Goal: Task Accomplishment & Management: Manage account settings

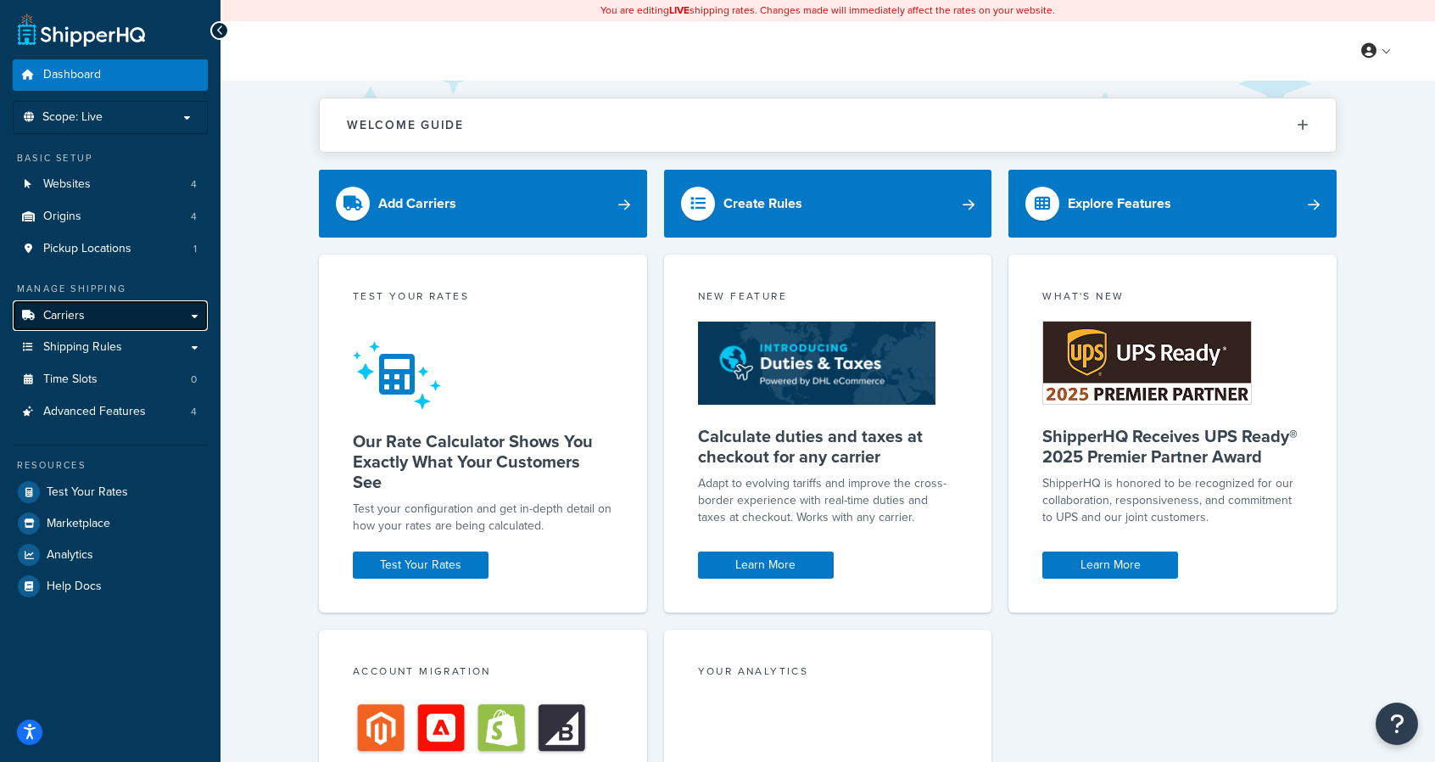
click at [192, 319] on link "Carriers" at bounding box center [110, 315] width 195 height 31
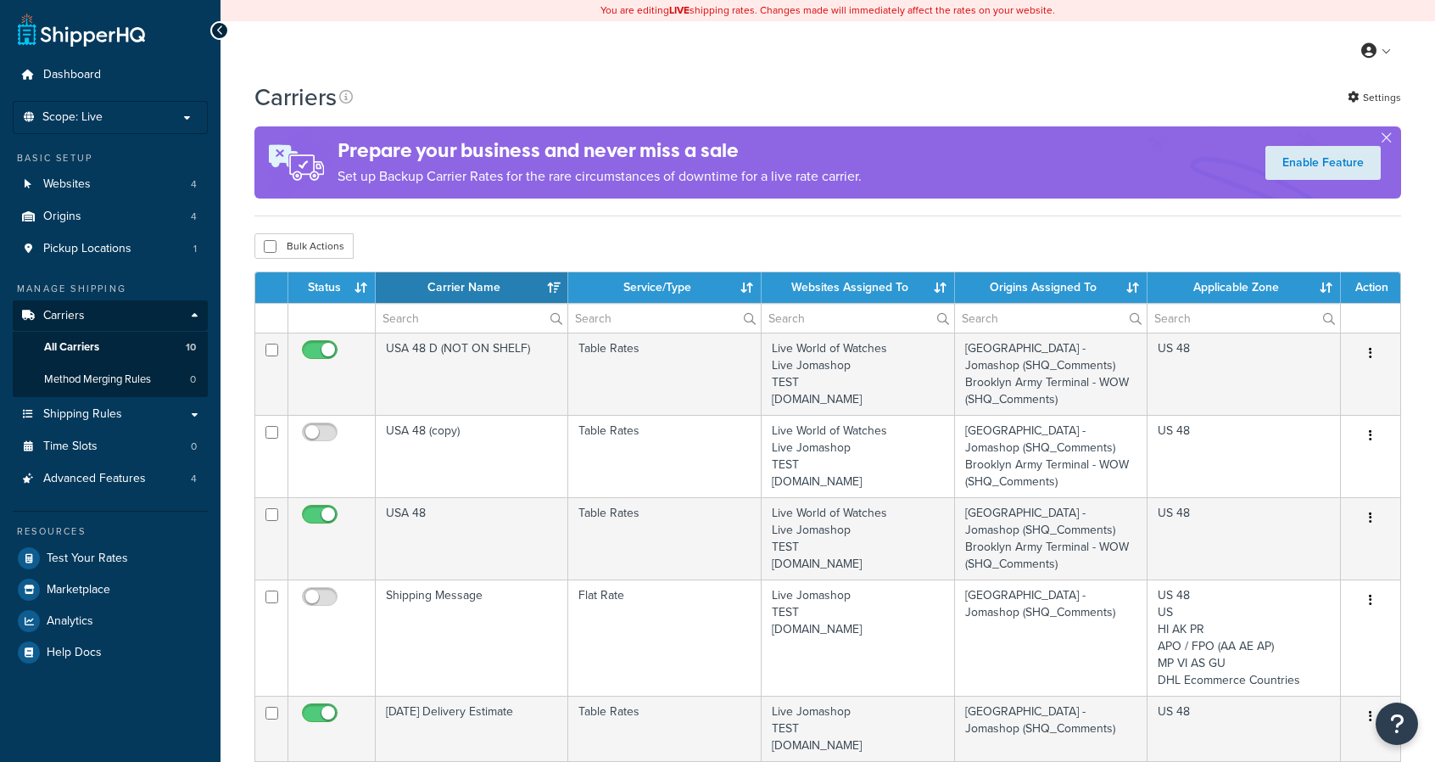
select select "15"
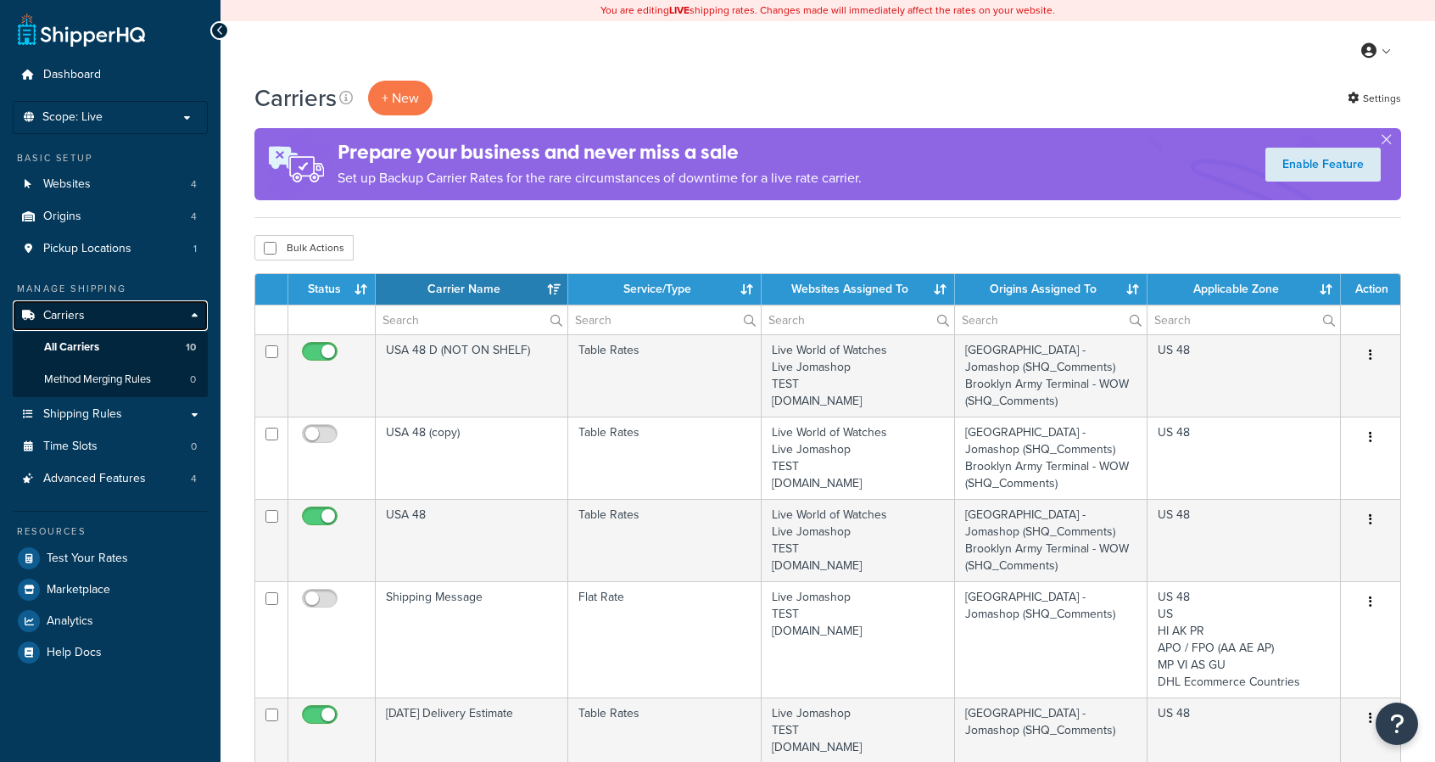
click at [191, 318] on link "Carriers" at bounding box center [110, 315] width 195 height 31
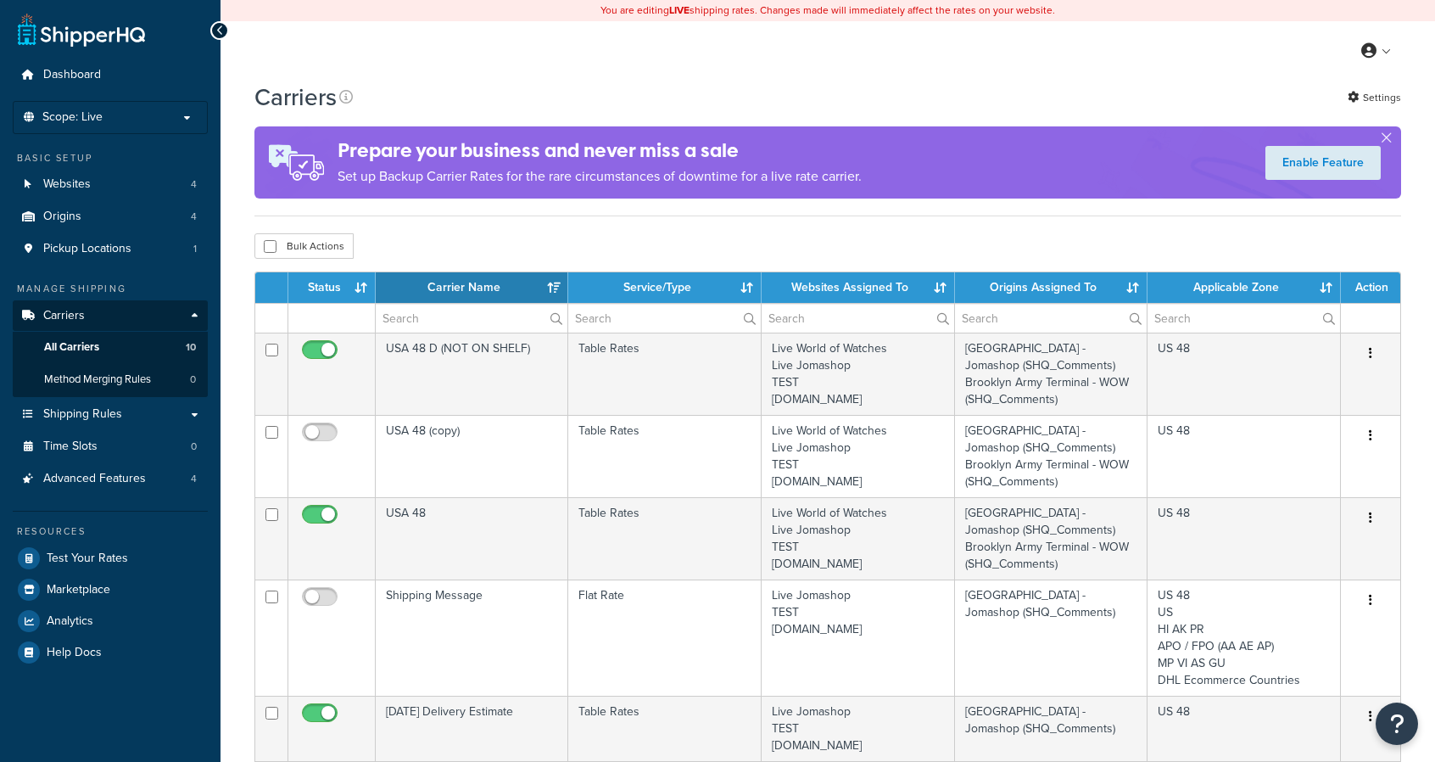
select select "15"
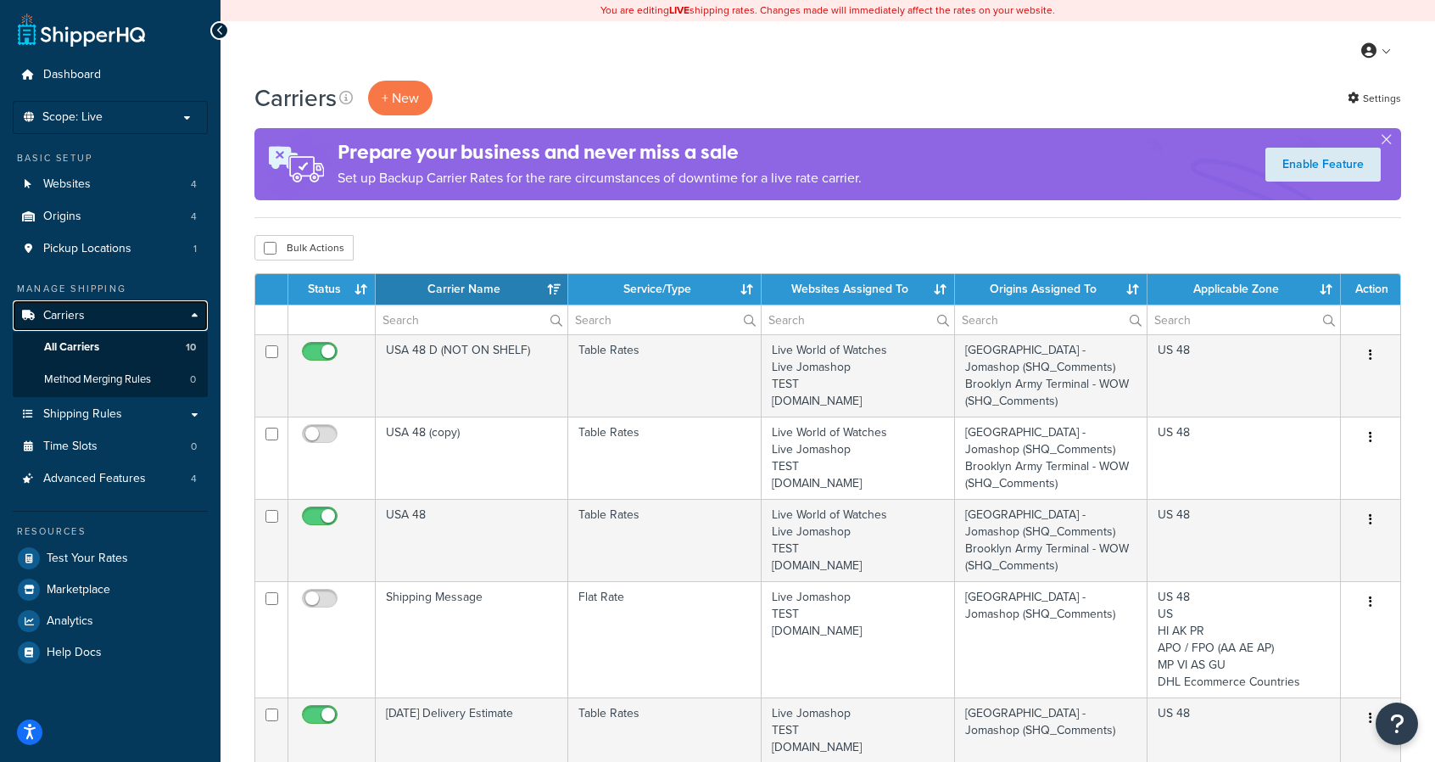
click at [87, 315] on link "Carriers" at bounding box center [110, 315] width 195 height 31
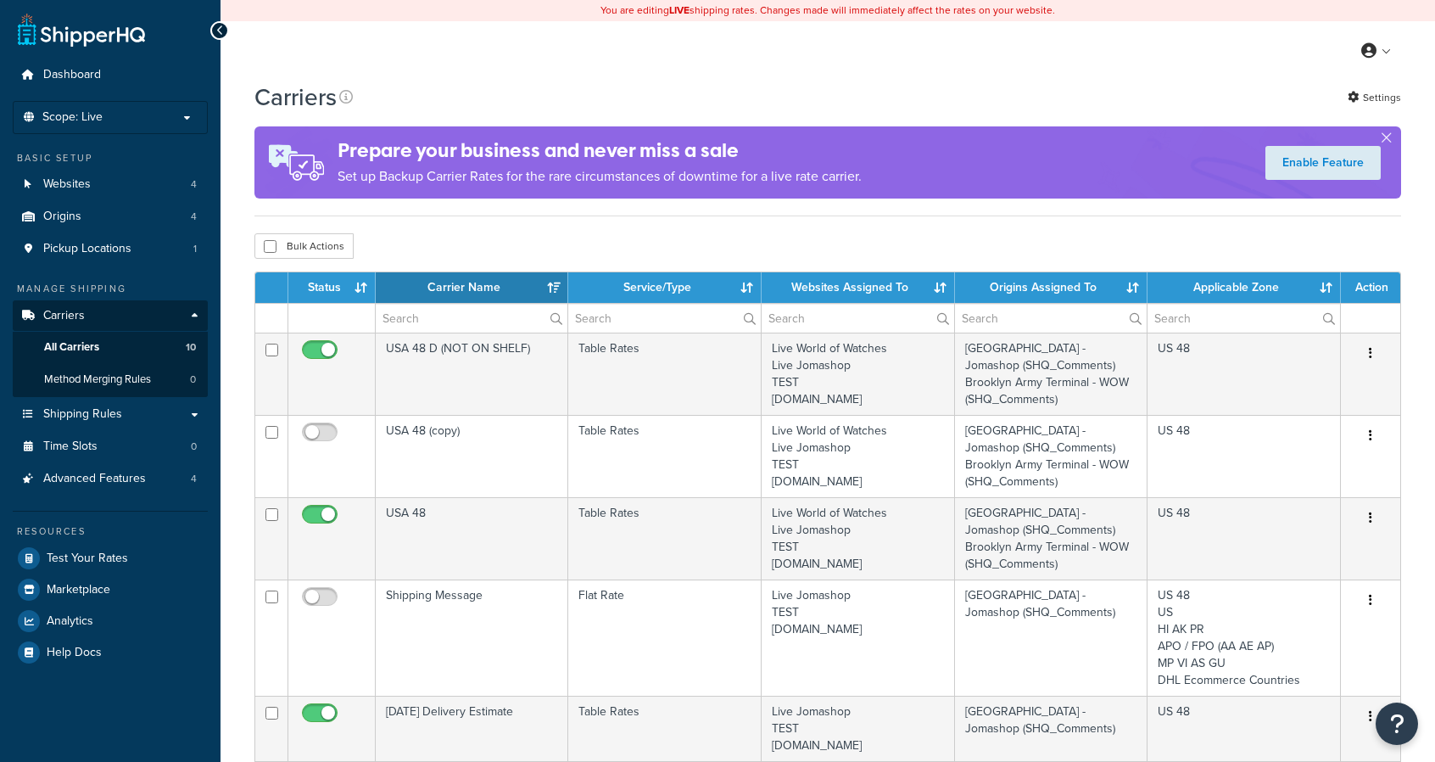
select select "15"
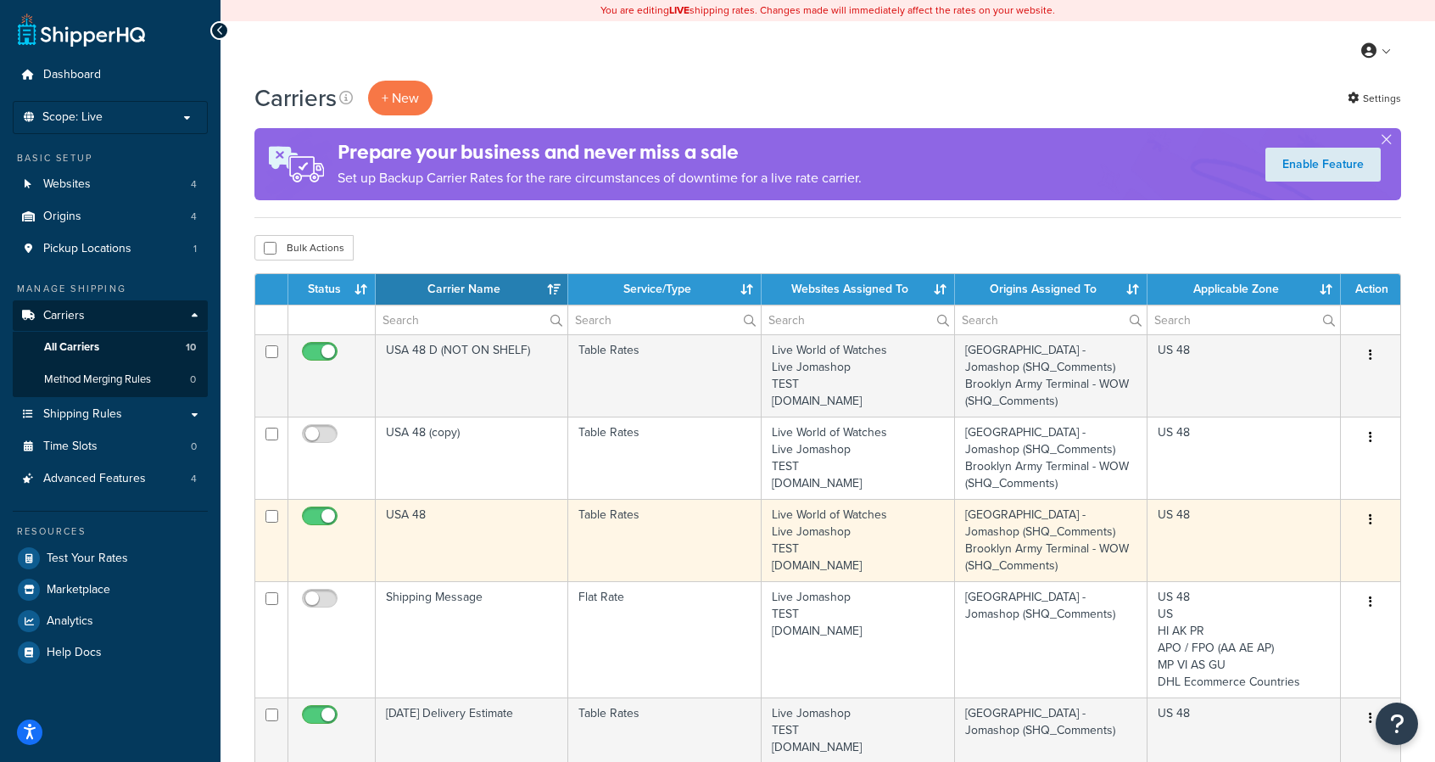
click at [1367, 515] on button "button" at bounding box center [1371, 519] width 24 height 27
click at [1287, 552] on link "Edit" at bounding box center [1302, 551] width 134 height 35
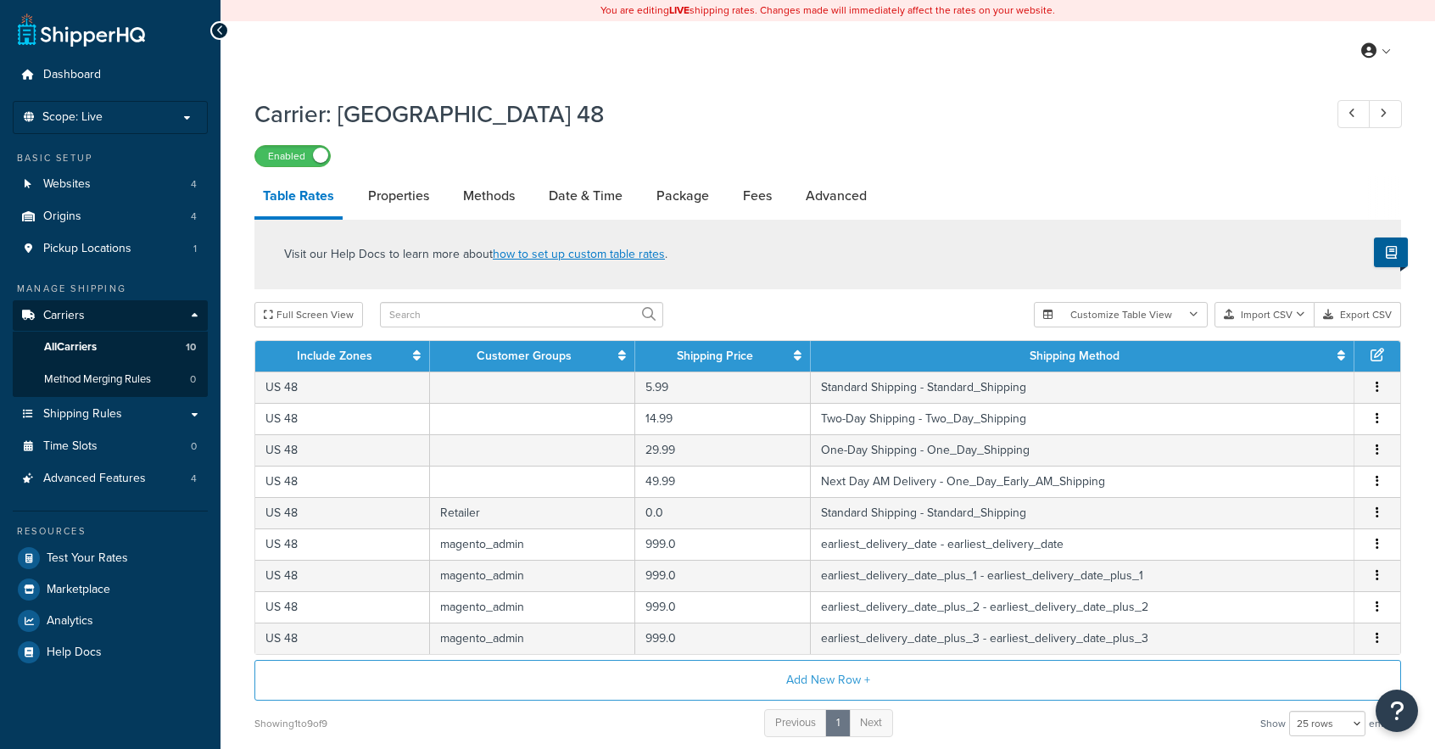
select select "25"
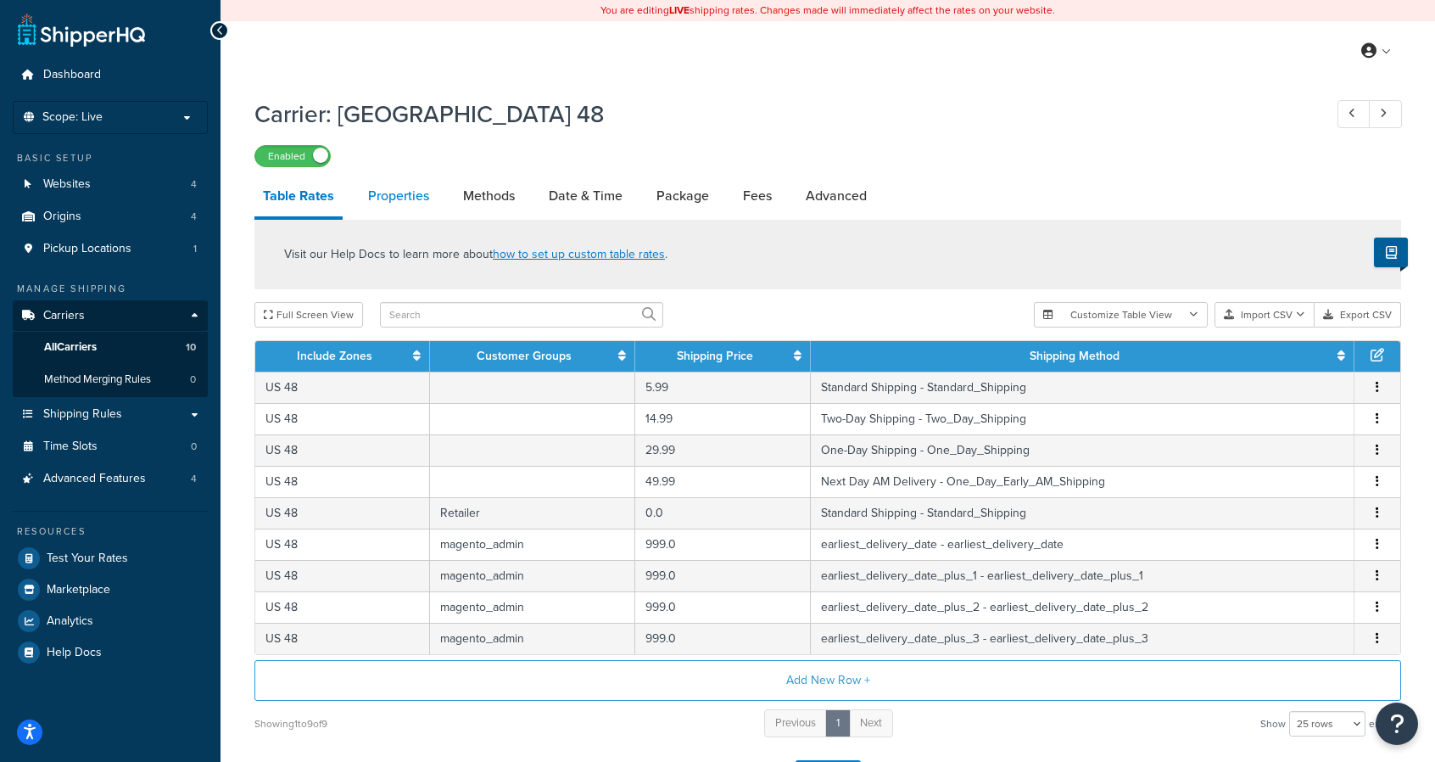
click at [390, 193] on link "Properties" at bounding box center [399, 196] width 78 height 41
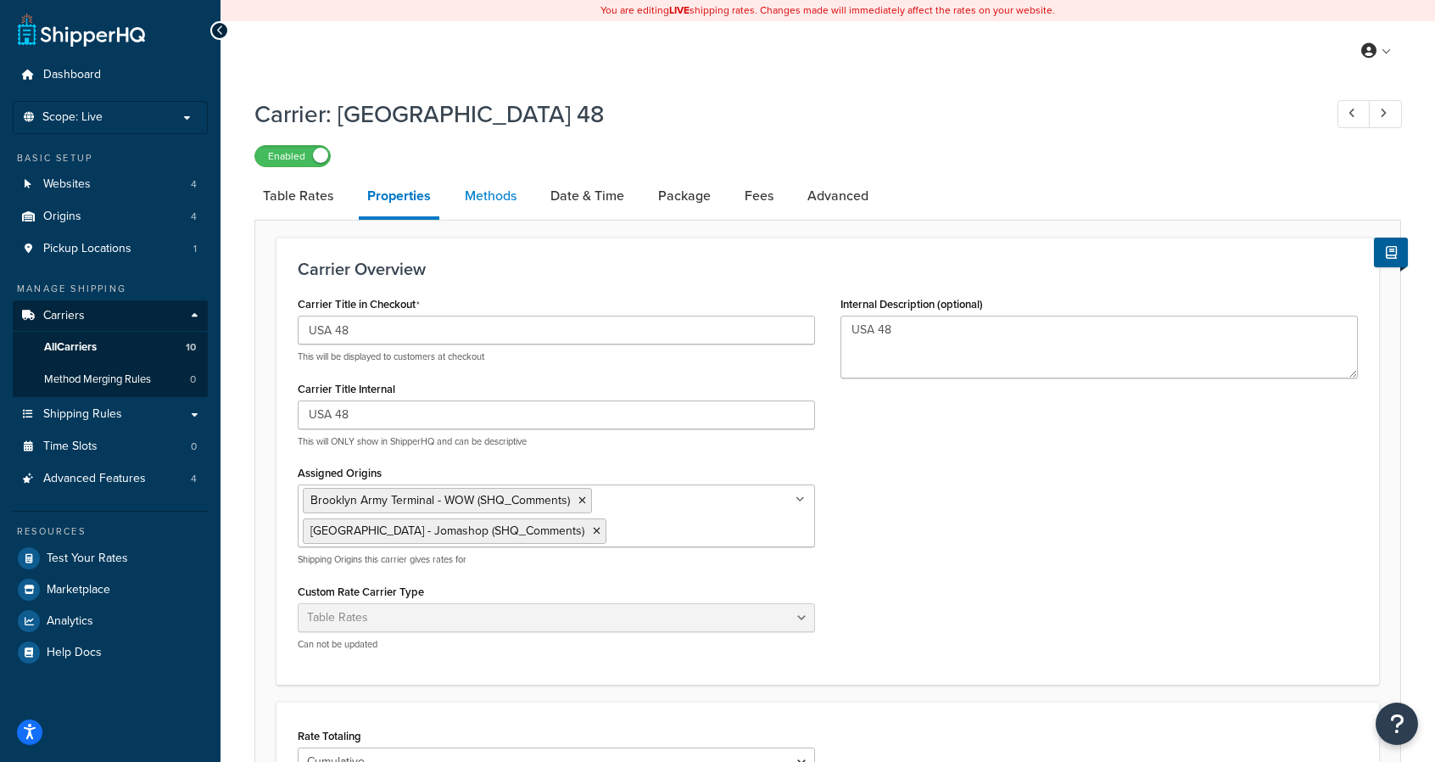
click at [500, 199] on link "Methods" at bounding box center [490, 196] width 69 height 41
select select "25"
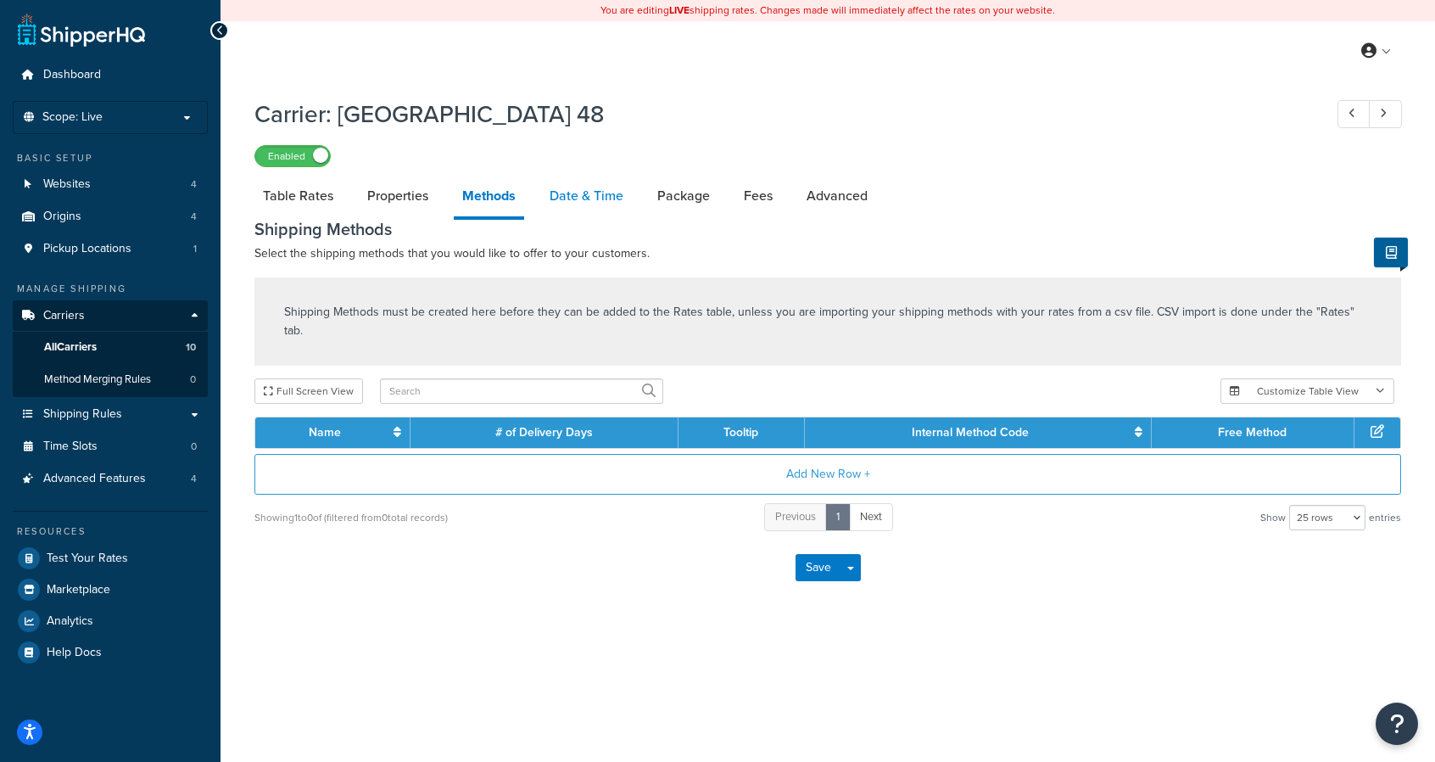
click at [601, 198] on link "Date & Time" at bounding box center [586, 196] width 91 height 41
select select "yMMMEd"
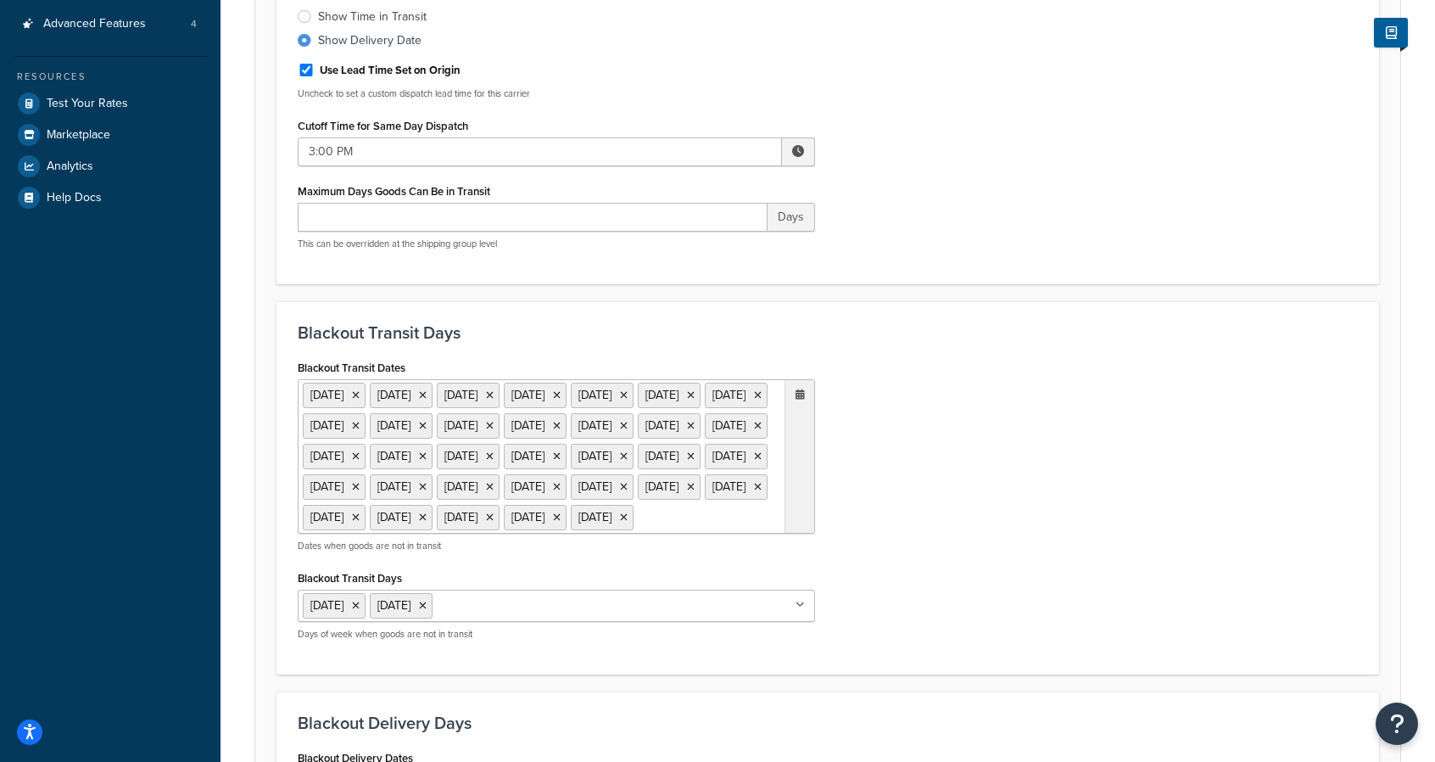
scroll to position [511, 0]
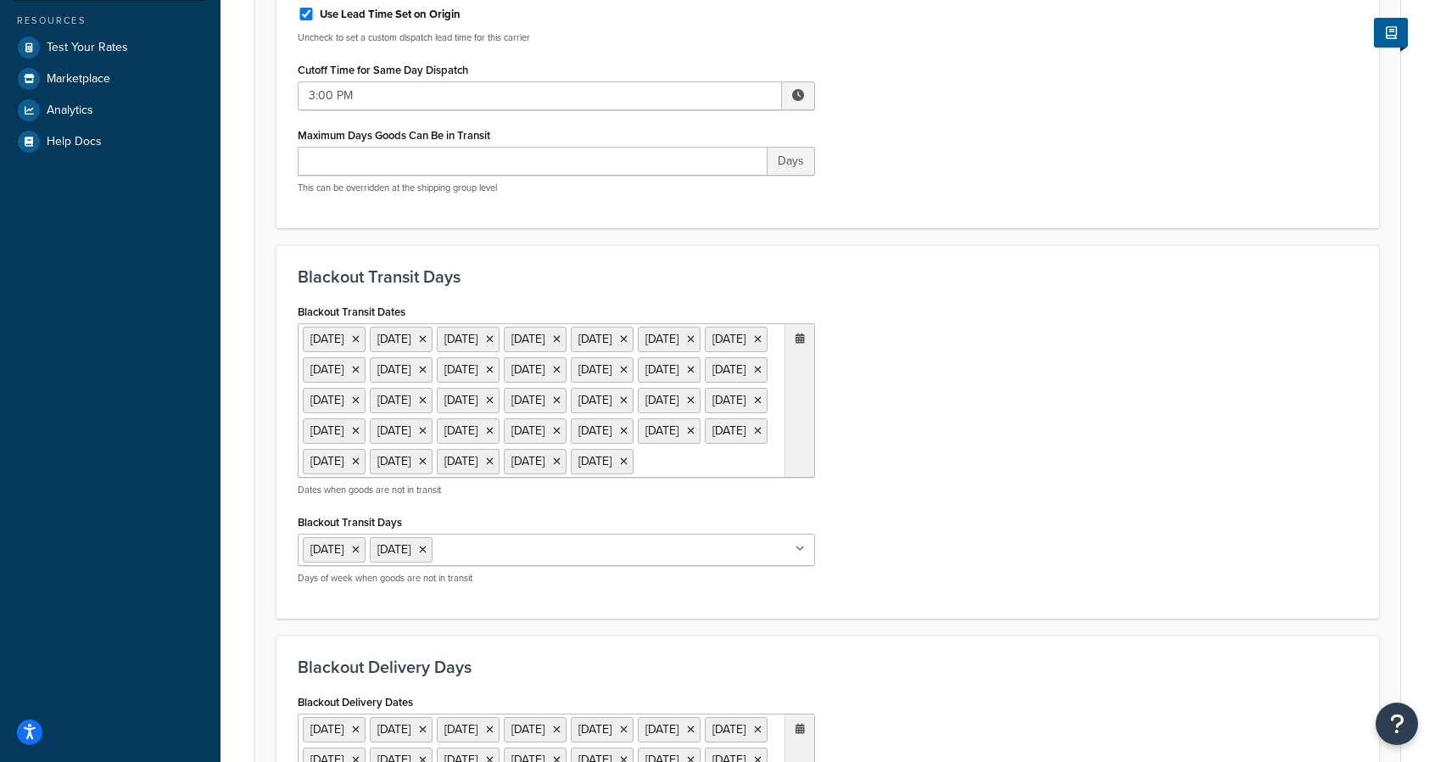
click at [573, 478] on ul "1 Sep 2025 27 Nov 2025 25 Dec 2025 1 Jan 2026 25 May 2026 4 Jul 2026 7 Sep 2026…" at bounding box center [556, 400] width 517 height 154
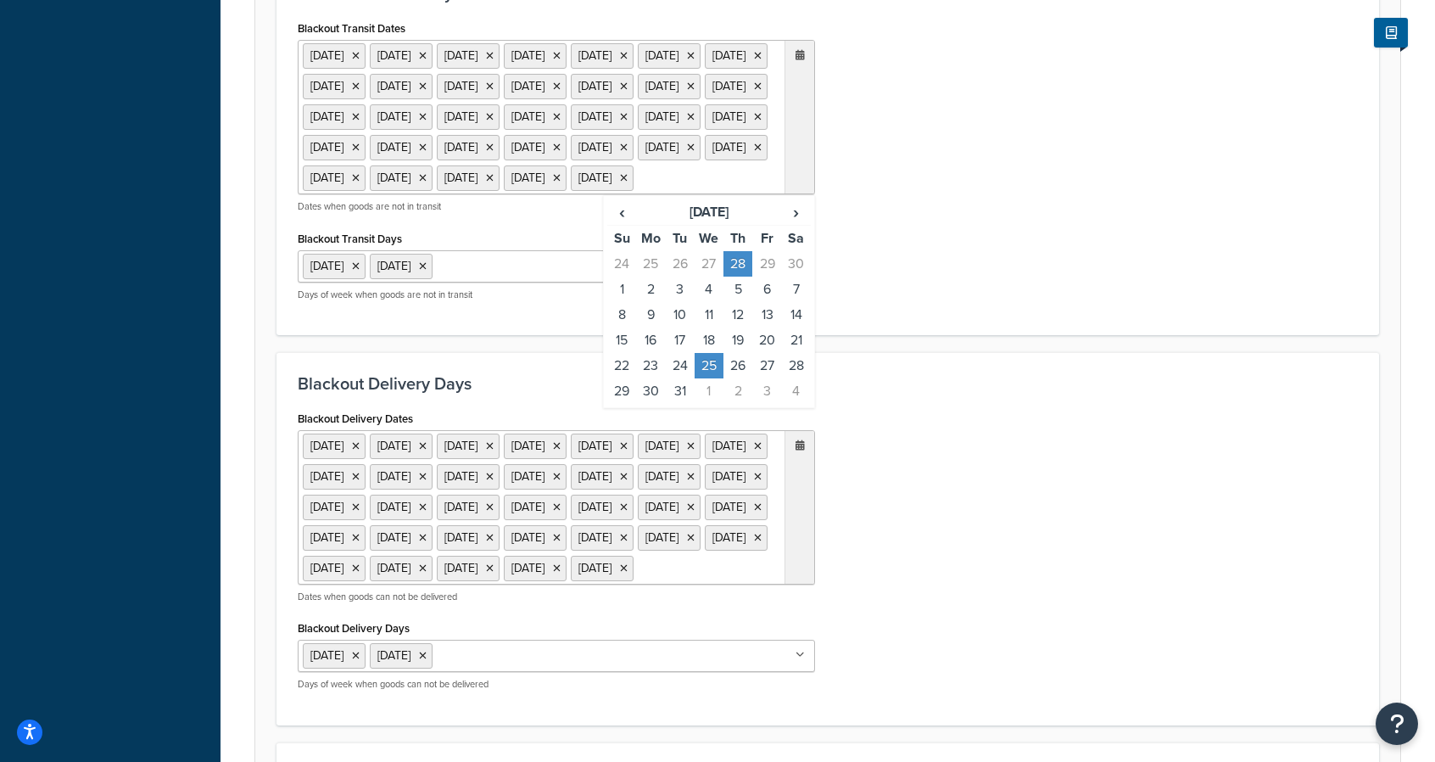
scroll to position [796, 0]
click at [673, 377] on td "24" at bounding box center [680, 363] width 29 height 25
click at [717, 377] on td "25" at bounding box center [709, 363] width 29 height 25
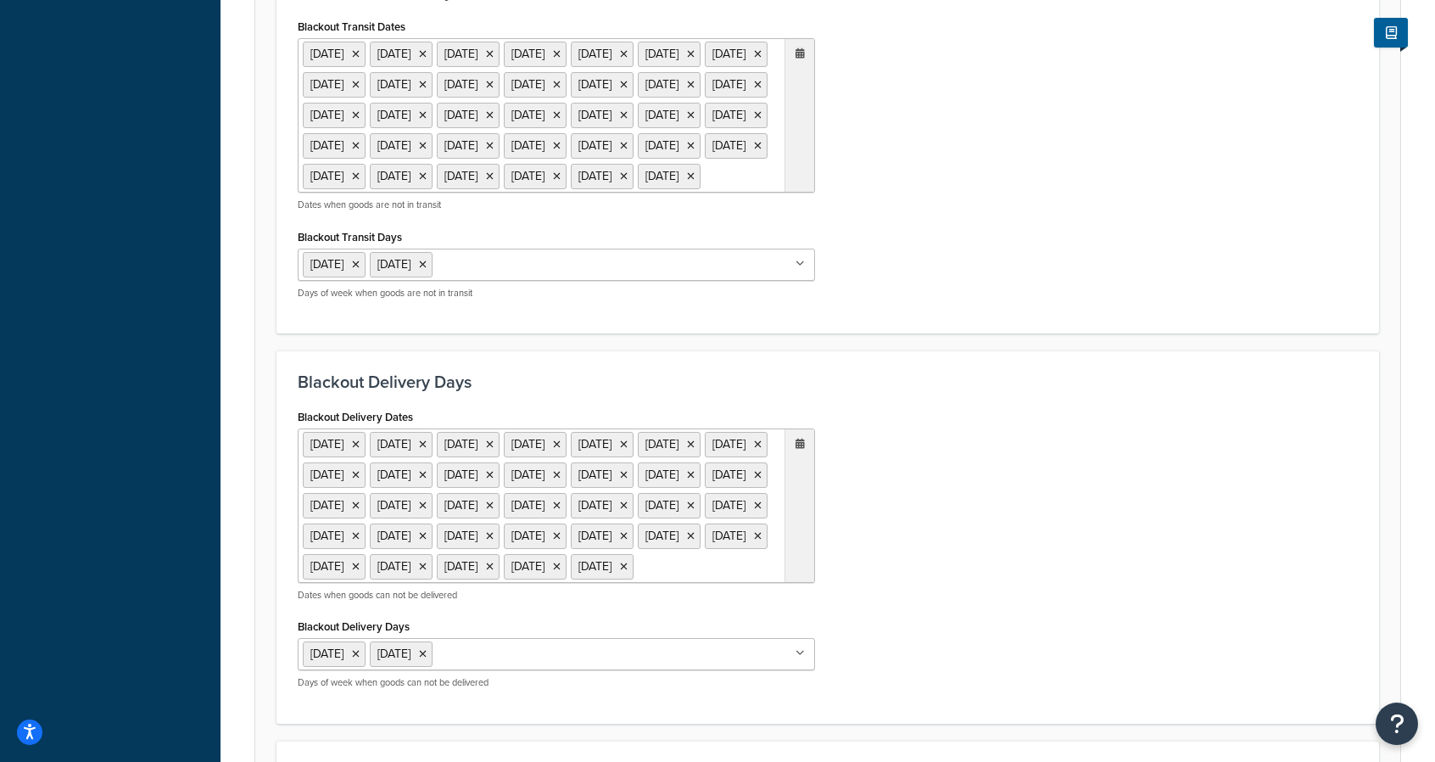
click at [874, 310] on div "Blackout Transit Dates 1 Sep 2025 27 Nov 2025 25 Dec 2025 1 Jan 2026 25 May 202…" at bounding box center [828, 163] width 1086 height 298
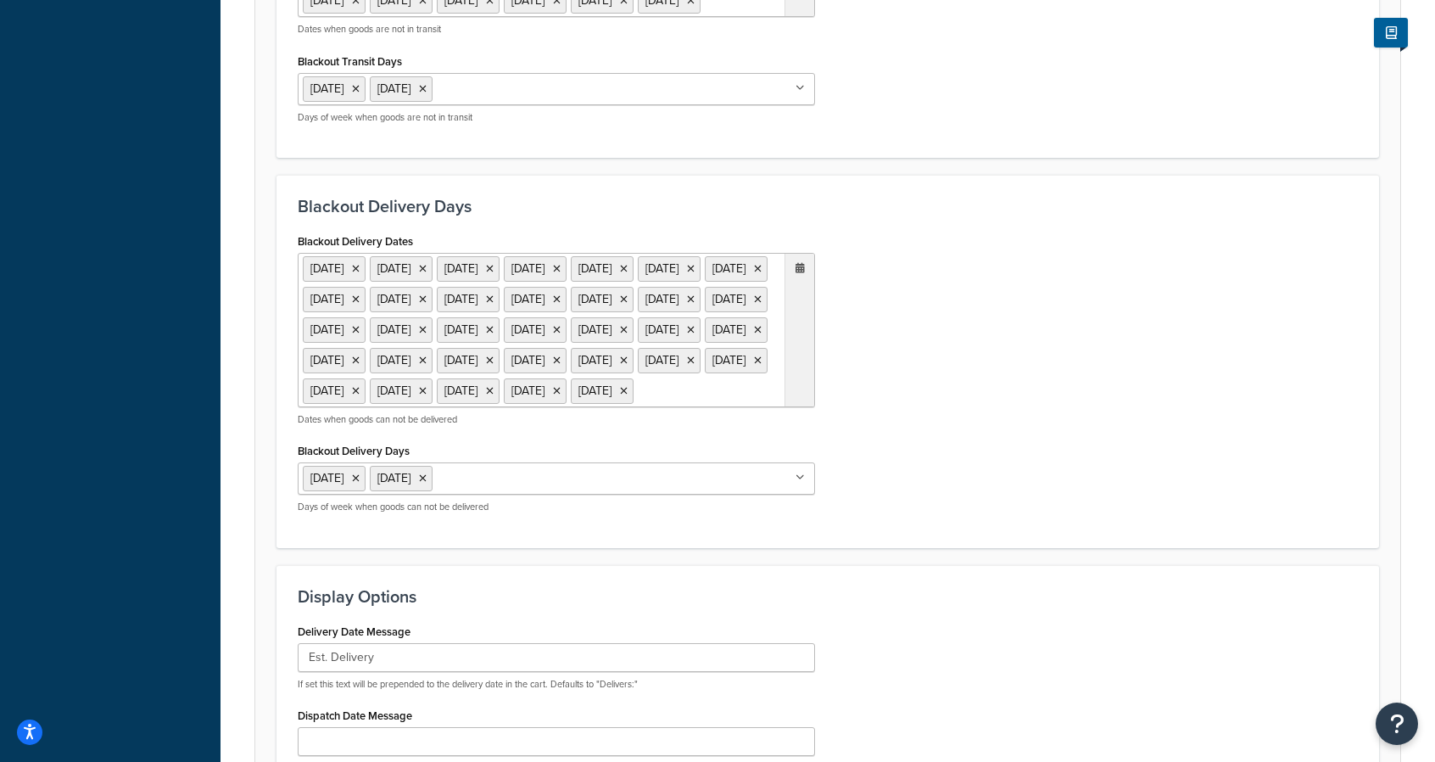
scroll to position [1079, 0]
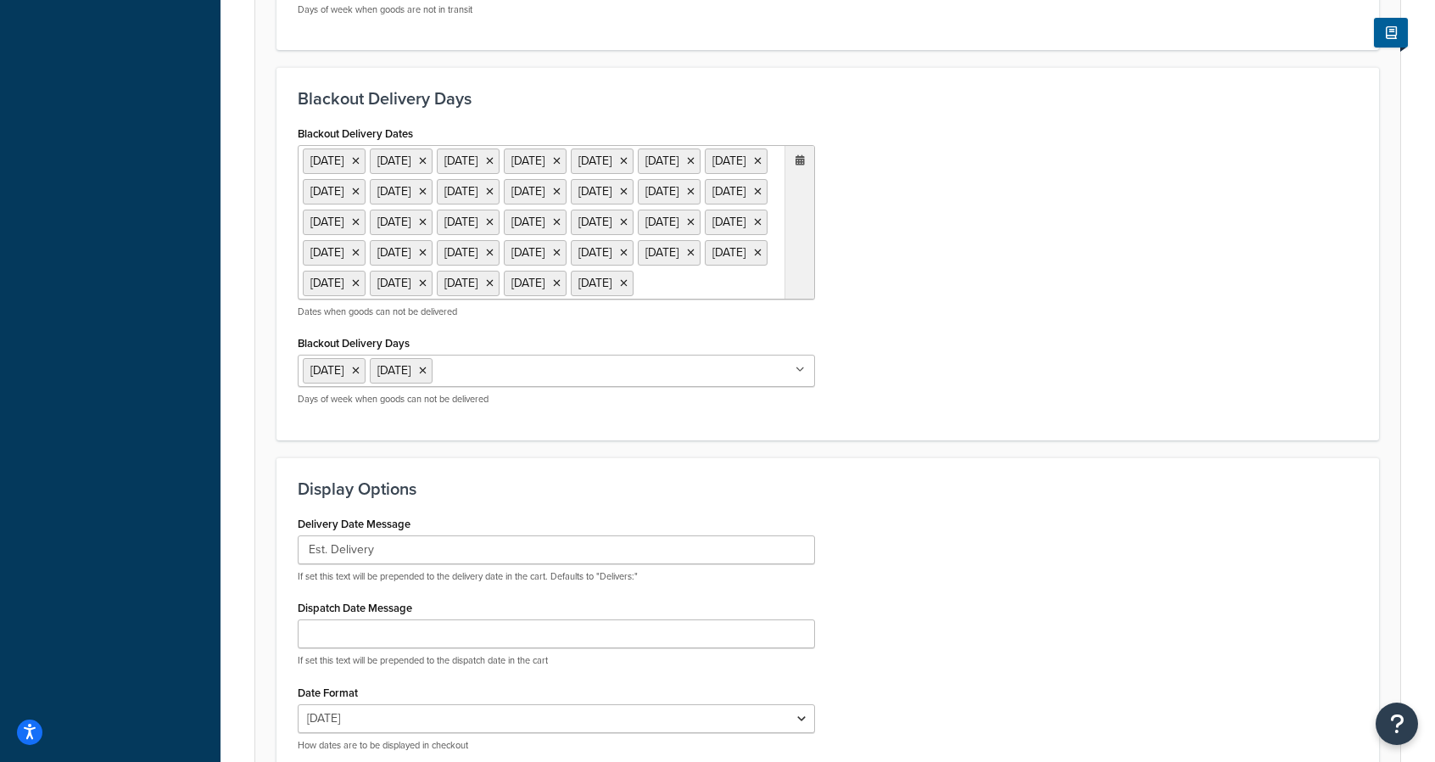
click at [560, 299] on ul "1 Sep 2025 27 Nov 2025 25 Dec 2025 1 Jan 2026 25 May 2026 4 Jul 2026 7 Sep 2026…" at bounding box center [556, 222] width 517 height 154
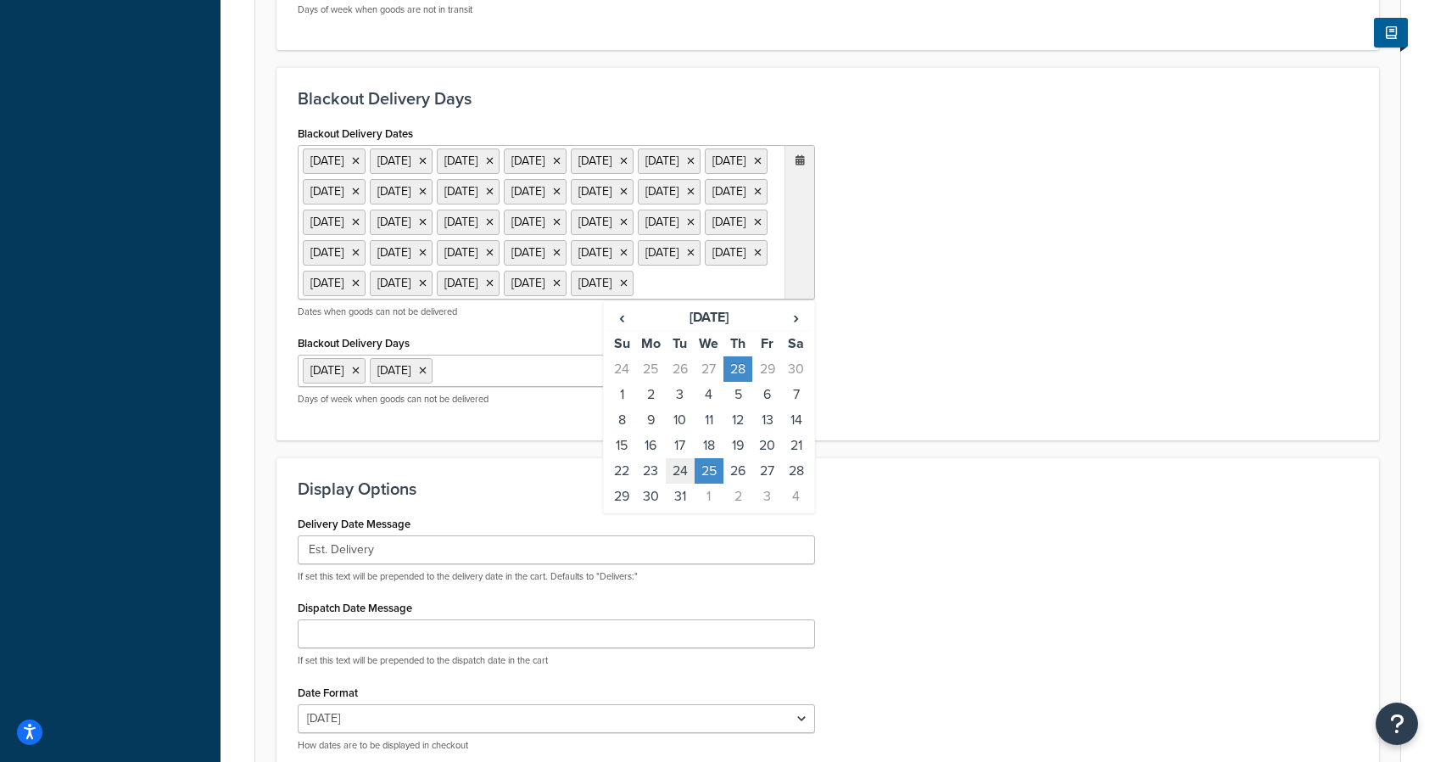
click at [670, 483] on td "24" at bounding box center [680, 470] width 29 height 25
click at [674, 483] on td "24" at bounding box center [680, 470] width 29 height 25
click at [625, 329] on span "‹" at bounding box center [621, 317] width 27 height 24
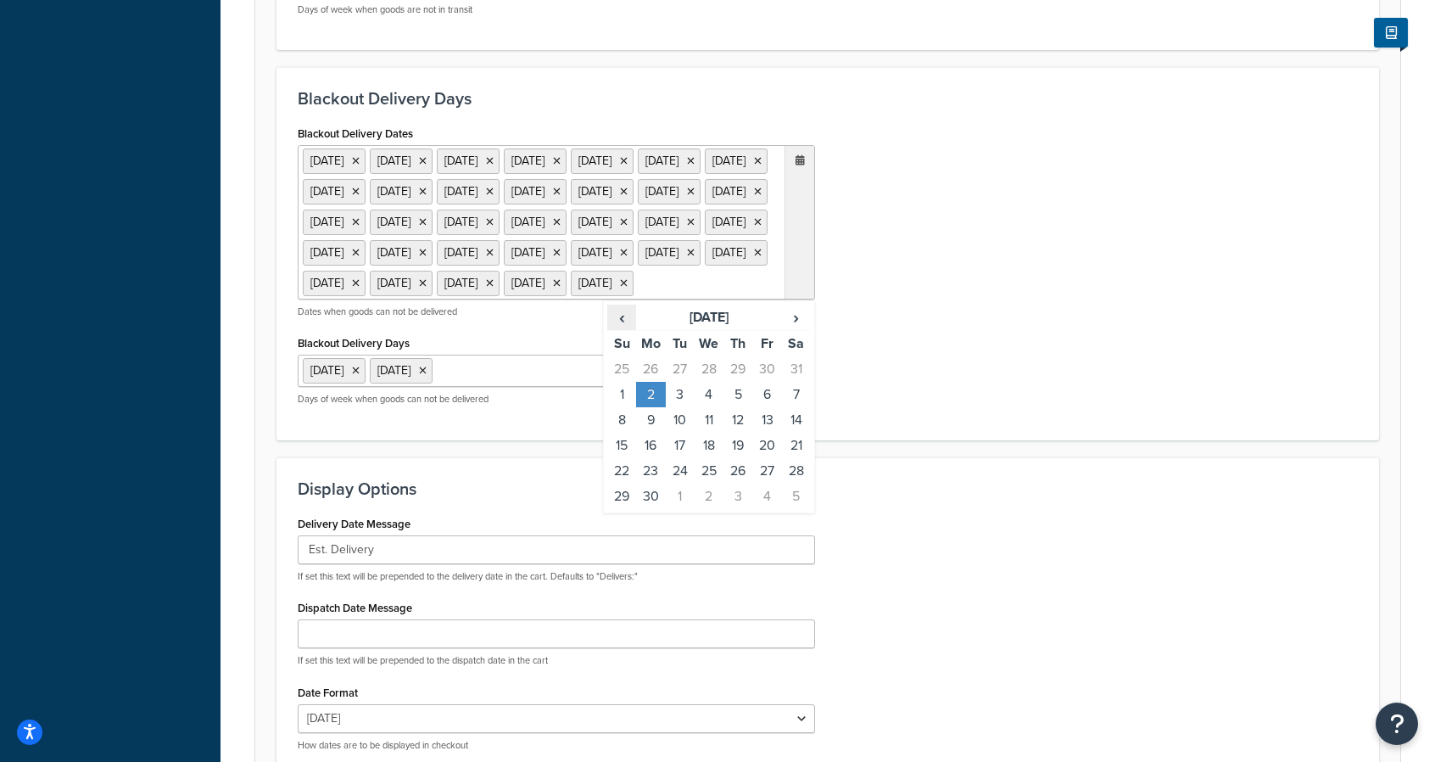
click at [625, 329] on span "‹" at bounding box center [621, 317] width 27 height 24
click at [693, 331] on th "August 2030" at bounding box center [708, 318] width 145 height 26
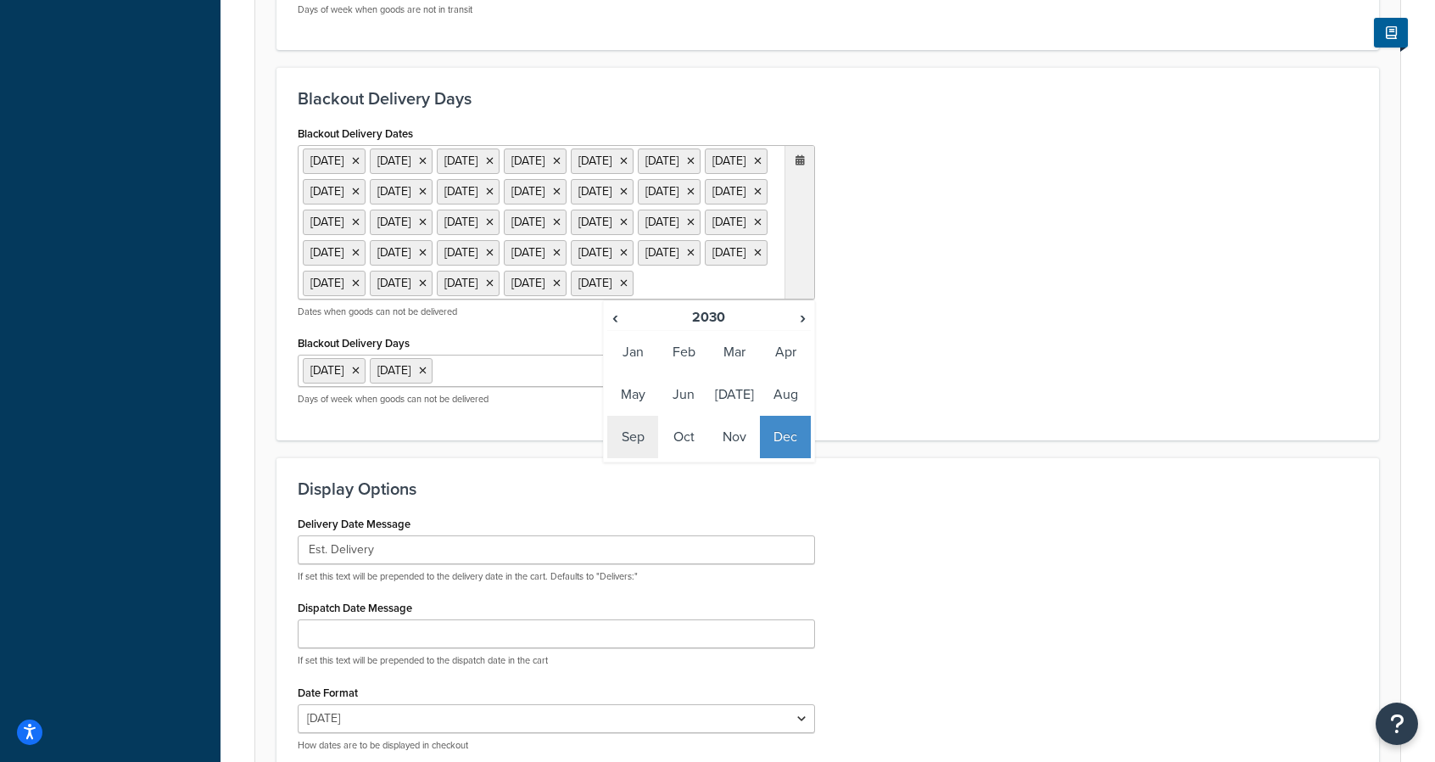
click at [631, 458] on td "Sep" at bounding box center [632, 437] width 51 height 42
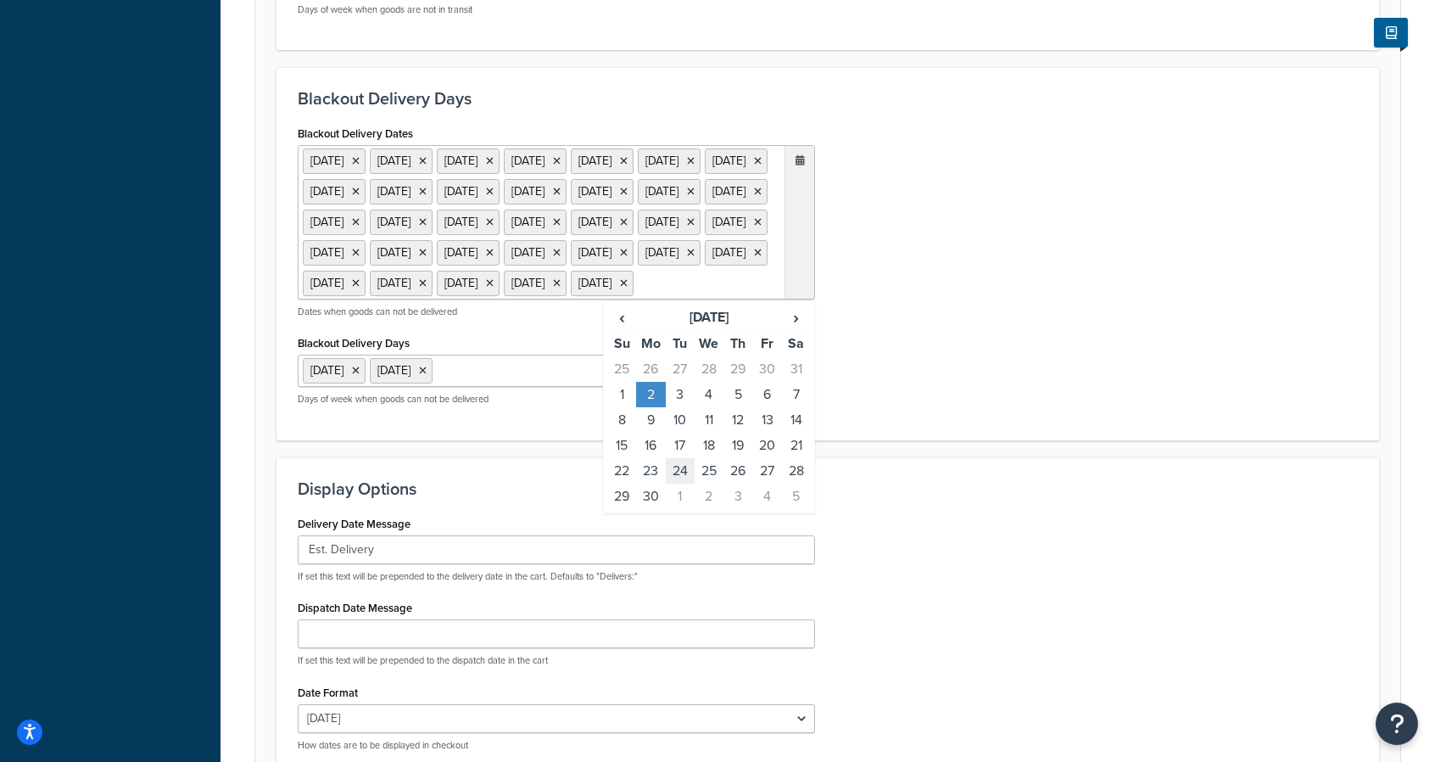
click at [680, 483] on td "24" at bounding box center [680, 470] width 29 height 25
click at [706, 483] on td "25" at bounding box center [709, 470] width 29 height 25
click at [933, 419] on div "Blackout Delivery Dates 1 Sep 2025 27 Nov 2025 25 Dec 2025 1 Jan 2026 25 May 20…" at bounding box center [828, 270] width 1086 height 298
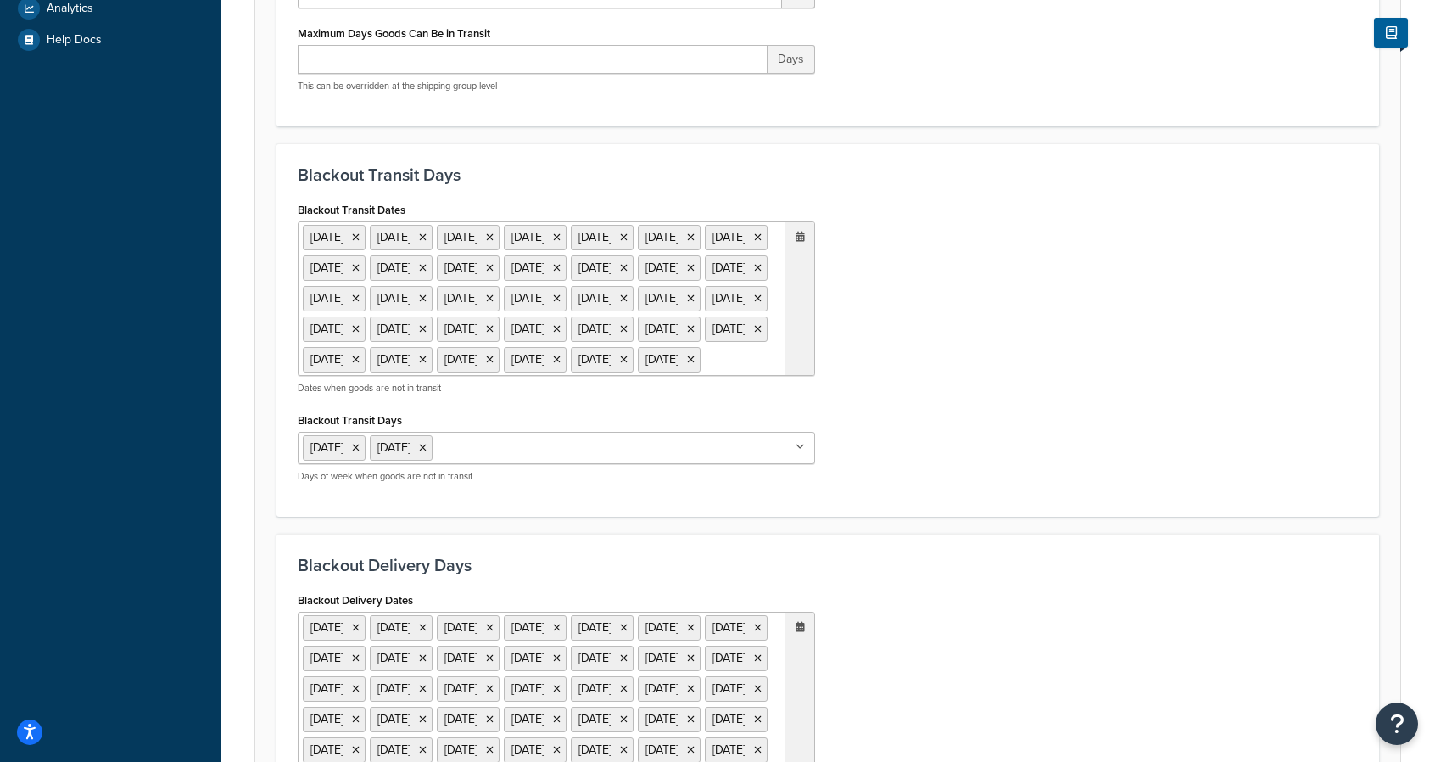
scroll to position [584, 0]
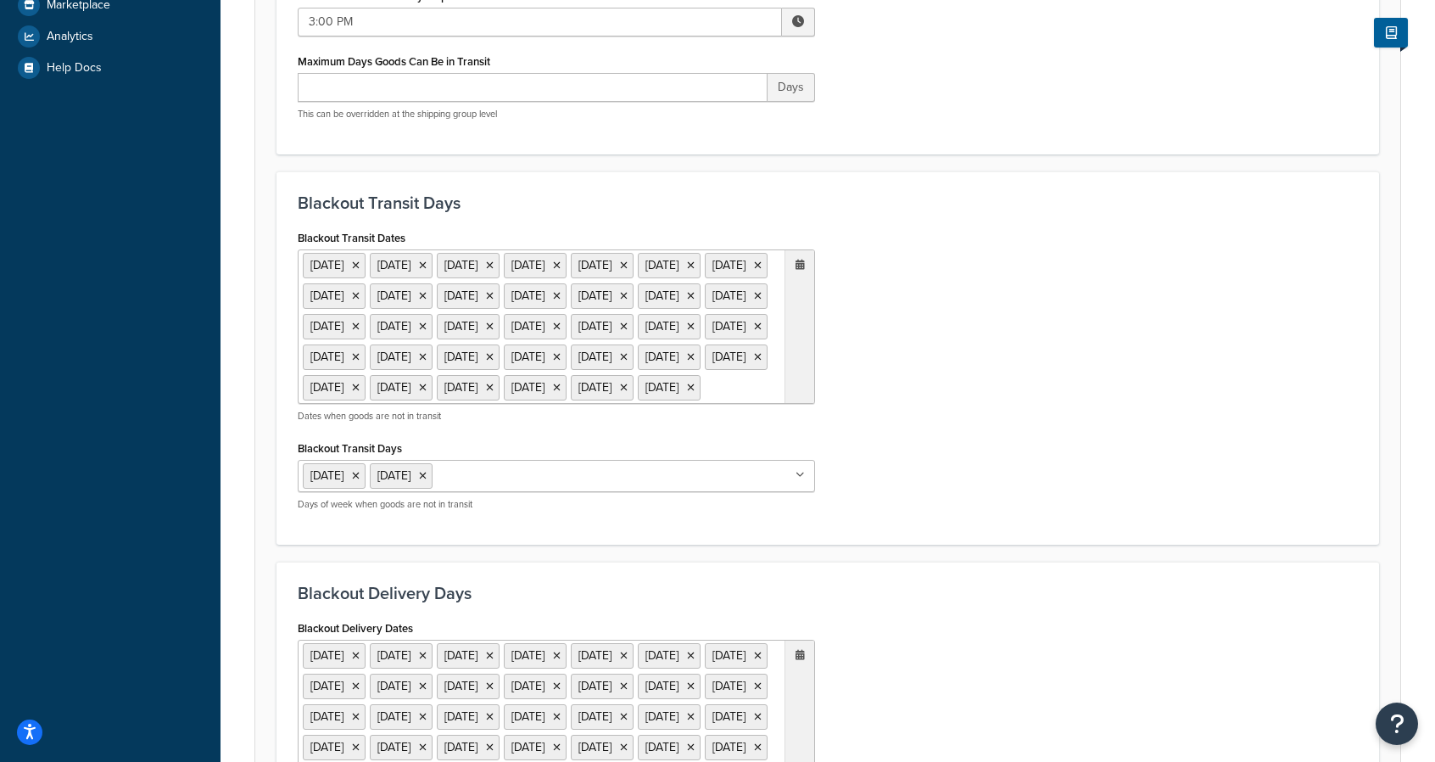
click at [629, 404] on ul "1 Sep 2025 27 Nov 2025 25 Dec 2025 1 Jan 2026 25 May 2026 4 Jul 2026 7 Sep 2026…" at bounding box center [556, 326] width 517 height 154
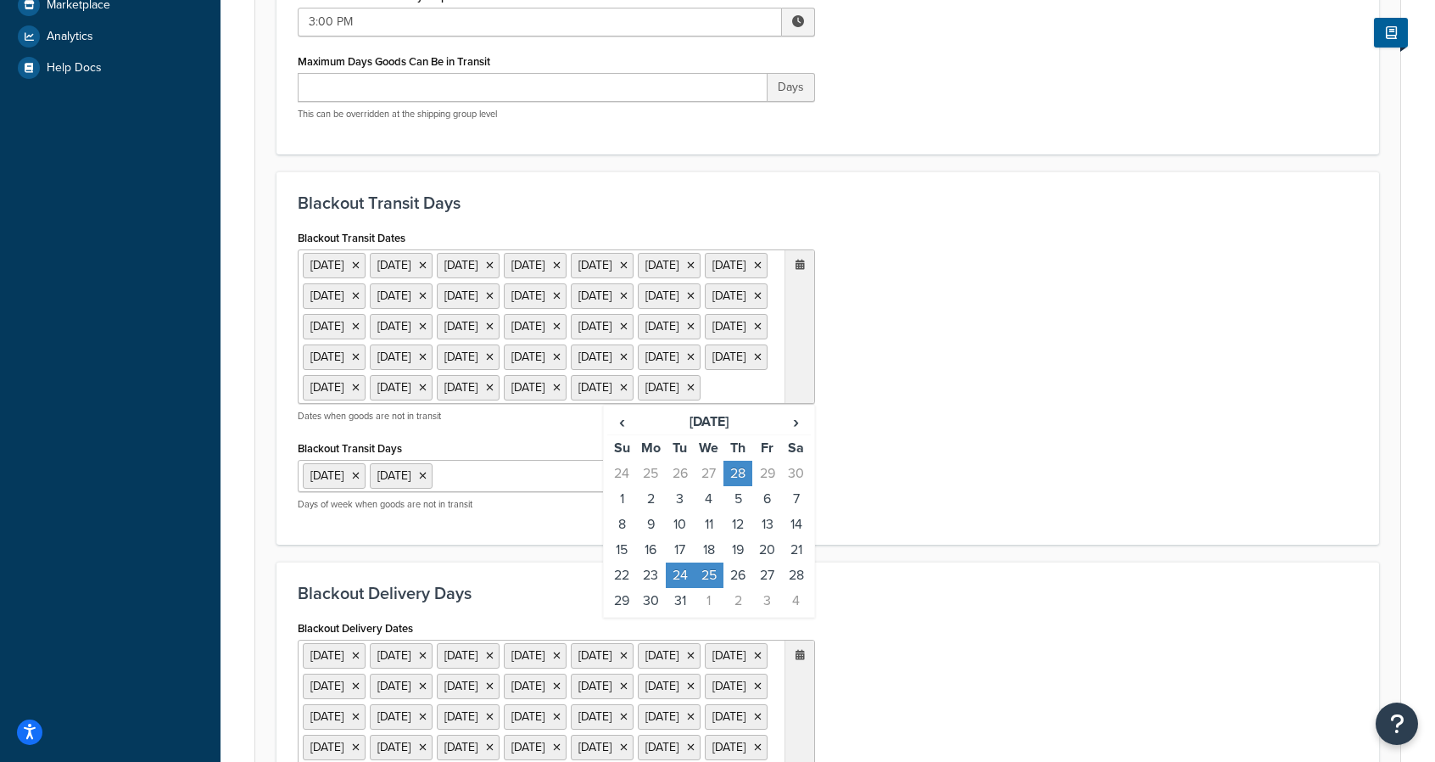
click at [676, 588] on td "24" at bounding box center [680, 574] width 29 height 25
click at [672, 435] on th "December 2030" at bounding box center [708, 422] width 145 height 26
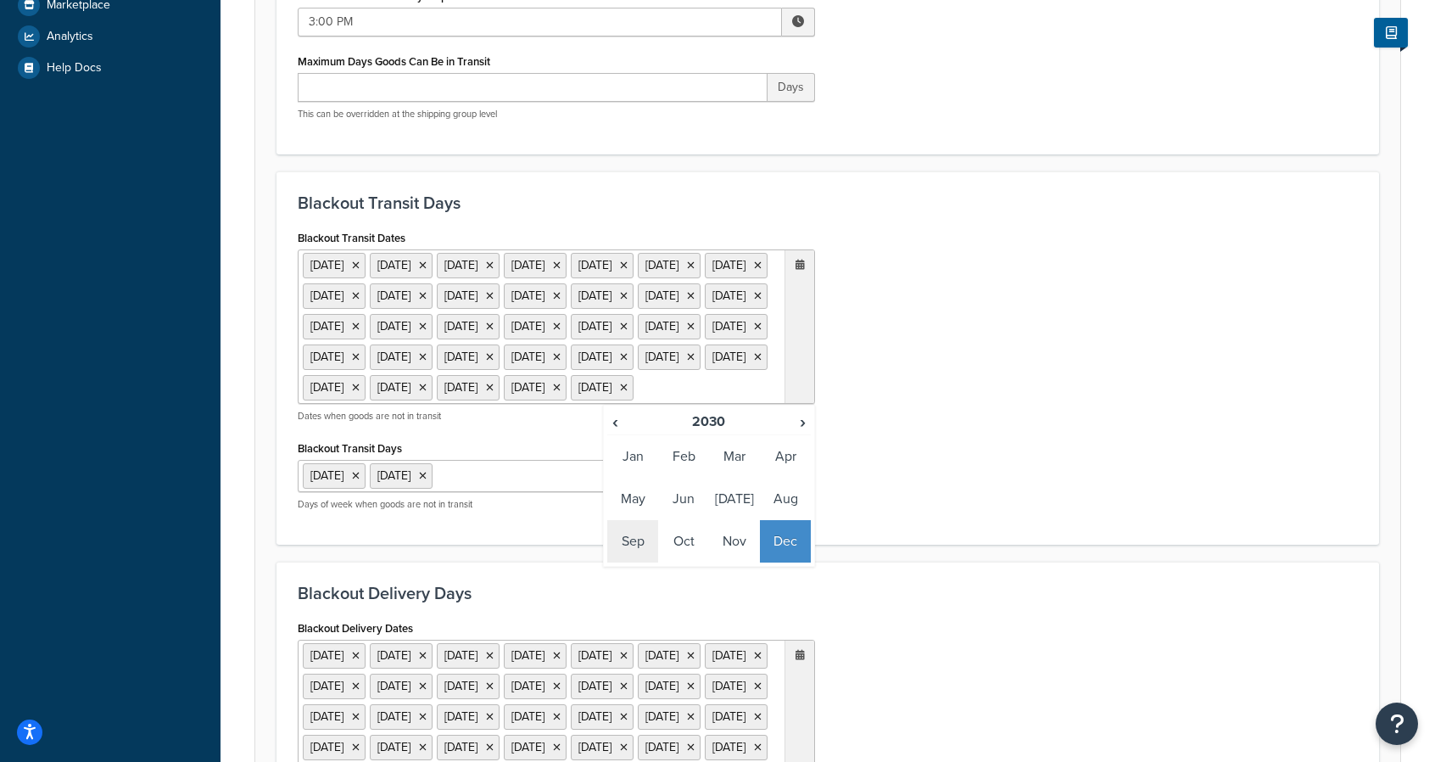
click at [637, 562] on td "Sep" at bounding box center [632, 541] width 51 height 42
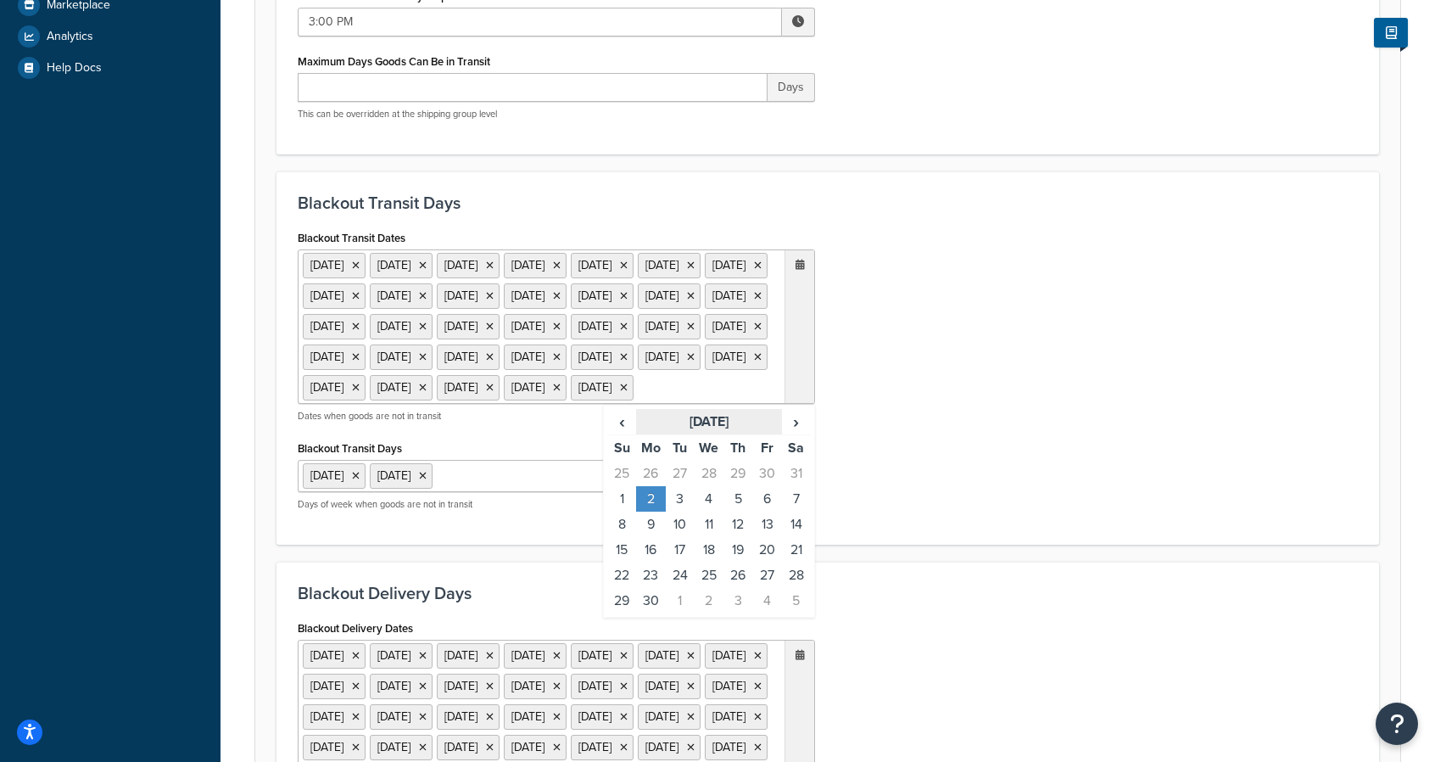
click at [664, 435] on th "September 2030" at bounding box center [708, 422] width 145 height 26
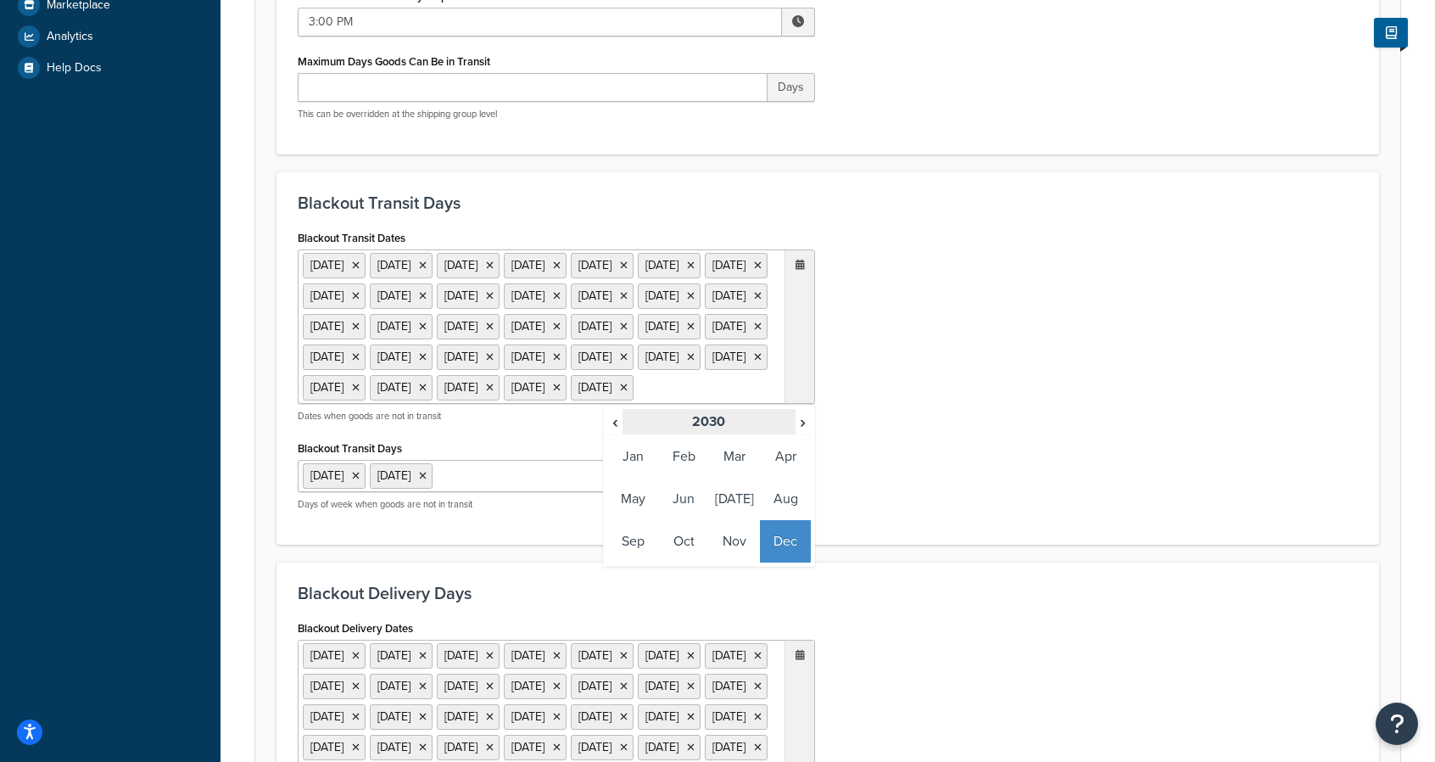
click at [623, 435] on th "2030" at bounding box center [709, 422] width 172 height 26
click at [623, 435] on th "2030-2039" at bounding box center [709, 422] width 172 height 26
click at [616, 433] on span "‹" at bounding box center [615, 422] width 14 height 24
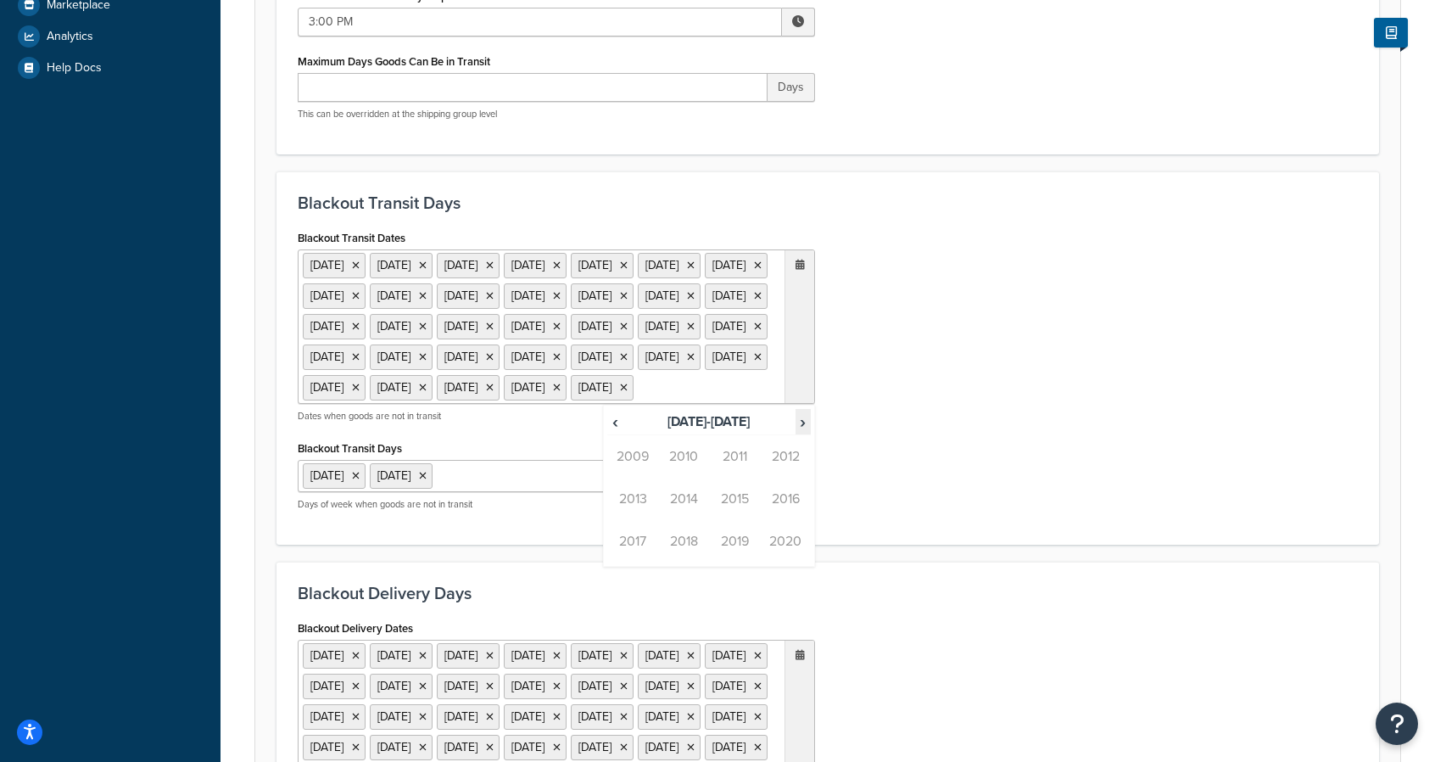
click at [804, 433] on span "›" at bounding box center [803, 422] width 14 height 24
click at [725, 520] on td "2025" at bounding box center [734, 499] width 51 height 42
click at [633, 562] on td "Sep" at bounding box center [632, 541] width 51 height 42
click at [684, 562] on td "23" at bounding box center [680, 549] width 29 height 25
click at [704, 562] on td "24" at bounding box center [709, 549] width 29 height 25
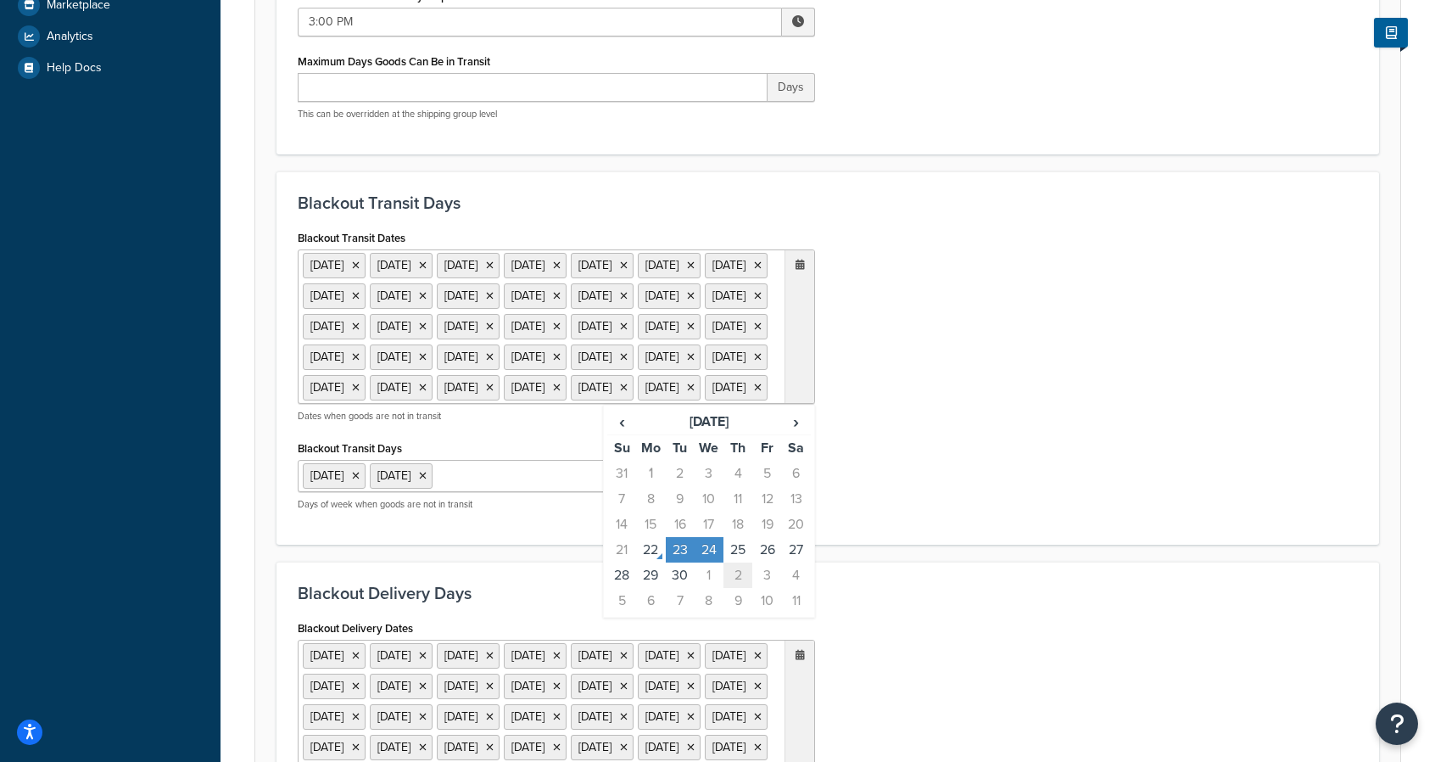
click at [735, 588] on td "2" at bounding box center [738, 574] width 29 height 25
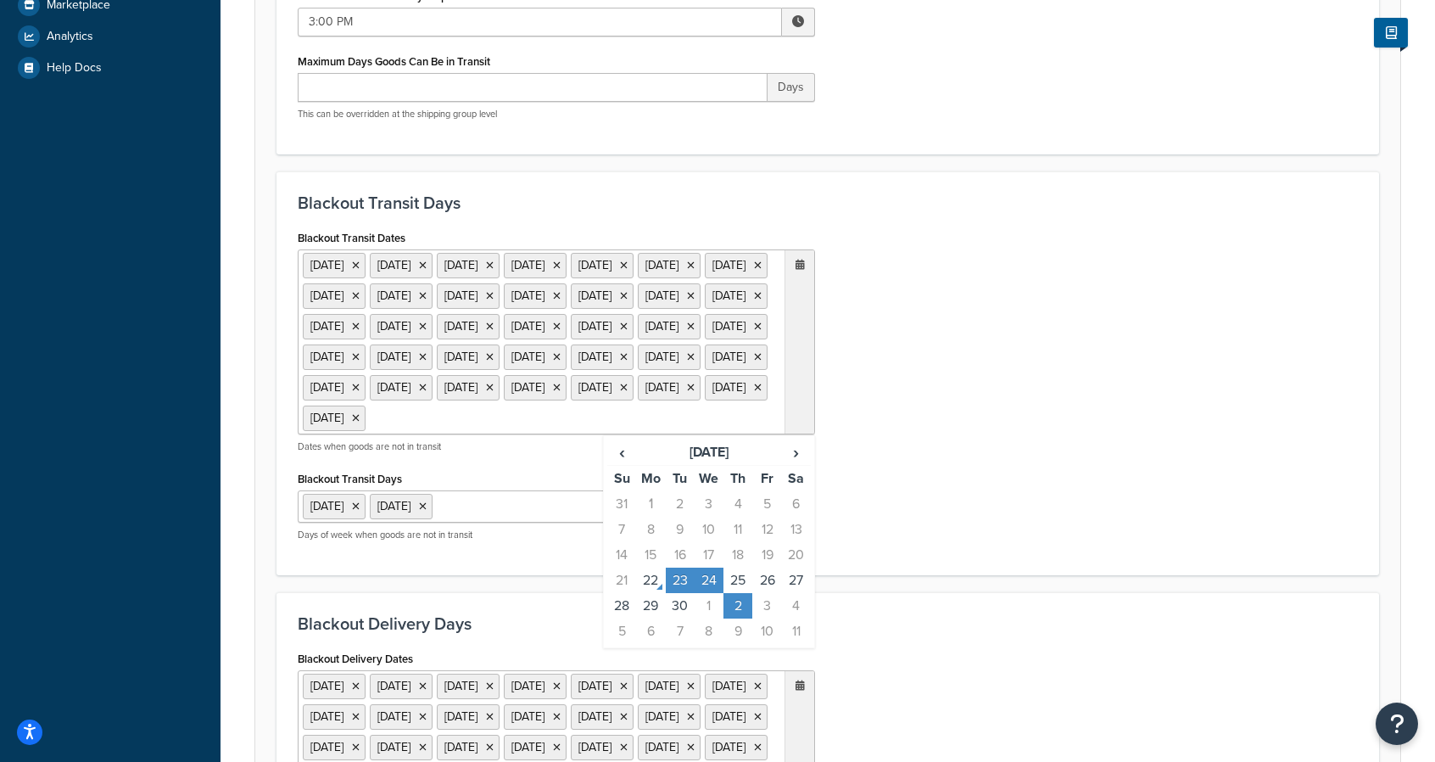
click at [740, 618] on td "2" at bounding box center [738, 605] width 29 height 25
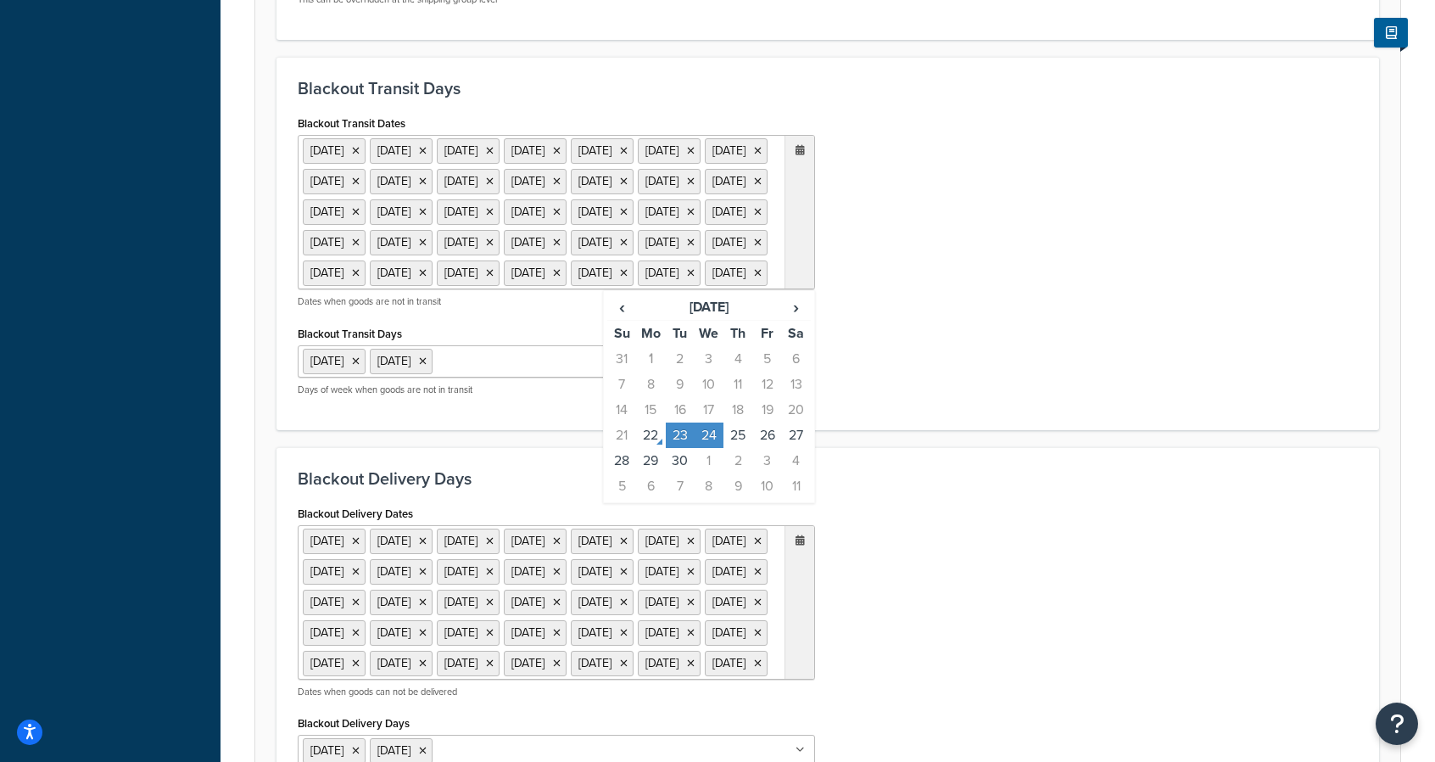
scroll to position [697, 0]
click at [677, 450] on td "23" at bounding box center [680, 436] width 29 height 25
click at [711, 450] on td "24" at bounding box center [709, 436] width 29 height 25
click at [1094, 590] on div "Blackout Delivery Dates 1 Sep 2025 27 Nov 2025 25 Dec 2025 1 Jan 2026 25 May 20…" at bounding box center [828, 652] width 1086 height 298
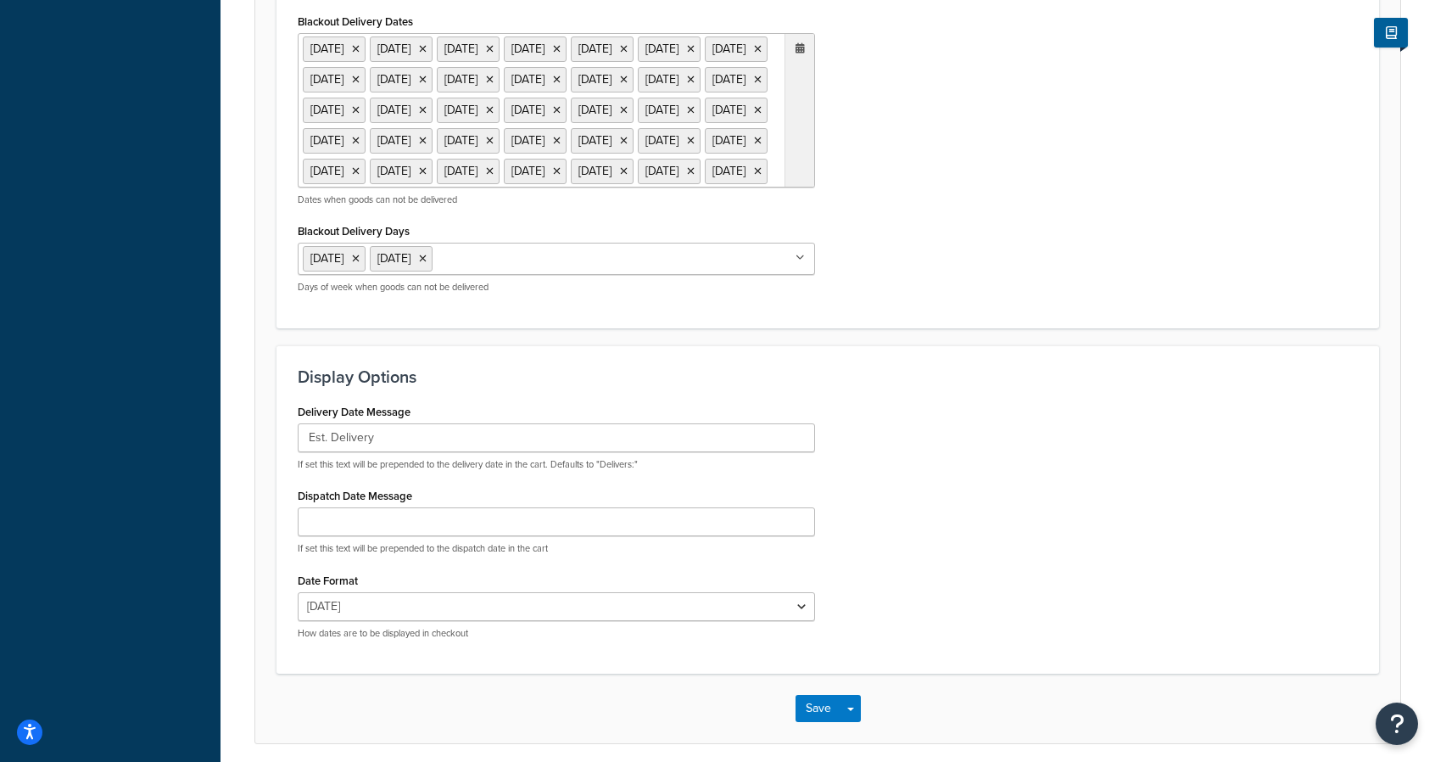
scroll to position [1189, 0]
select select "25"
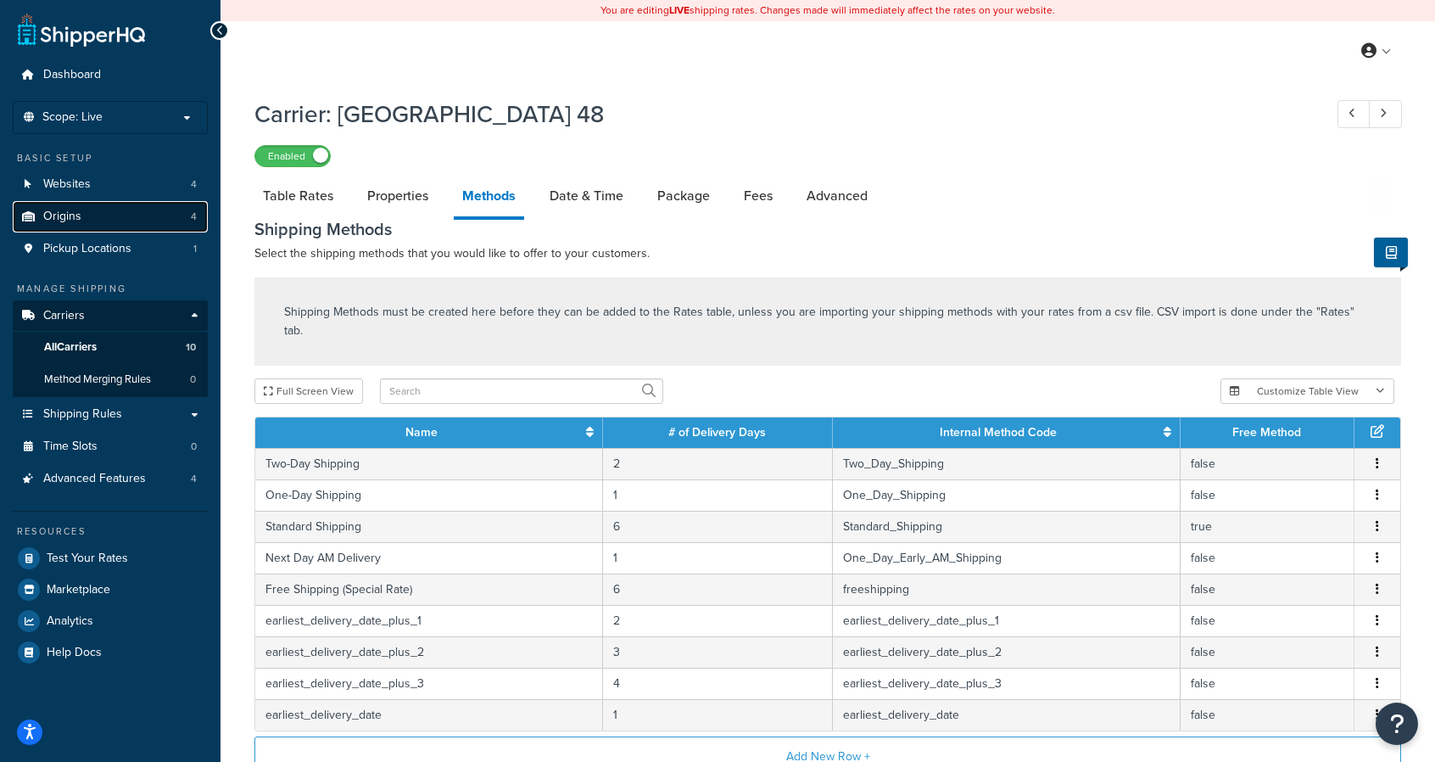
click at [97, 217] on link "Origins 4" at bounding box center [110, 216] width 195 height 31
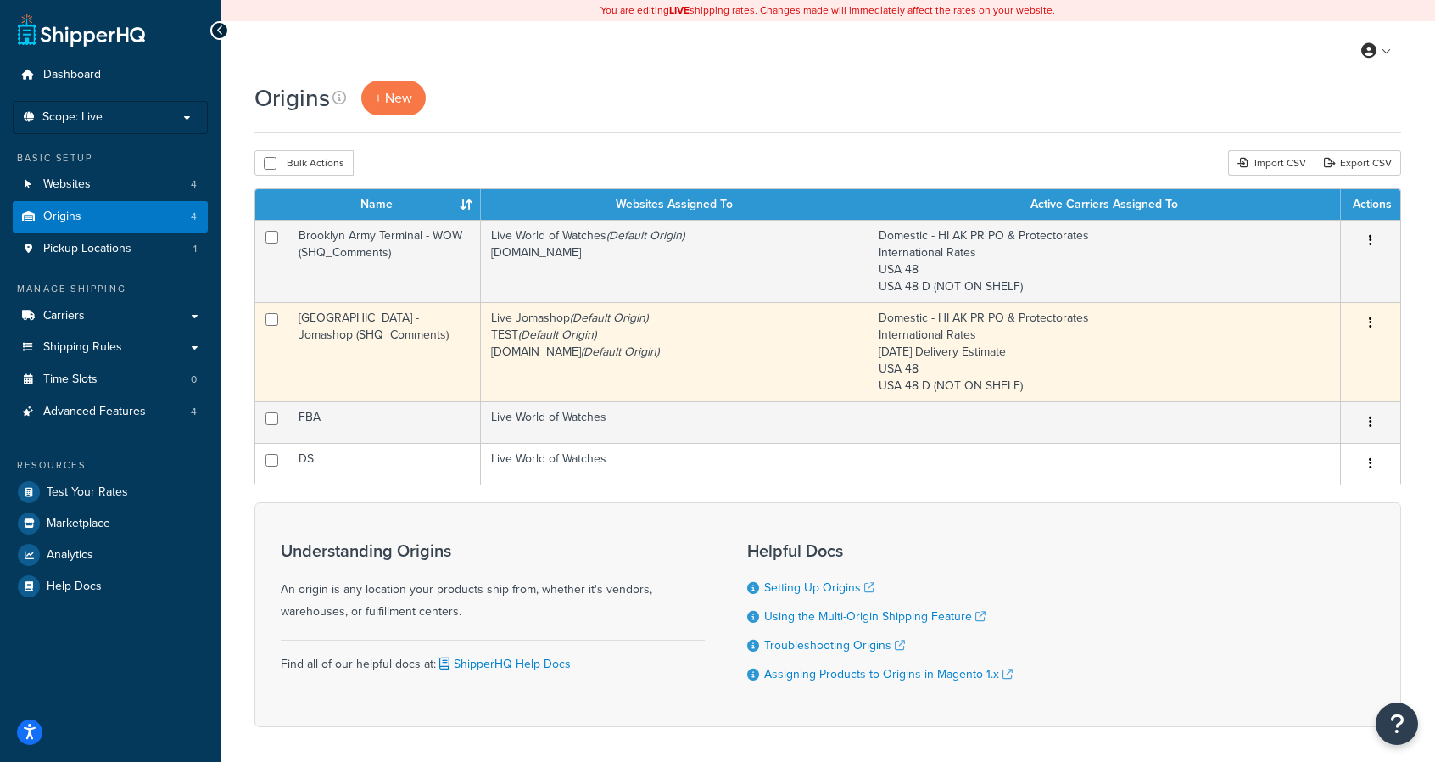
click at [1373, 330] on button "button" at bounding box center [1371, 323] width 24 height 27
click at [1321, 354] on link "Edit" at bounding box center [1315, 355] width 134 height 35
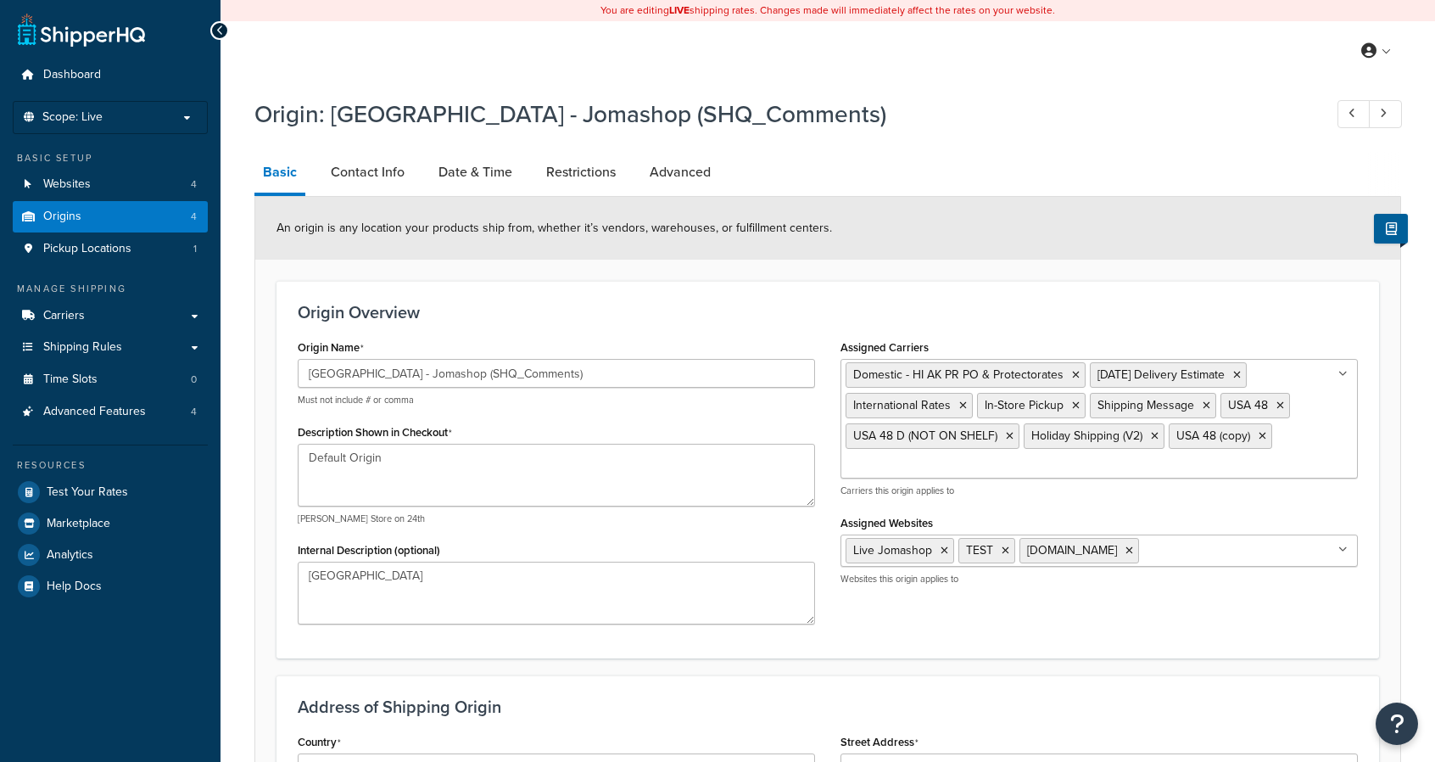
select select "32"
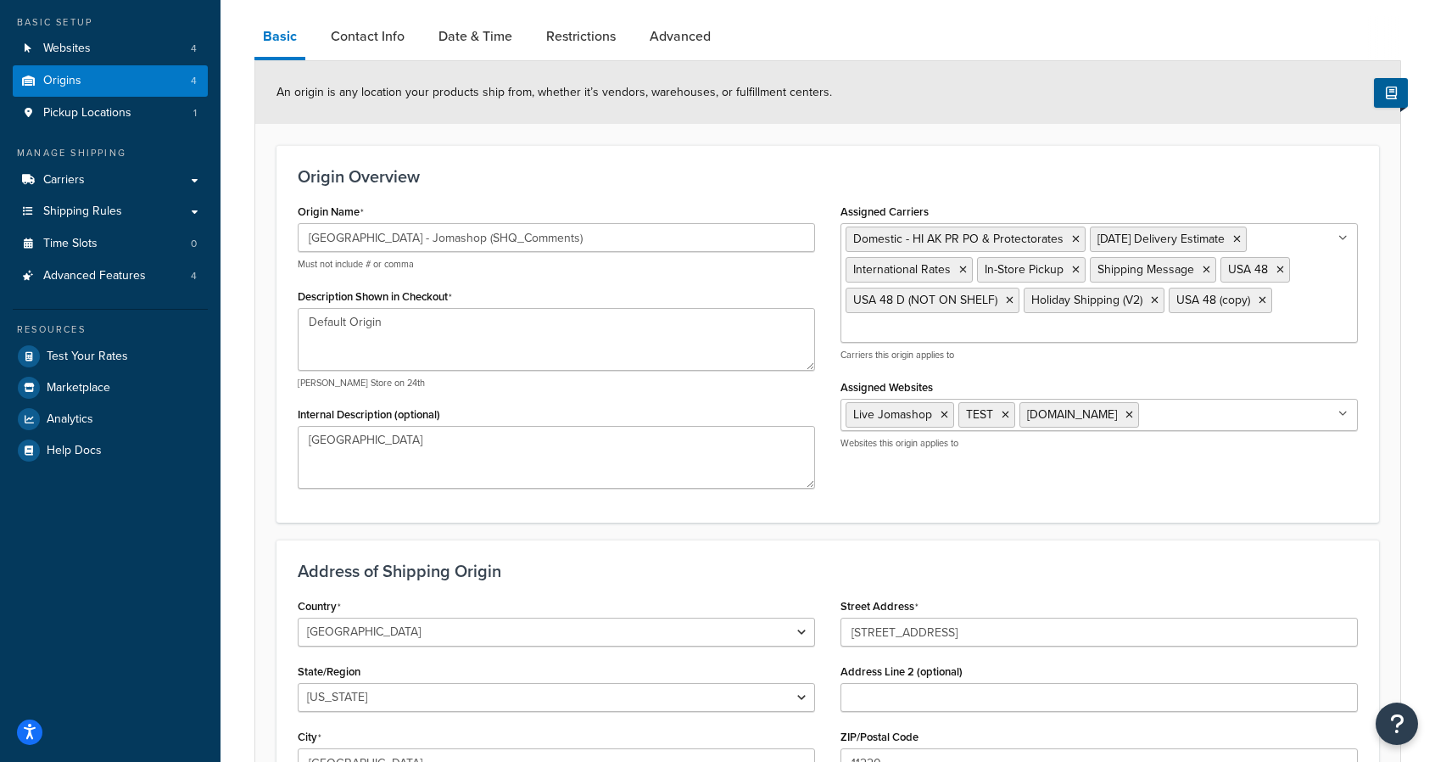
scroll to position [72, 0]
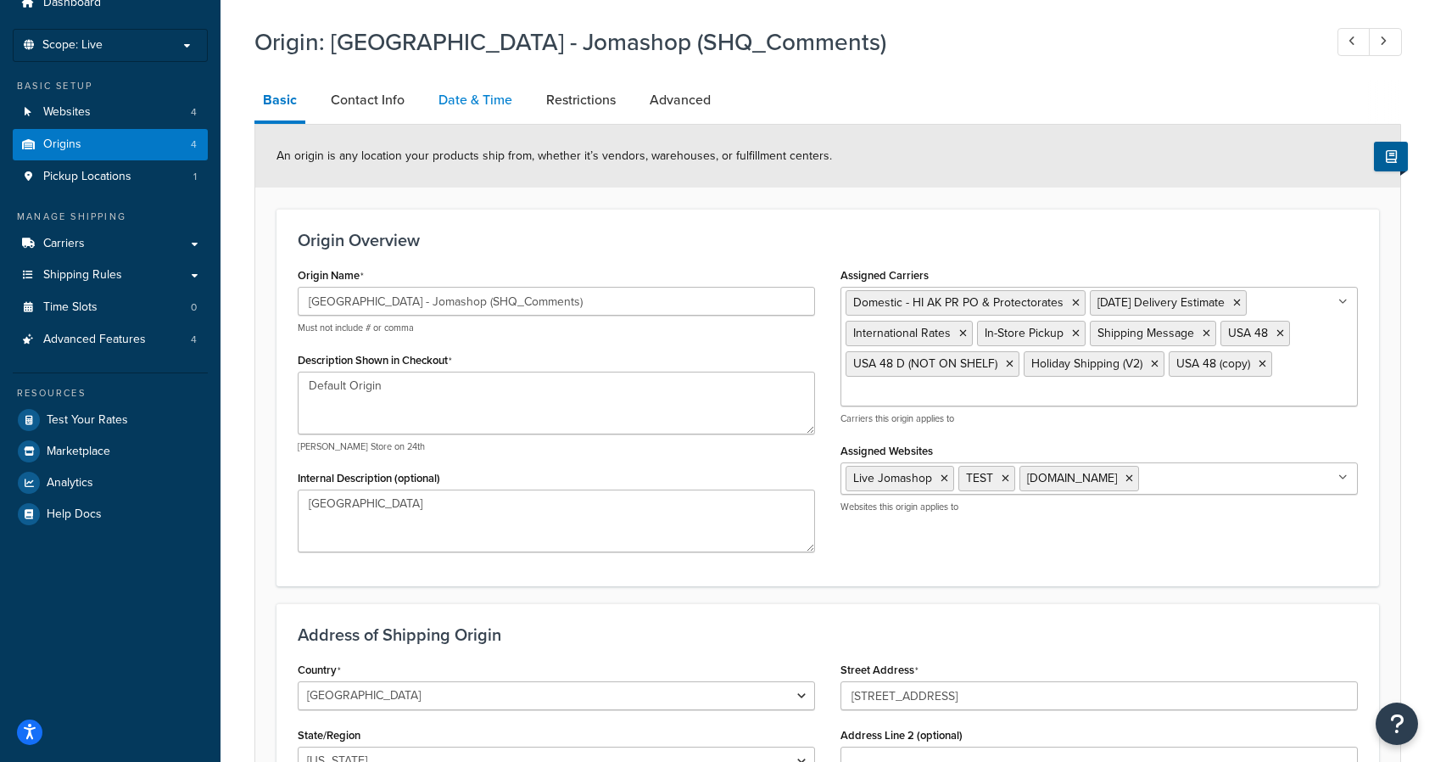
click at [439, 103] on link "Date & Time" at bounding box center [475, 100] width 91 height 41
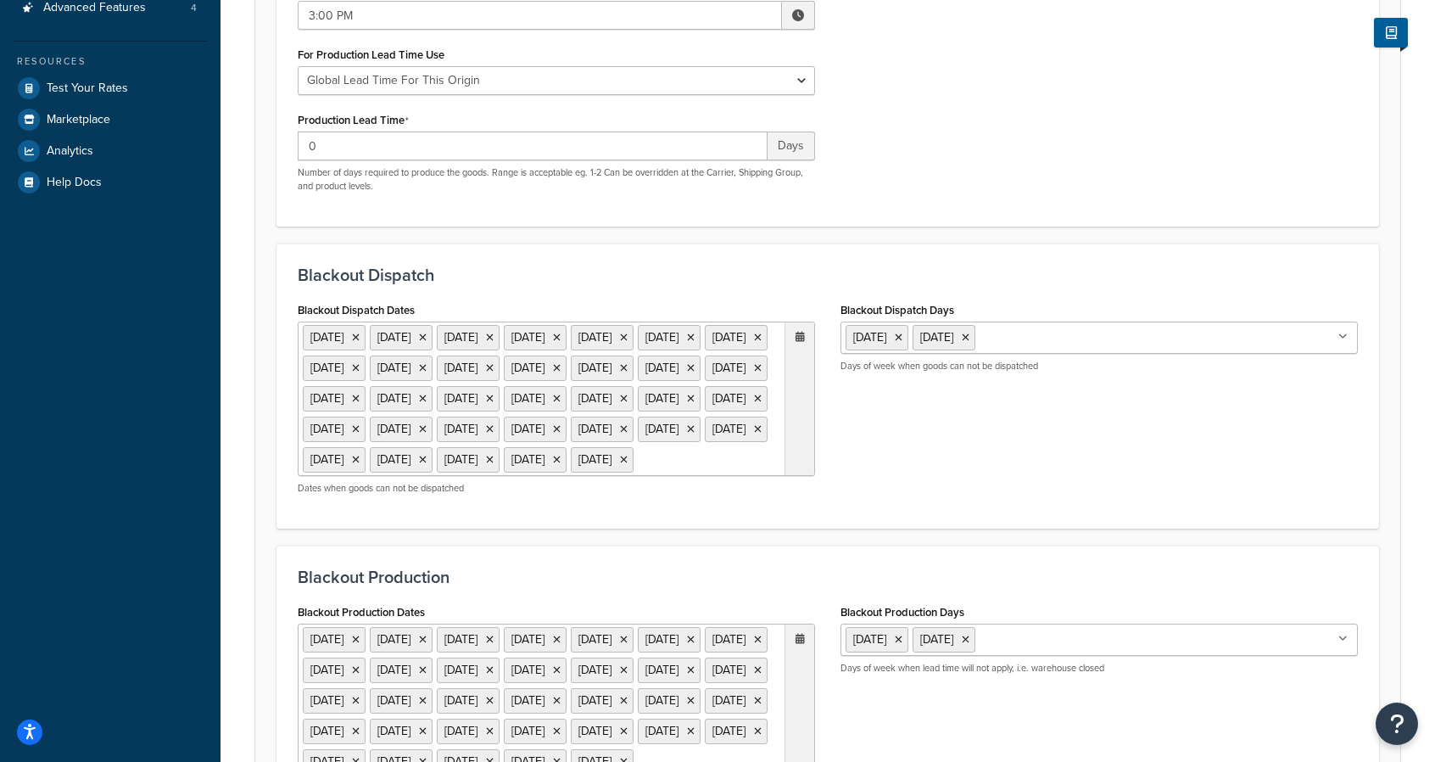
scroll to position [436, 0]
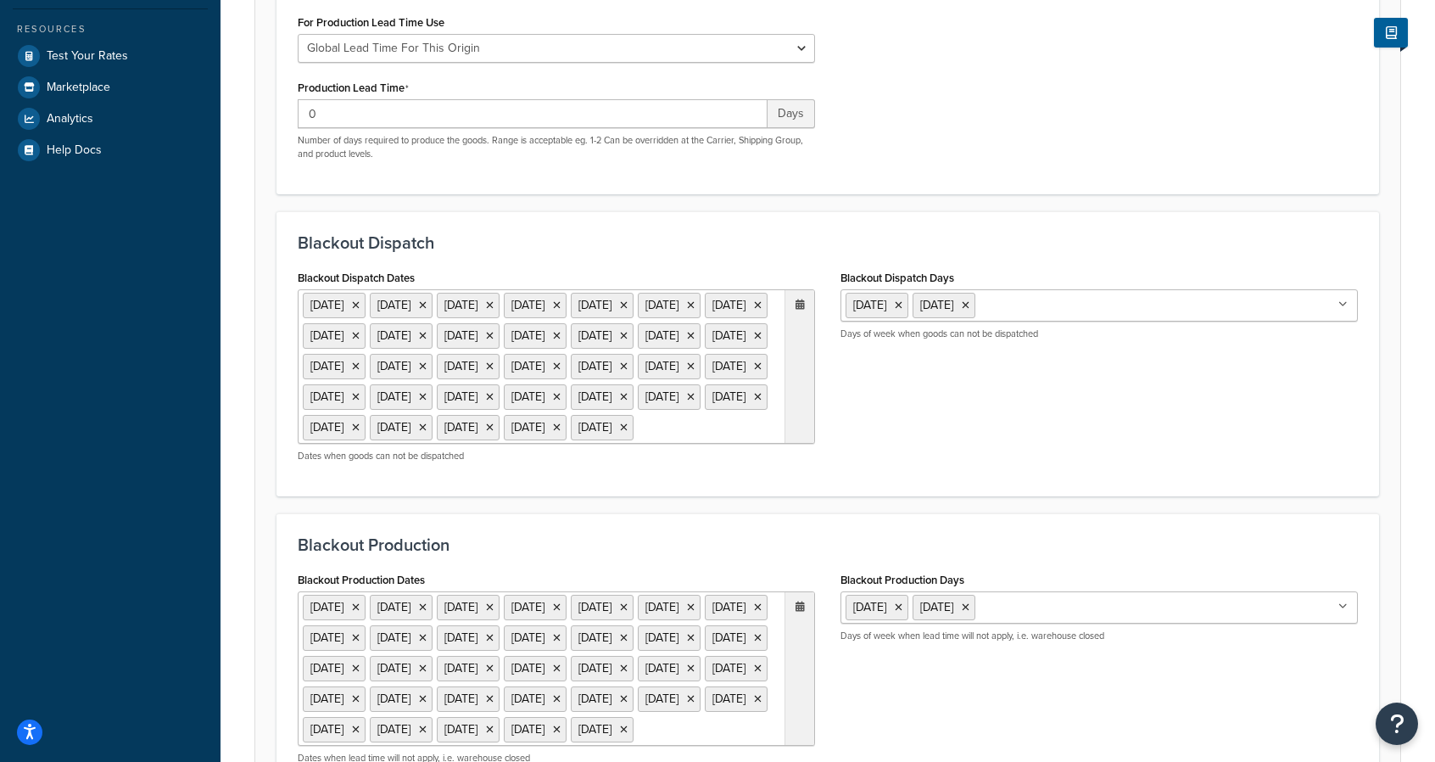
click at [736, 416] on ul "25 Dec 2025 27 Nov 2025 1 Sep 2025 25 Dec 2026 26 Nov 2026 7 Sep 2026 4 Jul 202…" at bounding box center [556, 366] width 517 height 154
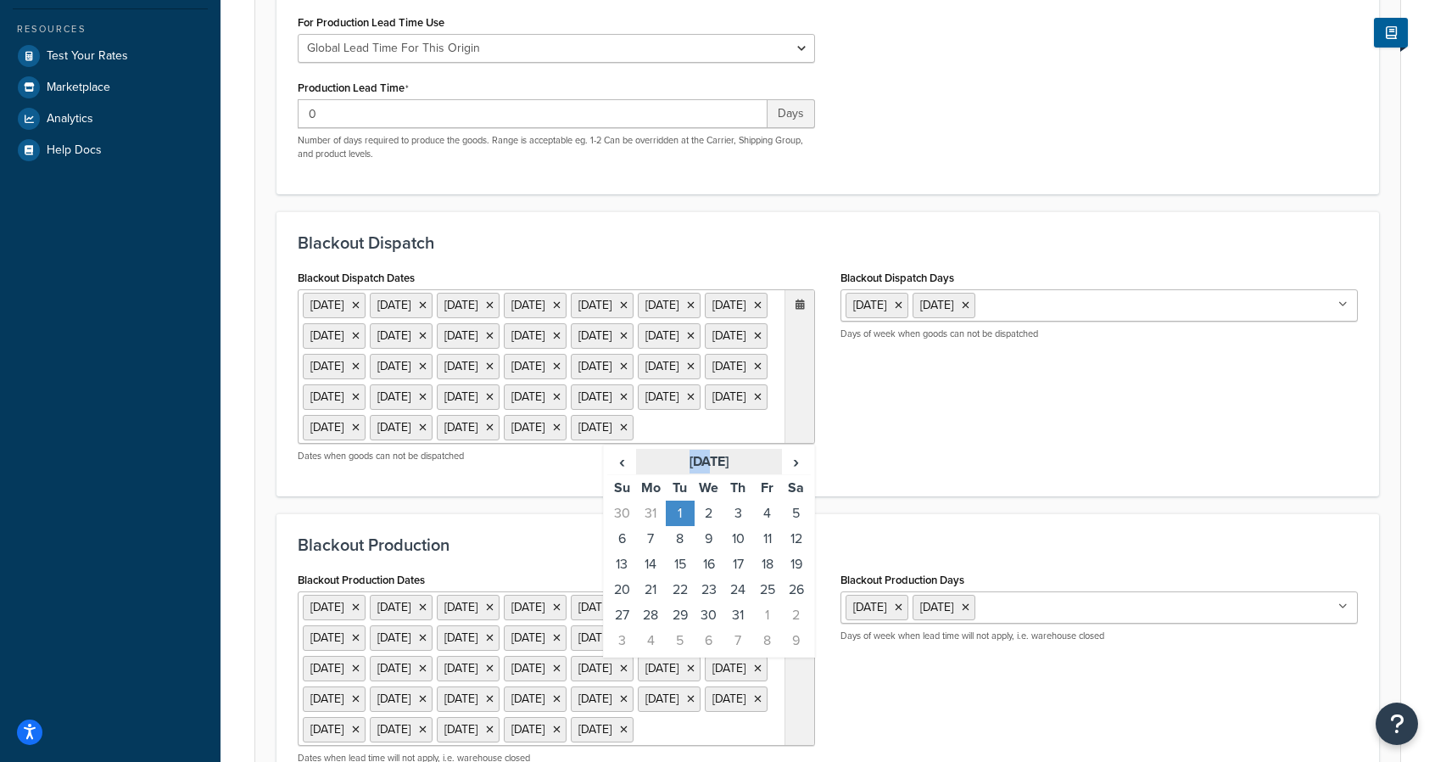
drag, startPoint x: 690, startPoint y: 513, endPoint x: 646, endPoint y: 511, distance: 44.1
click at [646, 475] on th "January 2030" at bounding box center [708, 462] width 145 height 26
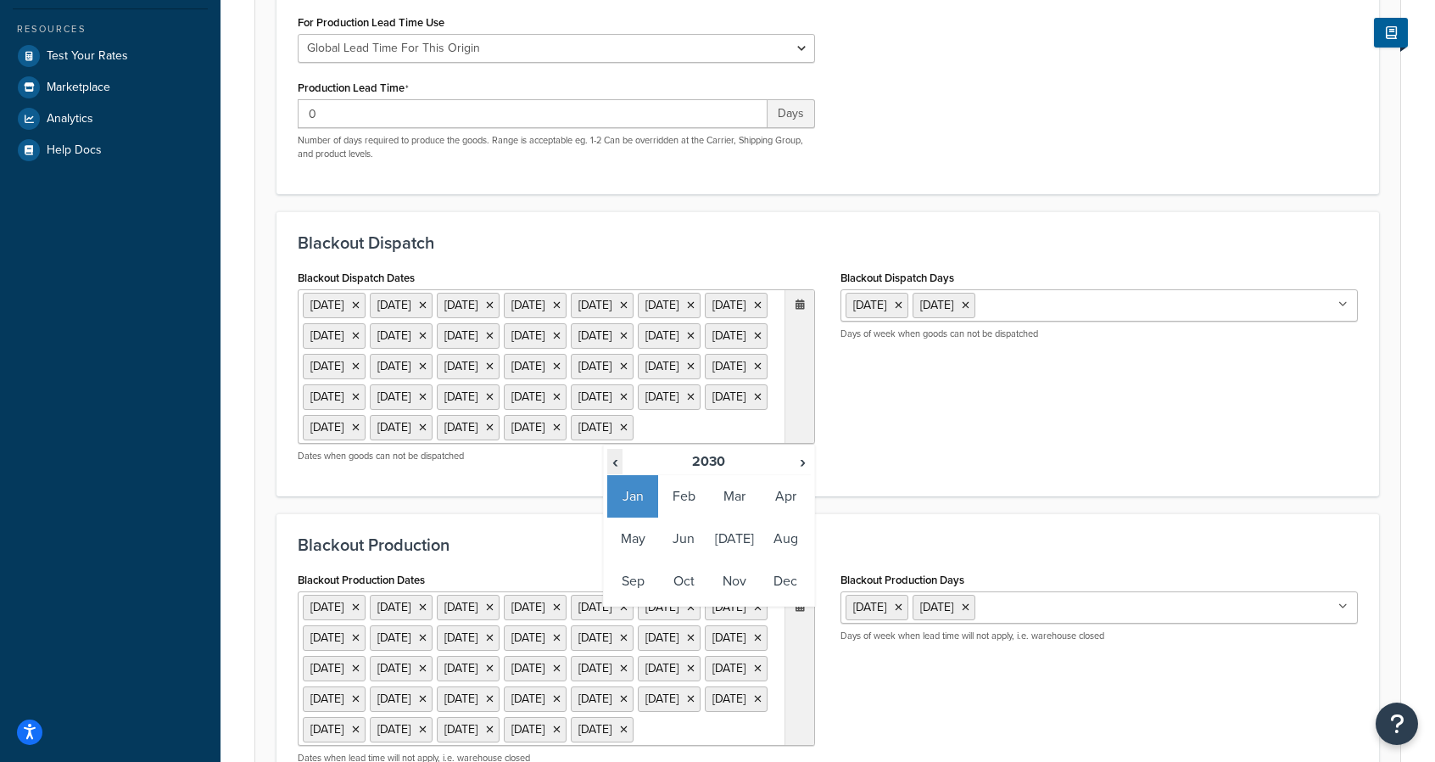
click at [613, 473] on span "‹" at bounding box center [615, 462] width 14 height 24
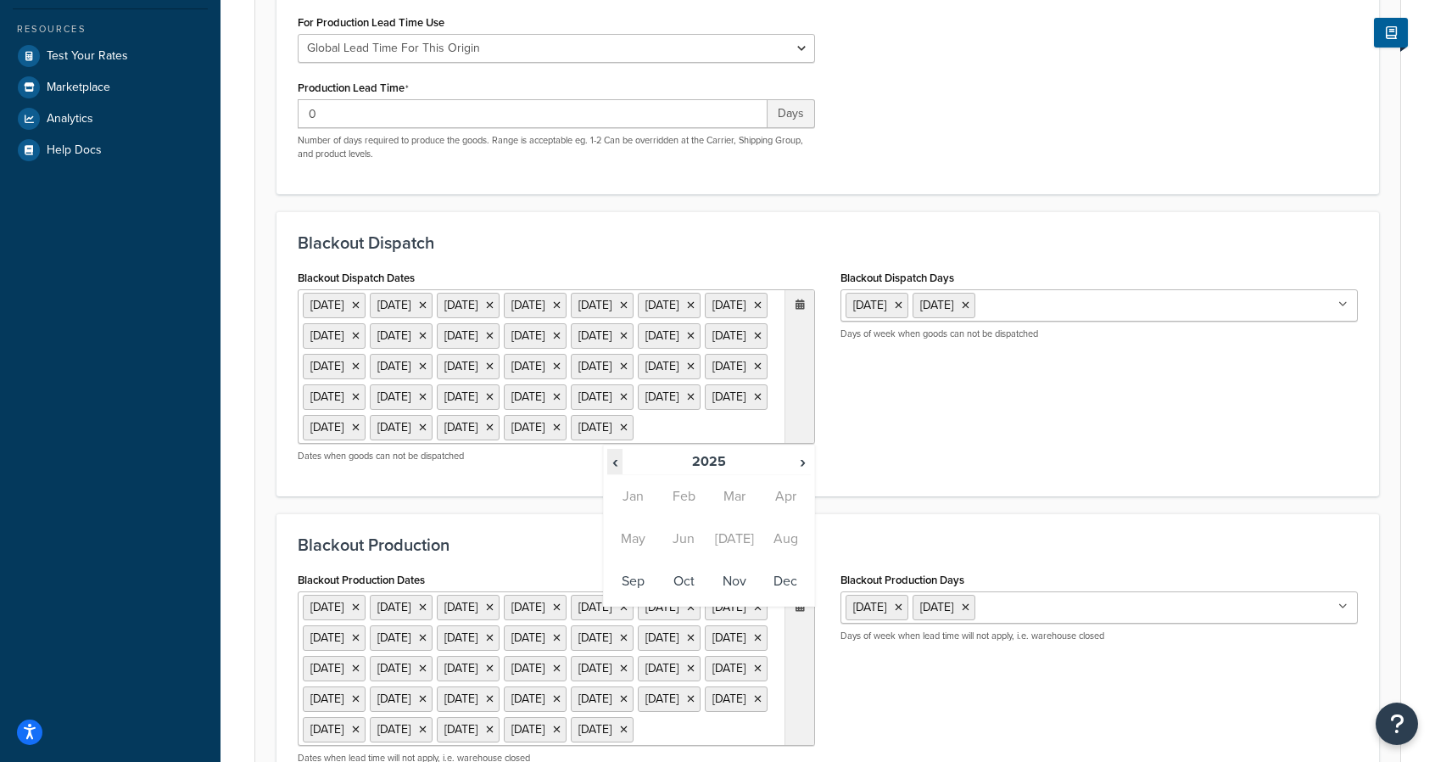
click at [613, 473] on span "‹" at bounding box center [615, 462] width 14 height 24
click at [807, 473] on span "›" at bounding box center [803, 462] width 14 height 24
click at [642, 602] on td "Sep" at bounding box center [632, 581] width 51 height 42
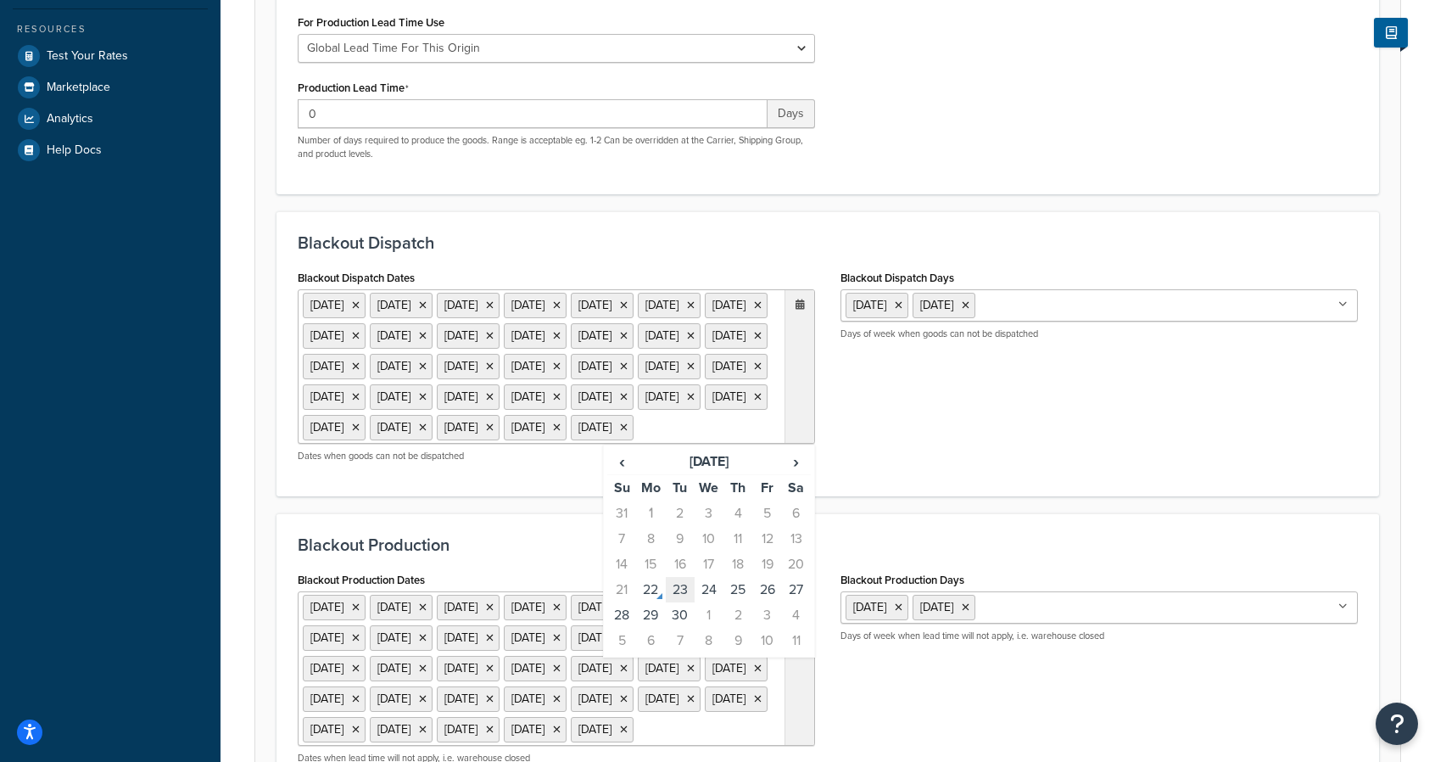
click at [681, 602] on td "23" at bounding box center [680, 589] width 29 height 25
click at [712, 602] on td "24" at bounding box center [709, 589] width 29 height 25
click at [741, 628] on td "2" at bounding box center [738, 614] width 29 height 25
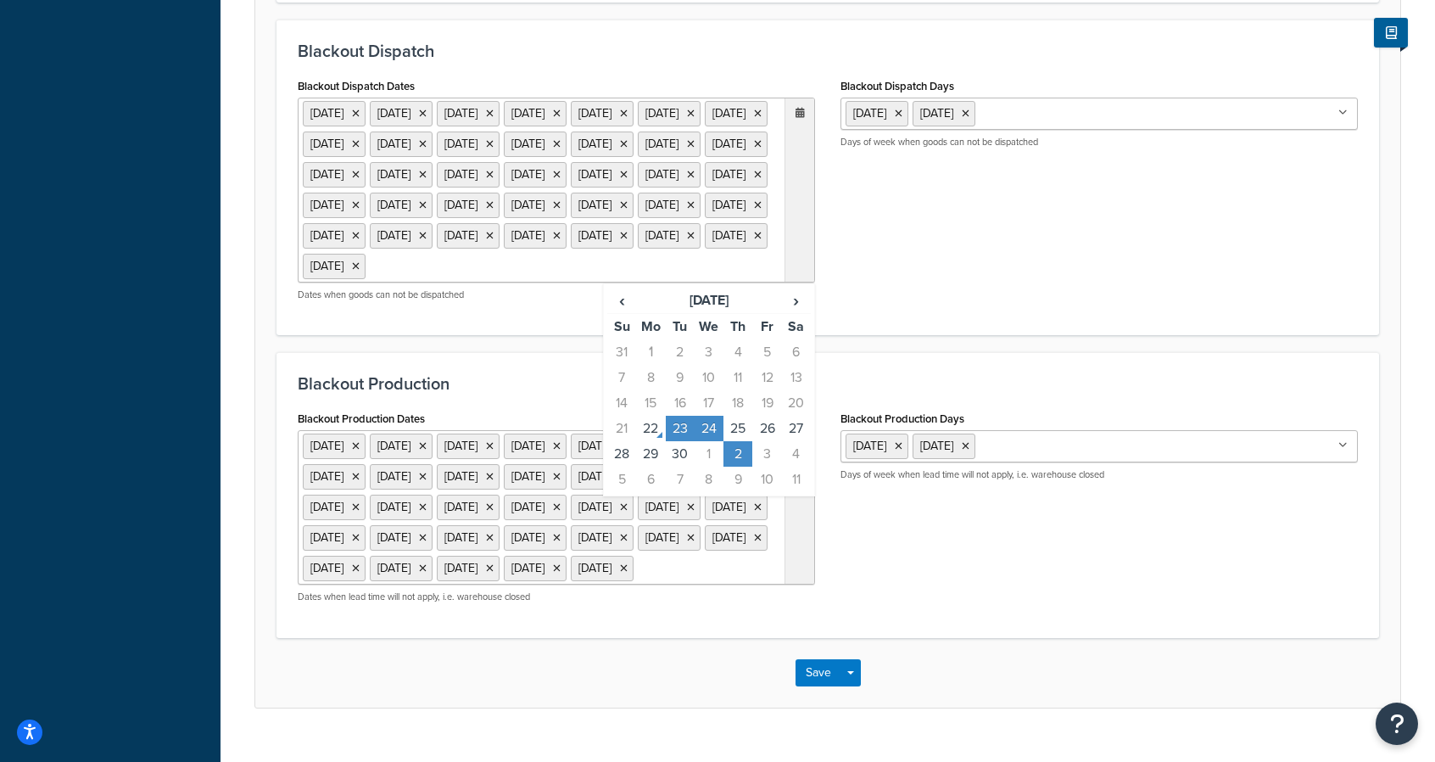
scroll to position [627, 0]
click at [651, 493] on td "6" at bounding box center [650, 479] width 29 height 25
click at [677, 493] on td "7" at bounding box center [680, 479] width 29 height 25
click at [651, 493] on td "6" at bounding box center [650, 479] width 29 height 25
click at [702, 493] on td "8" at bounding box center [709, 479] width 29 height 25
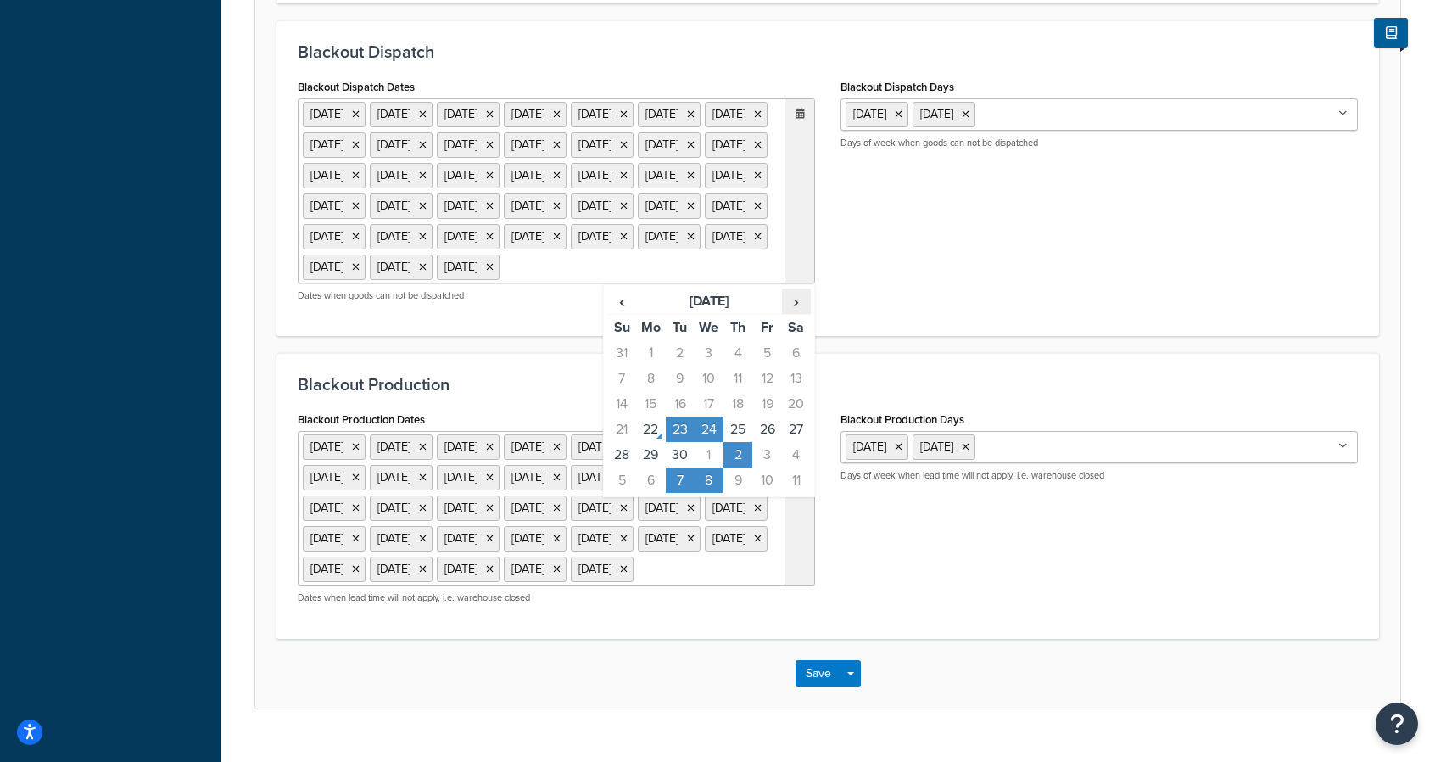
click at [802, 313] on span "›" at bounding box center [796, 301] width 27 height 24
click at [679, 416] on td "14" at bounding box center [680, 403] width 29 height 25
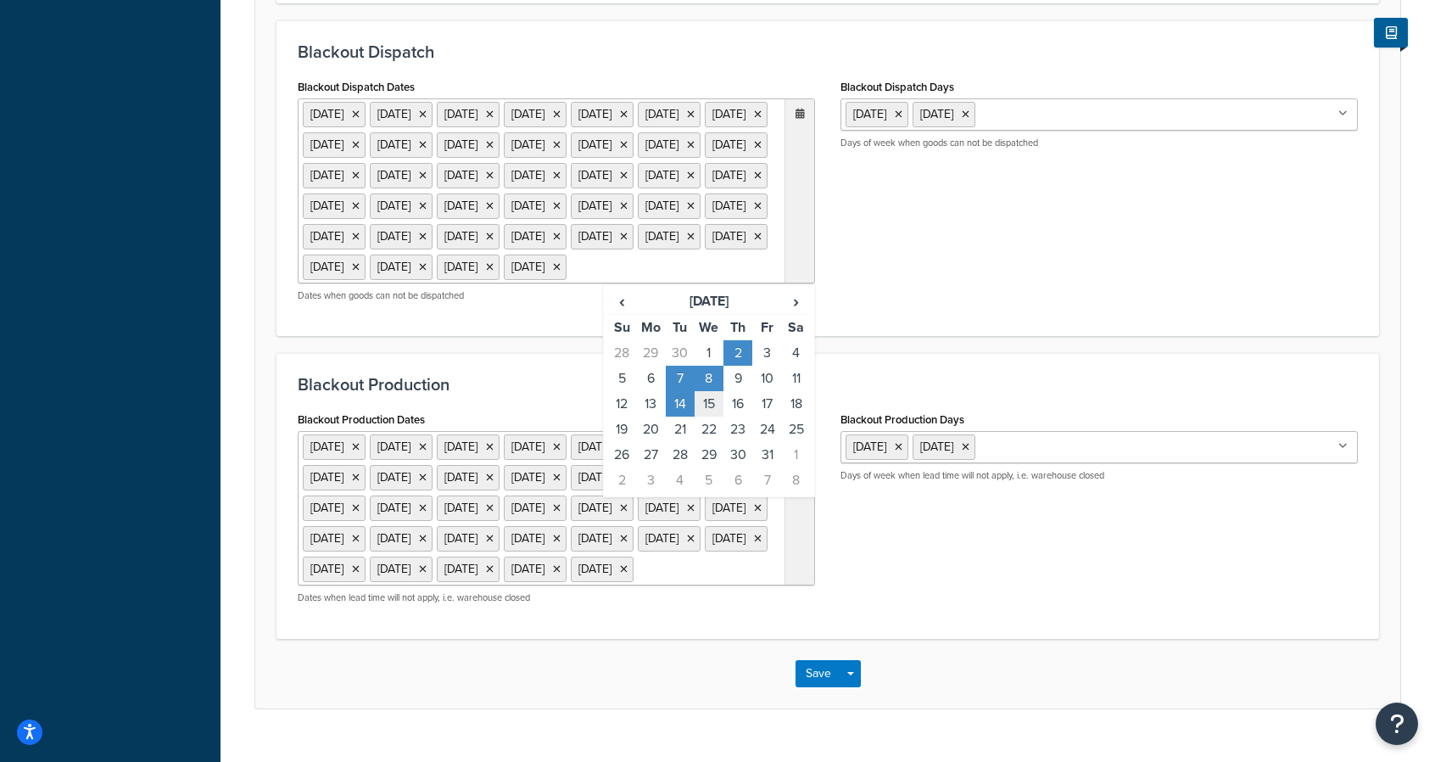
click at [702, 416] on td "15" at bounding box center [709, 403] width 29 height 25
click at [622, 313] on span "‹" at bounding box center [621, 301] width 27 height 24
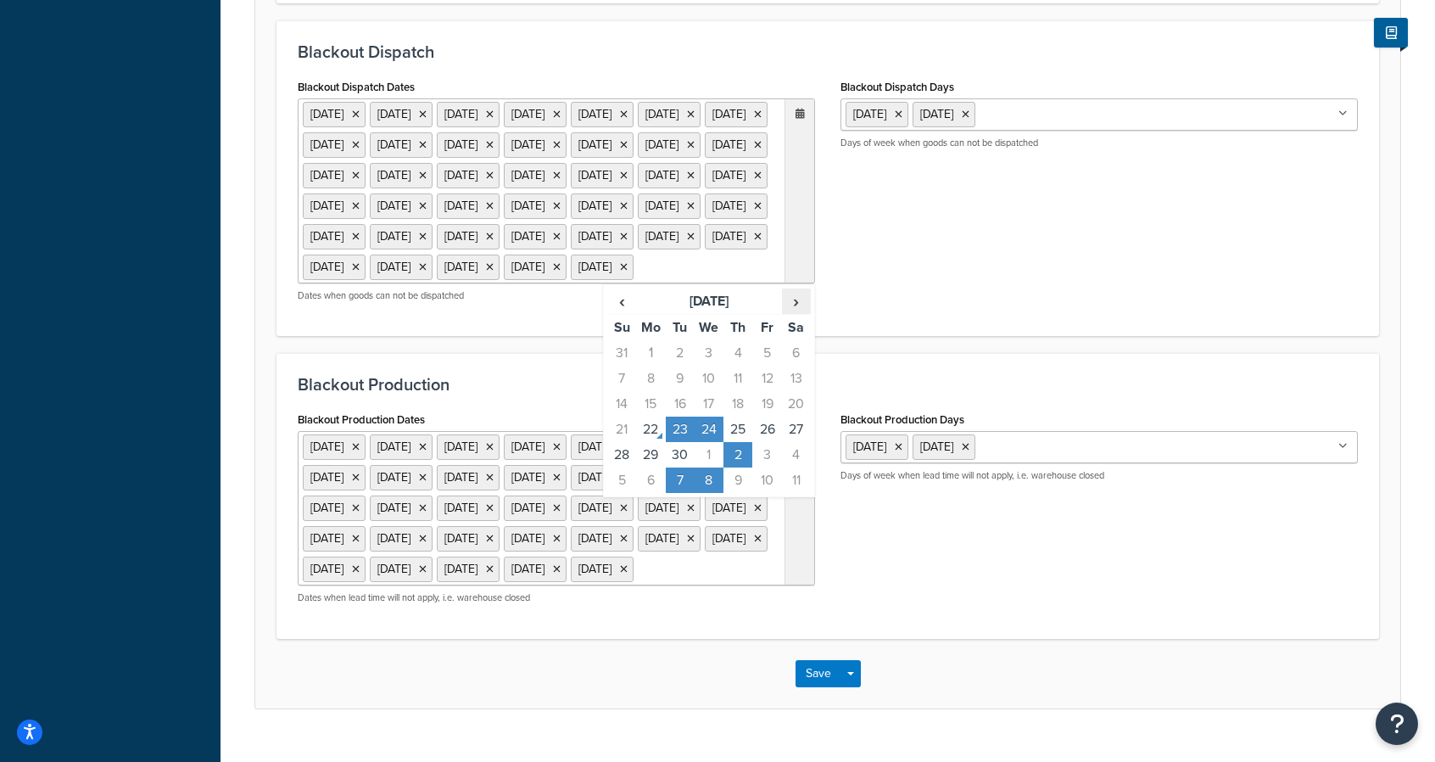
click at [794, 313] on span "›" at bounding box center [796, 301] width 27 height 24
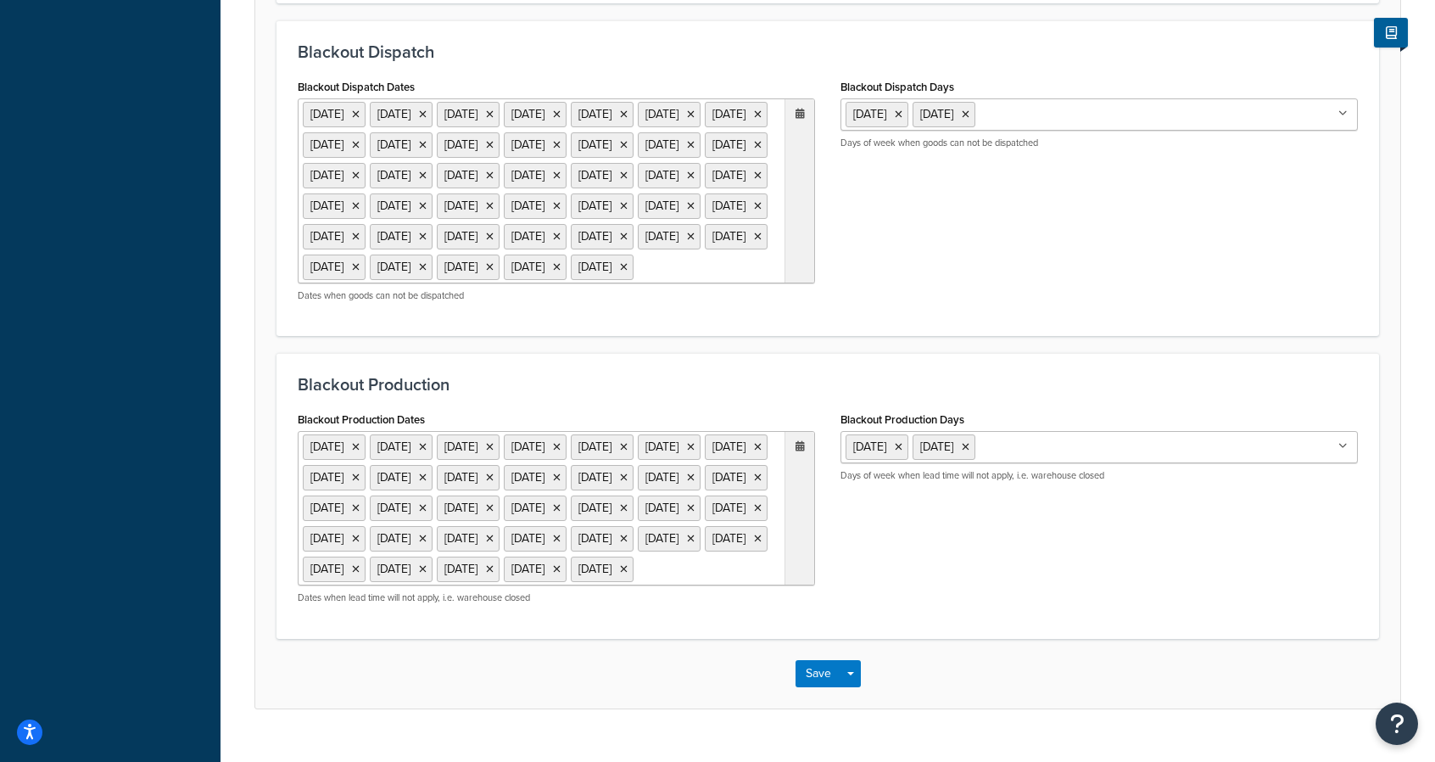
click at [916, 315] on div "Blackout Dispatch Dates 25 Dec 2025 27 Nov 2025 1 Sep 2025 25 Dec 2026 26 Nov 2…" at bounding box center [828, 195] width 1086 height 240
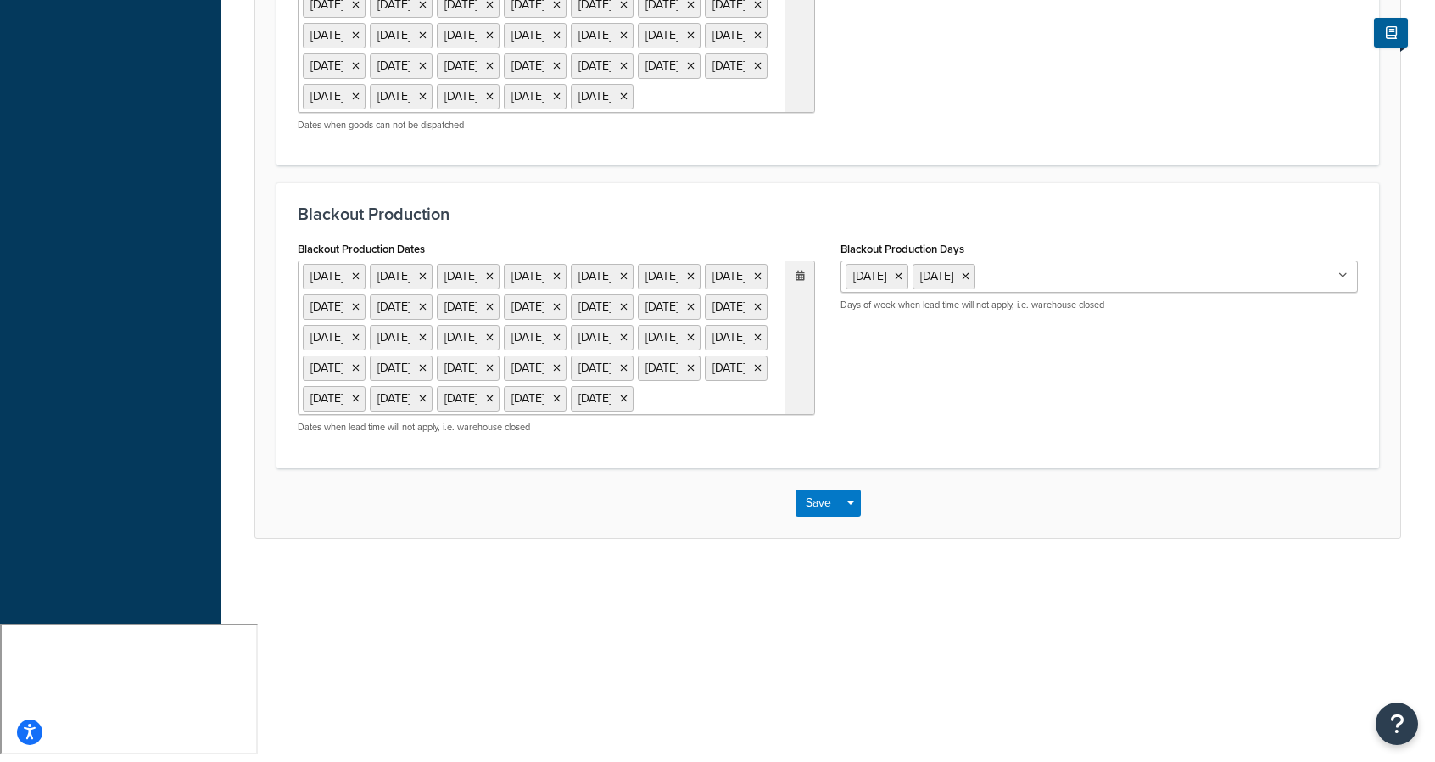
click at [735, 415] on ul "25 Dec 2025 27 Nov 2025 1 Sep 2025 25 Dec 2026 26 Nov 2026 7 Sep 2026 4 Jul 202…" at bounding box center [556, 337] width 517 height 154
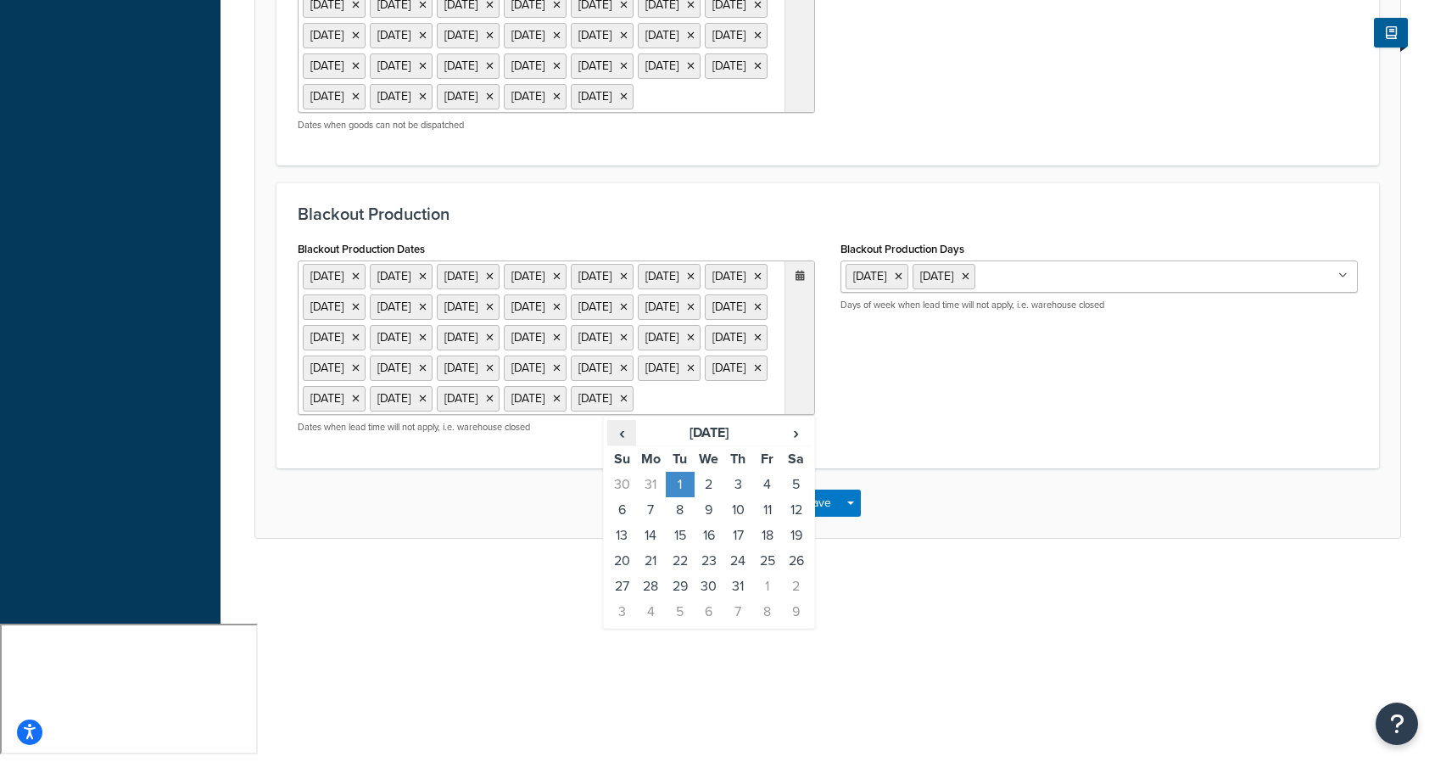
click at [621, 444] on span "‹" at bounding box center [621, 433] width 27 height 24
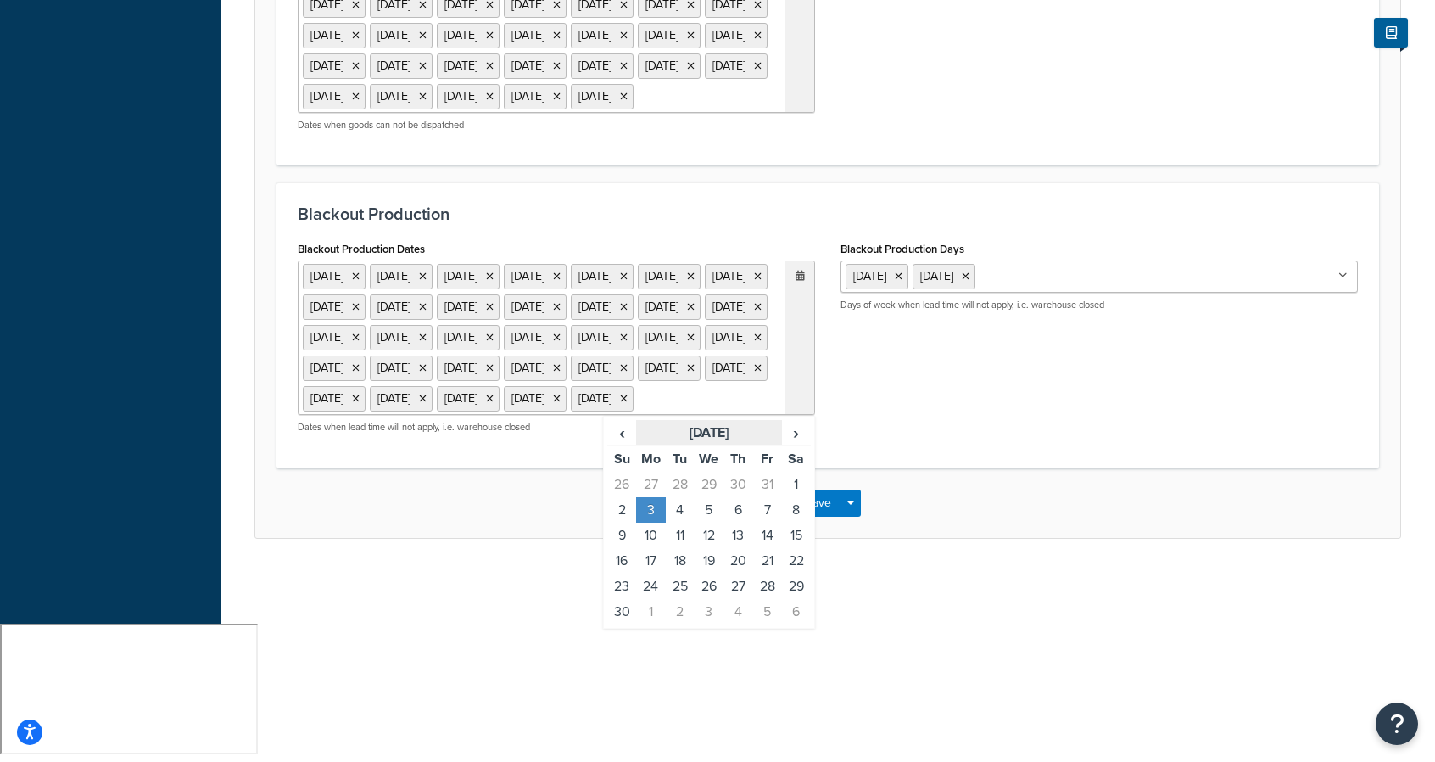
click at [678, 446] on th "September 2029" at bounding box center [708, 433] width 145 height 26
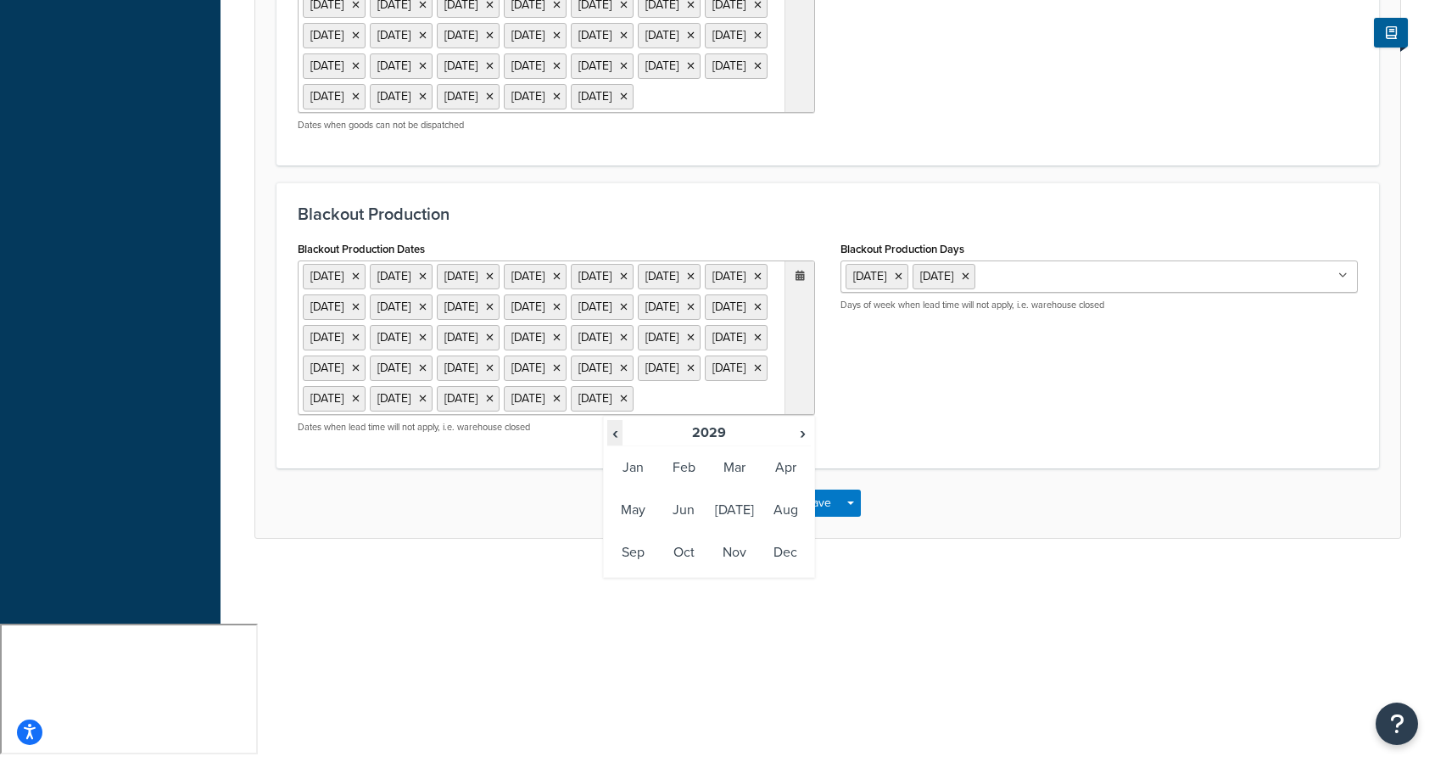
click at [612, 444] on span "‹" at bounding box center [615, 433] width 14 height 24
click at [621, 573] on td "Sep" at bounding box center [632, 552] width 51 height 42
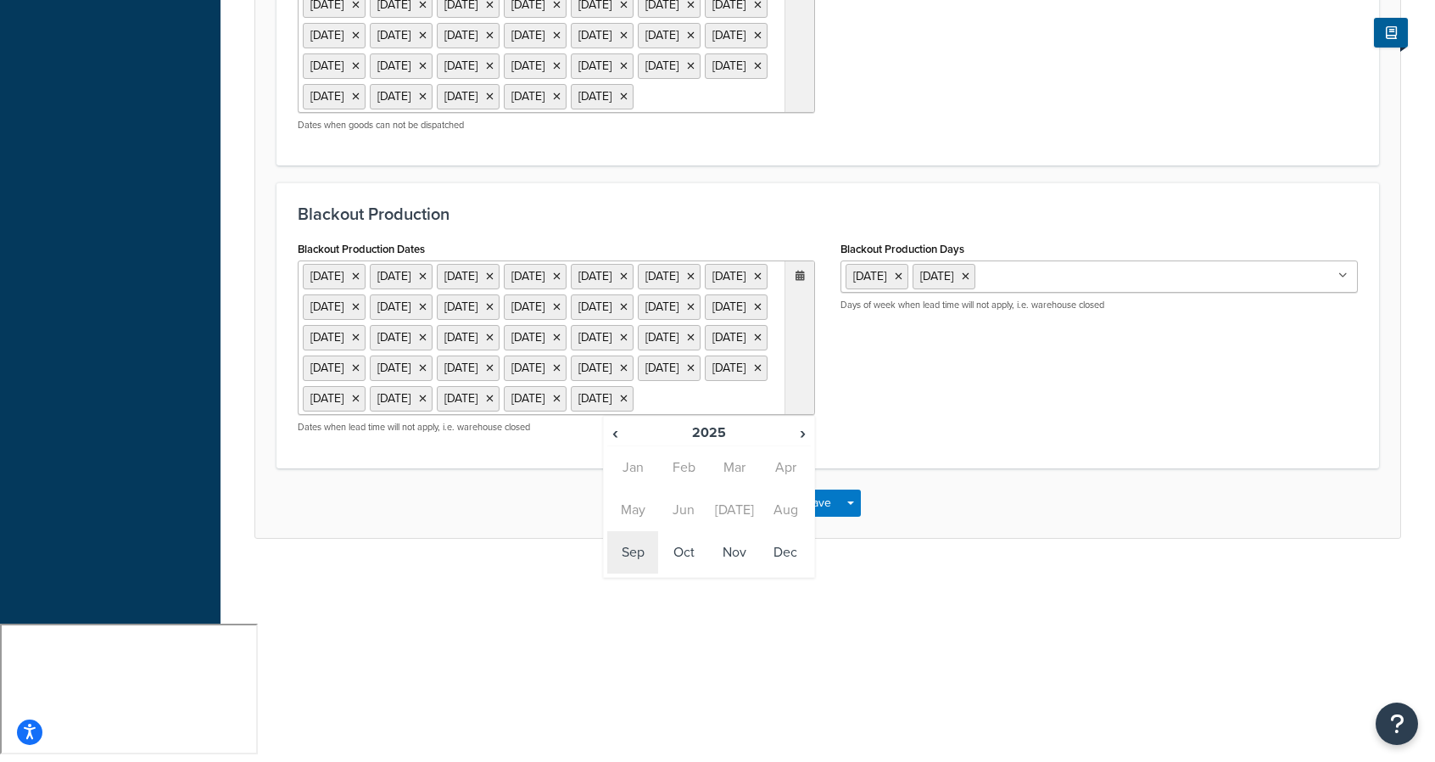
scroll to position [805, 0]
click at [684, 573] on td "23" at bounding box center [680, 560] width 29 height 25
click at [709, 573] on td "24" at bounding box center [709, 560] width 29 height 25
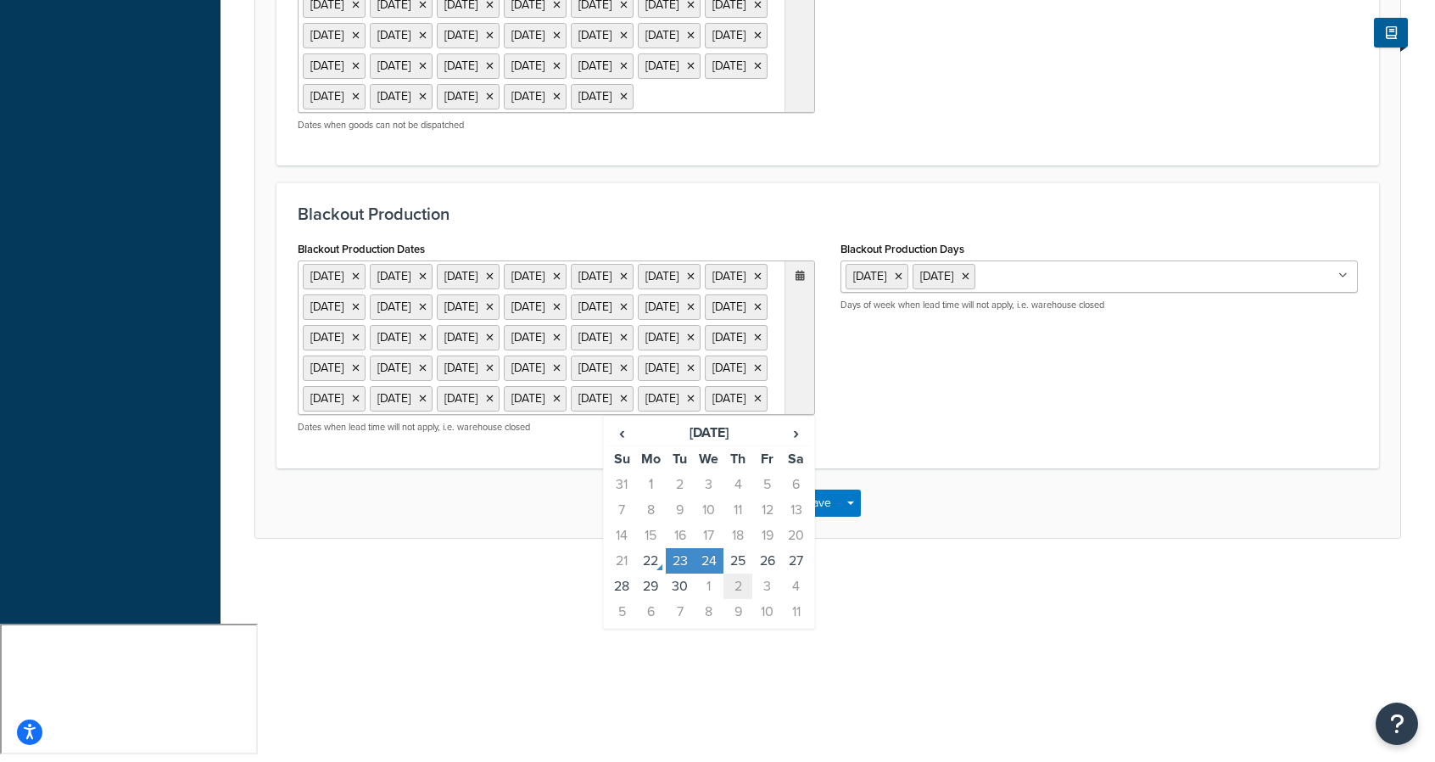
click at [739, 599] on td "2" at bounding box center [738, 585] width 29 height 25
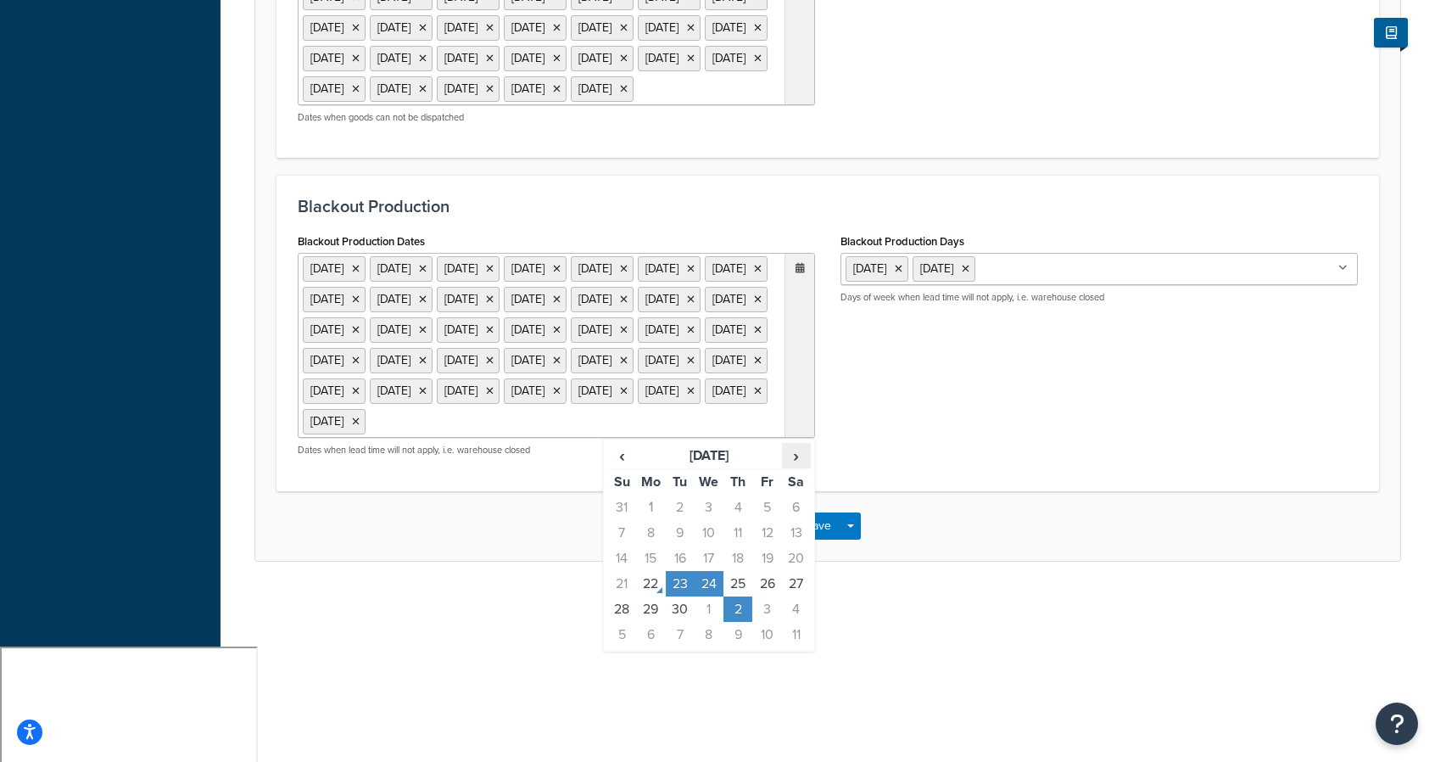
click at [799, 467] on span "›" at bounding box center [796, 456] width 27 height 24
click at [659, 545] on td "6" at bounding box center [650, 532] width 29 height 25
click at [655, 545] on td "6" at bounding box center [650, 532] width 29 height 25
click at [675, 545] on td "7" at bounding box center [680, 532] width 29 height 25
click at [695, 545] on td "8" at bounding box center [709, 532] width 29 height 25
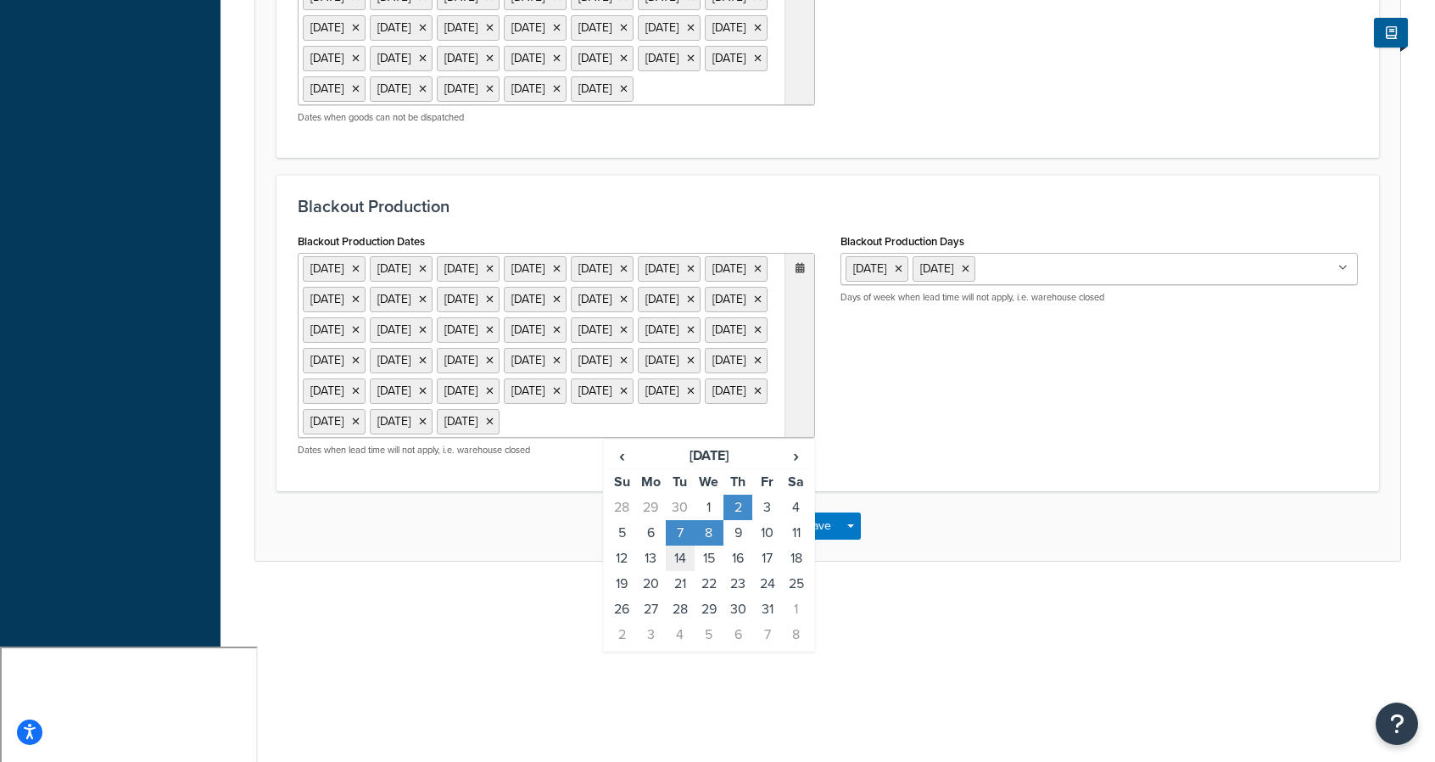
click at [678, 571] on td "14" at bounding box center [680, 557] width 29 height 25
click at [711, 571] on td "15" at bounding box center [709, 557] width 29 height 25
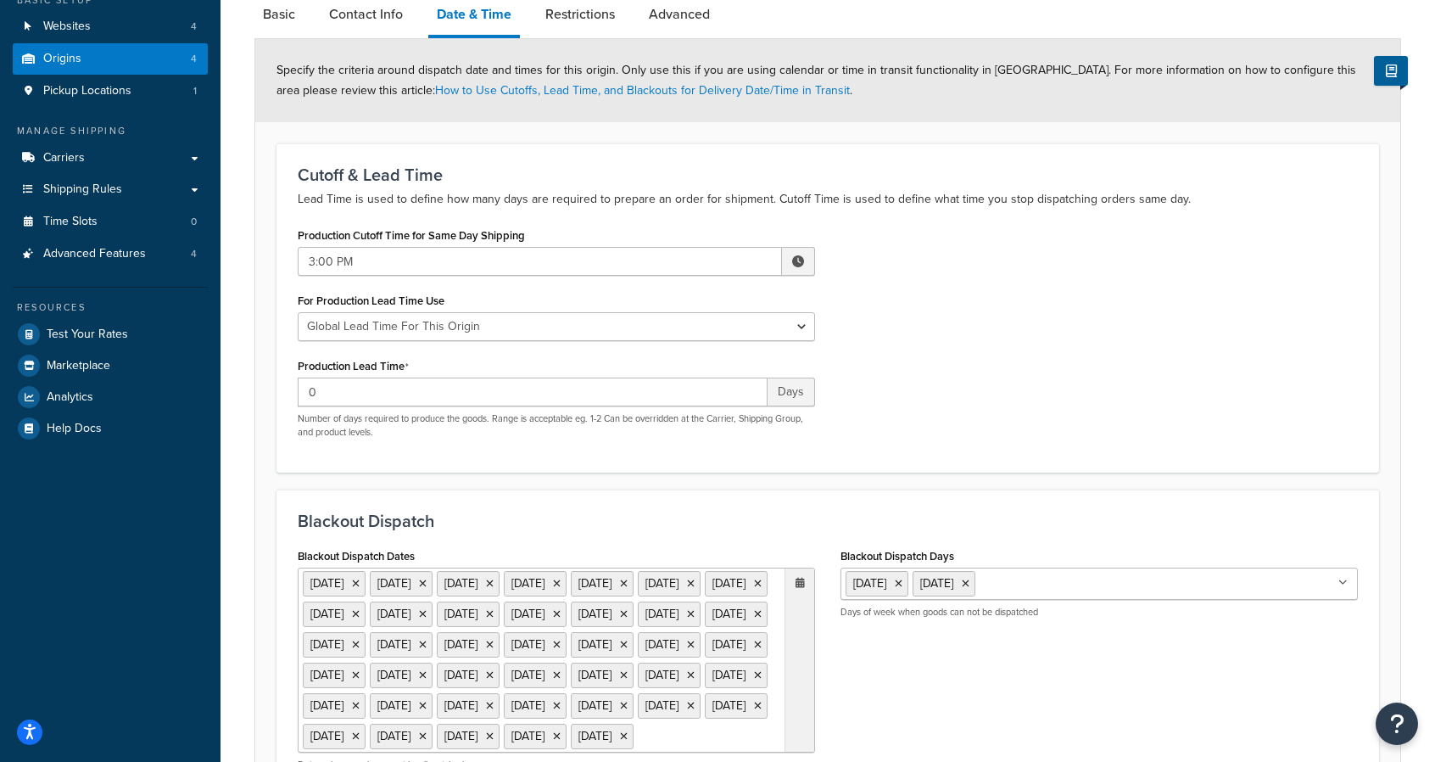
scroll to position [0, 0]
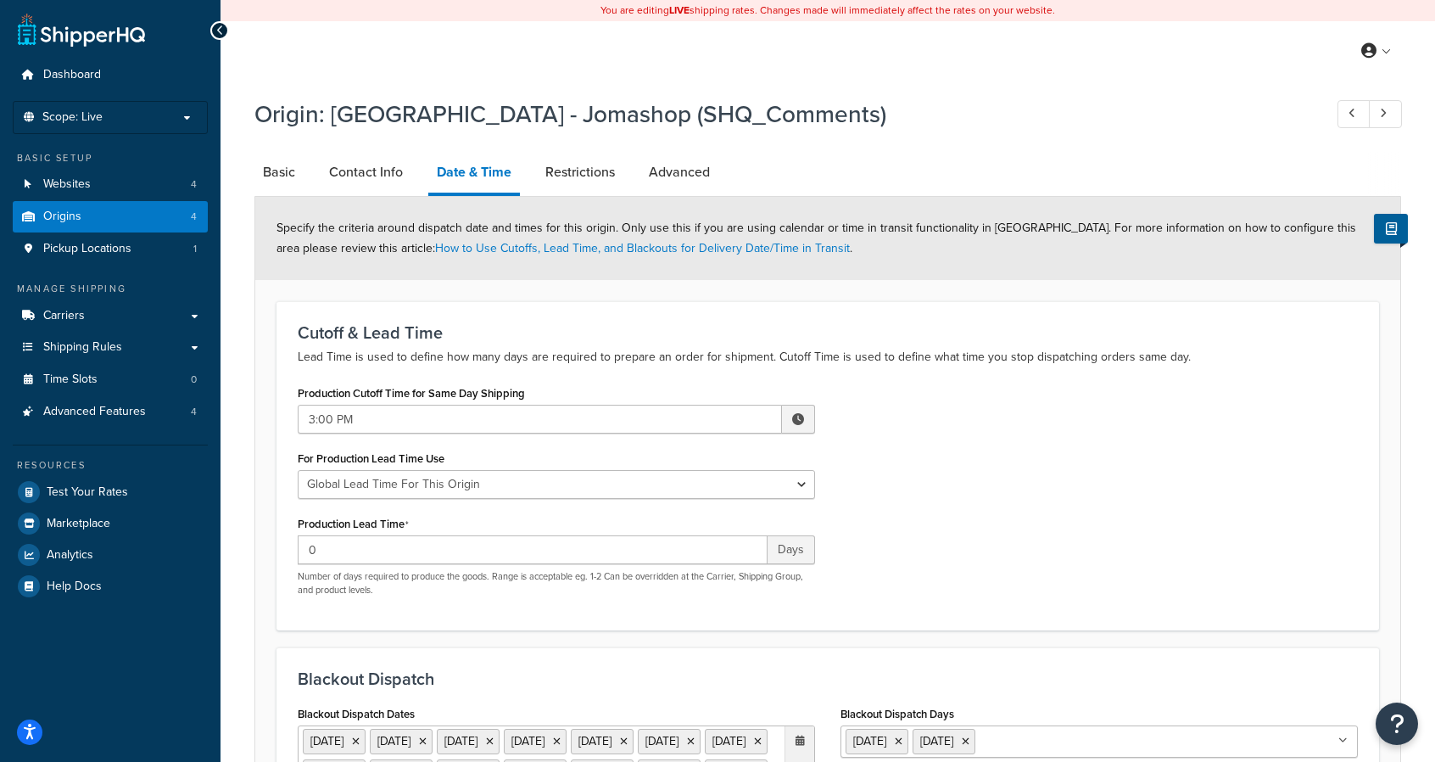
click at [1115, 381] on div "Production Cutoff Time for Same Day Shipping 3:00 PM ▲ 3 ▼ : ▲ 00 ▼ ▲ PM ▼ For …" at bounding box center [828, 495] width 1086 height 228
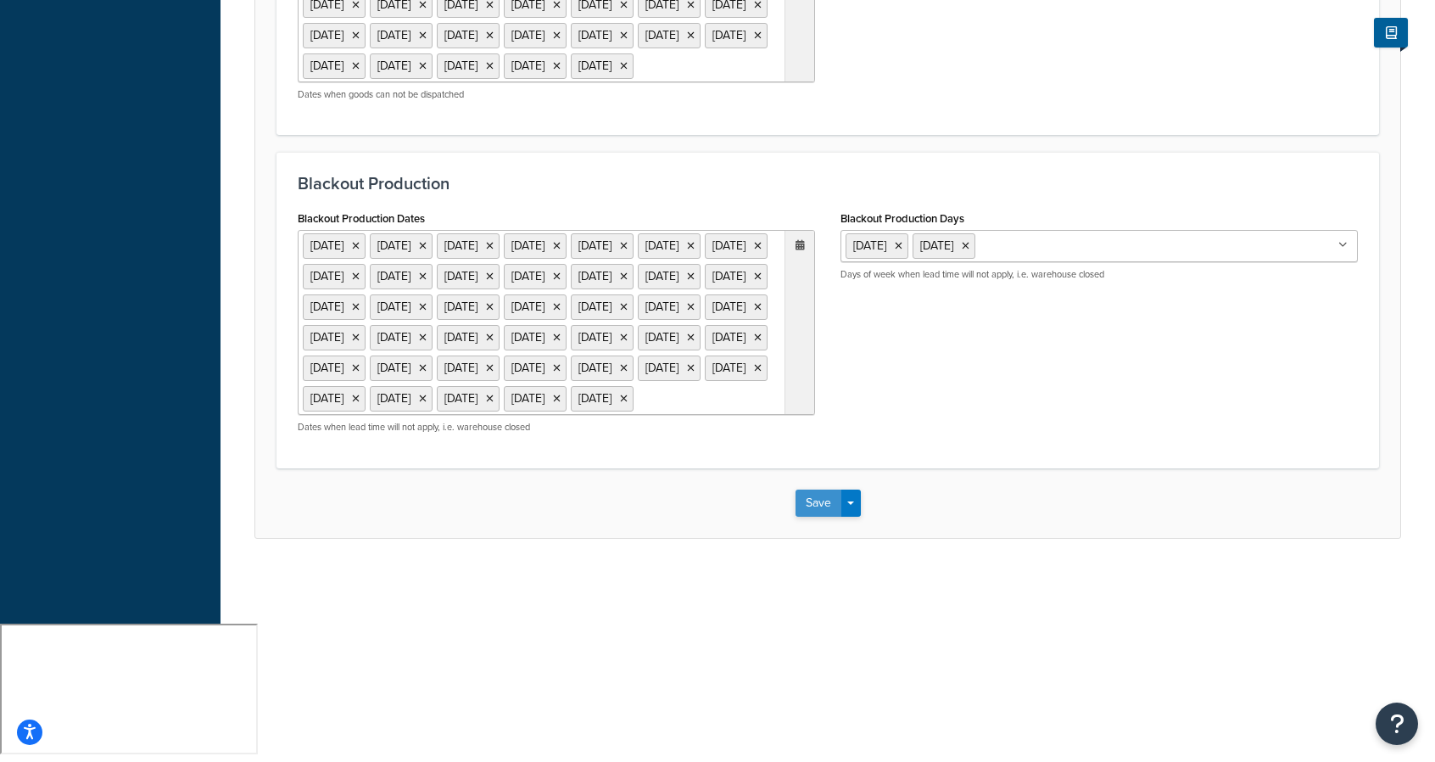
click at [824, 517] on button "Save" at bounding box center [819, 502] width 46 height 27
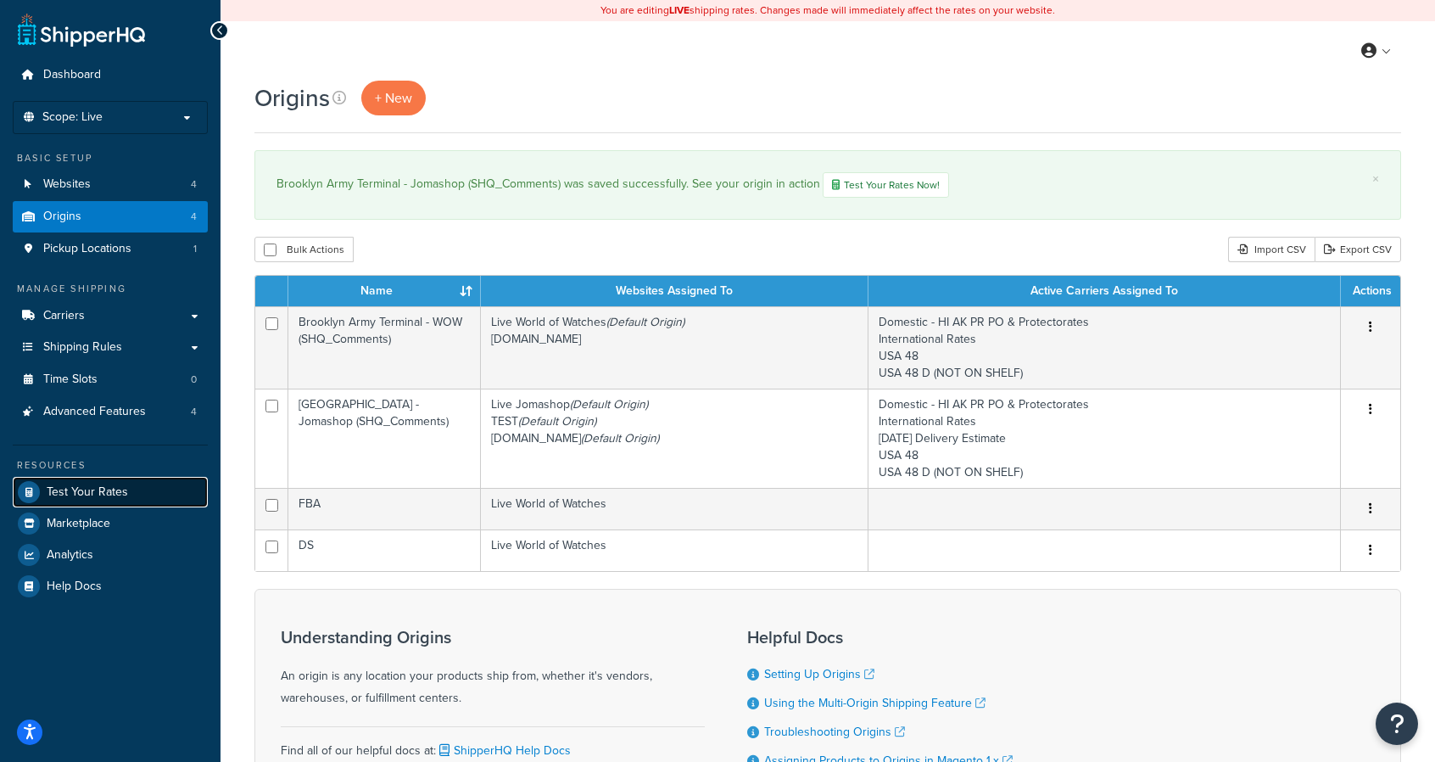
click at [104, 486] on span "Test Your Rates" at bounding box center [87, 492] width 81 height 14
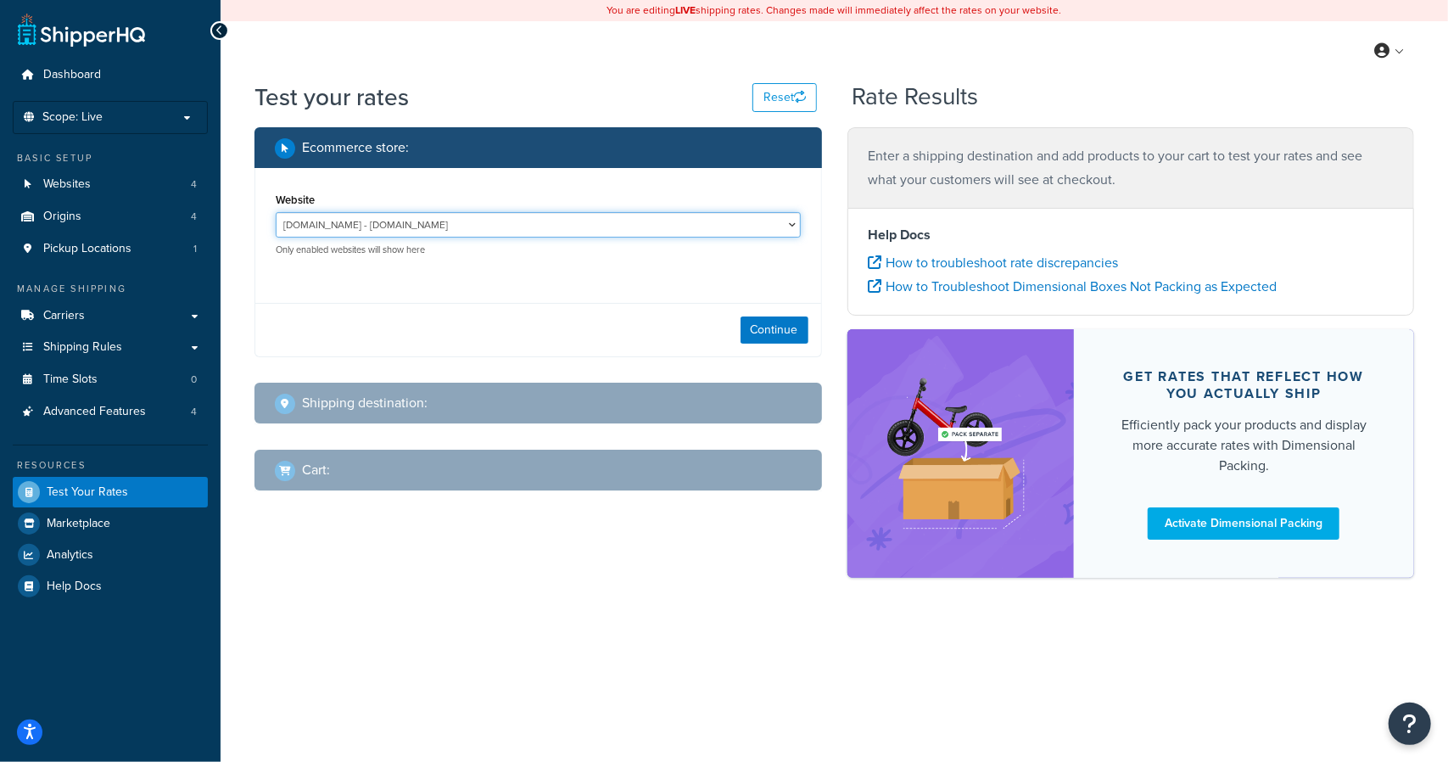
click at [665, 220] on select "[DOMAIN_NAME] - [DOMAIN_NAME] Live Jomashop - [URL][DOMAIN_NAME] TEST - [DOMAIN…" at bounding box center [538, 224] width 525 height 25
select select "c593598c520429d542d6944a9ea1c6d4"
click at [276, 212] on select "[DOMAIN_NAME] - [DOMAIN_NAME] Live Jomashop - [URL][DOMAIN_NAME] TEST - [DOMAIN…" at bounding box center [538, 224] width 525 height 25
click at [770, 328] on button "Continue" at bounding box center [774, 329] width 68 height 27
select select "[GEOGRAPHIC_DATA]"
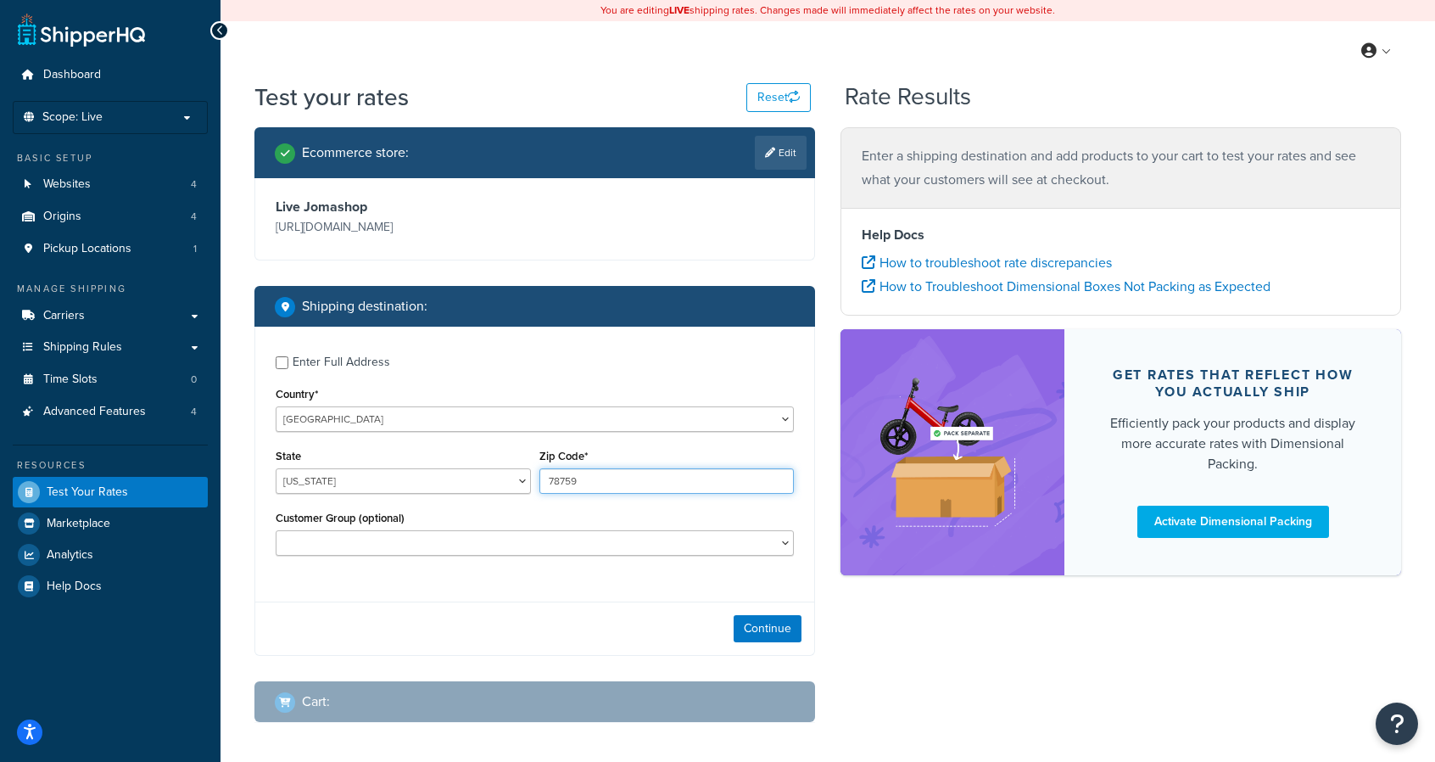
click at [623, 481] on input "78759" at bounding box center [666, 480] width 255 height 25
drag, startPoint x: 624, startPoint y: 482, endPoint x: 453, endPoint y: 481, distance: 171.3
drag, startPoint x: 453, startPoint y: 481, endPoint x: 616, endPoint y: 518, distance: 167.1
click at [616, 518] on div "Customer Group (optional) Balaan Group General magento_admin NOT LOGGED IN Poiz…" at bounding box center [535, 530] width 518 height 49
drag, startPoint x: 606, startPoint y: 486, endPoint x: 456, endPoint y: 462, distance: 151.2
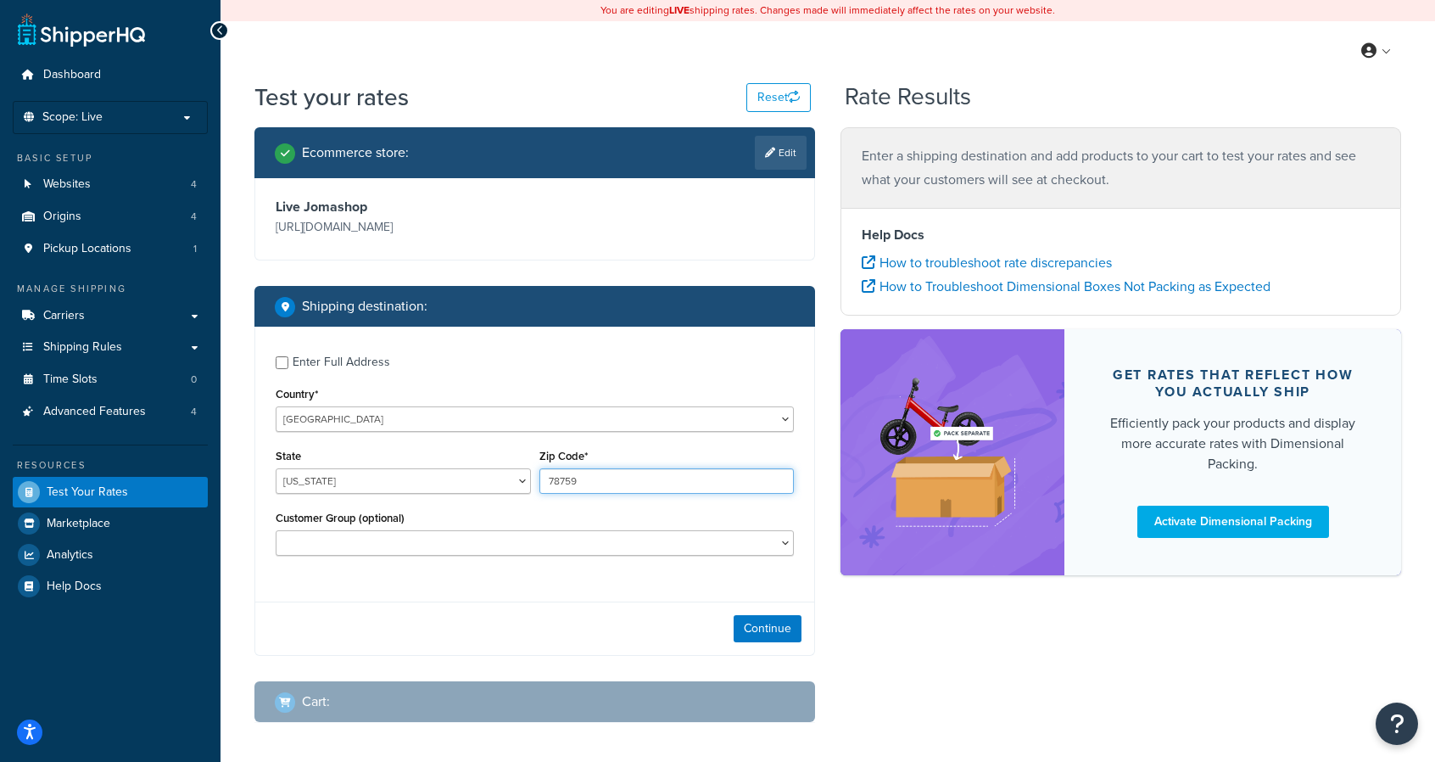
click at [456, 462] on div "State Alabama Alaska American Samoa Arizona Arkansas Armed Forces Americas Arme…" at bounding box center [534, 475] width 527 height 62
click at [380, 362] on div "Enter Full Address" at bounding box center [342, 362] width 98 height 24
click at [288, 362] on input "Enter Full Address" at bounding box center [282, 362] width 13 height 13
checkbox input "true"
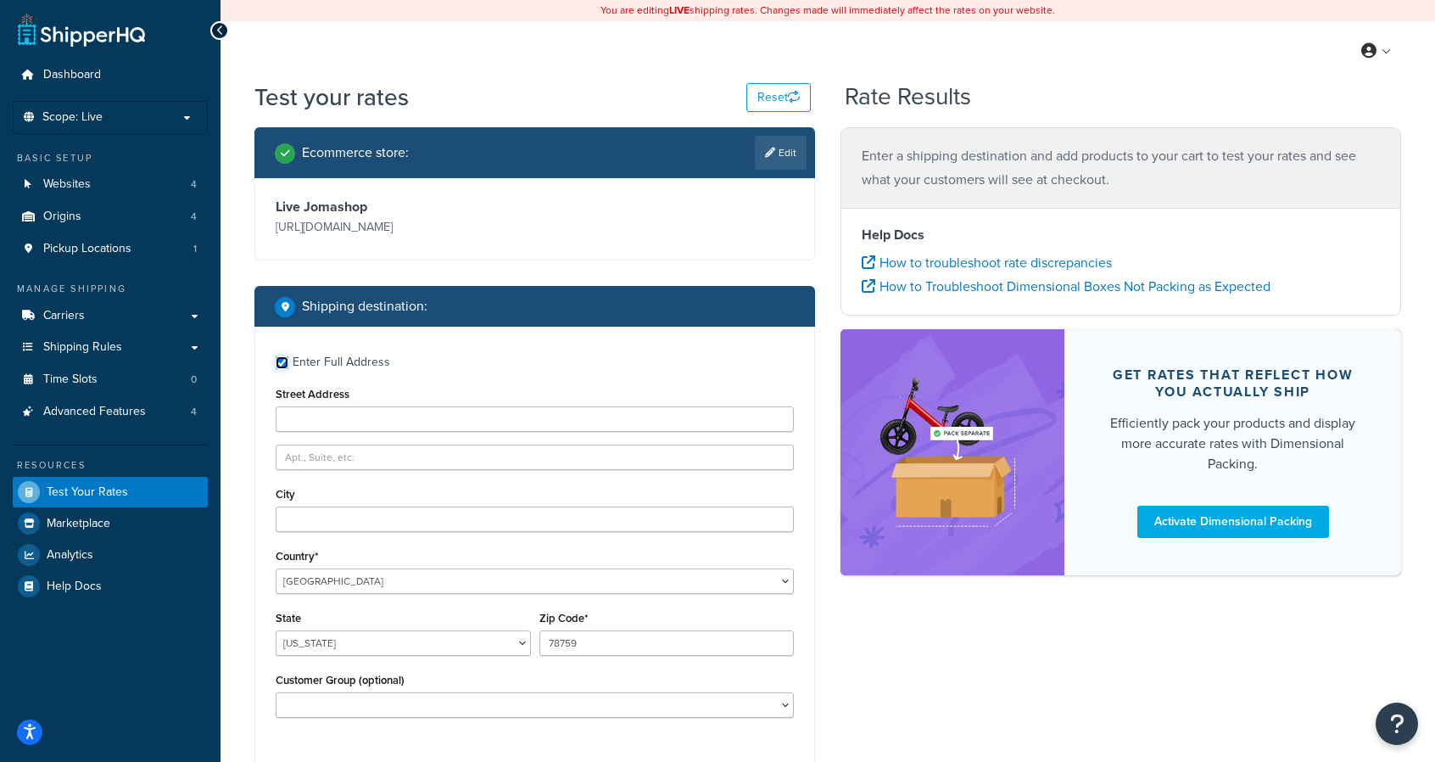
scroll to position [232, 0]
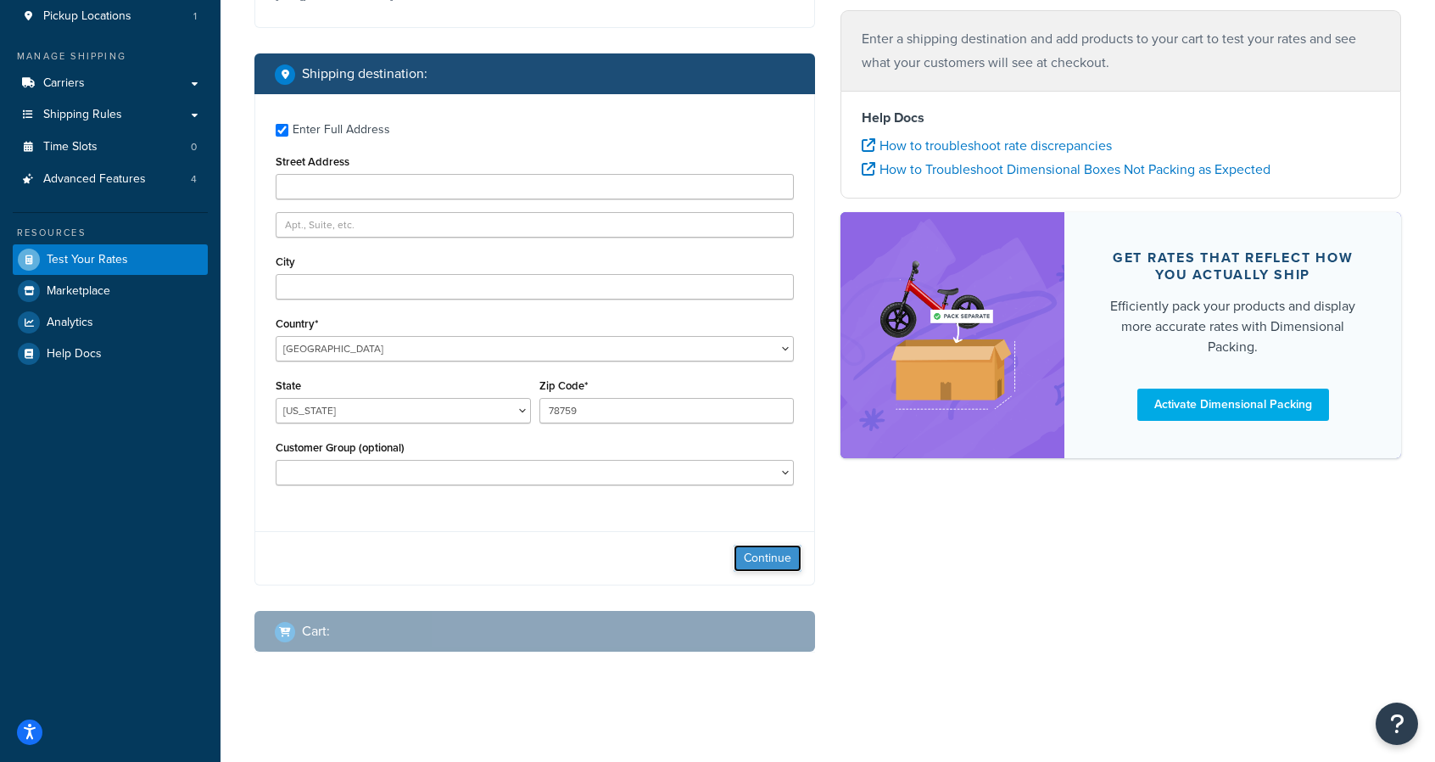
click at [771, 566] on button "Continue" at bounding box center [768, 558] width 68 height 27
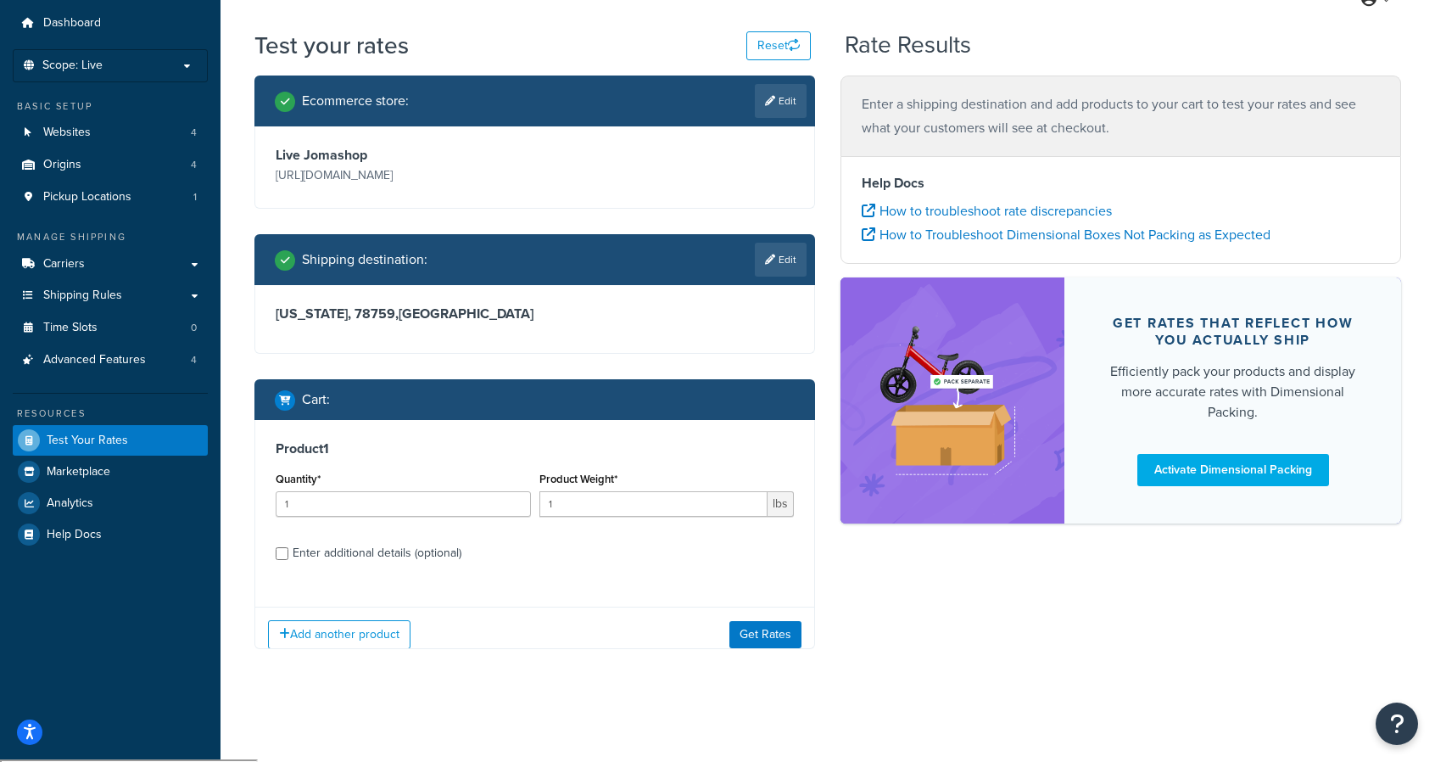
scroll to position [61, 0]
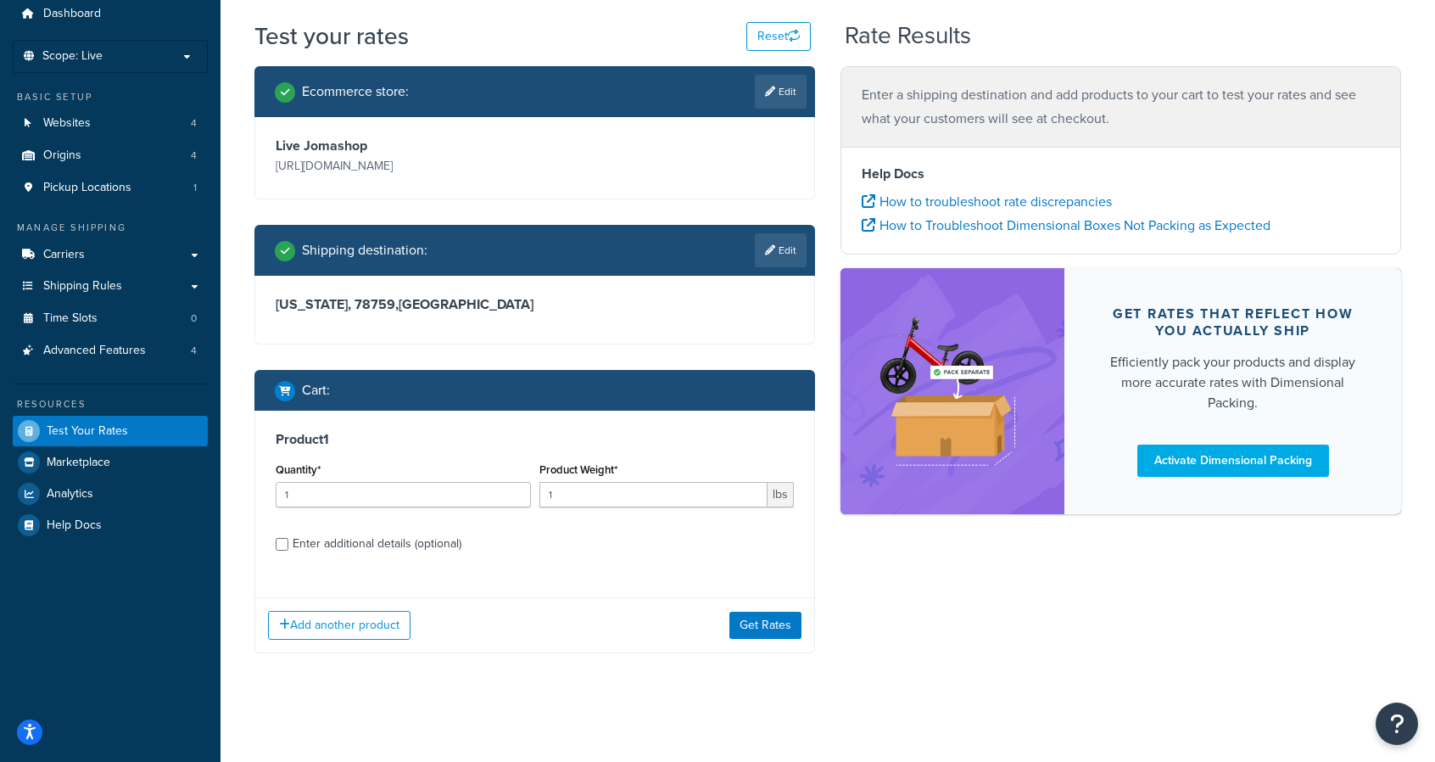
click at [417, 539] on div "Enter additional details (optional)" at bounding box center [377, 544] width 169 height 24
click at [288, 539] on input "Enter additional details (optional)" at bounding box center [282, 544] width 13 height 13
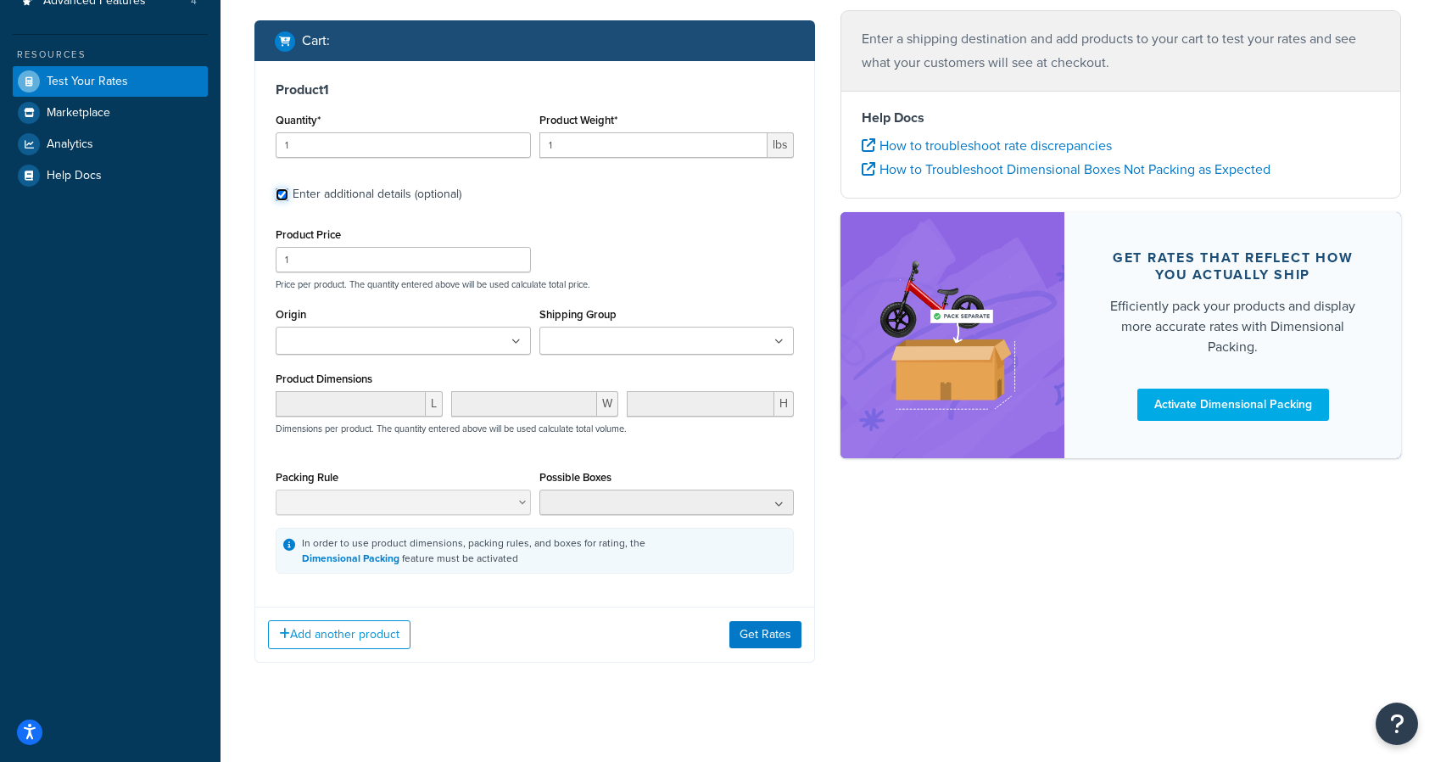
scroll to position [419, 0]
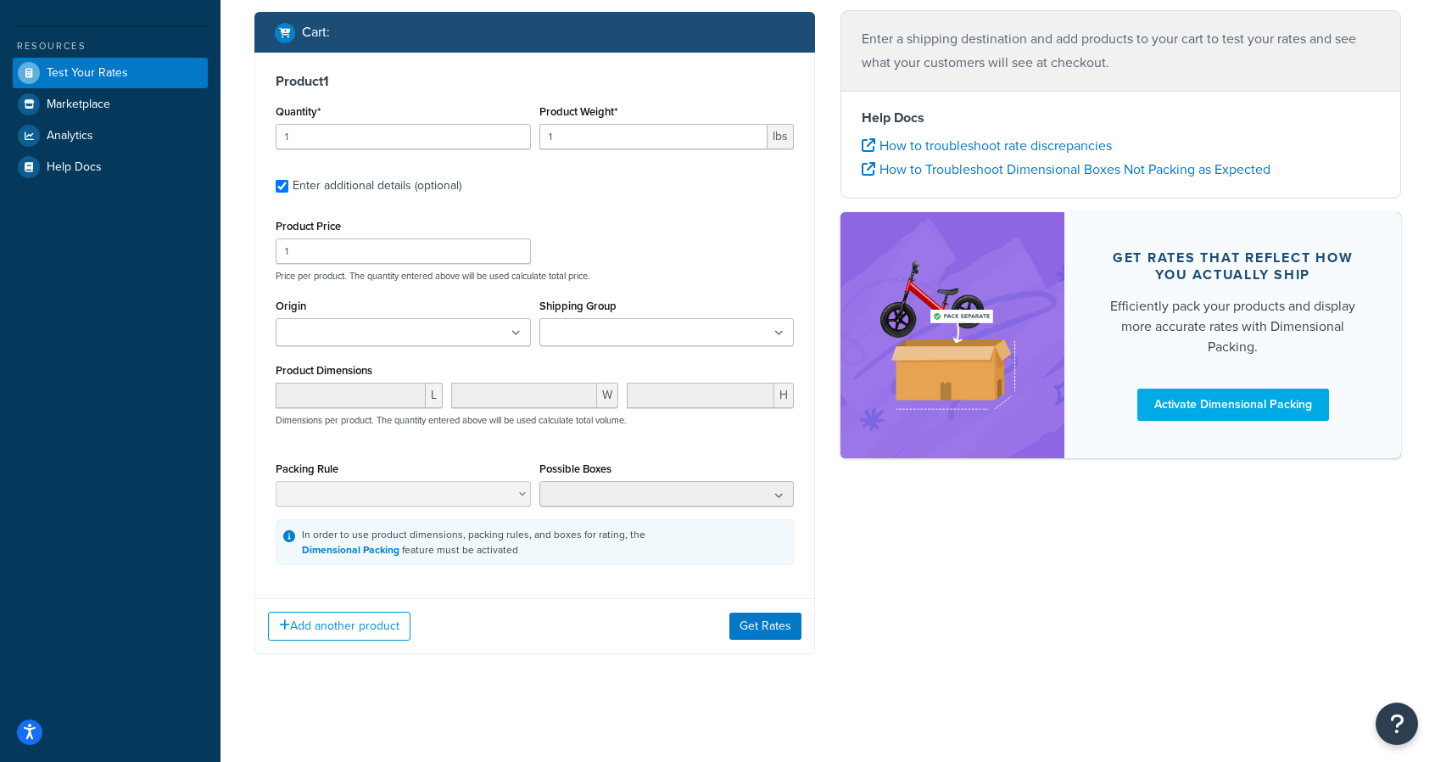
click at [387, 313] on div "Origin Brooklyn Army Terminal - Jomashop (SHQ_Comments) Brooklyn Army Terminal …" at bounding box center [403, 320] width 255 height 52
click at [394, 325] on input "Origin" at bounding box center [356, 333] width 150 height 19
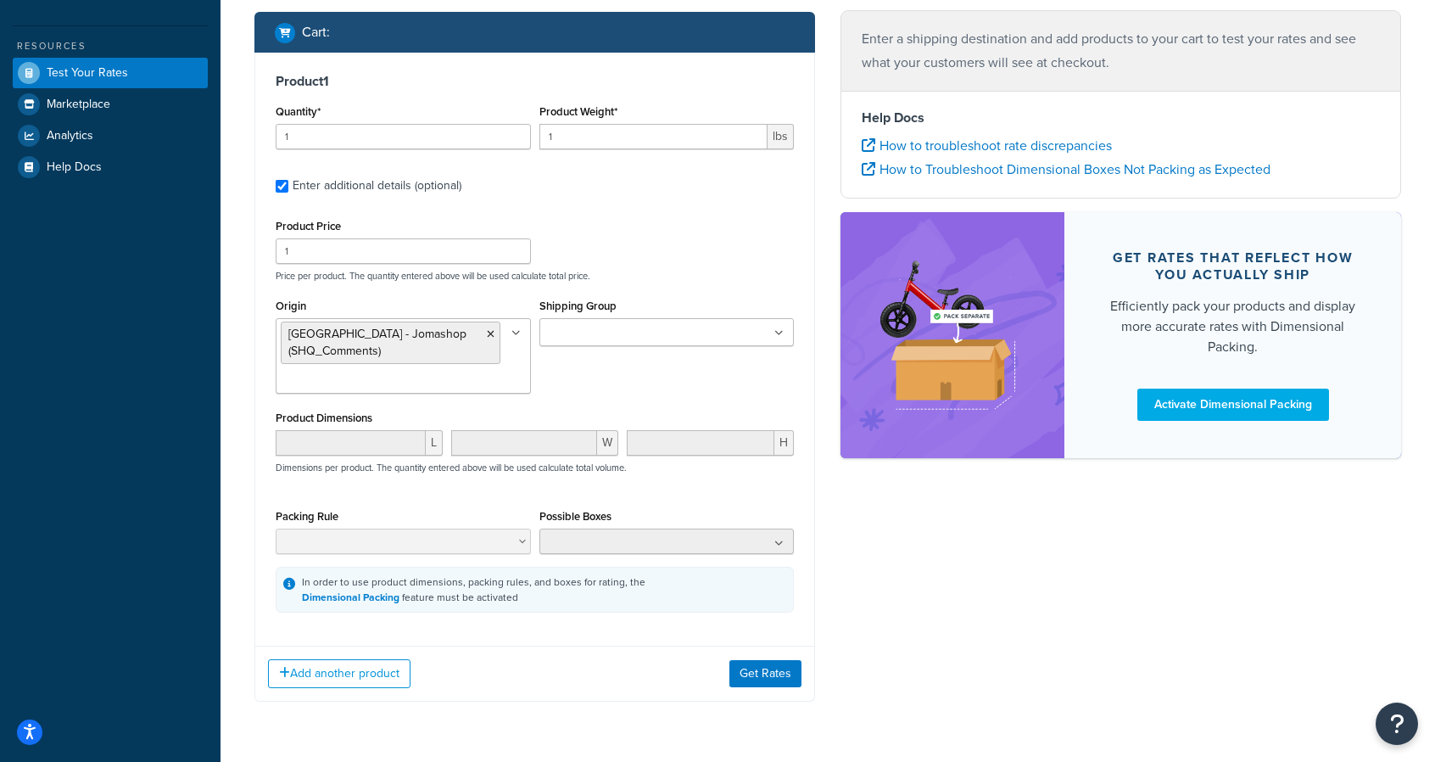
click at [734, 418] on div "Product Dimensions L W H Dimensions per product. The quantity entered above wil…" at bounding box center [535, 449] width 518 height 86
click at [599, 194] on label "Enter additional details (optional)" at bounding box center [543, 183] width 501 height 27
click at [288, 193] on input "Enter additional details (optional)" at bounding box center [282, 186] width 13 height 13
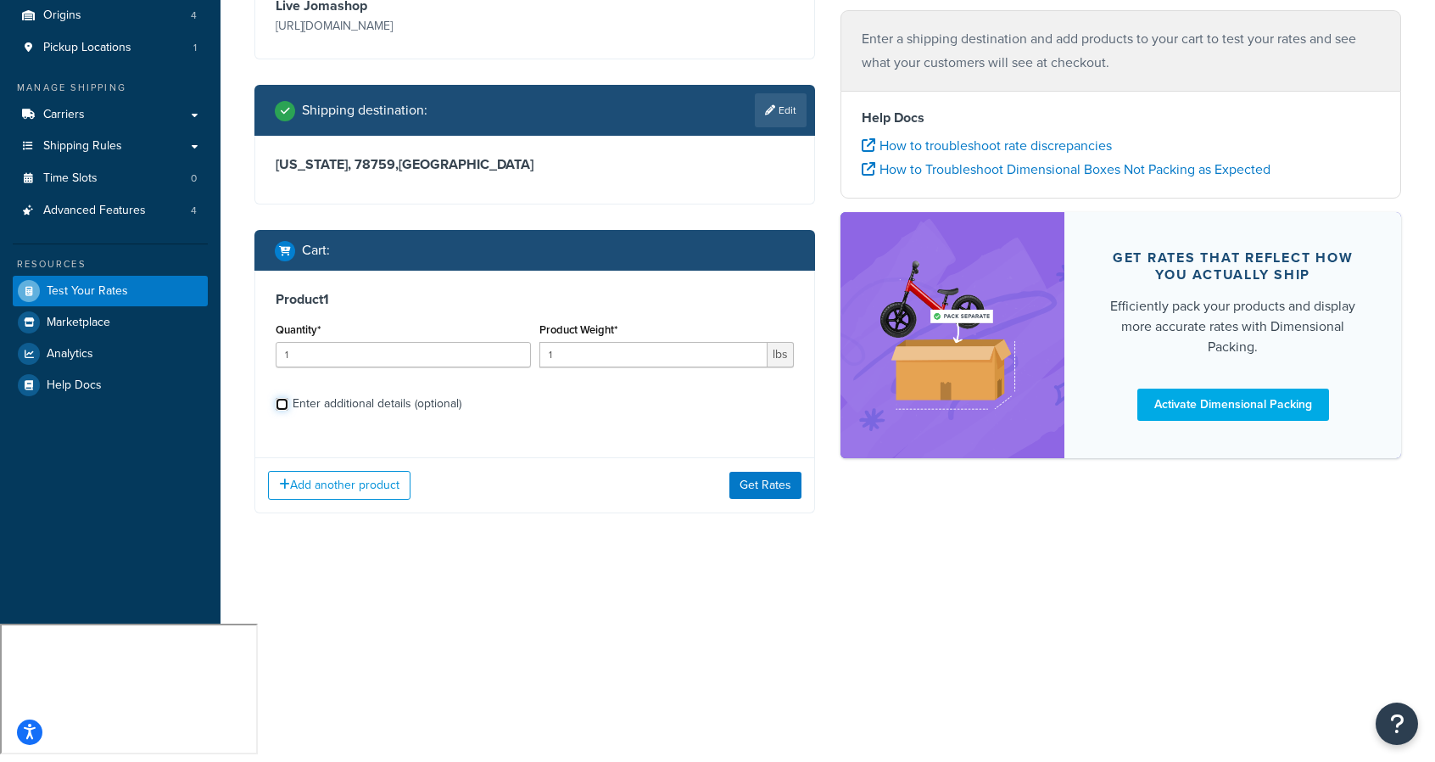
scroll to position [61, 0]
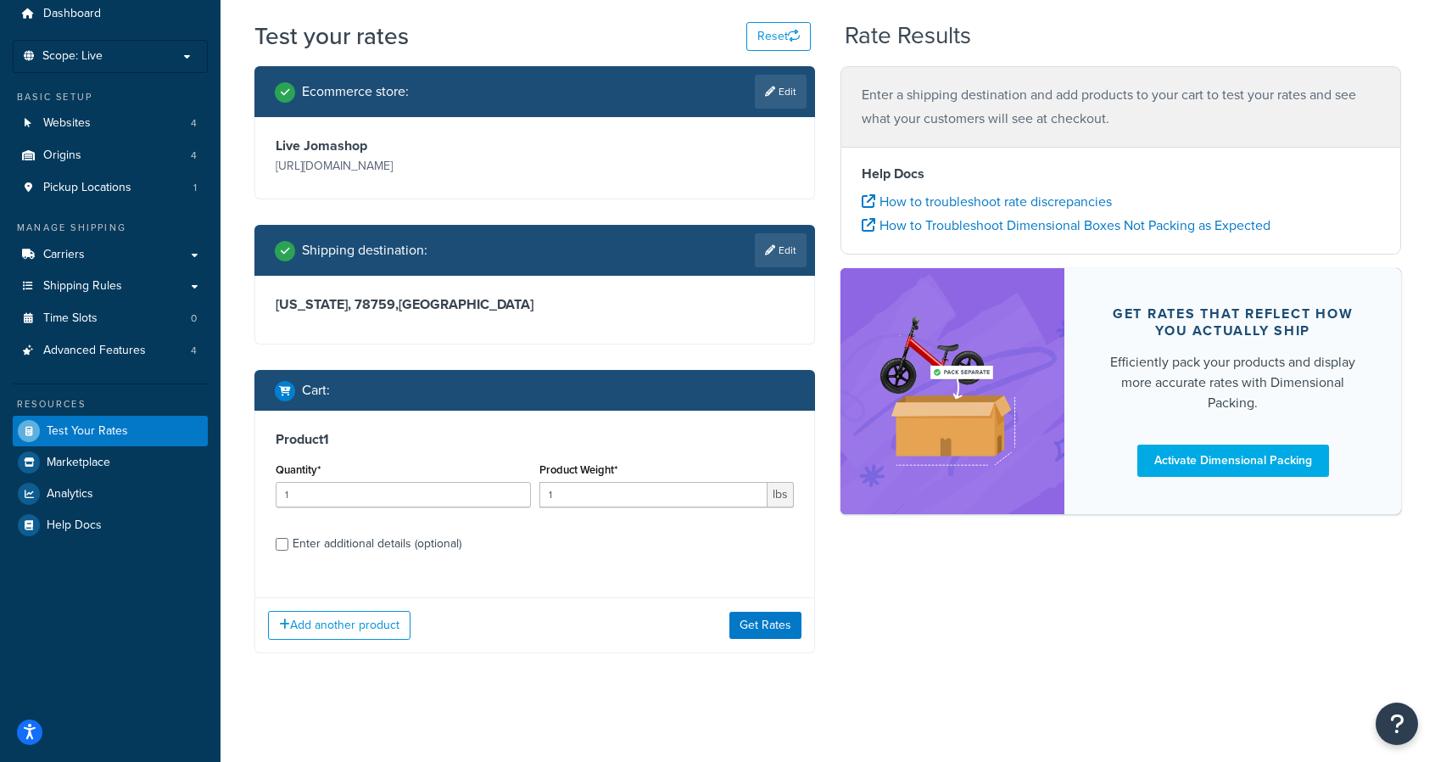
click at [353, 547] on div "Enter additional details (optional)" at bounding box center [377, 544] width 169 height 24
click at [288, 547] on input "Enter additional details (optional)" at bounding box center [282, 544] width 13 height 13
checkbox input "true"
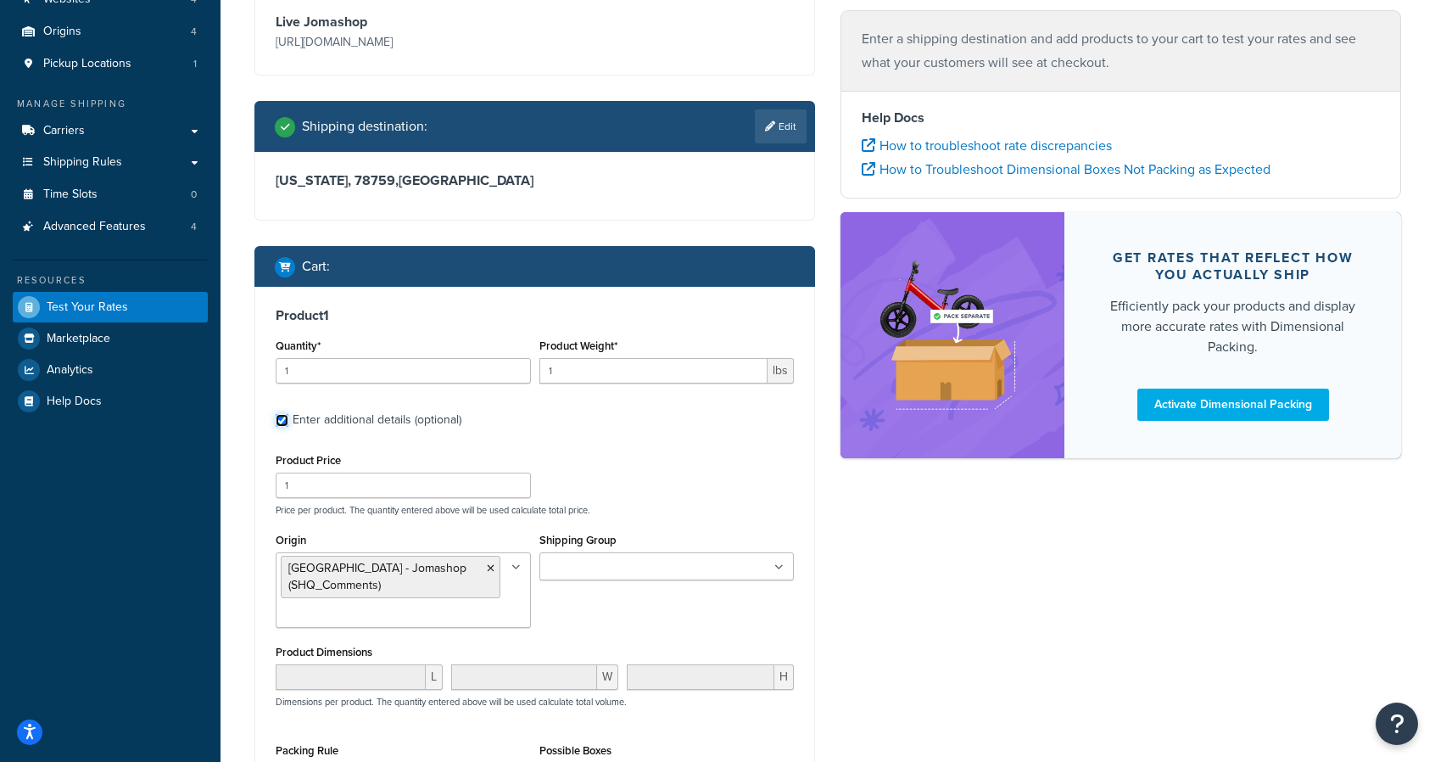
scroll to position [186, 0]
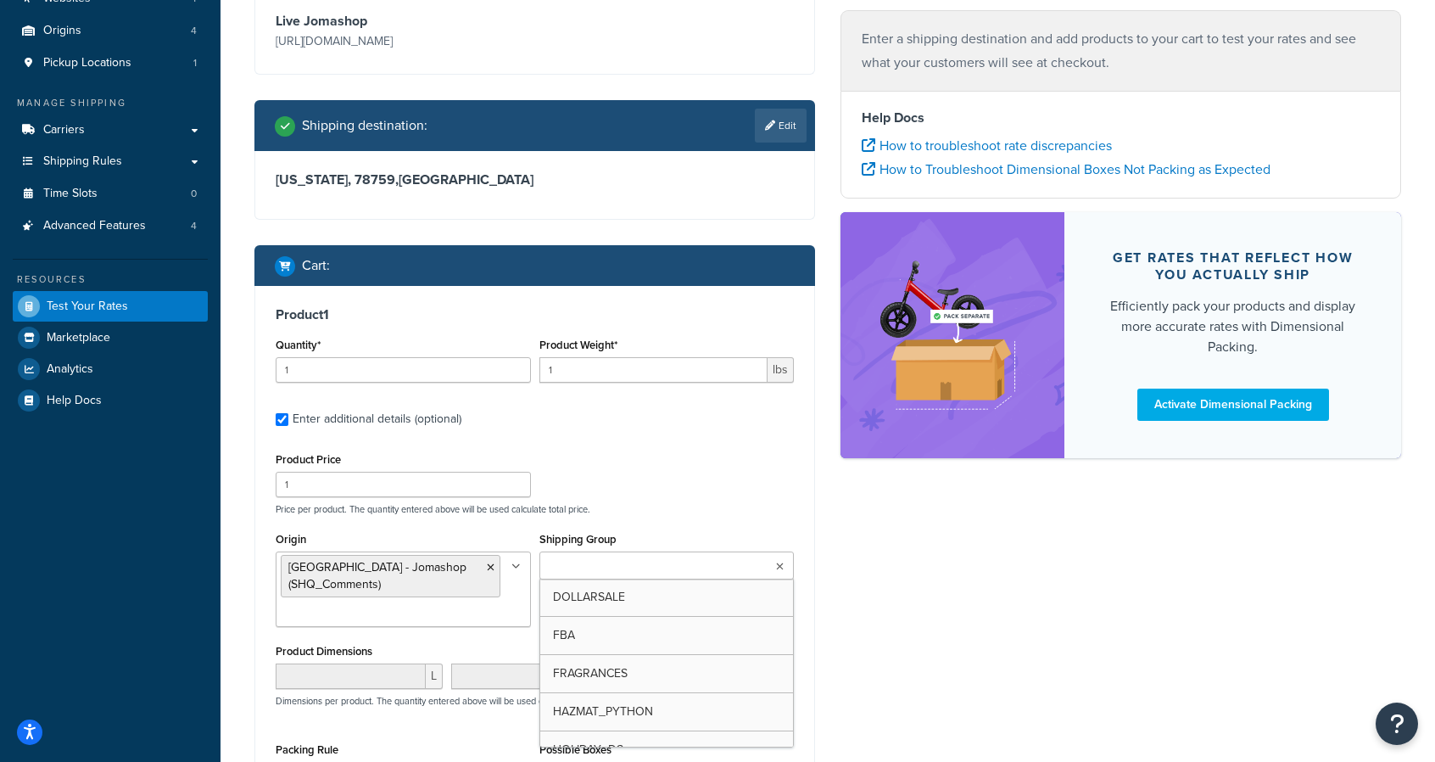
click at [717, 576] on ul at bounding box center [666, 565] width 255 height 28
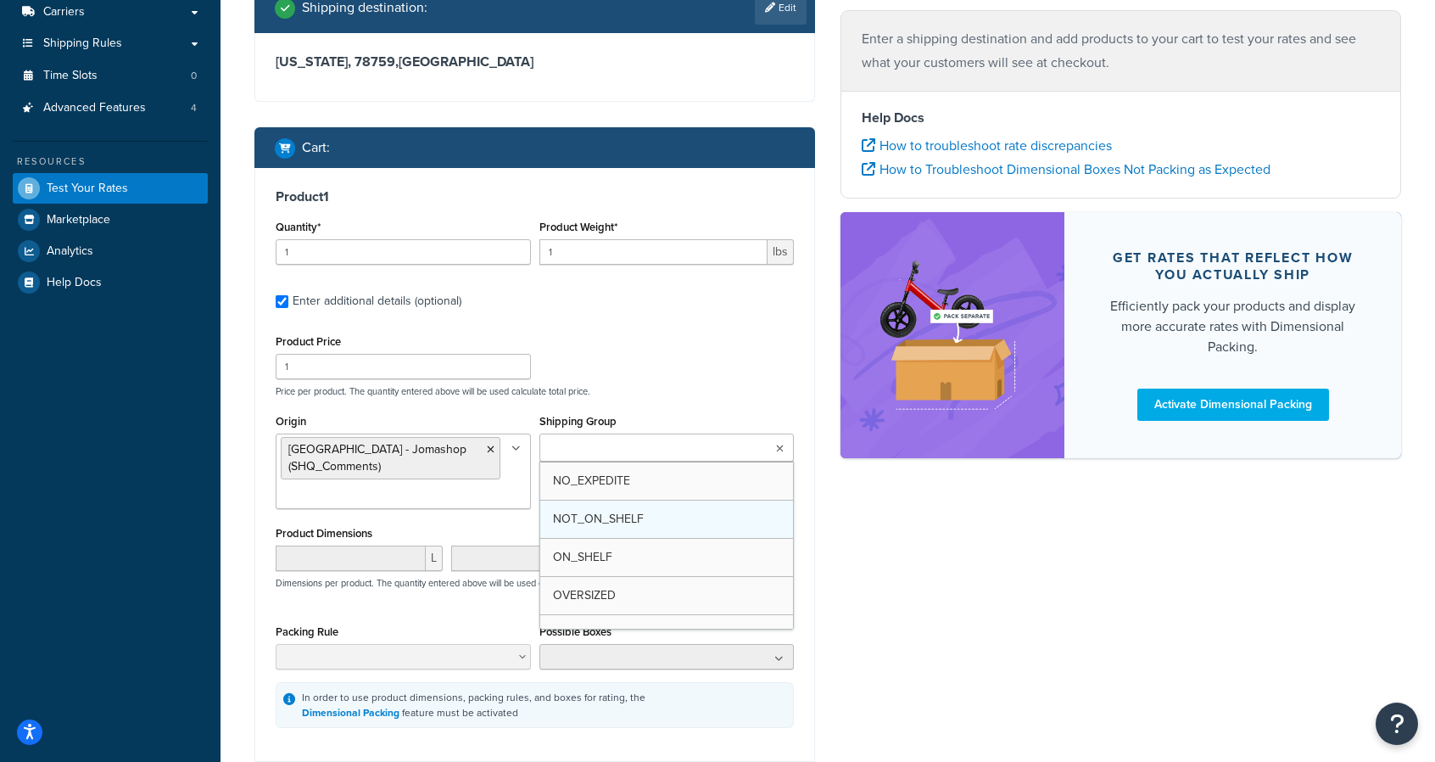
scroll to position [226, 0]
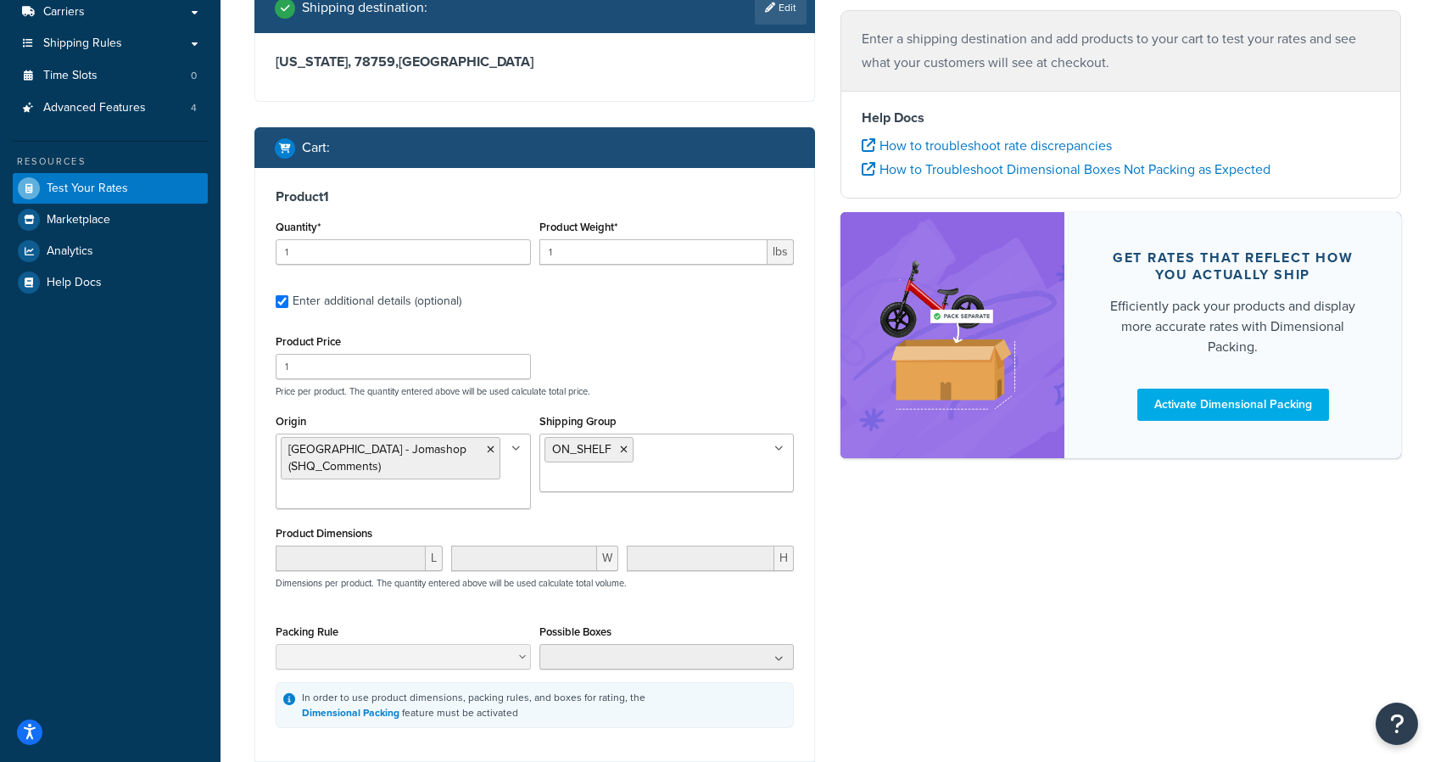
click at [983, 513] on div "Ecommerce store : Edit Live Jomashop https://www.jomashop.com Shipping destinat…" at bounding box center [828, 333] width 1172 height 1019
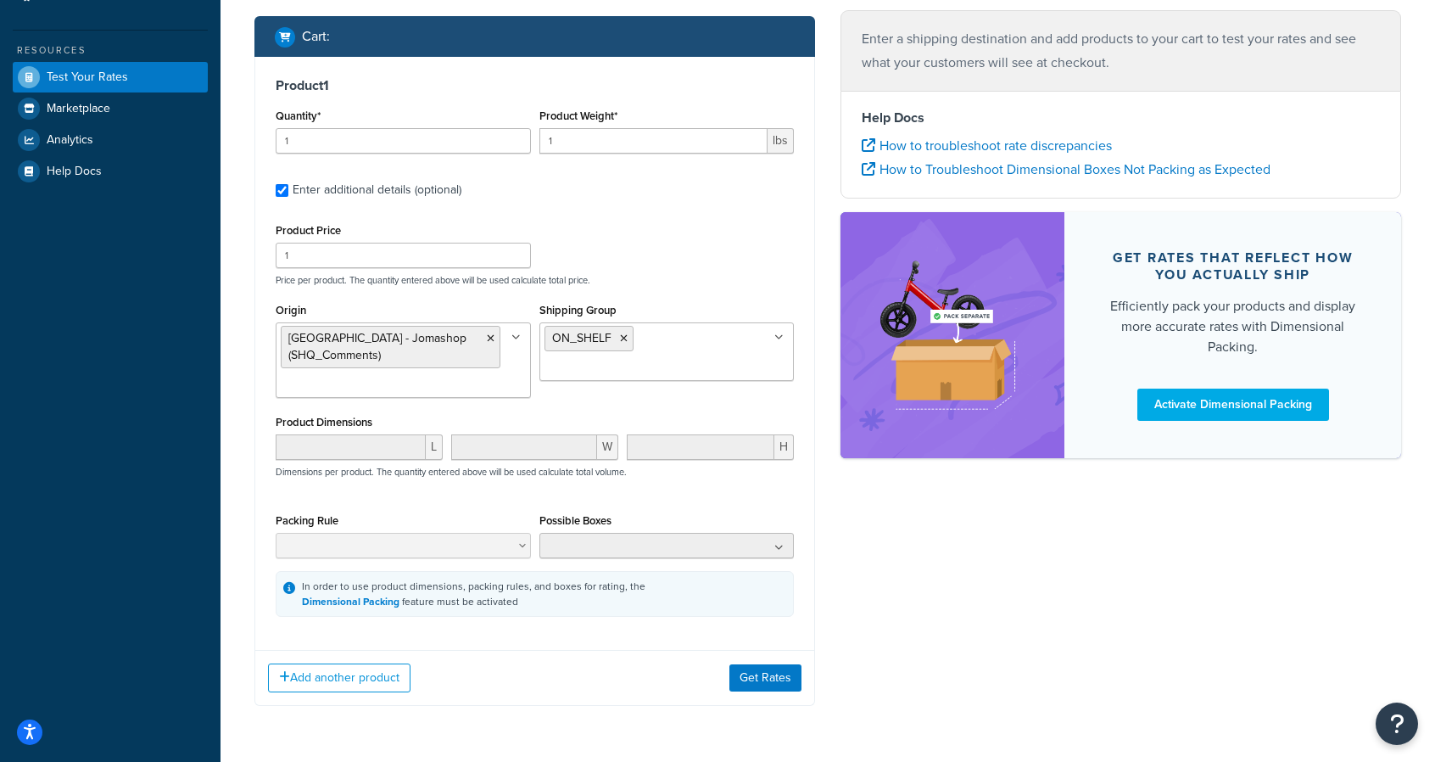
scroll to position [417, 0]
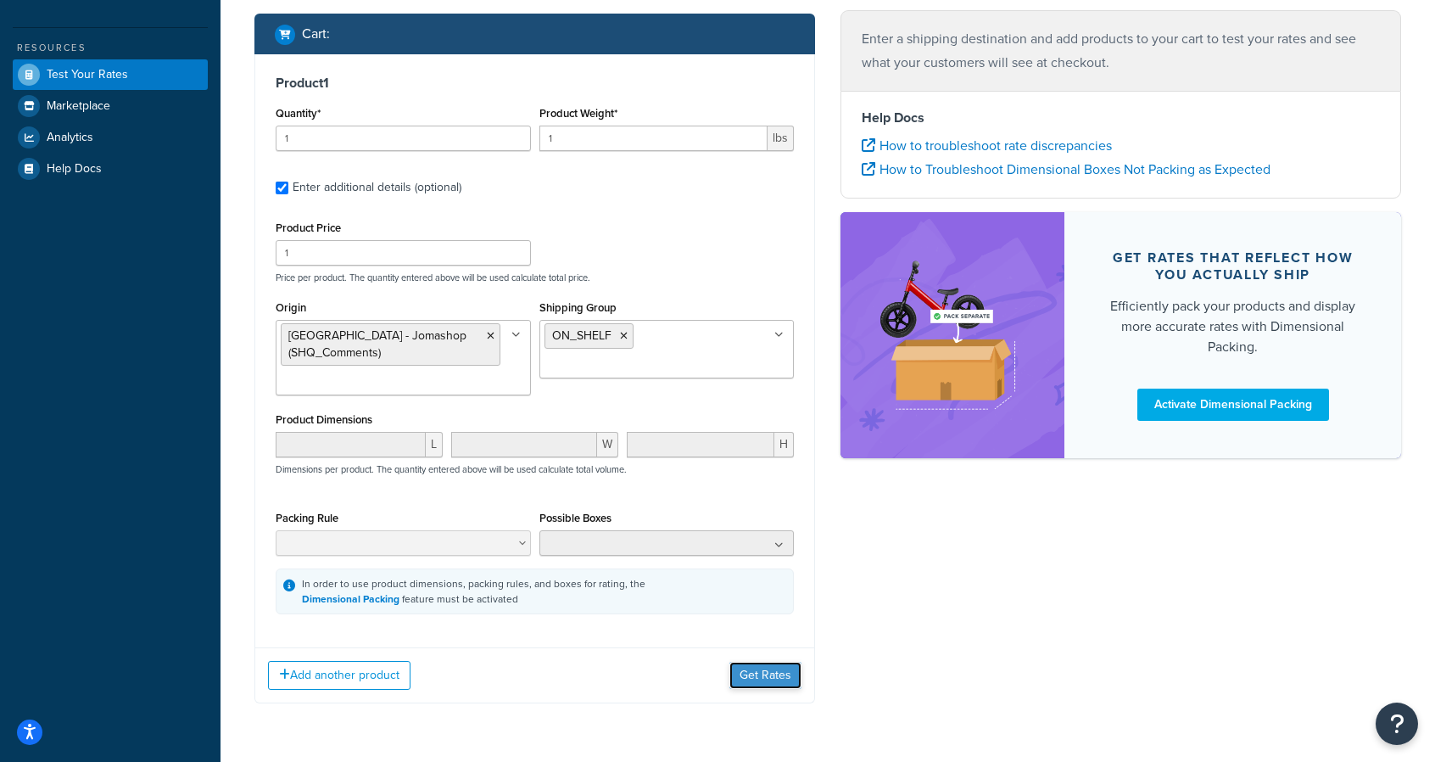
click at [758, 668] on button "Get Rates" at bounding box center [765, 675] width 72 height 27
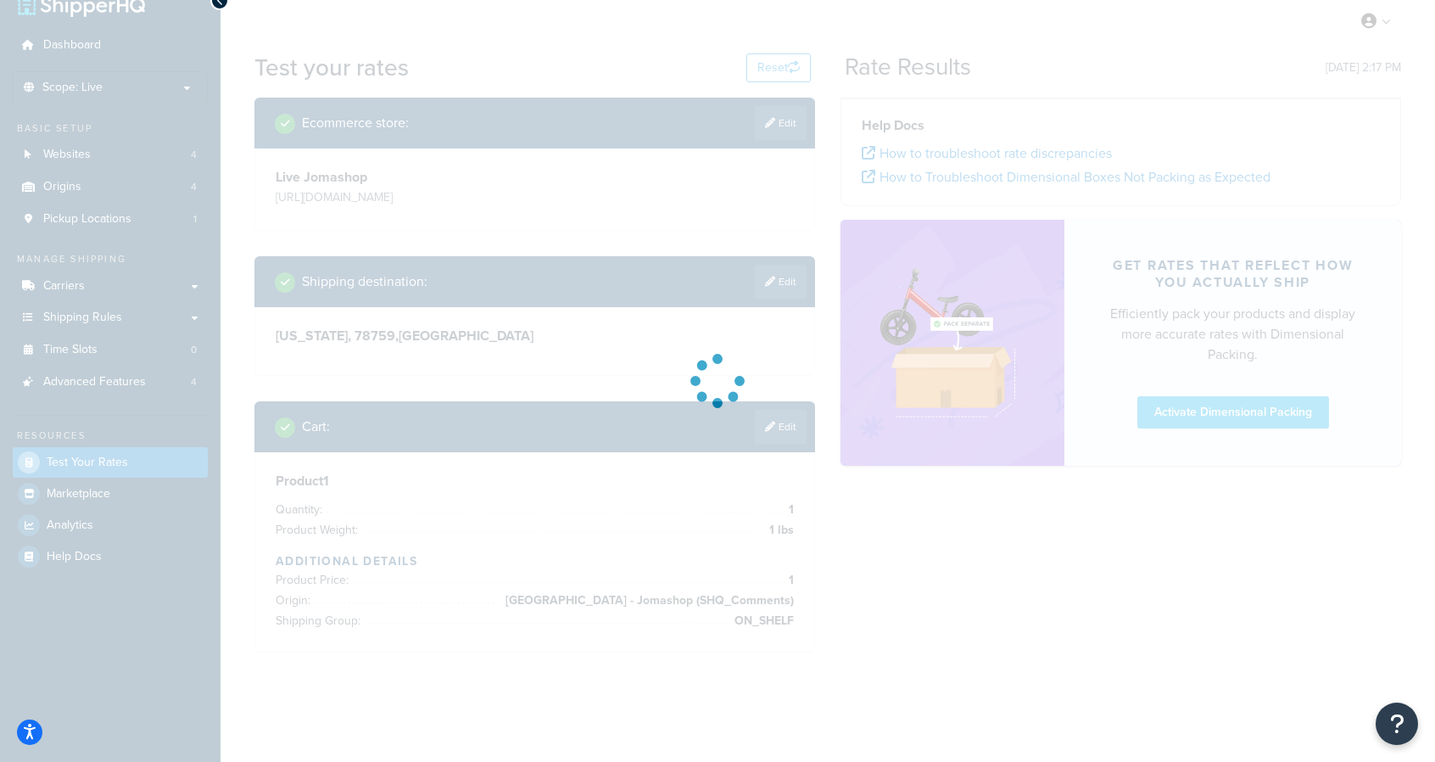
scroll to position [346, 0]
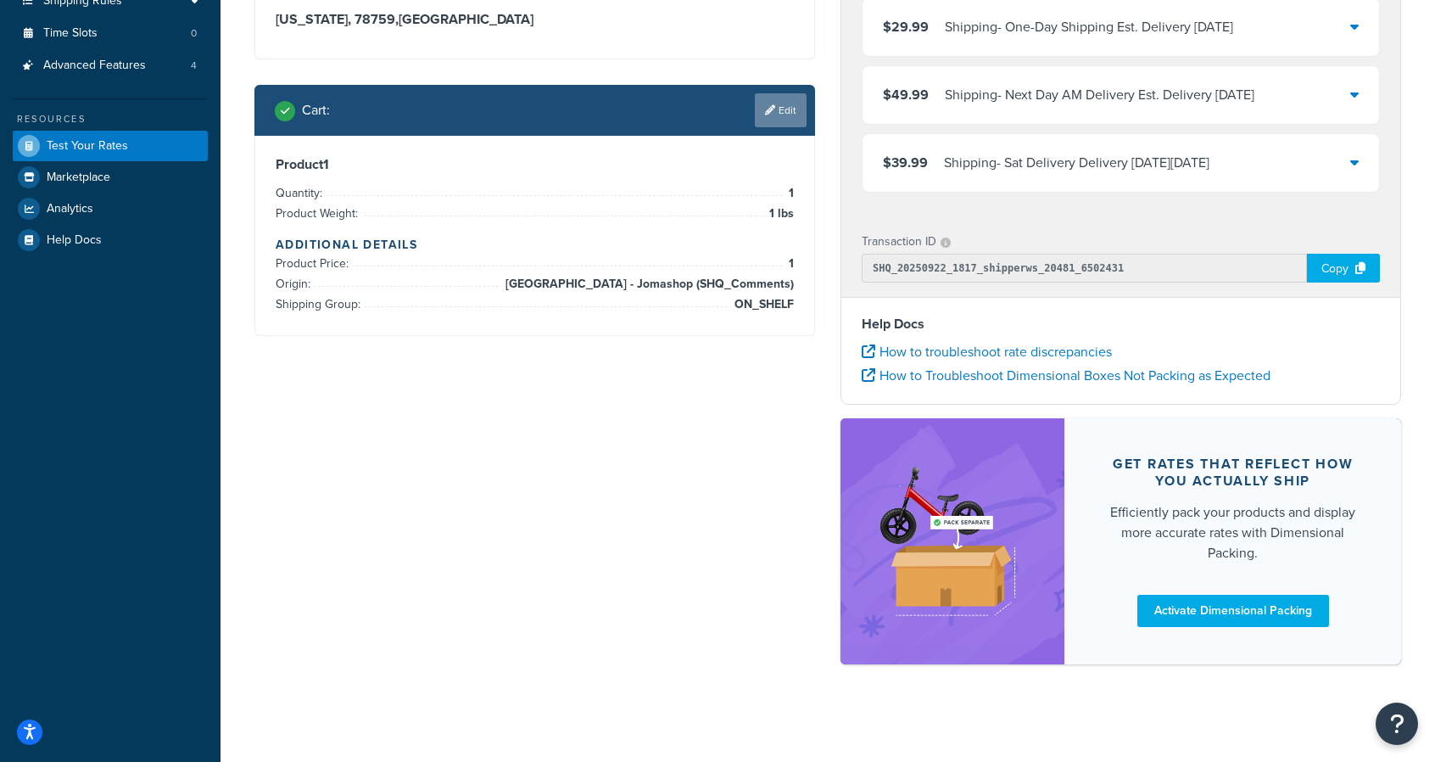
click at [784, 105] on link "Edit" at bounding box center [781, 110] width 52 height 34
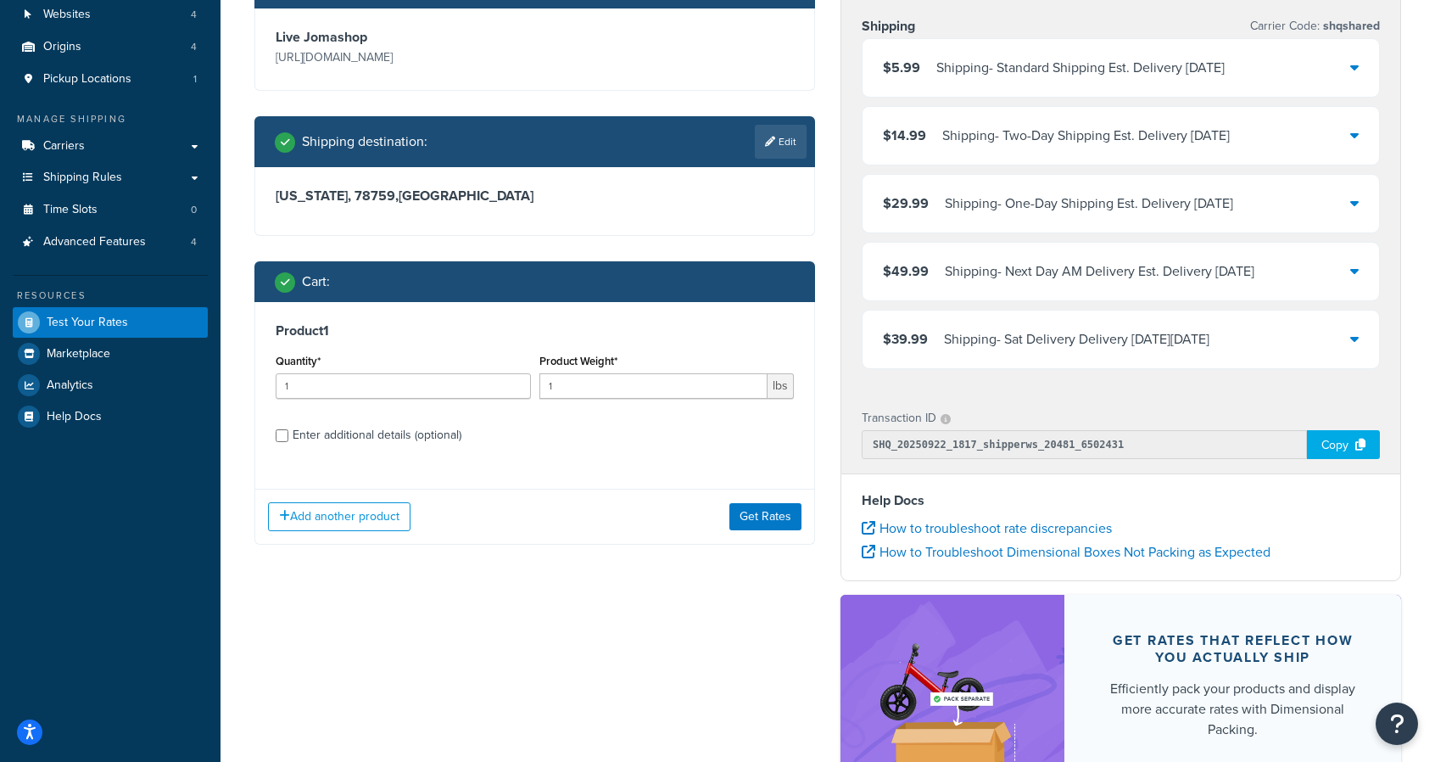
scroll to position [167, 0]
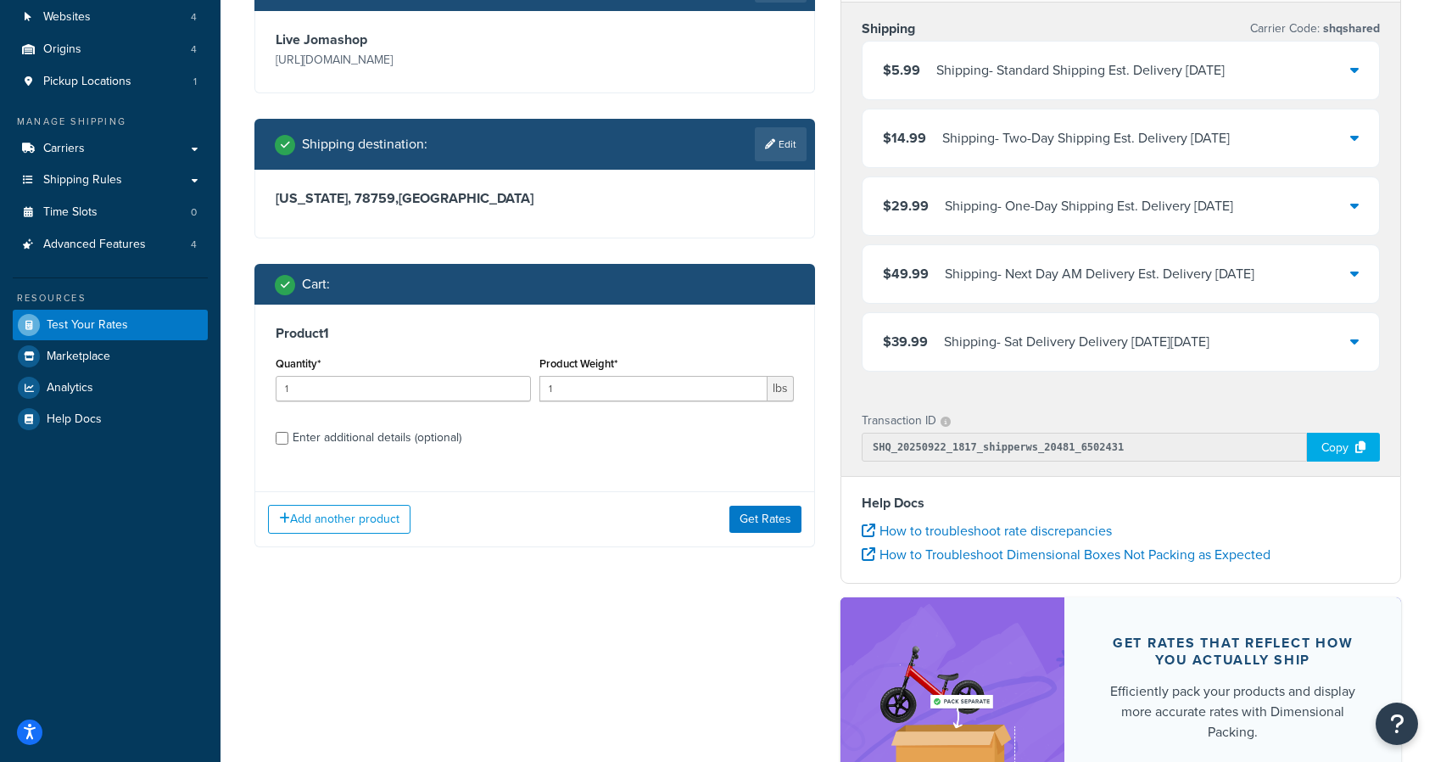
click at [378, 432] on div "Enter additional details (optional)" at bounding box center [377, 438] width 169 height 24
click at [288, 432] on input "Enter additional details (optional)" at bounding box center [282, 438] width 13 height 13
checkbox input "true"
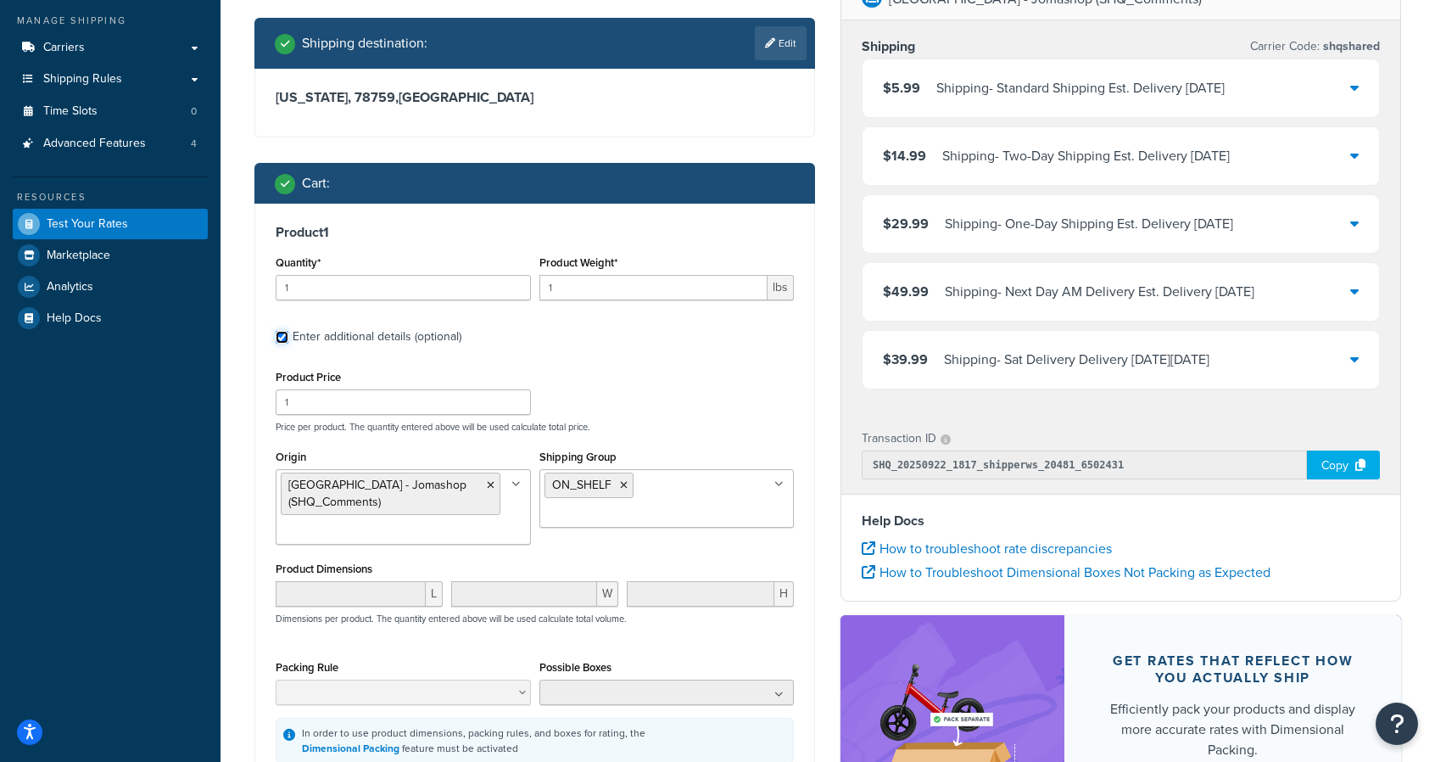
scroll to position [247, 0]
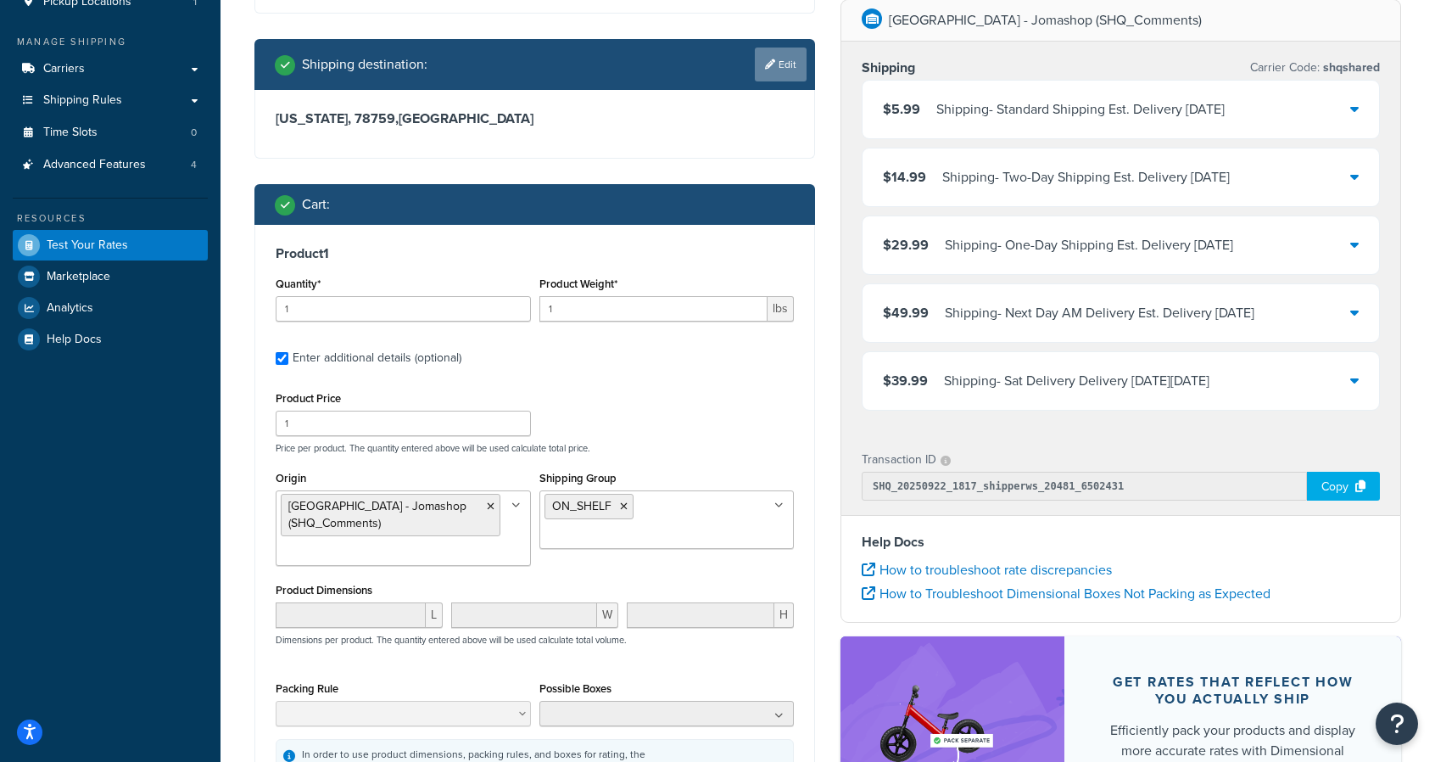
click at [765, 61] on icon at bounding box center [770, 64] width 10 height 10
select select "TX"
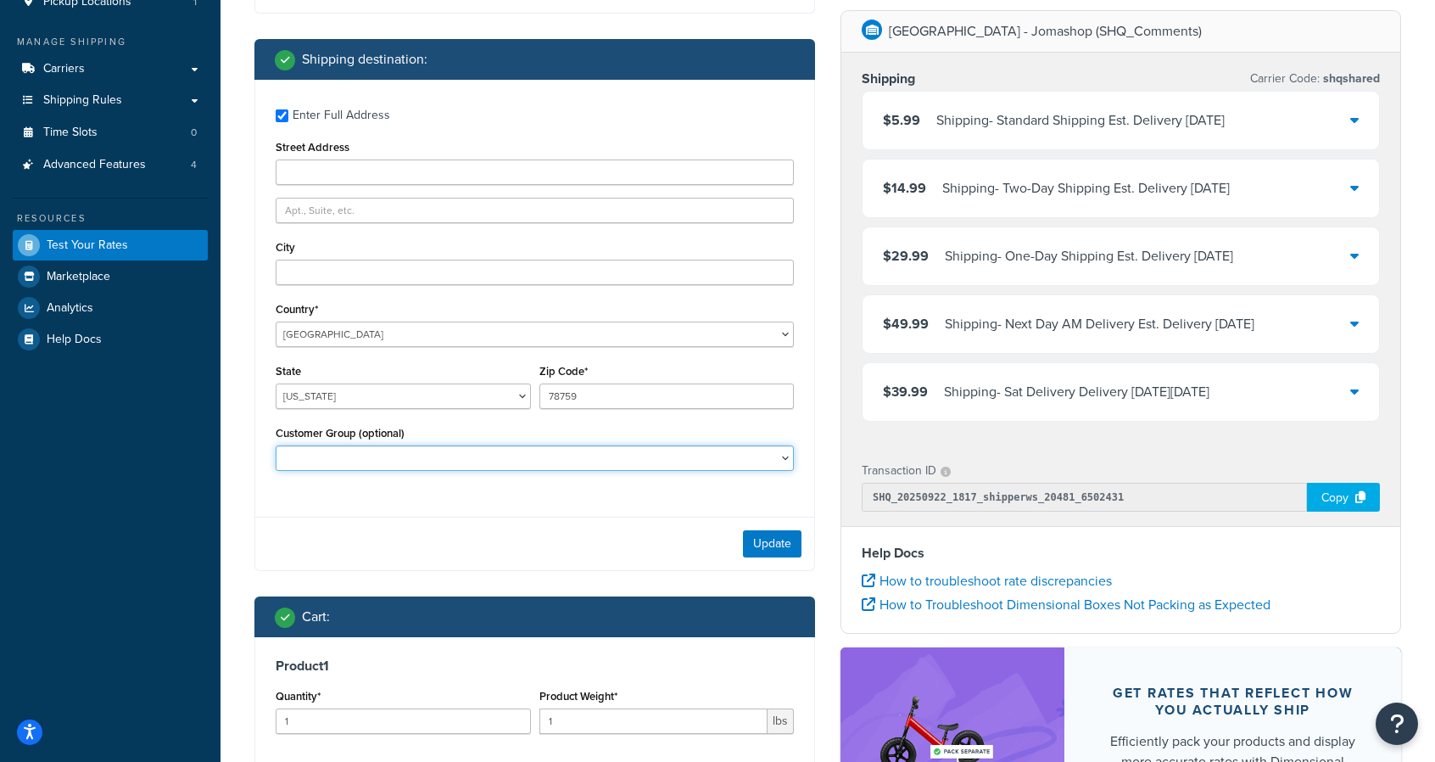
click at [513, 464] on select "Balaan Group General magento_admin NOT LOGGED IN Poizon Group Retailer Tax Exem…" at bounding box center [535, 457] width 518 height 25
select select "magento_admin"
click at [276, 445] on select "Balaan Group General magento_admin NOT LOGGED IN Poizon Group Retailer Tax Exem…" at bounding box center [535, 457] width 518 height 25
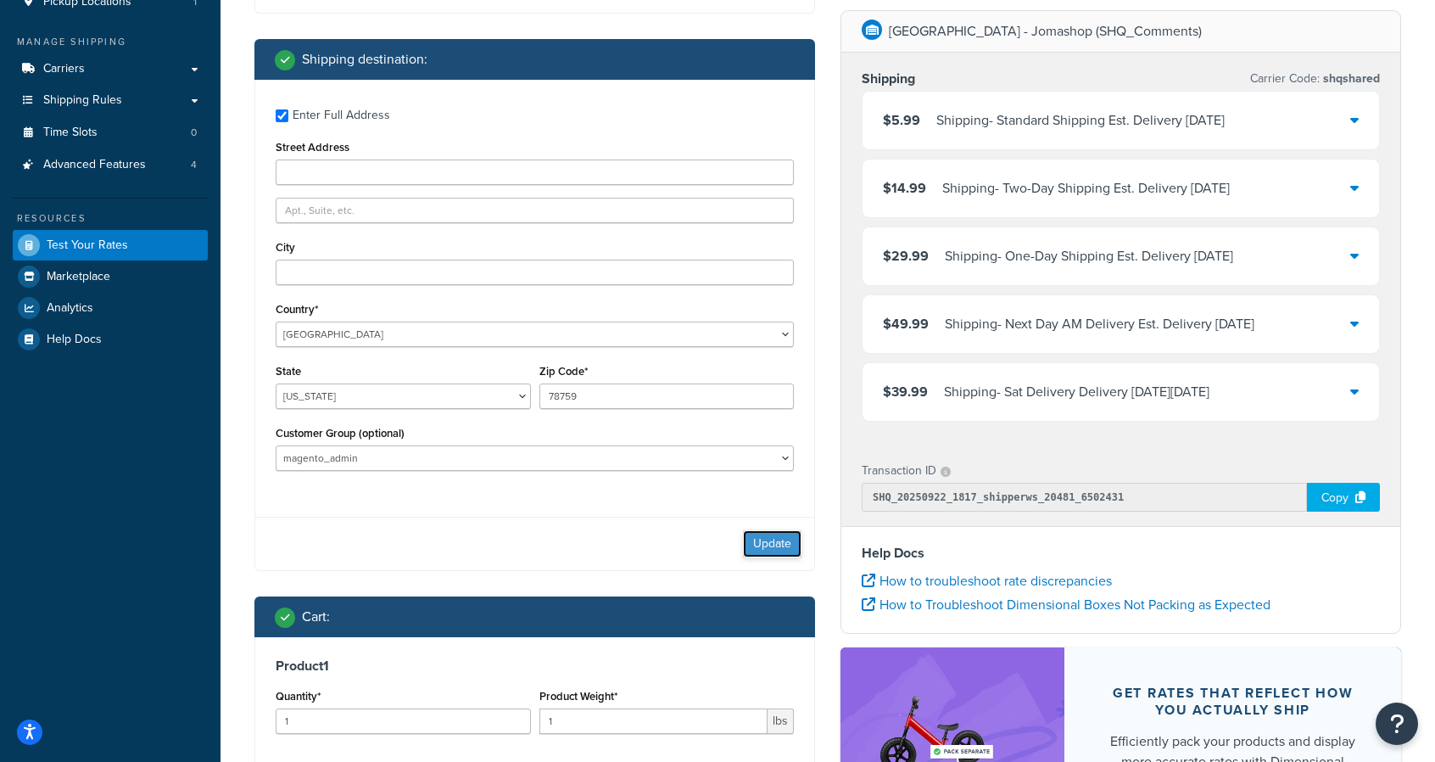
click at [785, 554] on button "Update" at bounding box center [772, 543] width 59 height 27
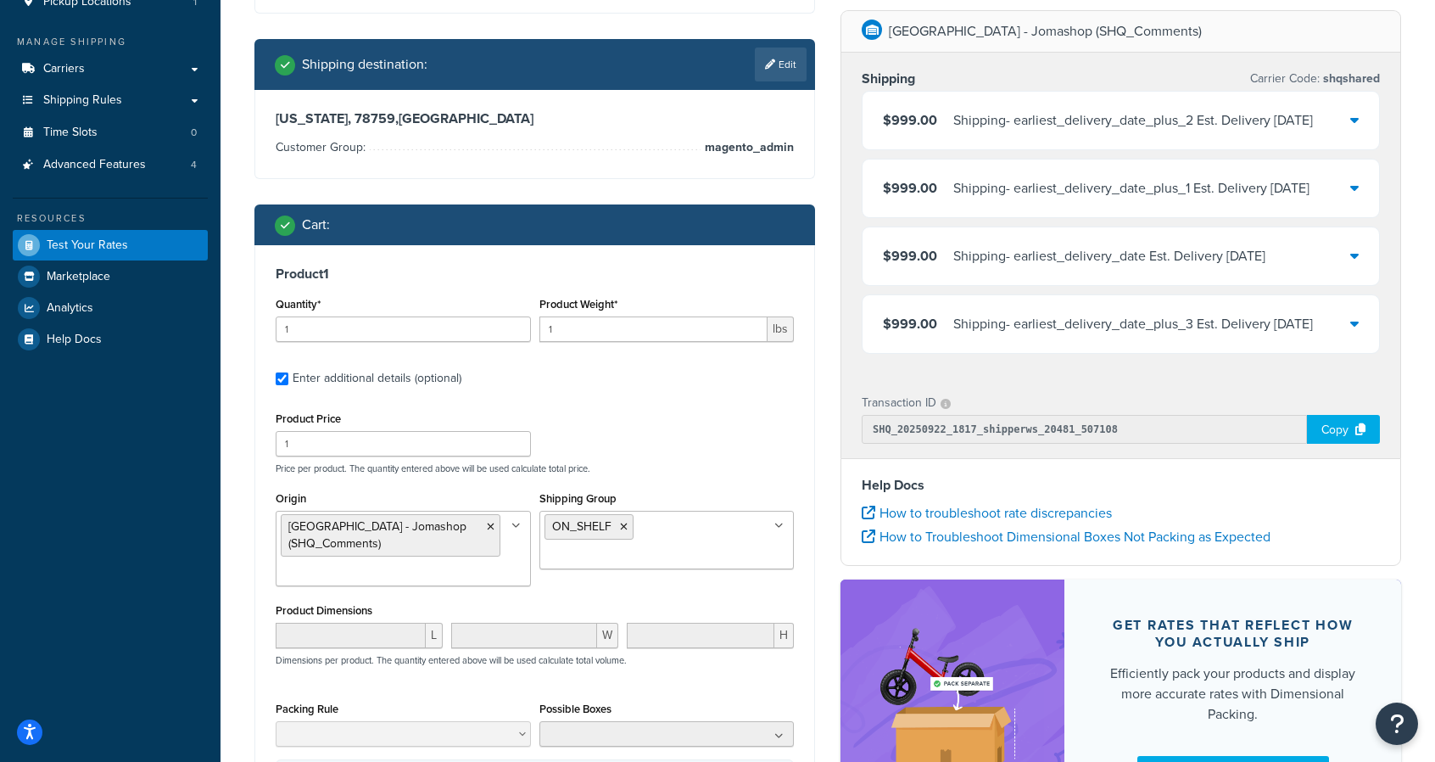
scroll to position [0, 0]
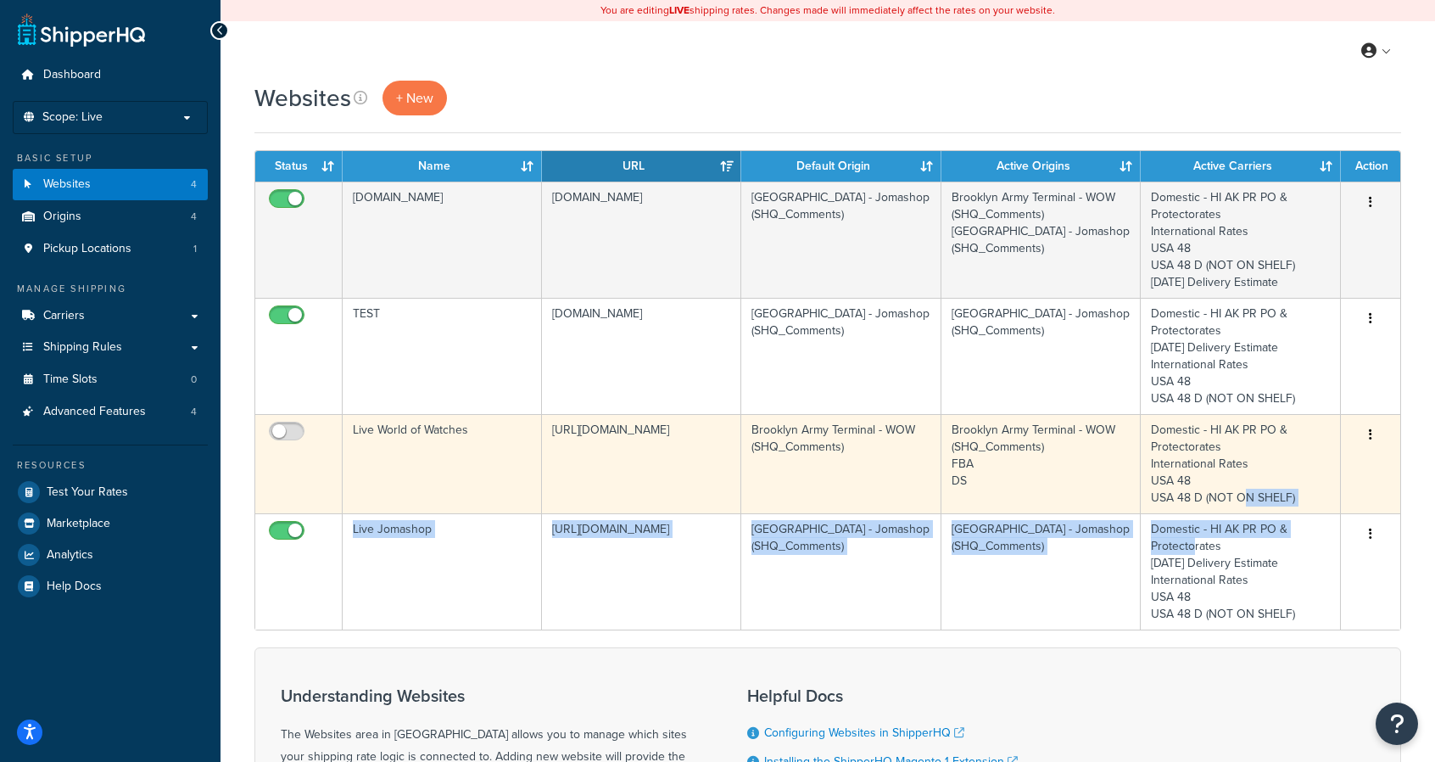
drag, startPoint x: 1294, startPoint y: 535, endPoint x: 861, endPoint y: 437, distance: 443.6
click at [882, 436] on tbody "jomashop-m2.ddev.site jomashop-m2.ddev.site Brooklyn Army Terminal - Jomashop (…" at bounding box center [827, 406] width 1145 height 448
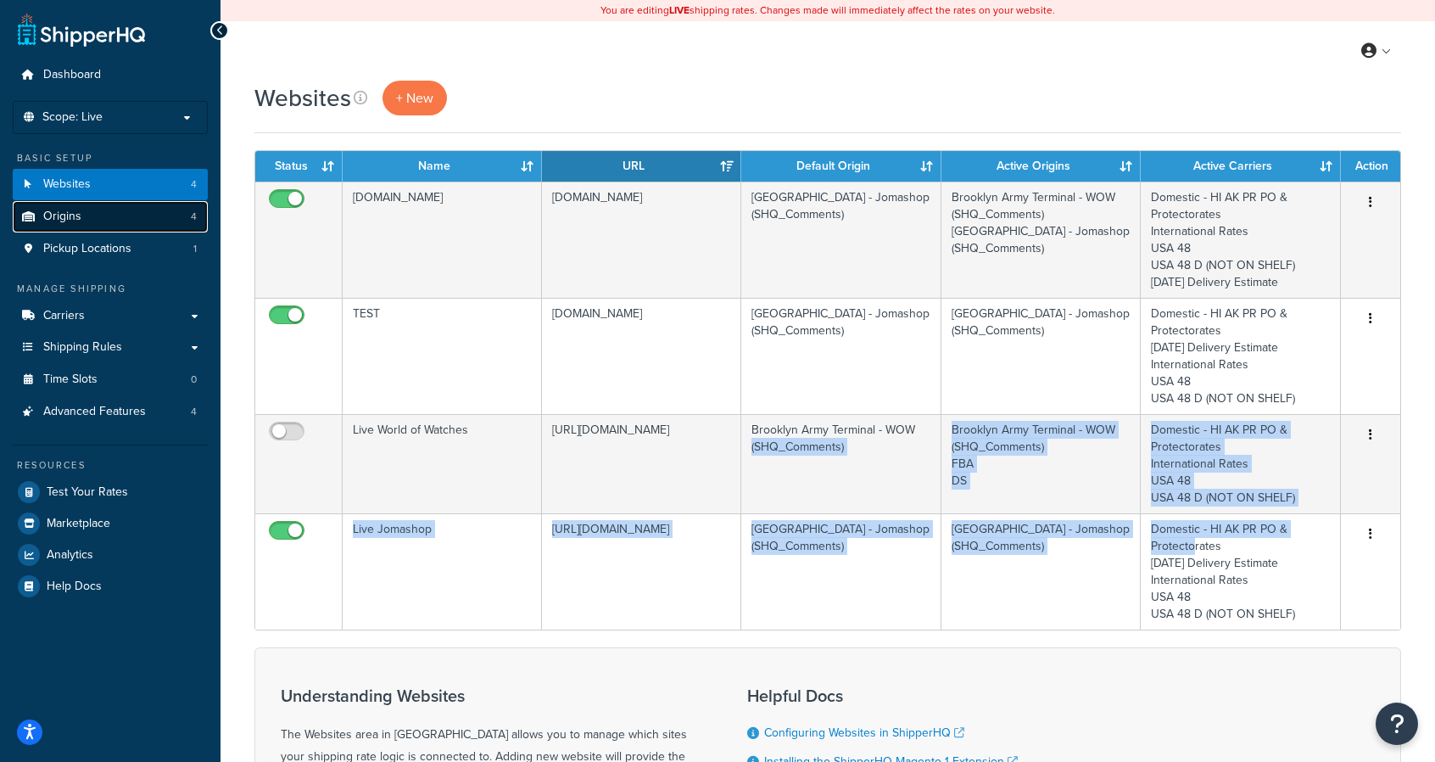
click at [78, 219] on span "Origins" at bounding box center [62, 217] width 38 height 14
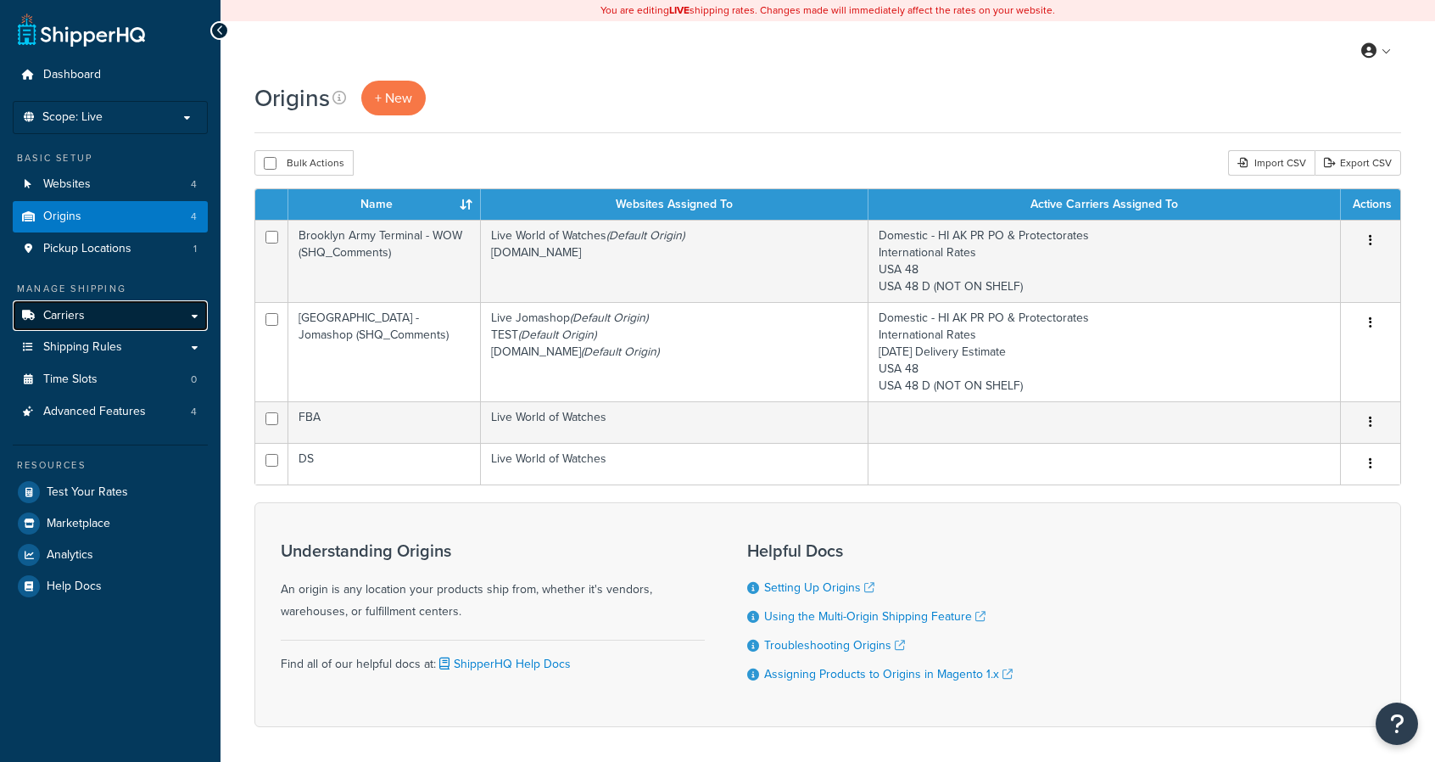
click at [94, 327] on link "Carriers" at bounding box center [110, 315] width 195 height 31
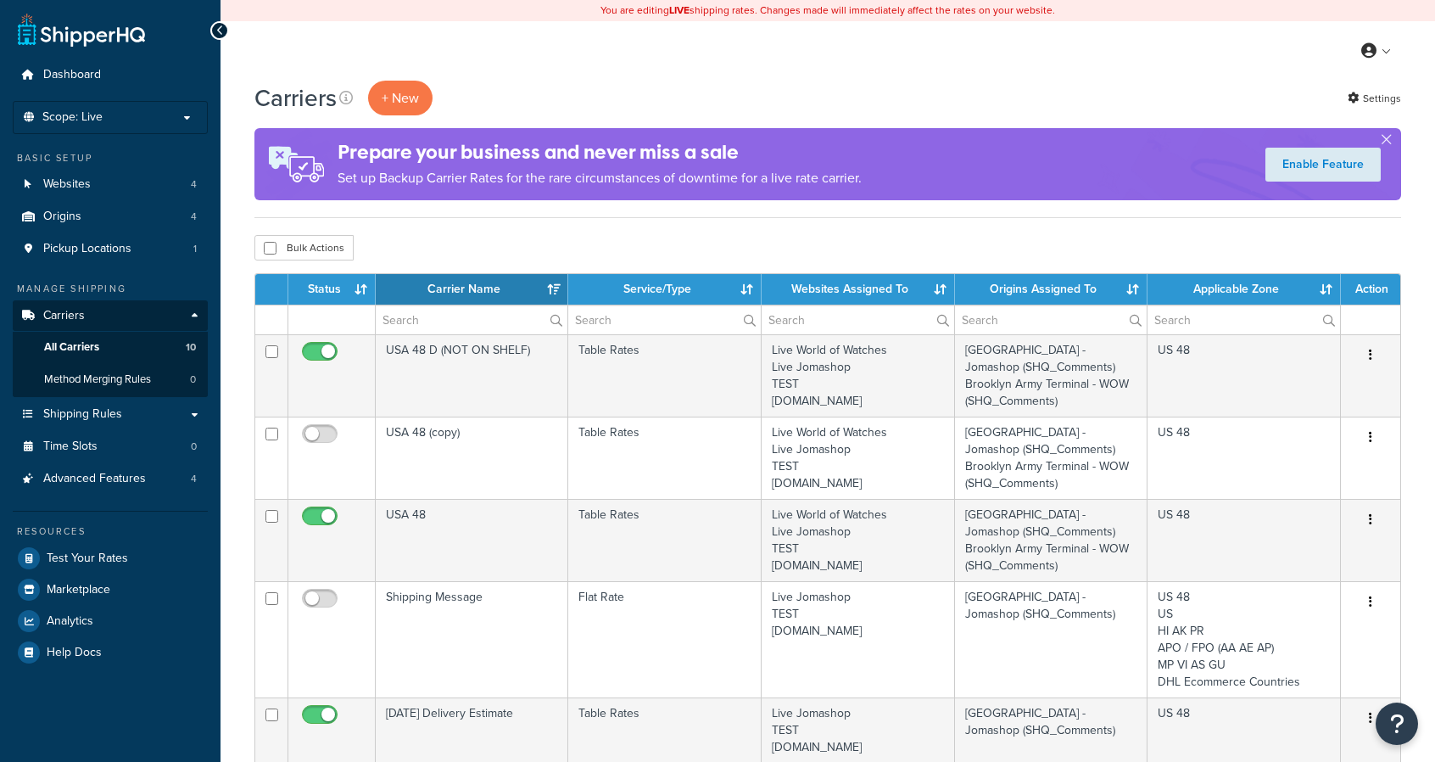
select select "15"
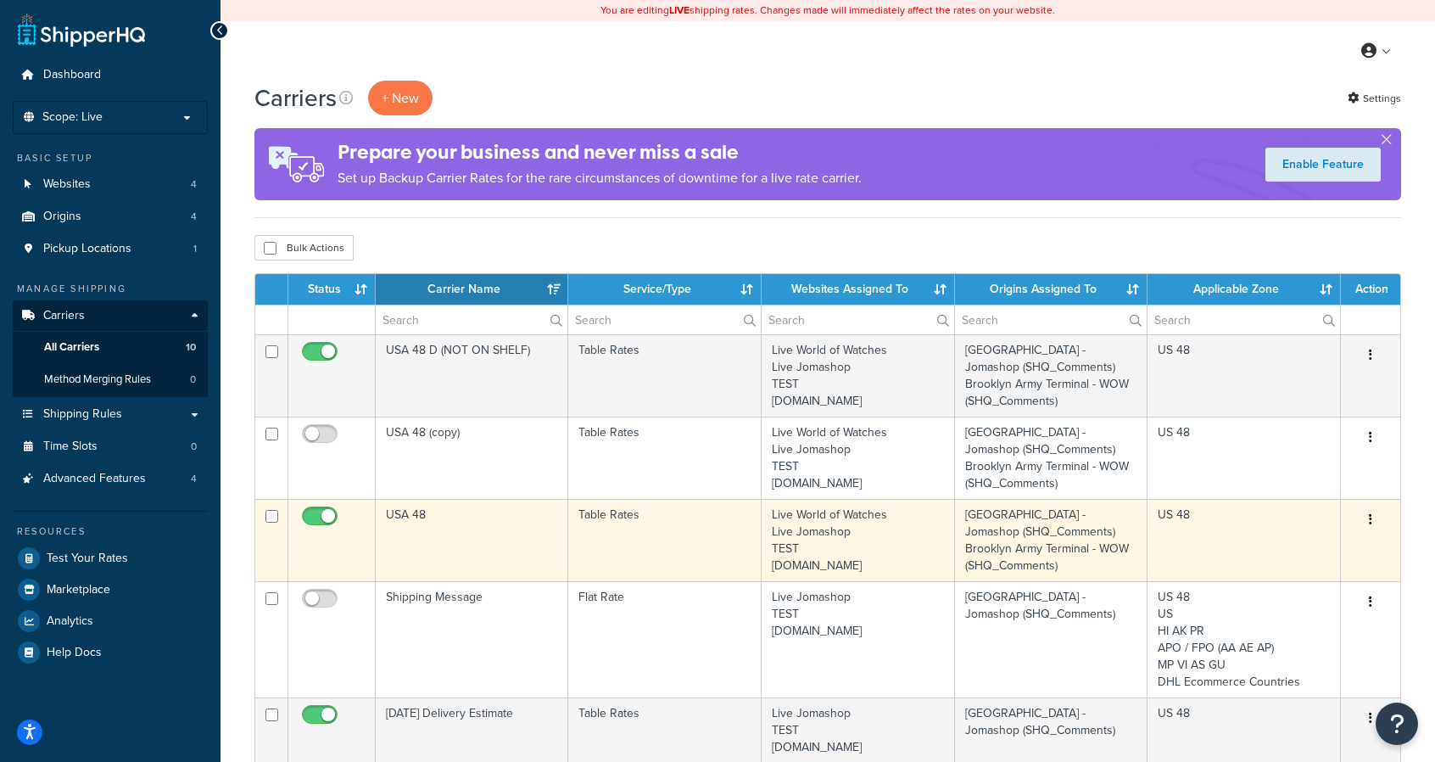
click at [1379, 506] on button "button" at bounding box center [1371, 519] width 24 height 27
click at [1318, 547] on link "Edit" at bounding box center [1302, 551] width 134 height 35
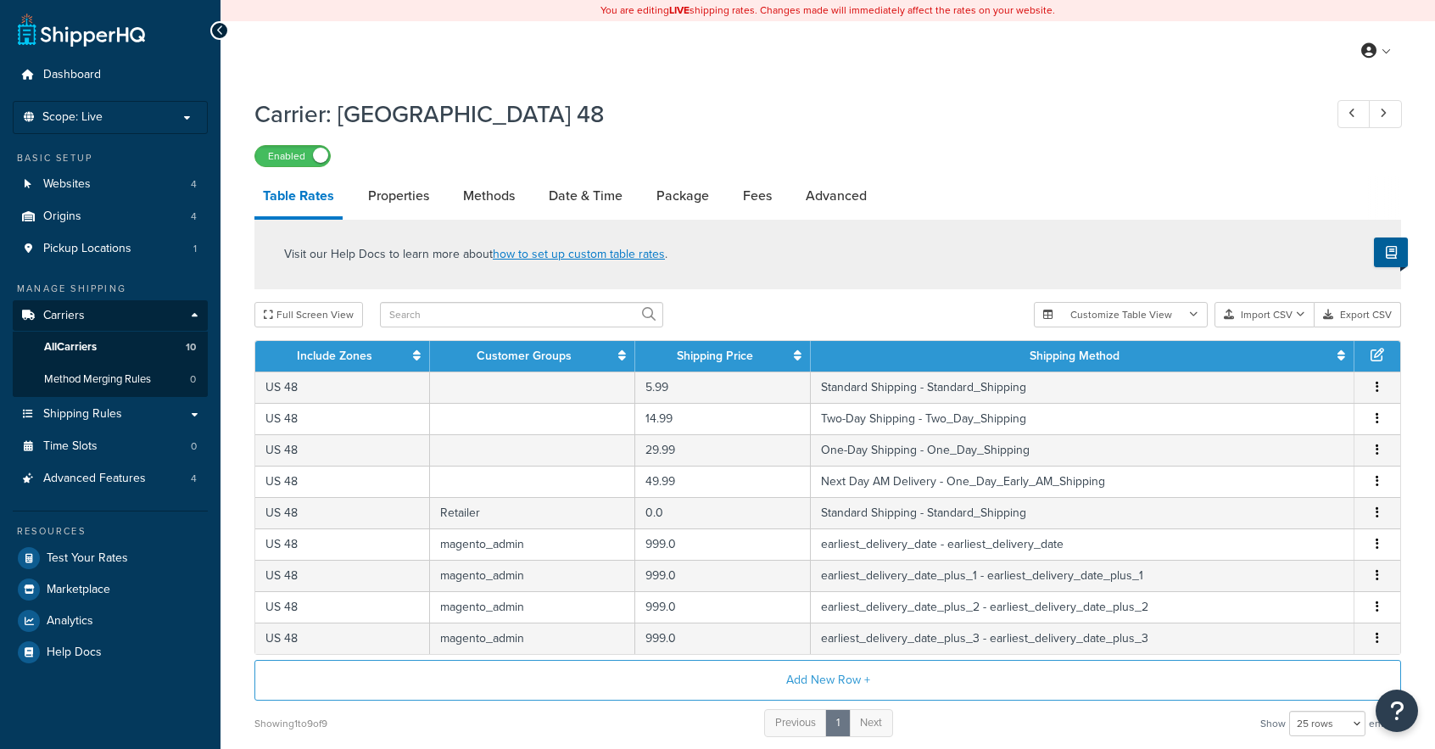
select select "25"
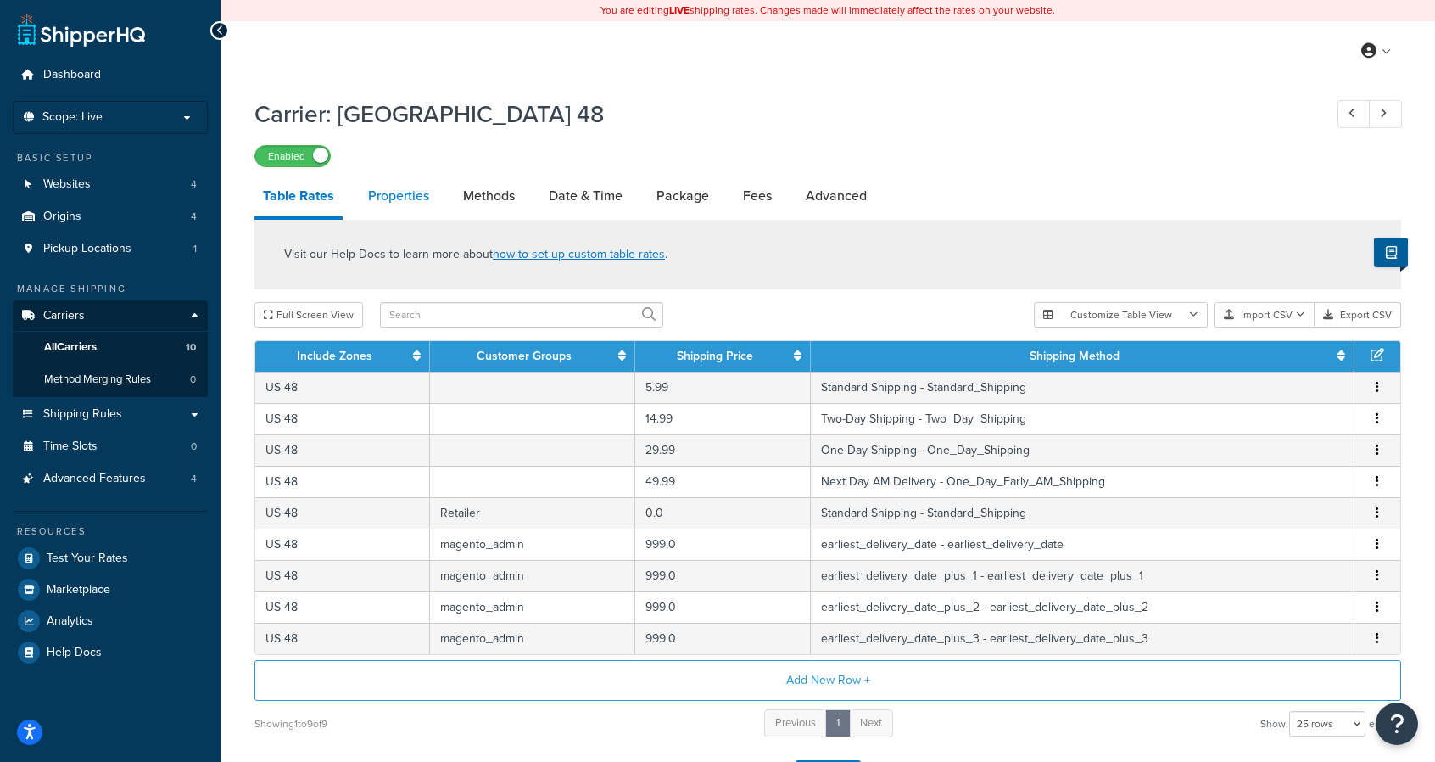
click at [414, 190] on link "Properties" at bounding box center [399, 196] width 78 height 41
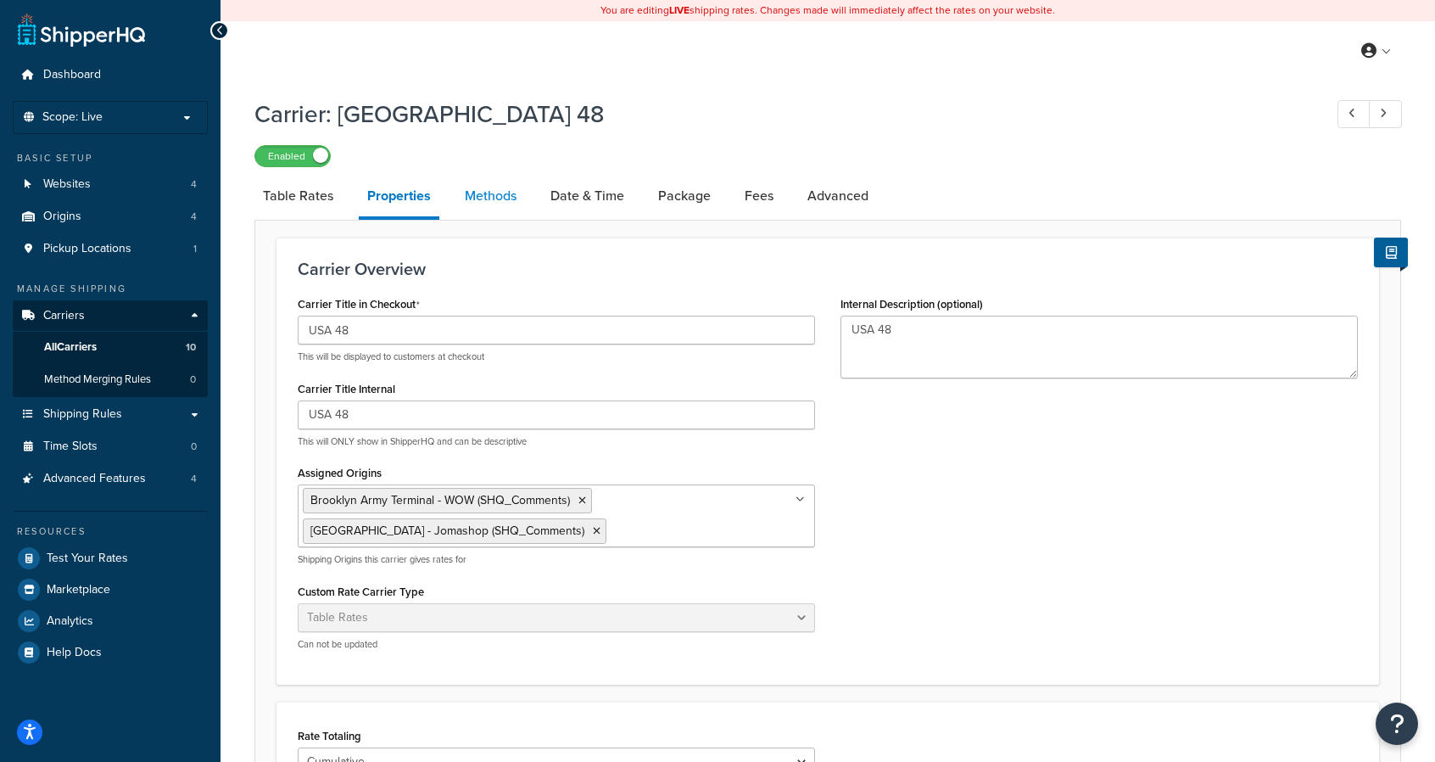
click at [502, 199] on link "Methods" at bounding box center [490, 196] width 69 height 41
select select "25"
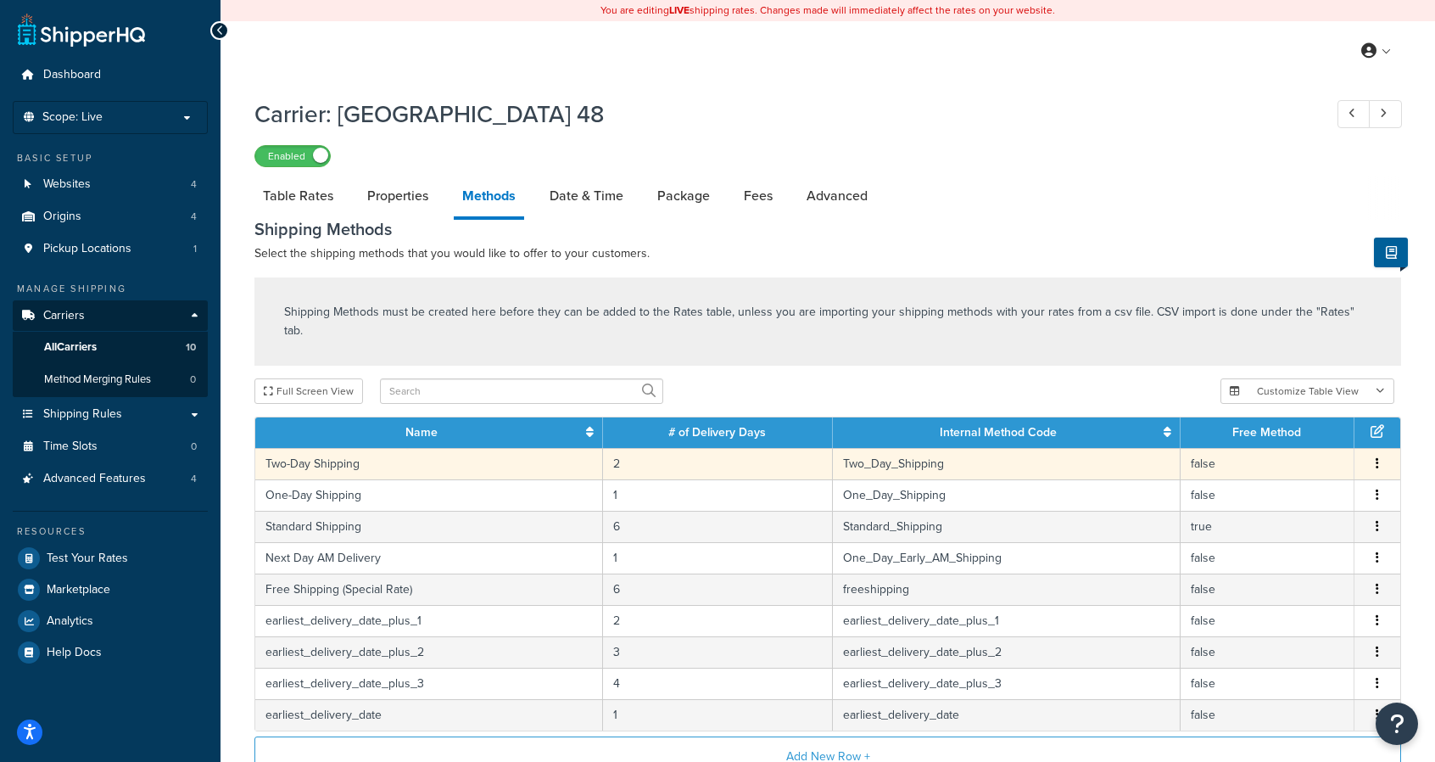
scroll to position [137, 0]
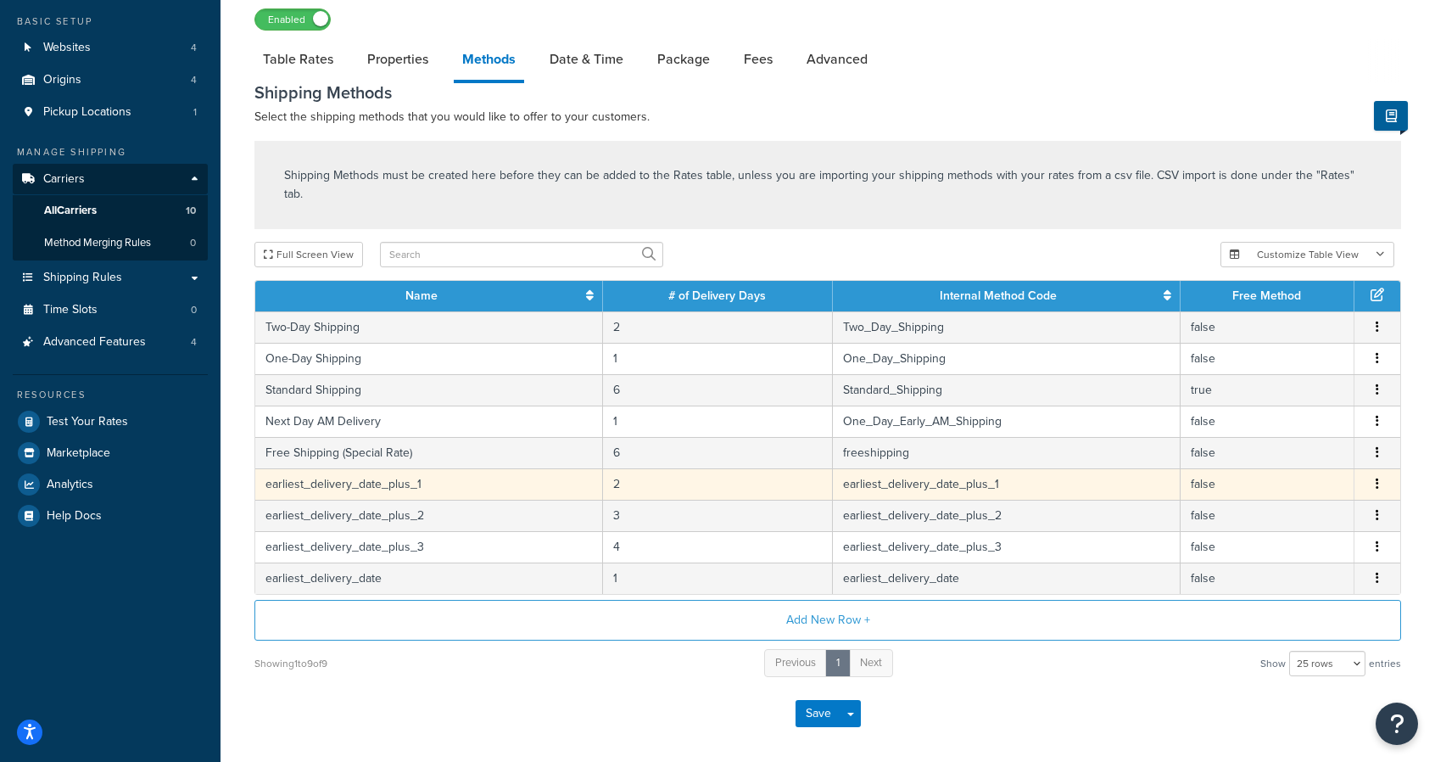
click at [1377, 478] on icon "button" at bounding box center [1377, 484] width 3 height 12
click at [1288, 441] on div "Edit" at bounding box center [1292, 447] width 120 height 35
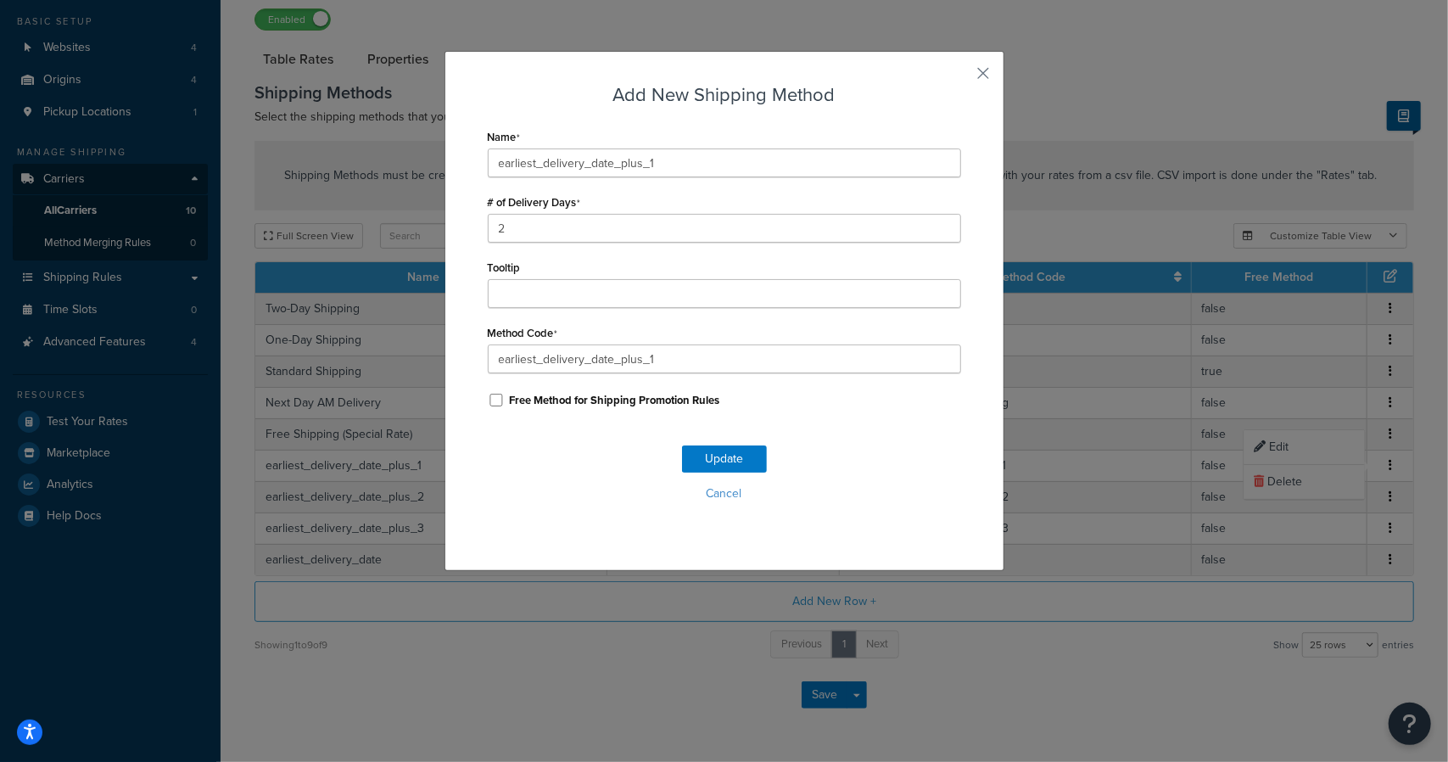
click at [655, 400] on label "Free Method for Shipping Promotion Rules" at bounding box center [615, 400] width 210 height 15
click at [505, 400] on input "Free Method for Shipping Promotion Rules" at bounding box center [496, 400] width 17 height 13
click at [655, 400] on label "Free Method for Shipping Promotion Rules" at bounding box center [615, 400] width 210 height 15
click at [505, 400] on input "Free Method for Shipping Promotion Rules" at bounding box center [496, 400] width 17 height 13
checkbox input "false"
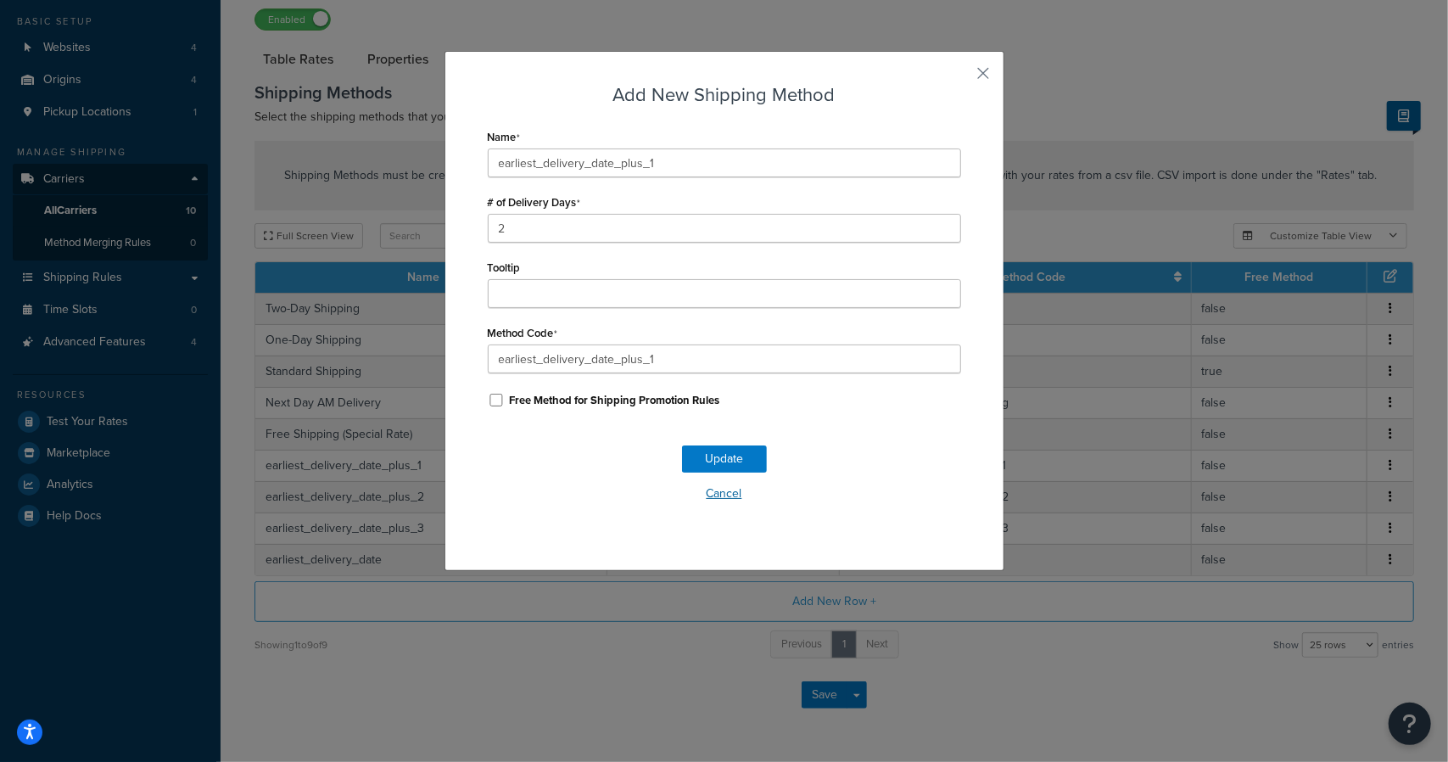
click at [712, 500] on button "Cancel" at bounding box center [724, 493] width 473 height 25
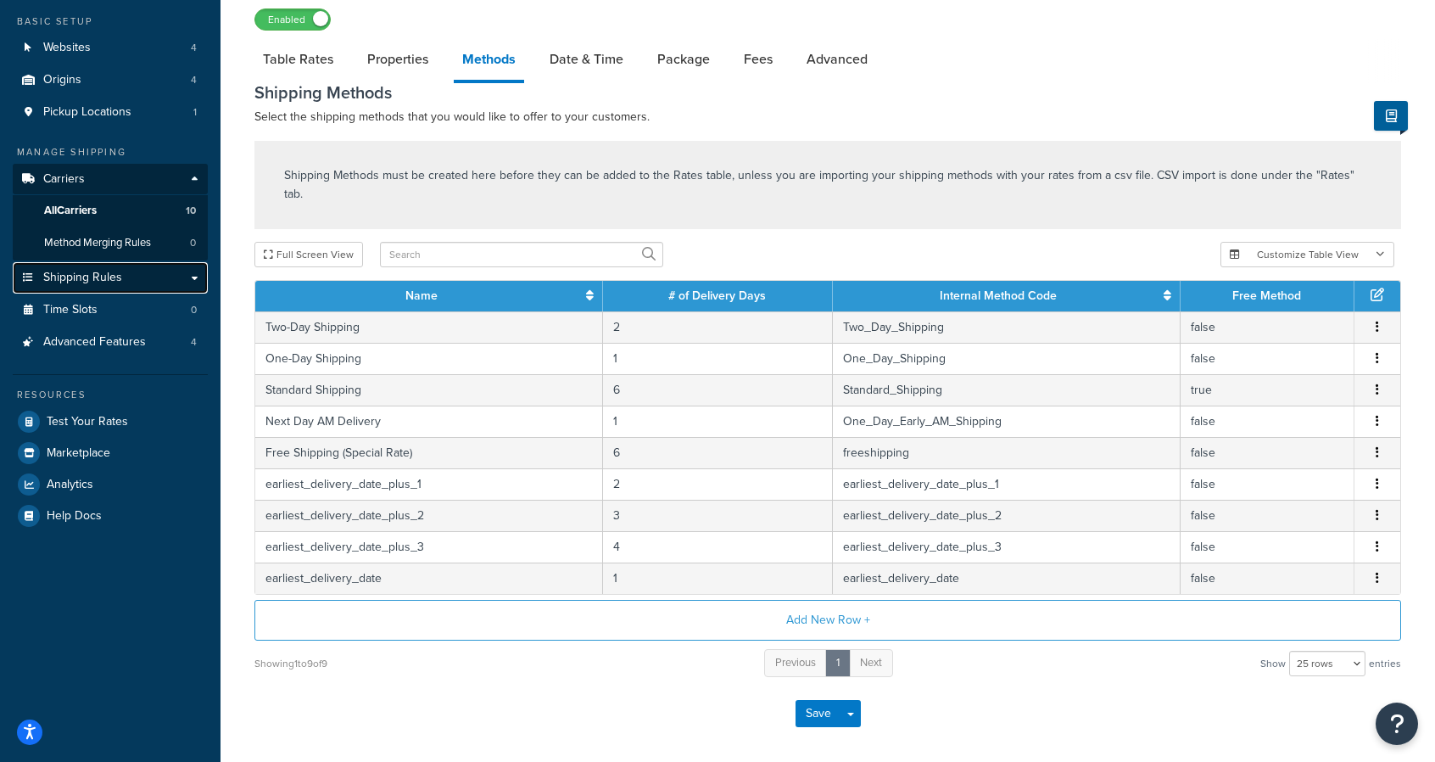
click at [183, 274] on link "Shipping Rules" at bounding box center [110, 277] width 195 height 31
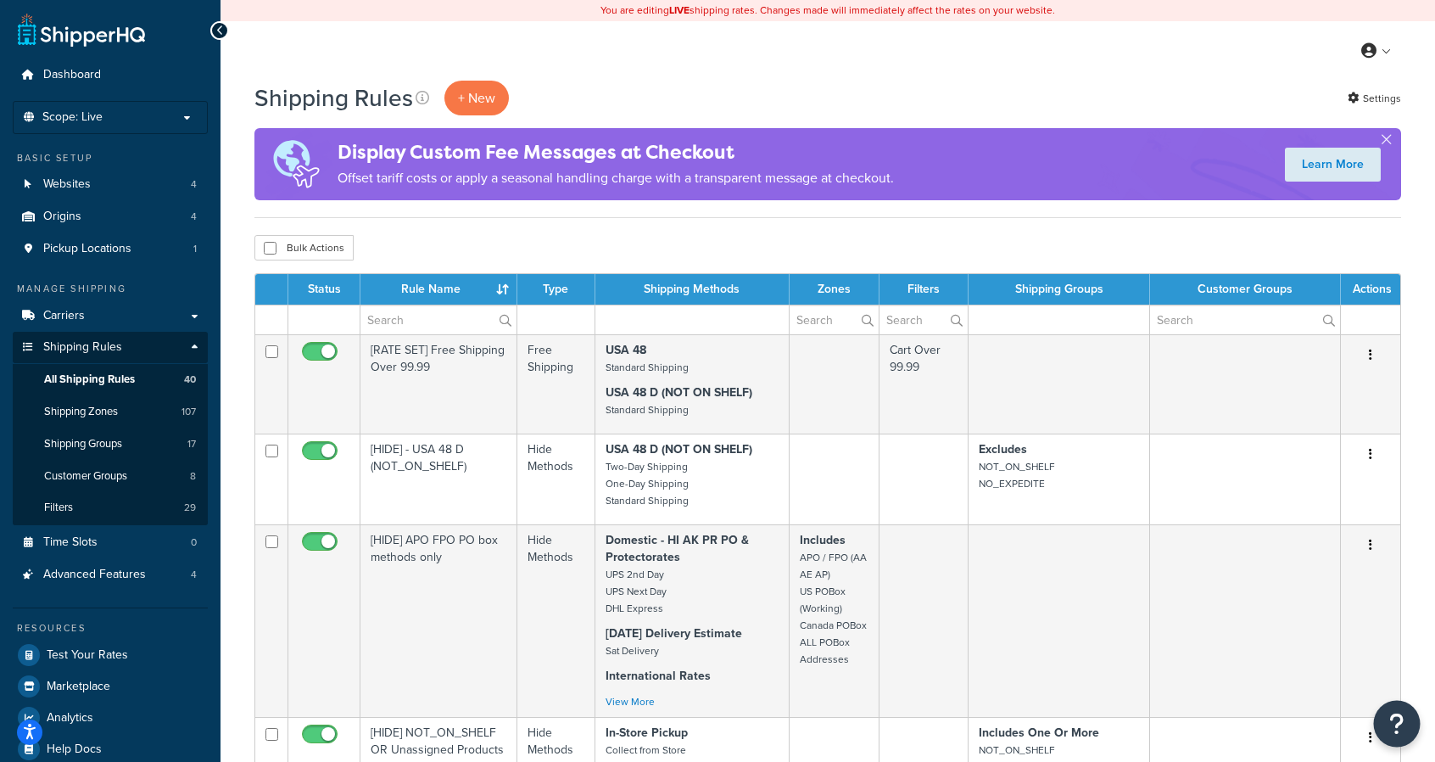
click at [1403, 742] on button "Open Resource Center" at bounding box center [1397, 724] width 47 height 47
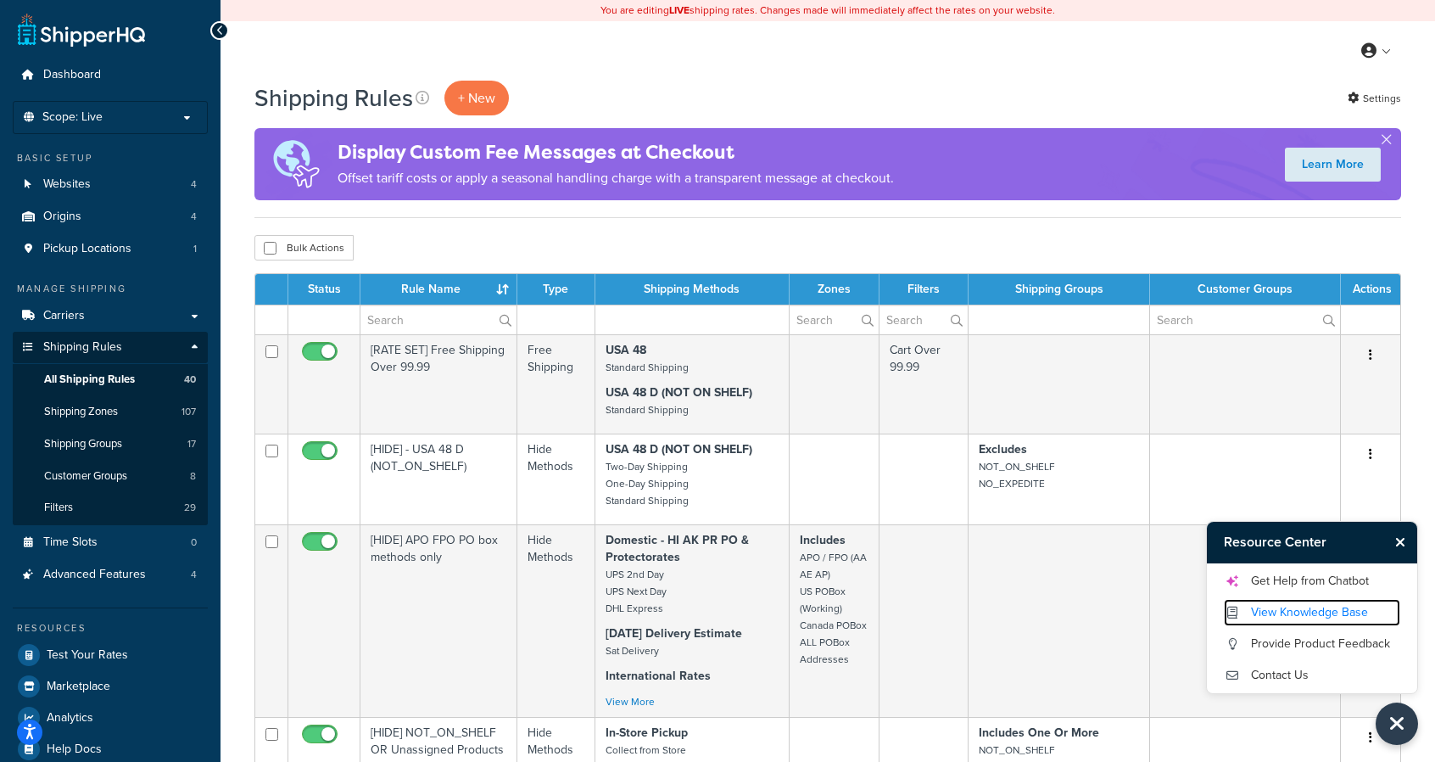
click at [1286, 611] on link "View Knowledge Base" at bounding box center [1312, 612] width 176 height 27
click at [120, 443] on span "Shipping Groups" at bounding box center [83, 444] width 78 height 14
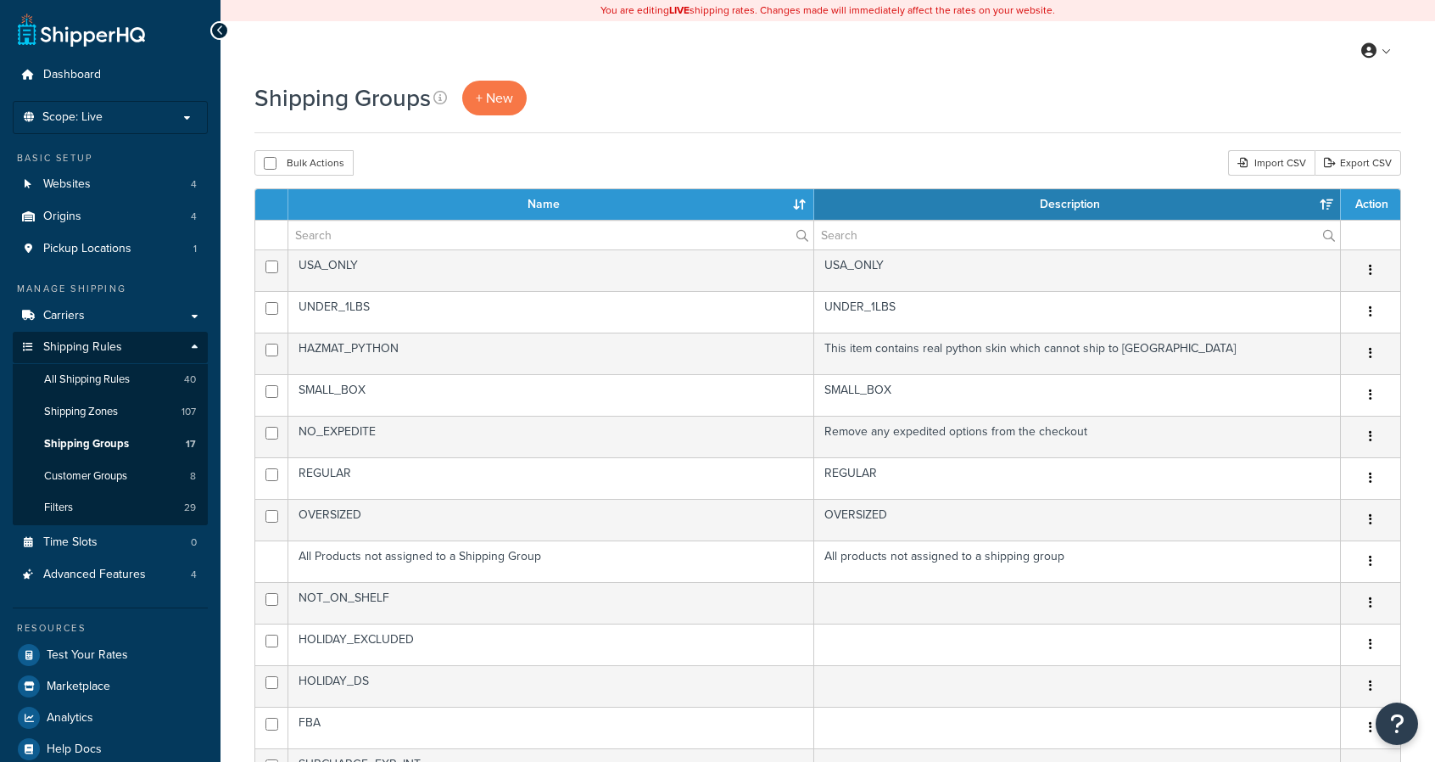
select select "15"
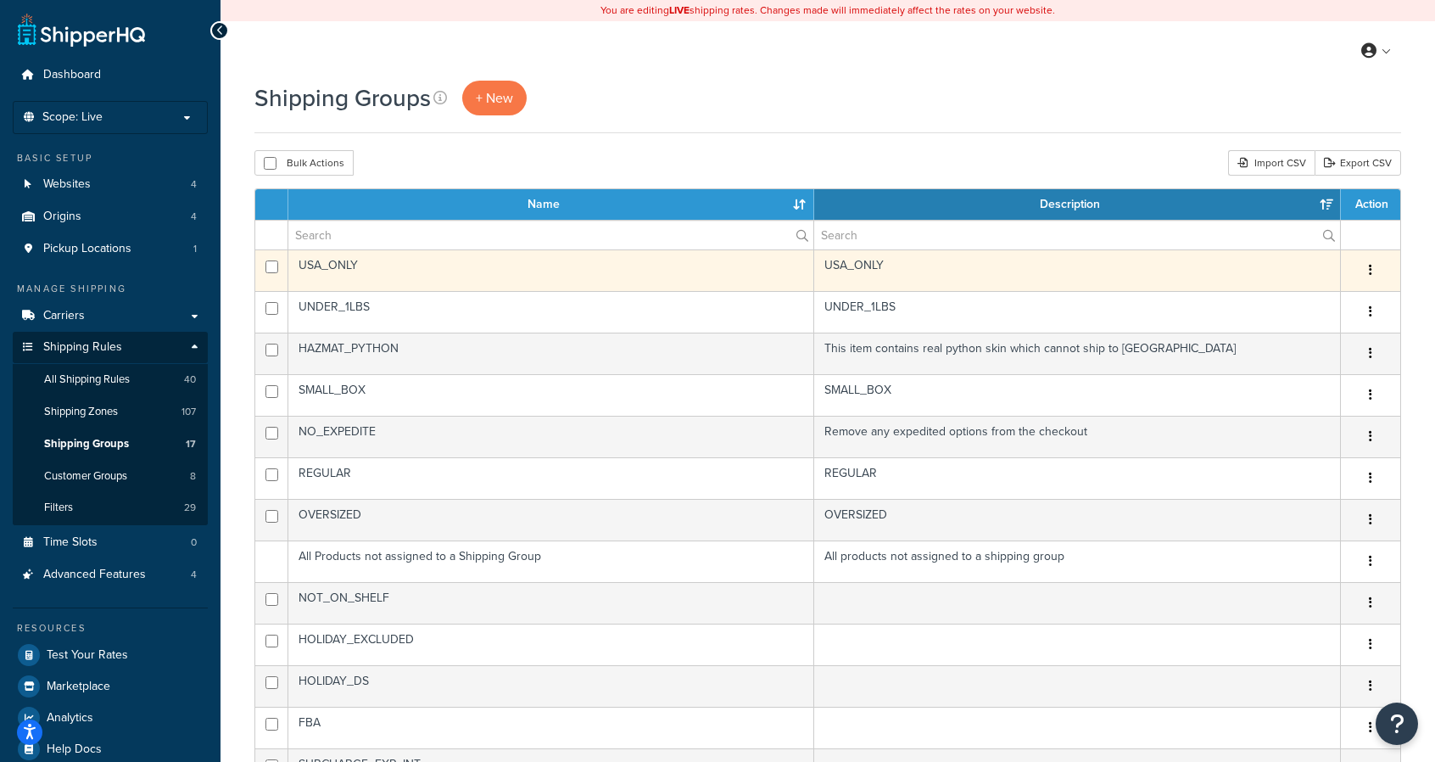
click at [1376, 271] on button "button" at bounding box center [1371, 270] width 24 height 27
click at [1310, 306] on link "Edit" at bounding box center [1302, 303] width 134 height 35
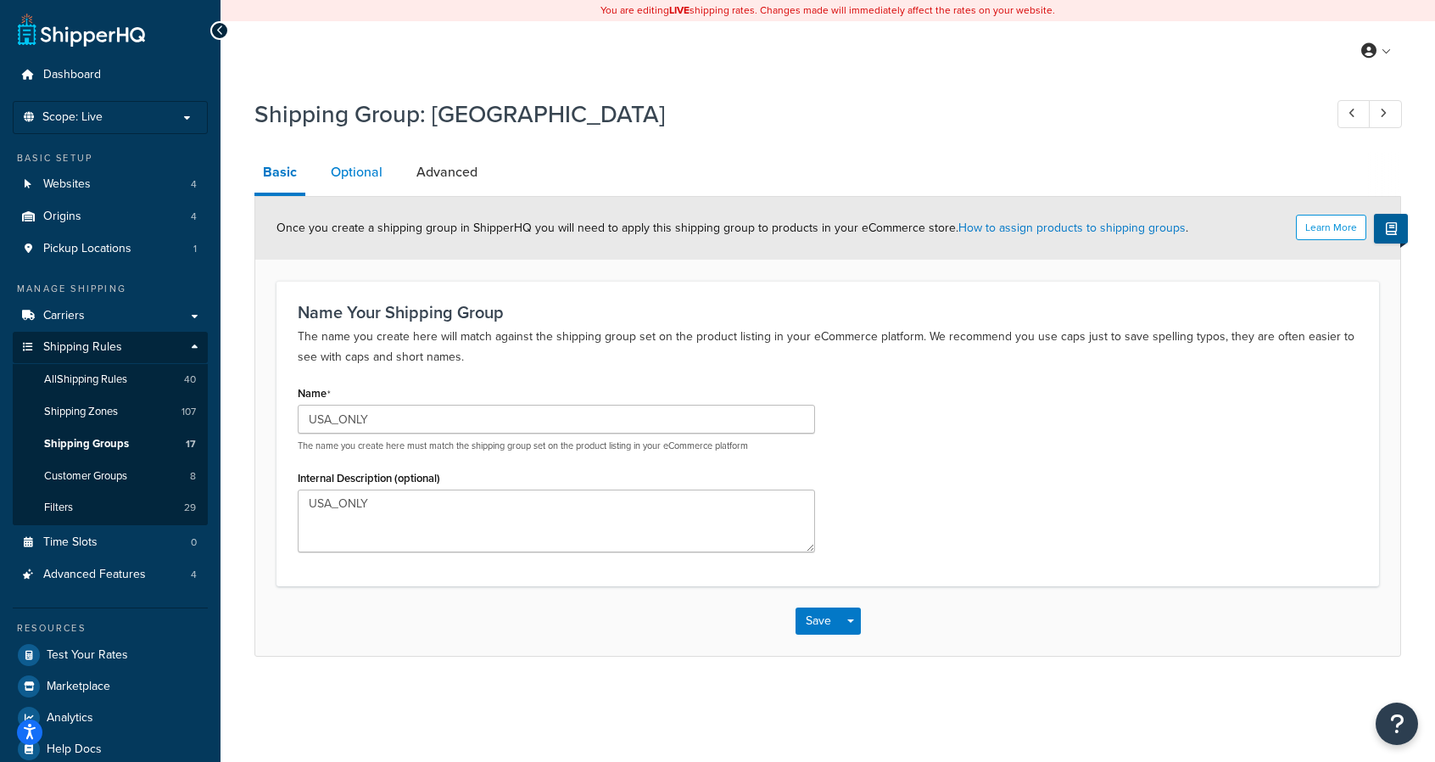
click at [368, 170] on link "Optional" at bounding box center [356, 172] width 69 height 41
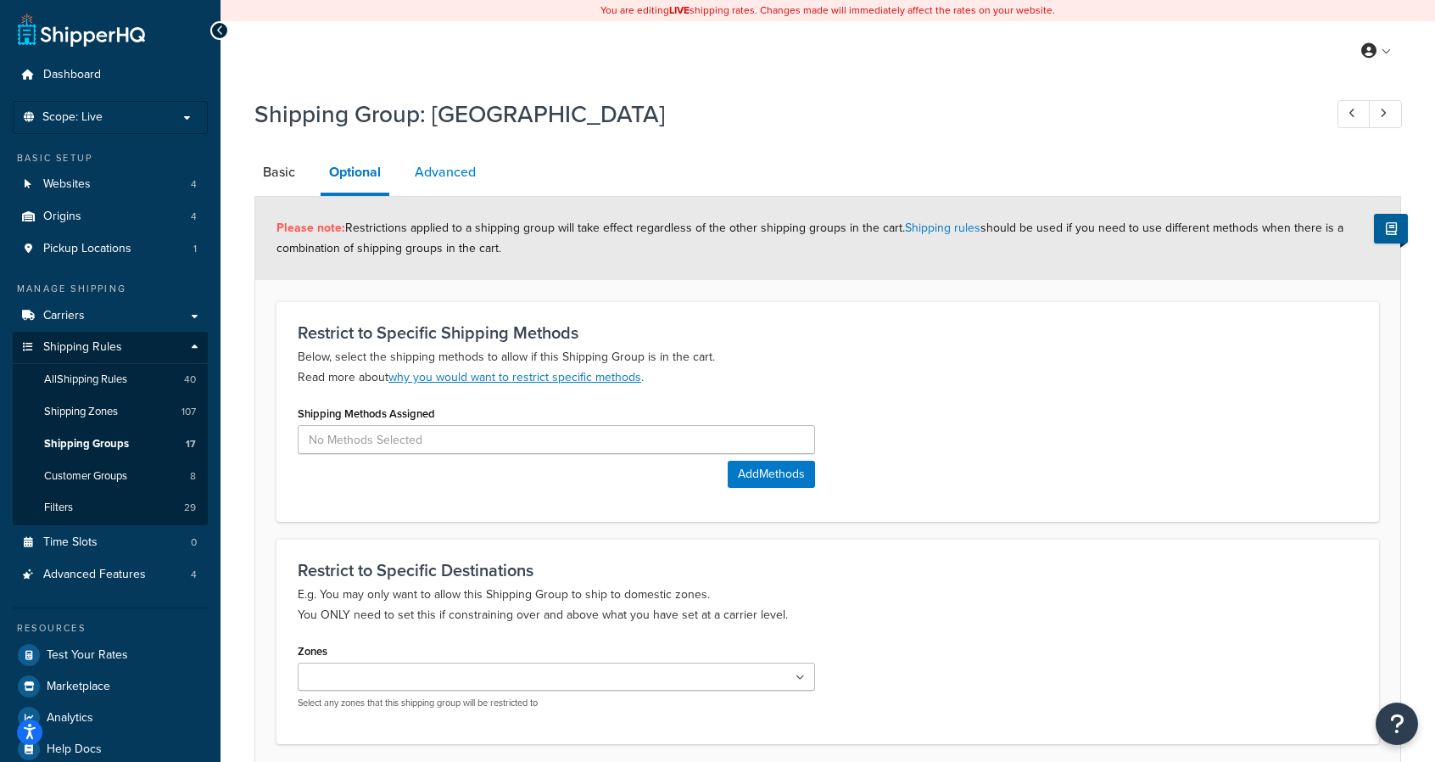
click at [469, 170] on link "Advanced" at bounding box center [445, 172] width 78 height 41
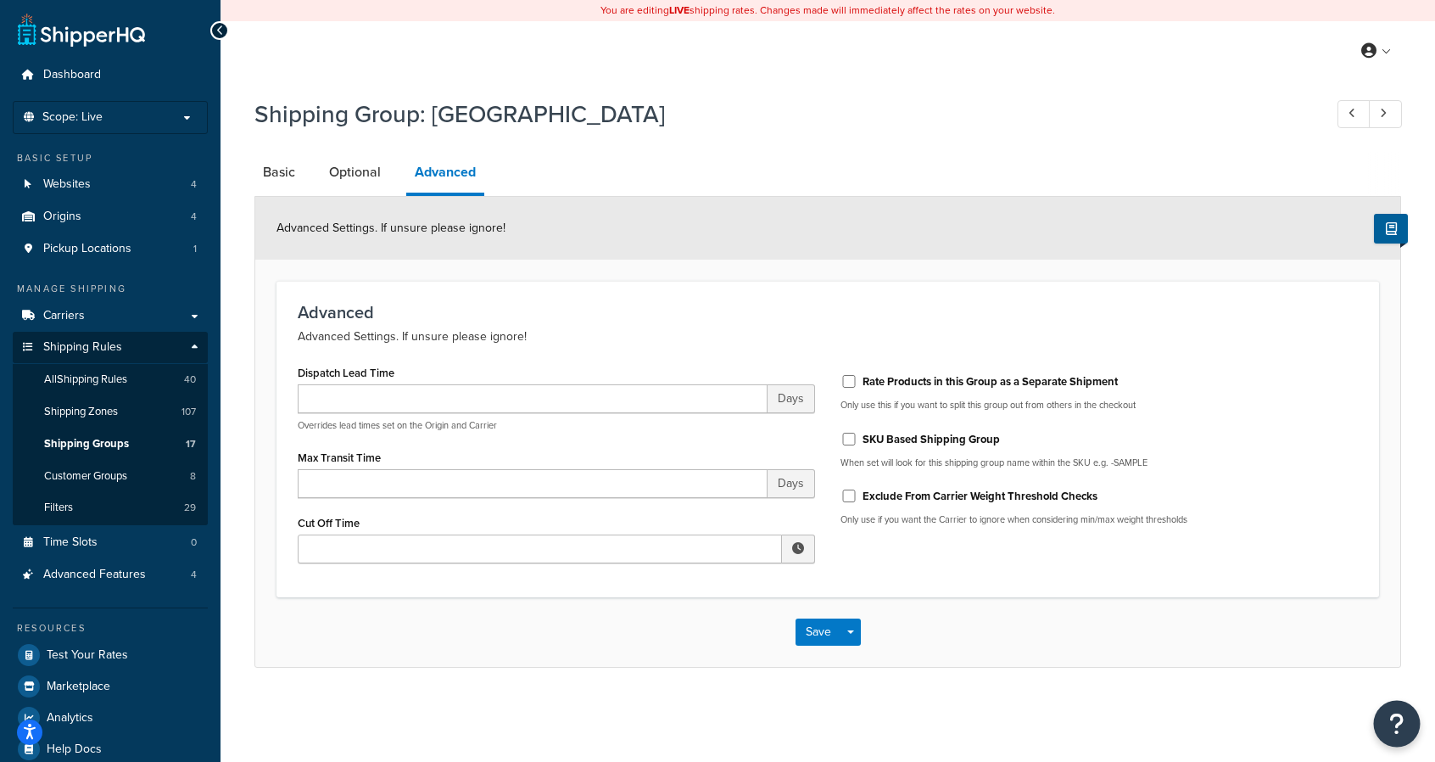
click at [1398, 717] on icon "Open Resource Center" at bounding box center [1397, 724] width 16 height 24
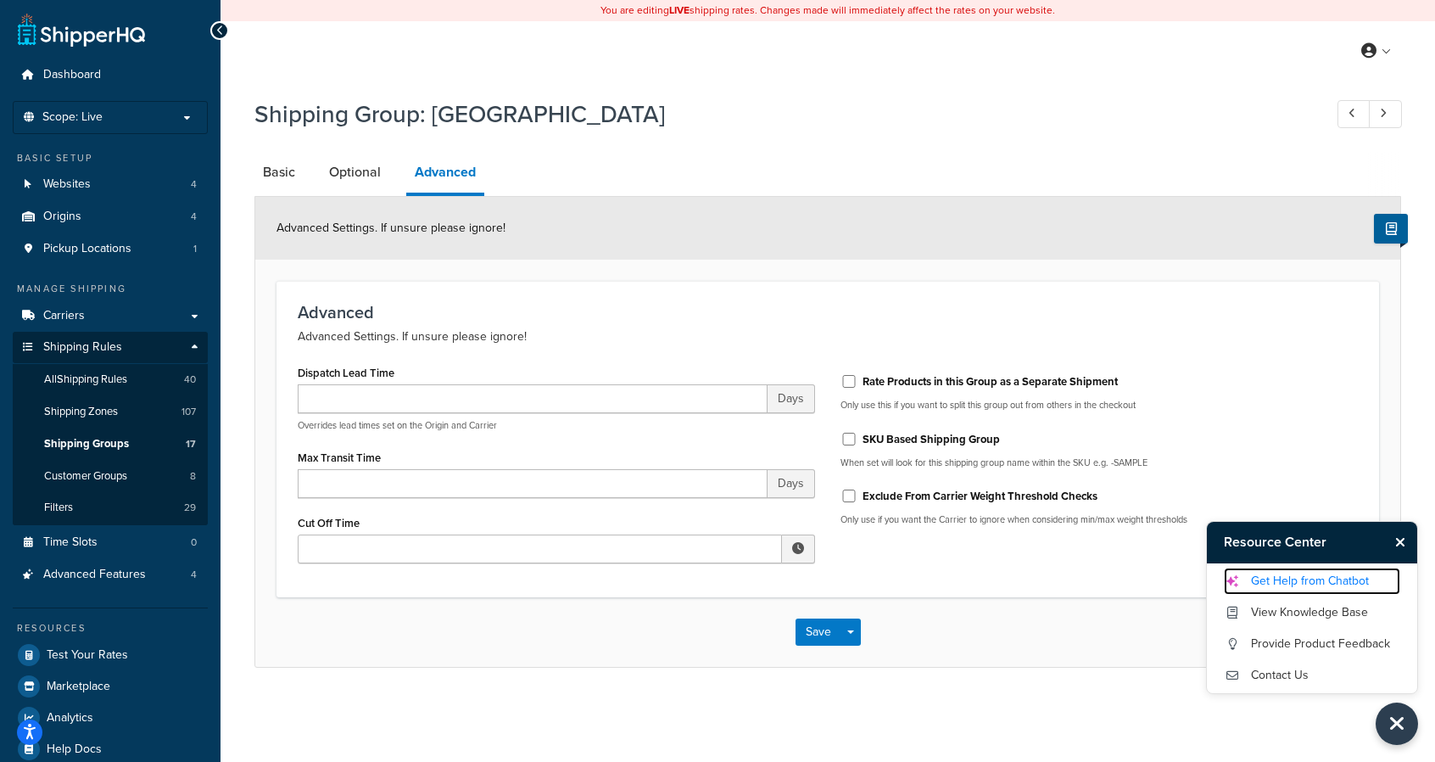
click at [1318, 584] on link "Get Help from Chatbot" at bounding box center [1312, 580] width 176 height 27
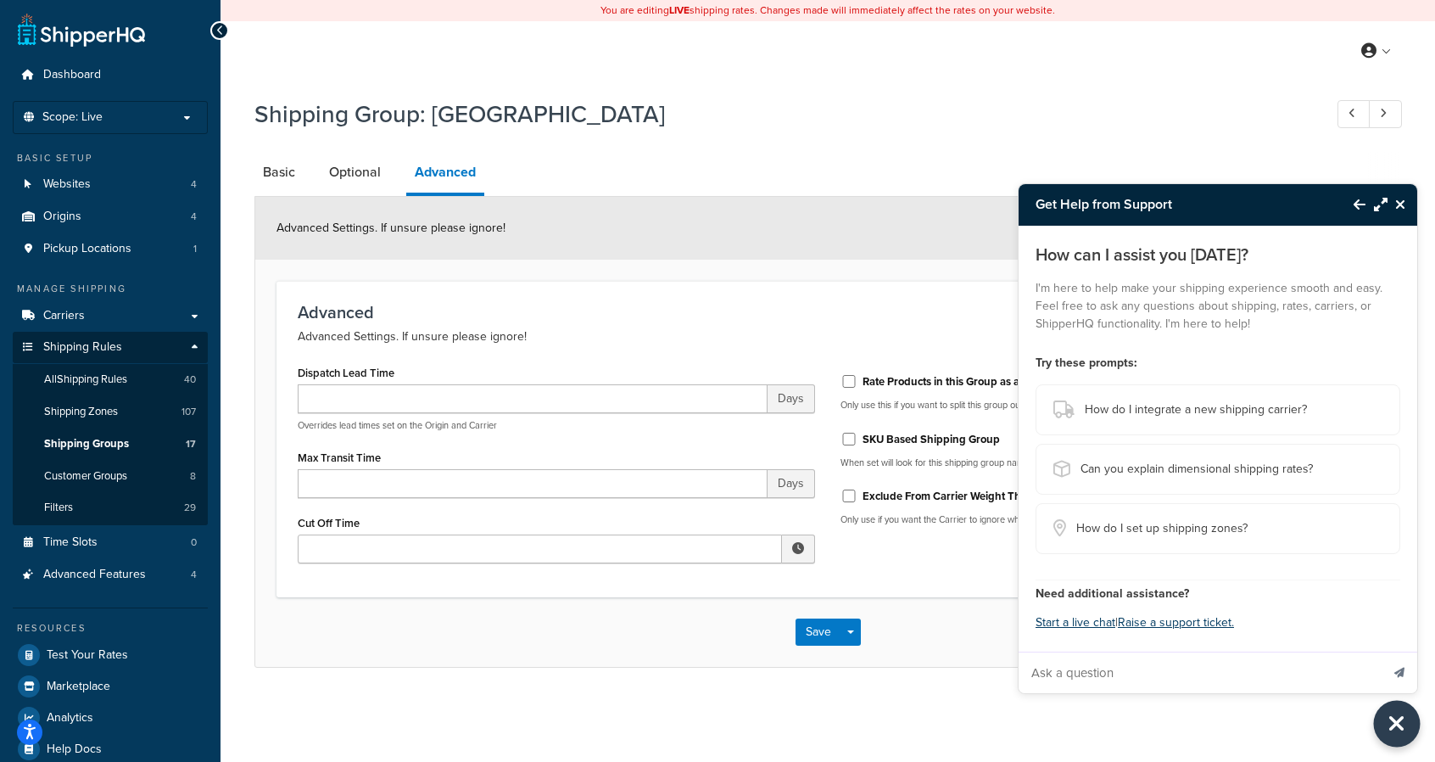
click at [1378, 723] on button "Close Resource Center" at bounding box center [1397, 724] width 47 height 47
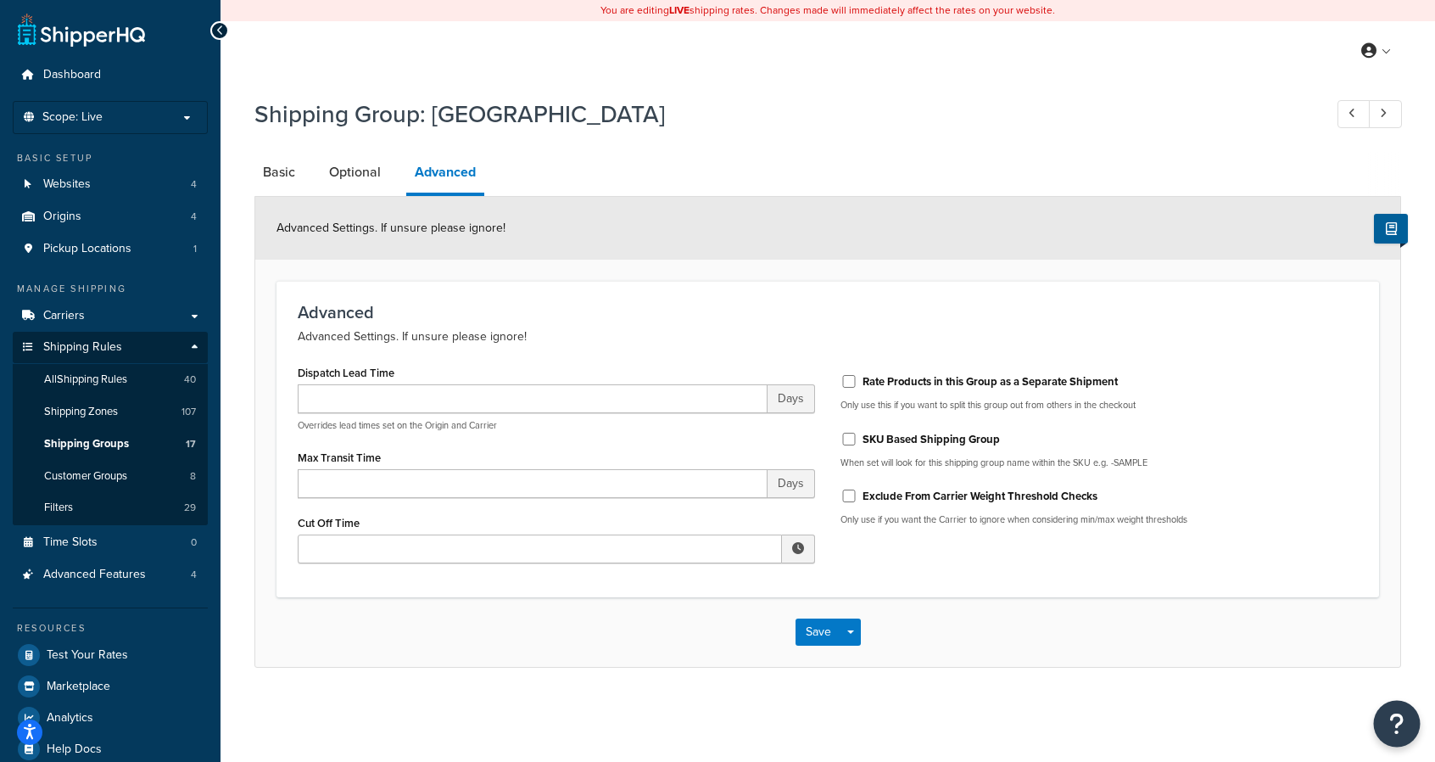
click at [1379, 716] on button "Open Resource Center" at bounding box center [1397, 724] width 47 height 47
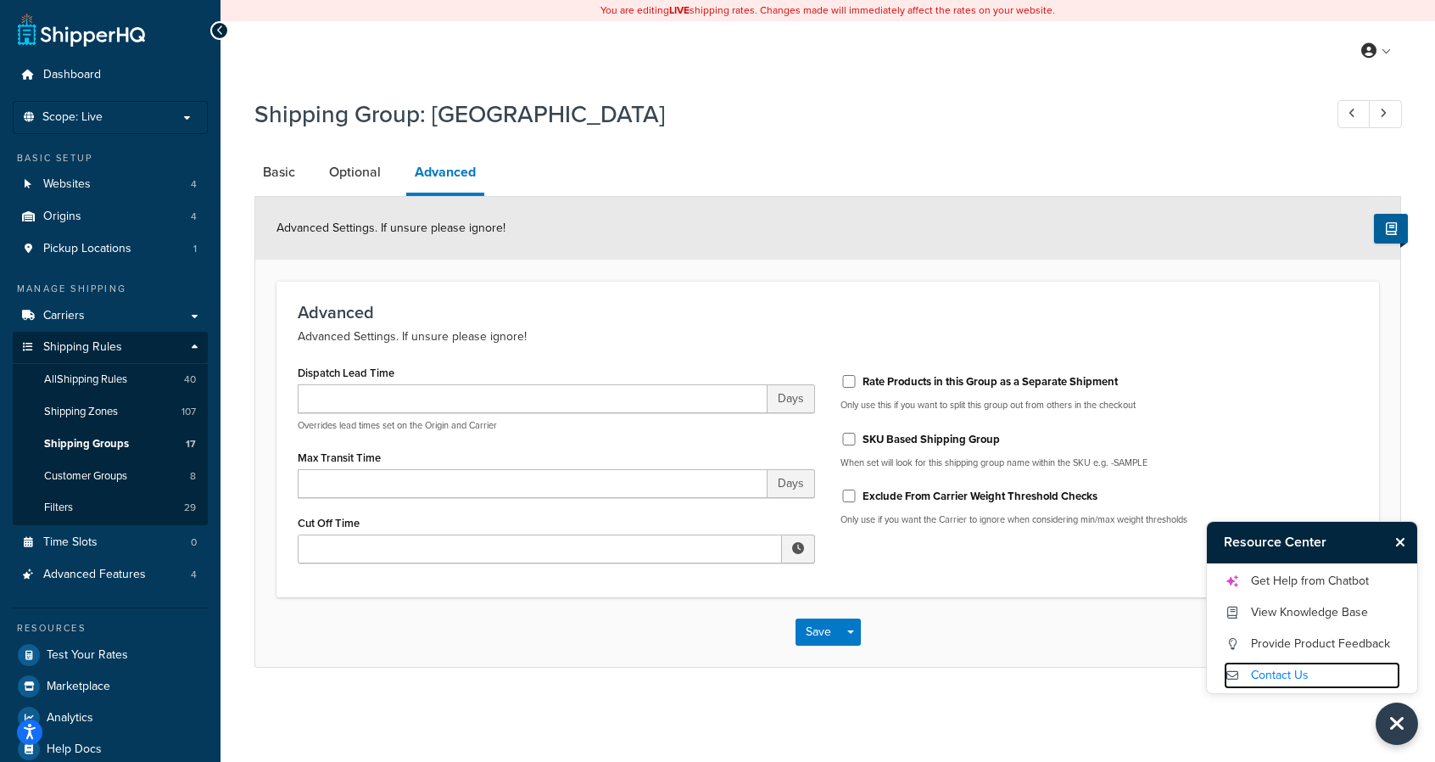
click at [1341, 674] on link "Contact Us" at bounding box center [1312, 675] width 176 height 27
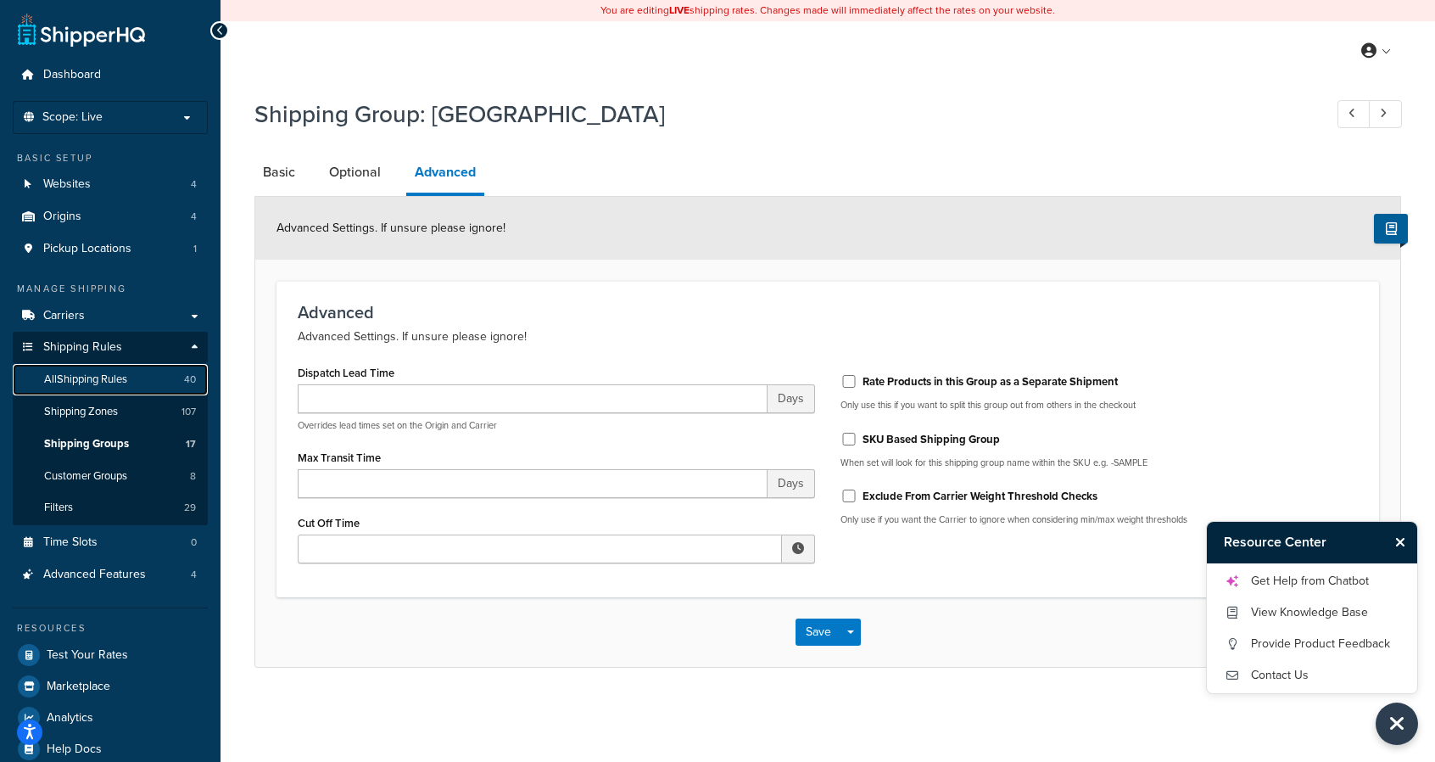
click at [120, 369] on link "All Shipping Rules 40" at bounding box center [110, 379] width 195 height 31
drag, startPoint x: 419, startPoint y: 368, endPoint x: 319, endPoint y: 366, distance: 100.1
click at [319, 366] on div "Dispatch Lead Time Days Overrides lead times set on the Origin and Carrier" at bounding box center [556, 395] width 517 height 71
drag, startPoint x: 293, startPoint y: 370, endPoint x: 395, endPoint y: 373, distance: 102.7
click at [395, 373] on div "Dispatch Lead Time Days Overrides lead times set on the Origin and Carrier Max …" at bounding box center [556, 467] width 543 height 215
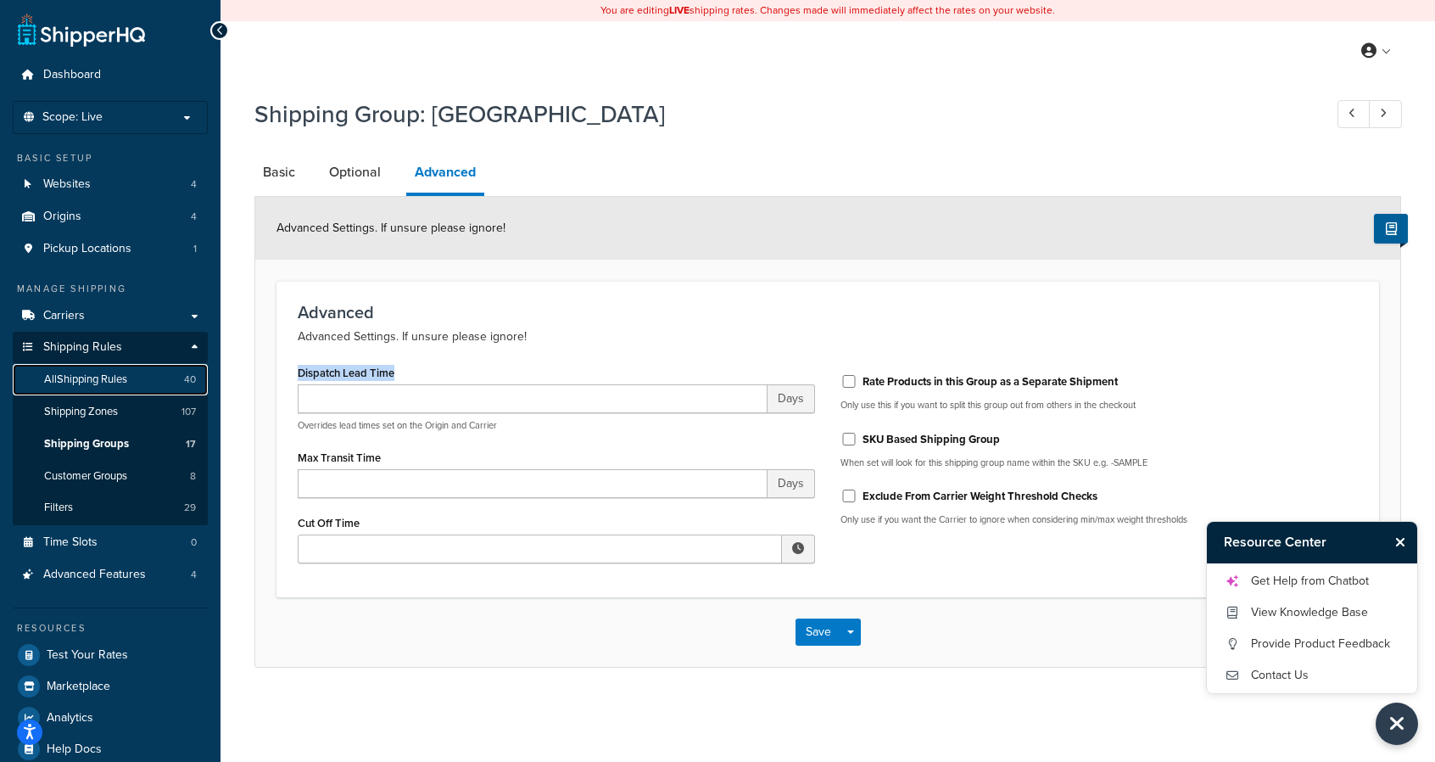
click at [105, 373] on span "All Shipping Rules" at bounding box center [85, 379] width 83 height 14
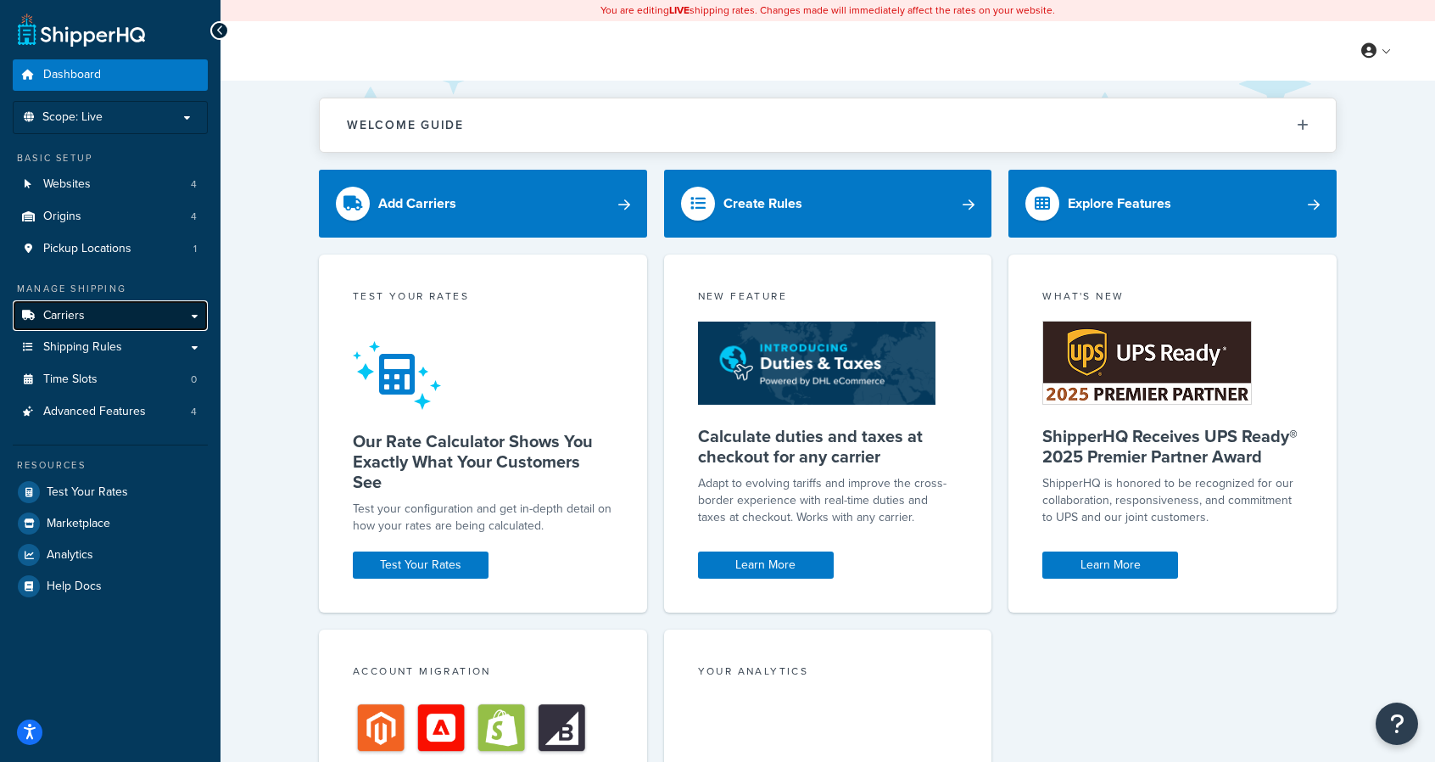
click at [82, 313] on span "Carriers" at bounding box center [64, 316] width 42 height 14
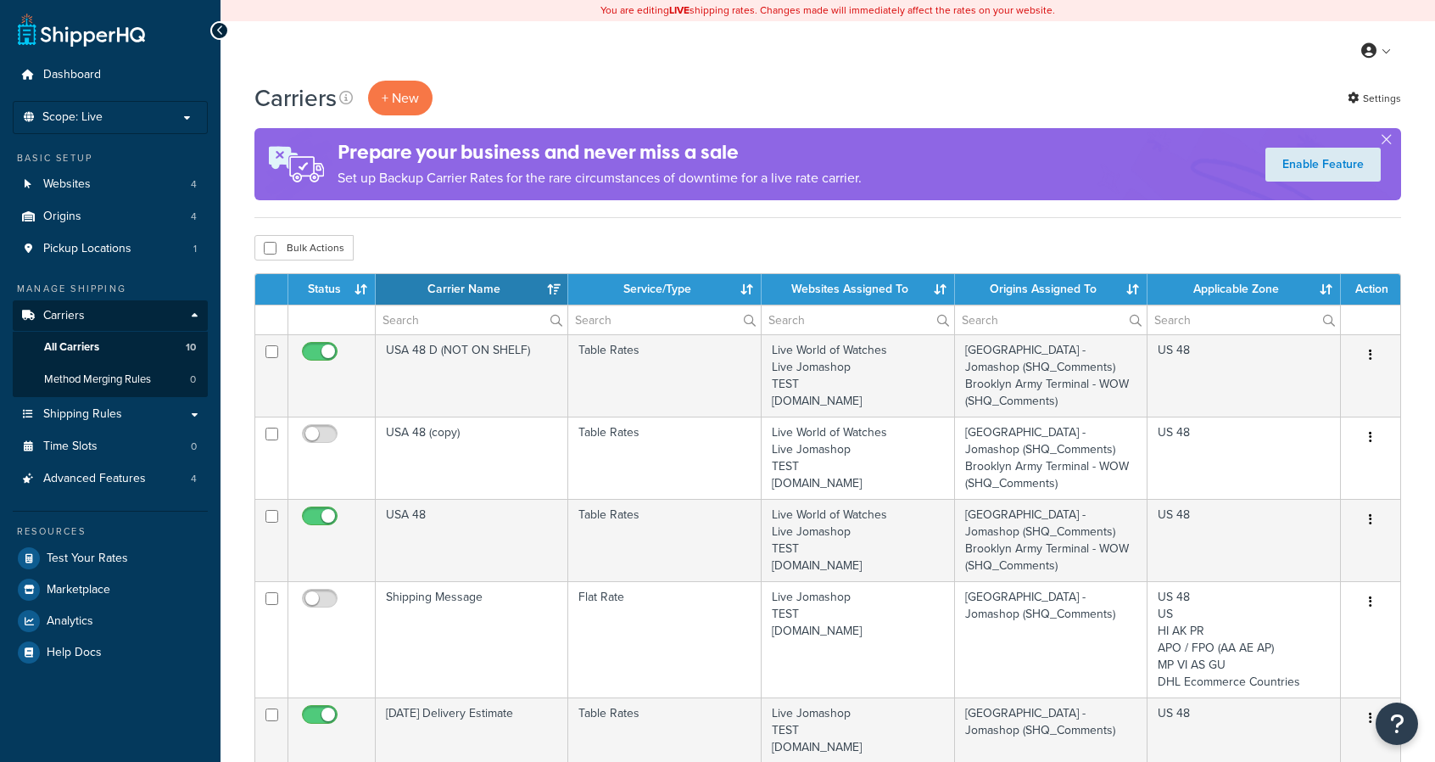
select select "15"
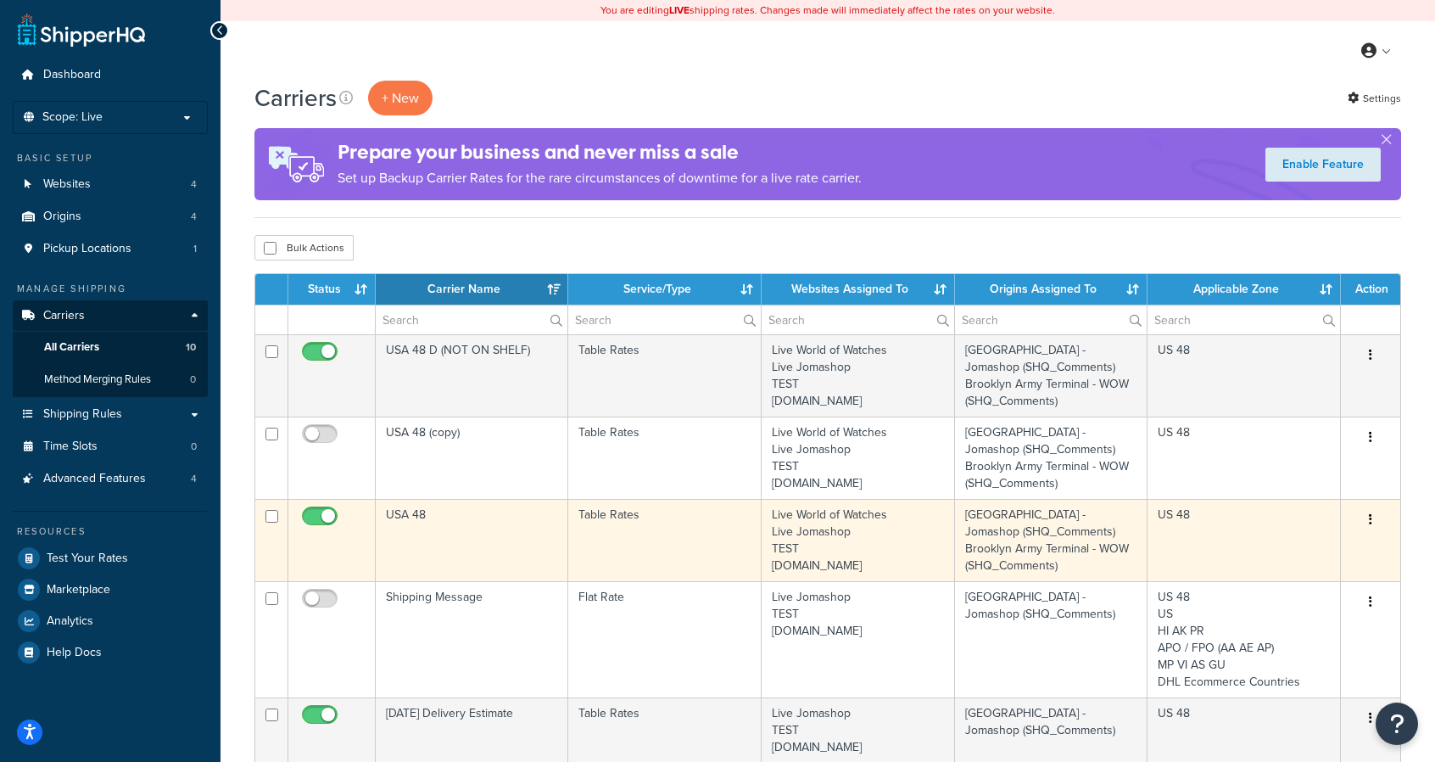
click at [1370, 519] on icon "button" at bounding box center [1370, 519] width 3 height 12
click at [1298, 545] on link "Edit" at bounding box center [1302, 551] width 134 height 35
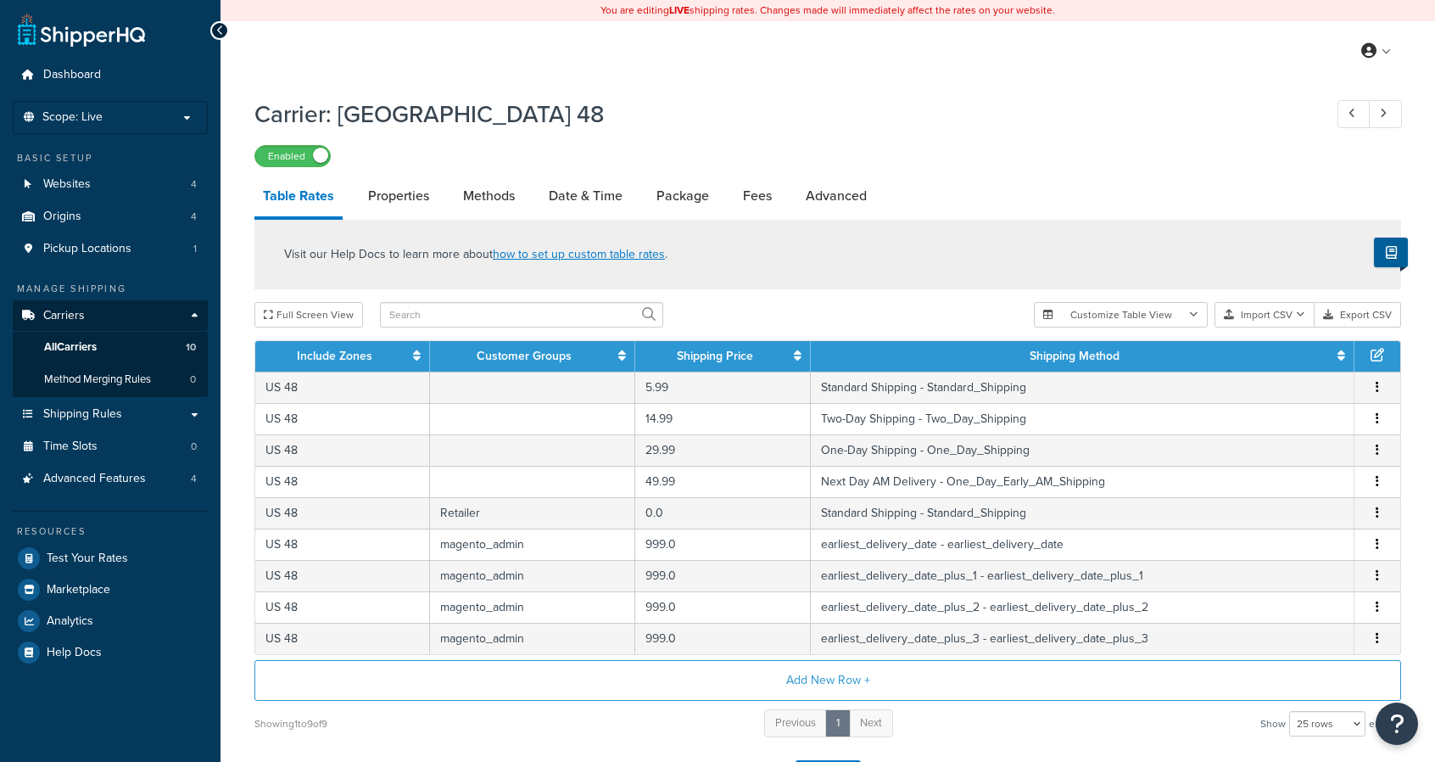
select select "25"
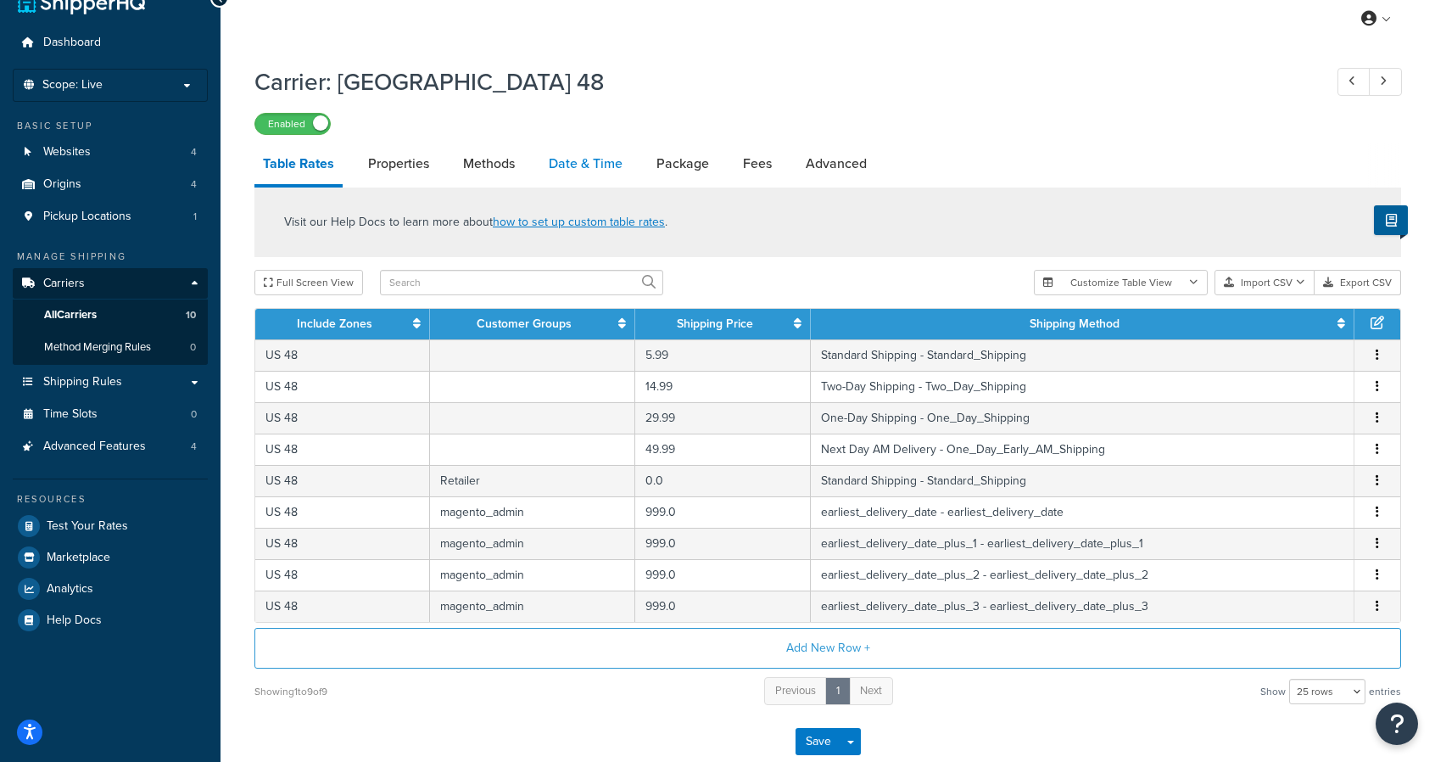
click at [567, 168] on link "Date & Time" at bounding box center [585, 163] width 91 height 41
select select "yMMMEd"
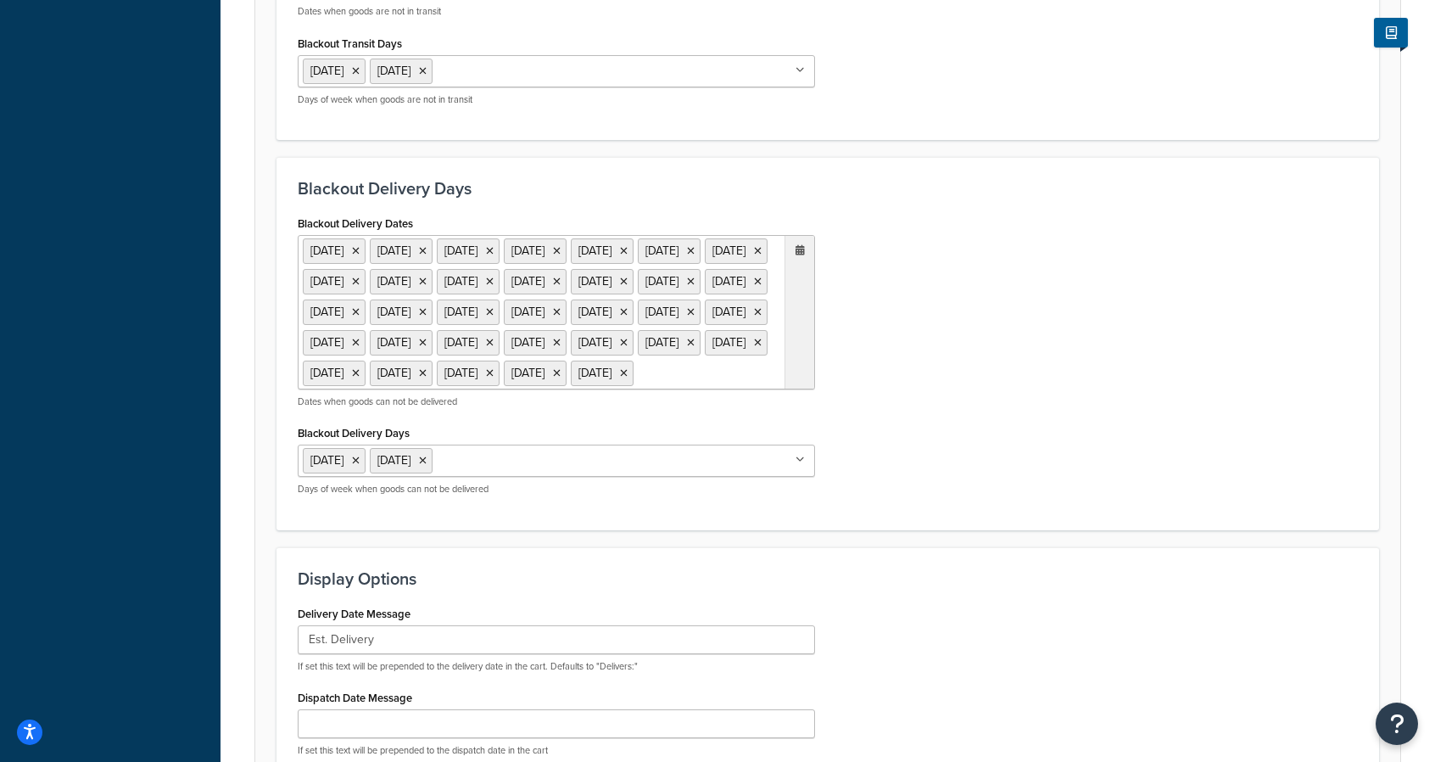
scroll to position [987, 0]
click at [564, 391] on ul "[DATE] [DATE] [DATE] [DATE] [DATE] [DATE] [DATE] [DATE] [DATE] [DATE] [DATE] [D…" at bounding box center [556, 314] width 517 height 154
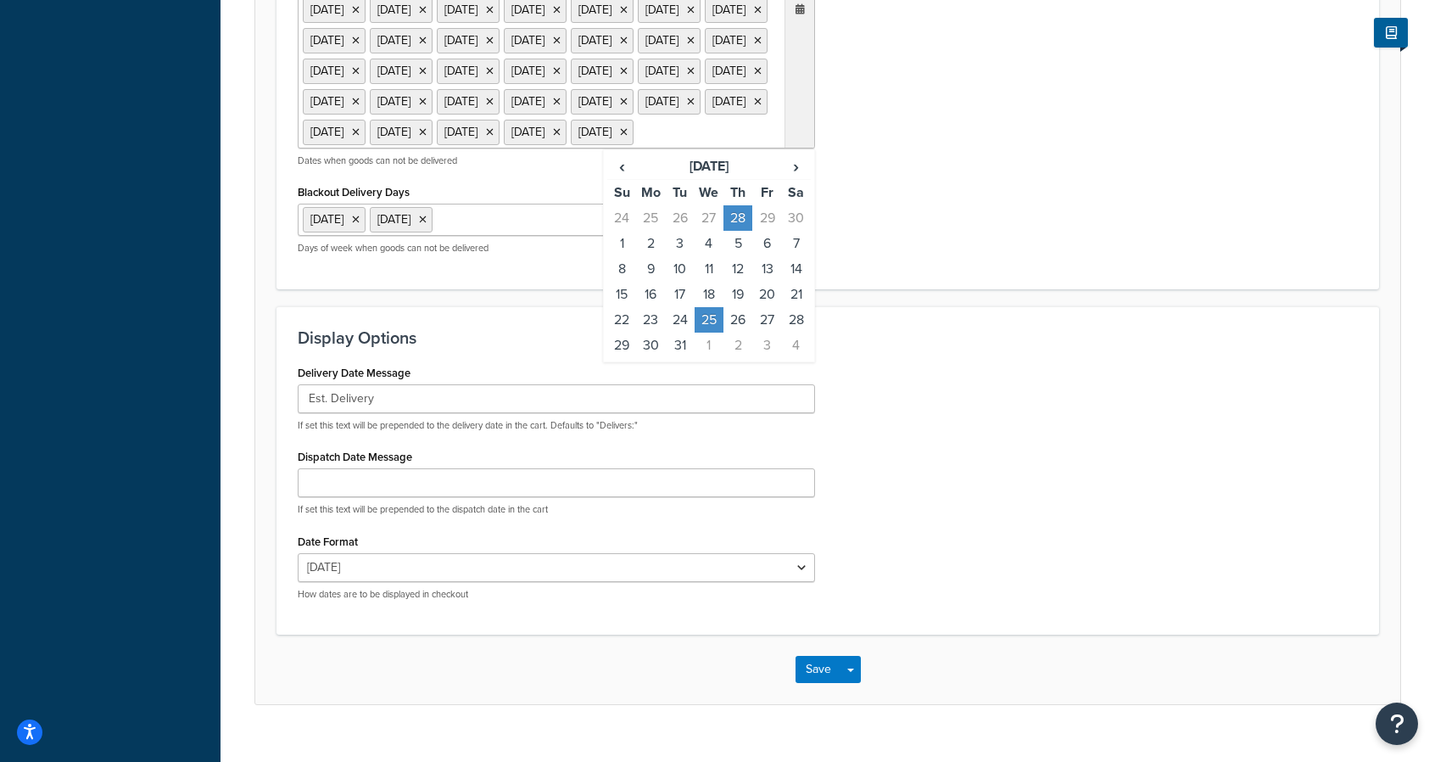
scroll to position [1232, 0]
click at [624, 176] on span "‹" at bounding box center [621, 165] width 27 height 24
click at [664, 178] on th "[DATE]" at bounding box center [708, 165] width 145 height 26
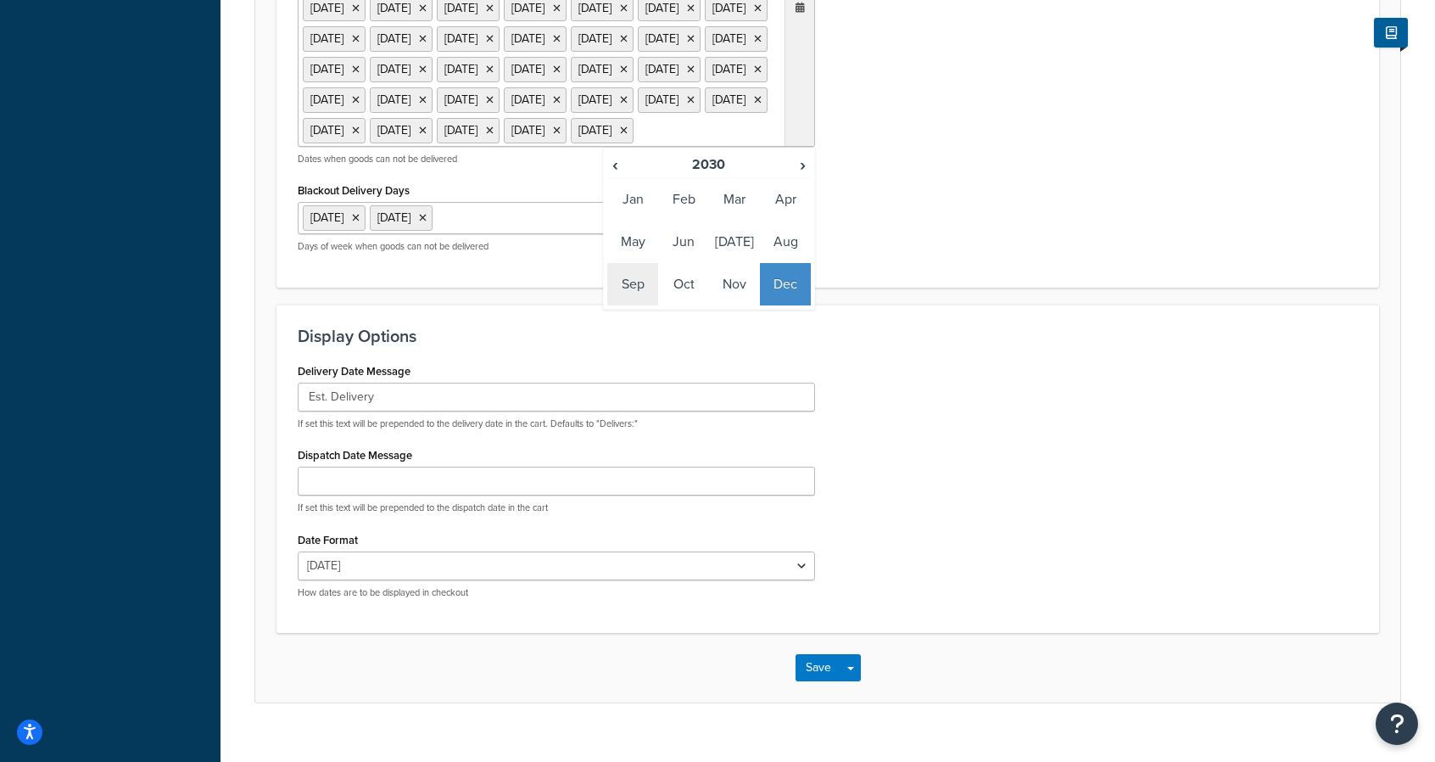
click at [626, 305] on td "Sep" at bounding box center [632, 284] width 51 height 42
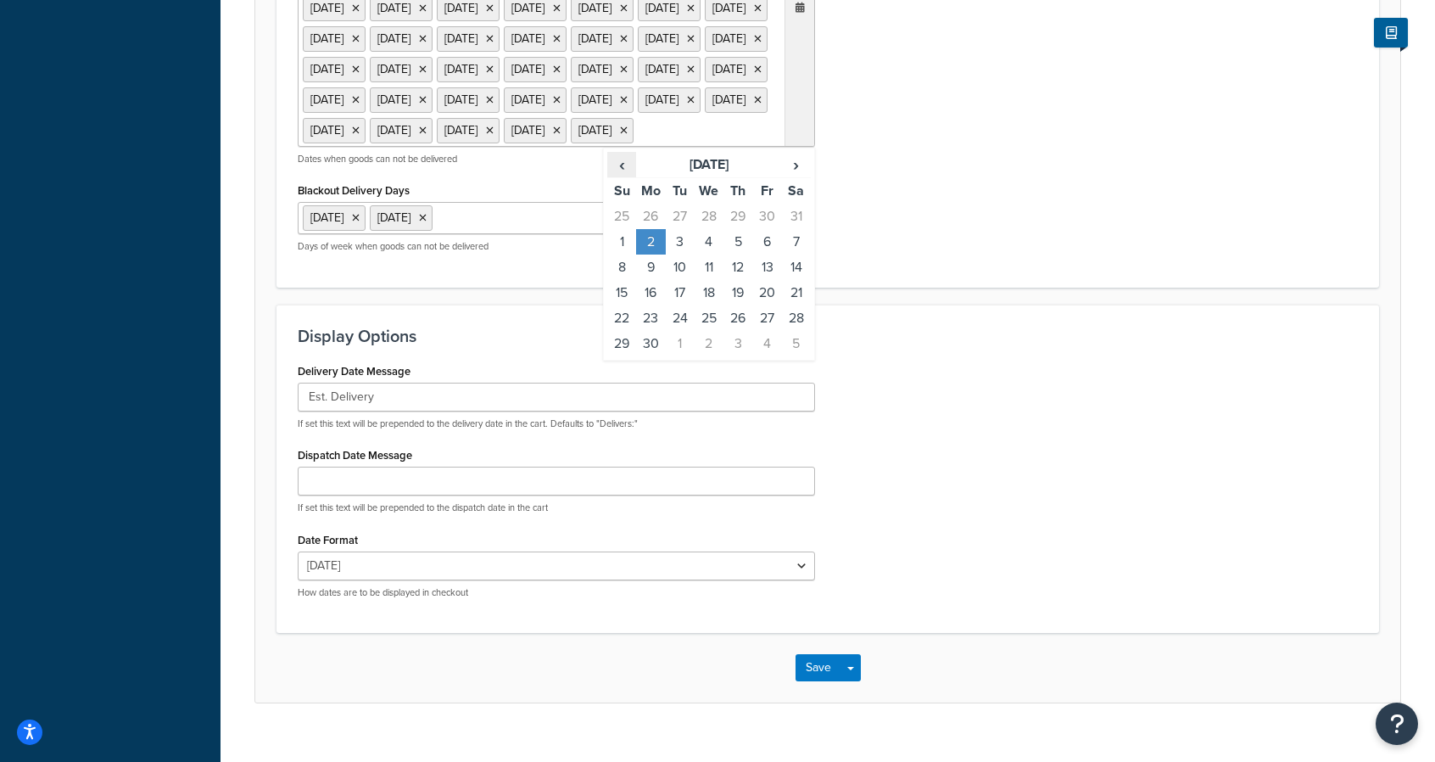
click at [628, 176] on span "‹" at bounding box center [621, 165] width 27 height 24
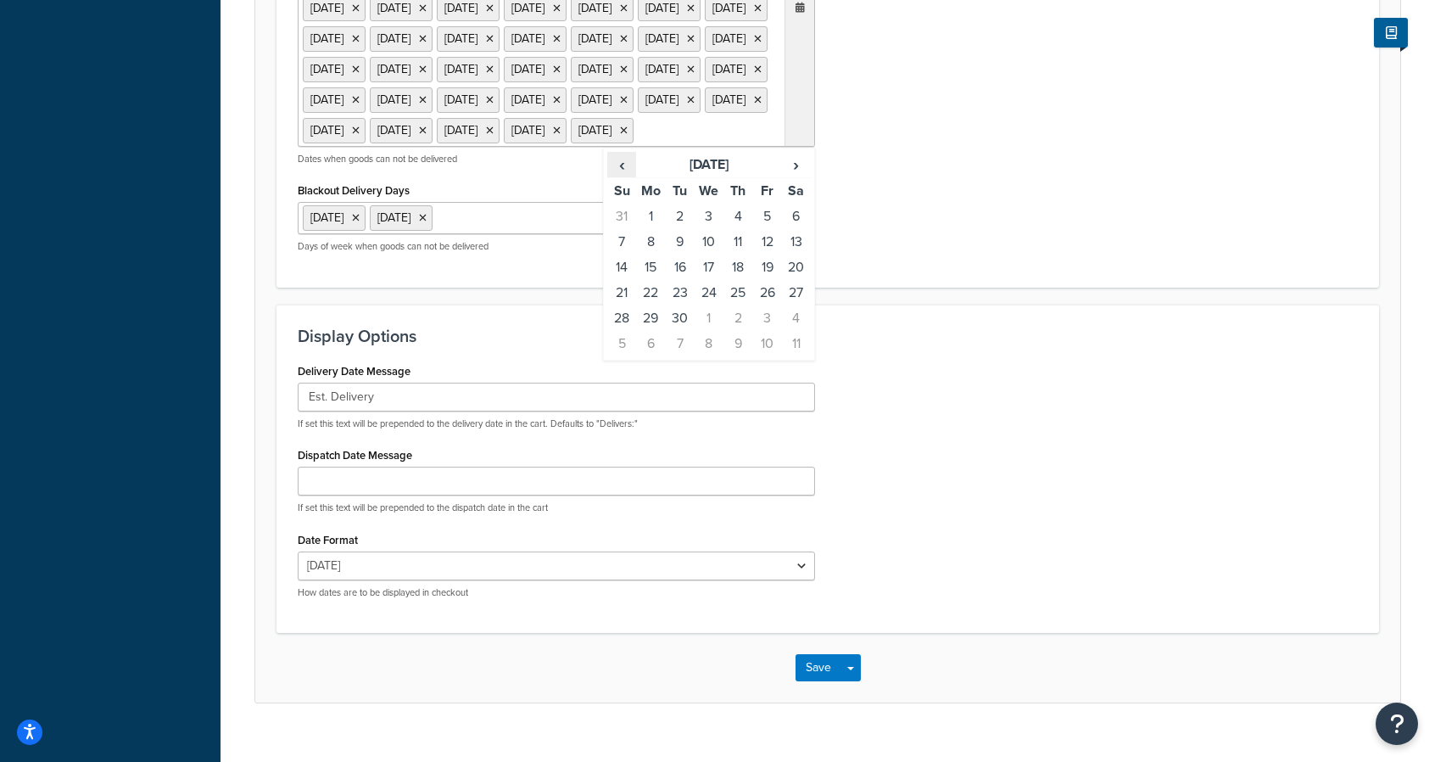
click at [628, 176] on span "‹" at bounding box center [621, 165] width 27 height 24
click at [696, 178] on th "March 2030" at bounding box center [708, 165] width 145 height 26
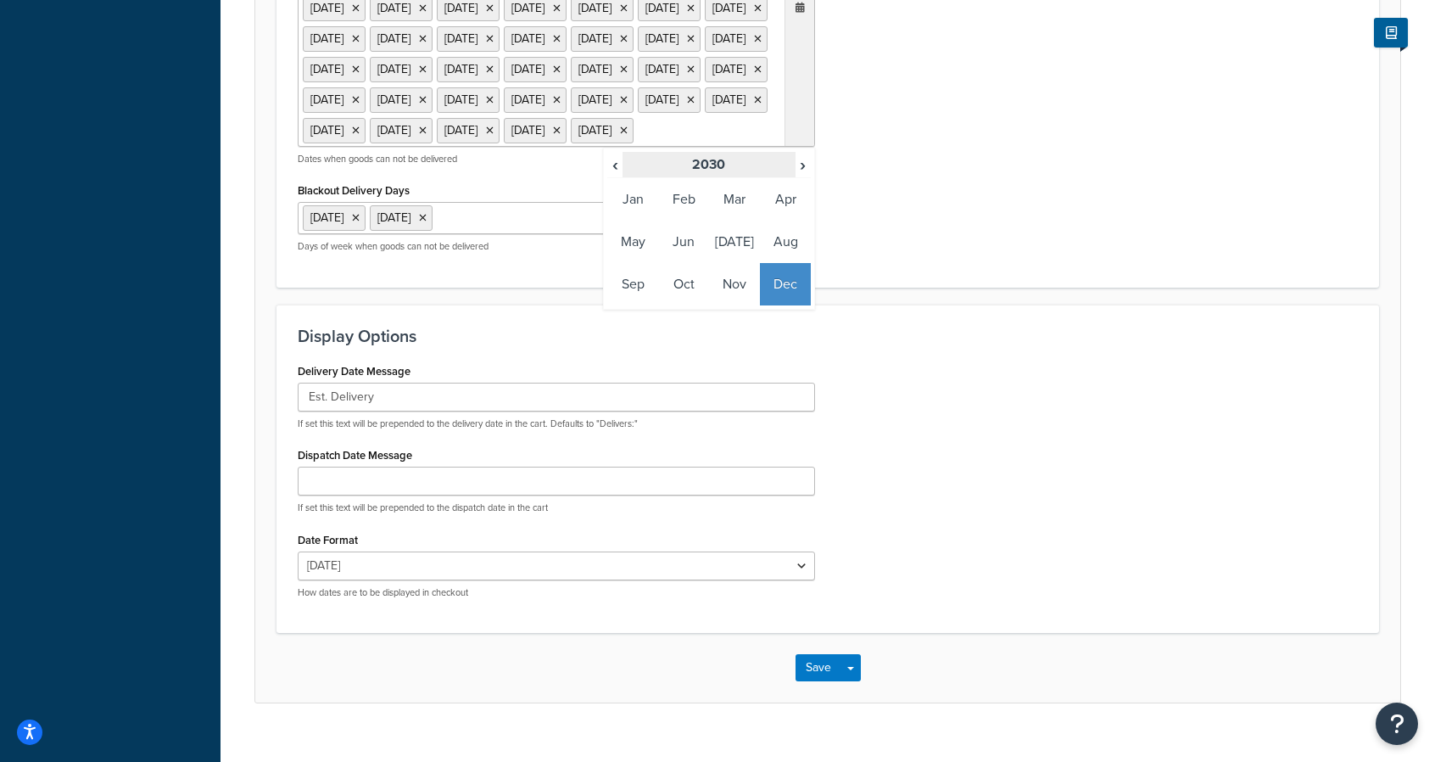
click at [629, 178] on th "2030" at bounding box center [709, 165] width 172 height 26
click at [618, 176] on span "‹" at bounding box center [615, 165] width 14 height 24
click at [736, 263] on td "2025" at bounding box center [734, 242] width 51 height 42
click at [636, 305] on td "Sep" at bounding box center [632, 284] width 51 height 42
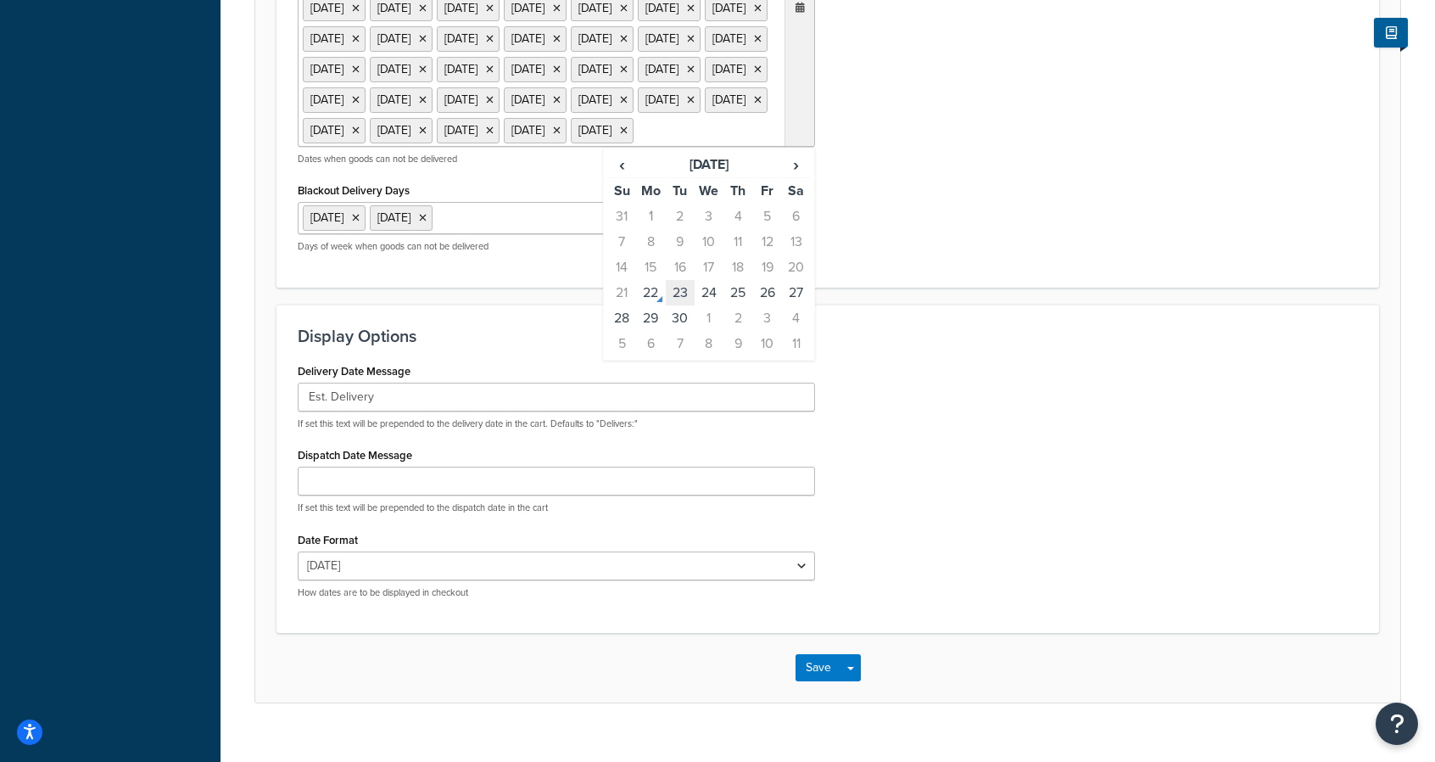
click at [685, 305] on td "23" at bounding box center [680, 292] width 29 height 25
click at [706, 305] on td "24" at bounding box center [709, 292] width 29 height 25
click at [765, 331] on td "3" at bounding box center [766, 317] width 29 height 25
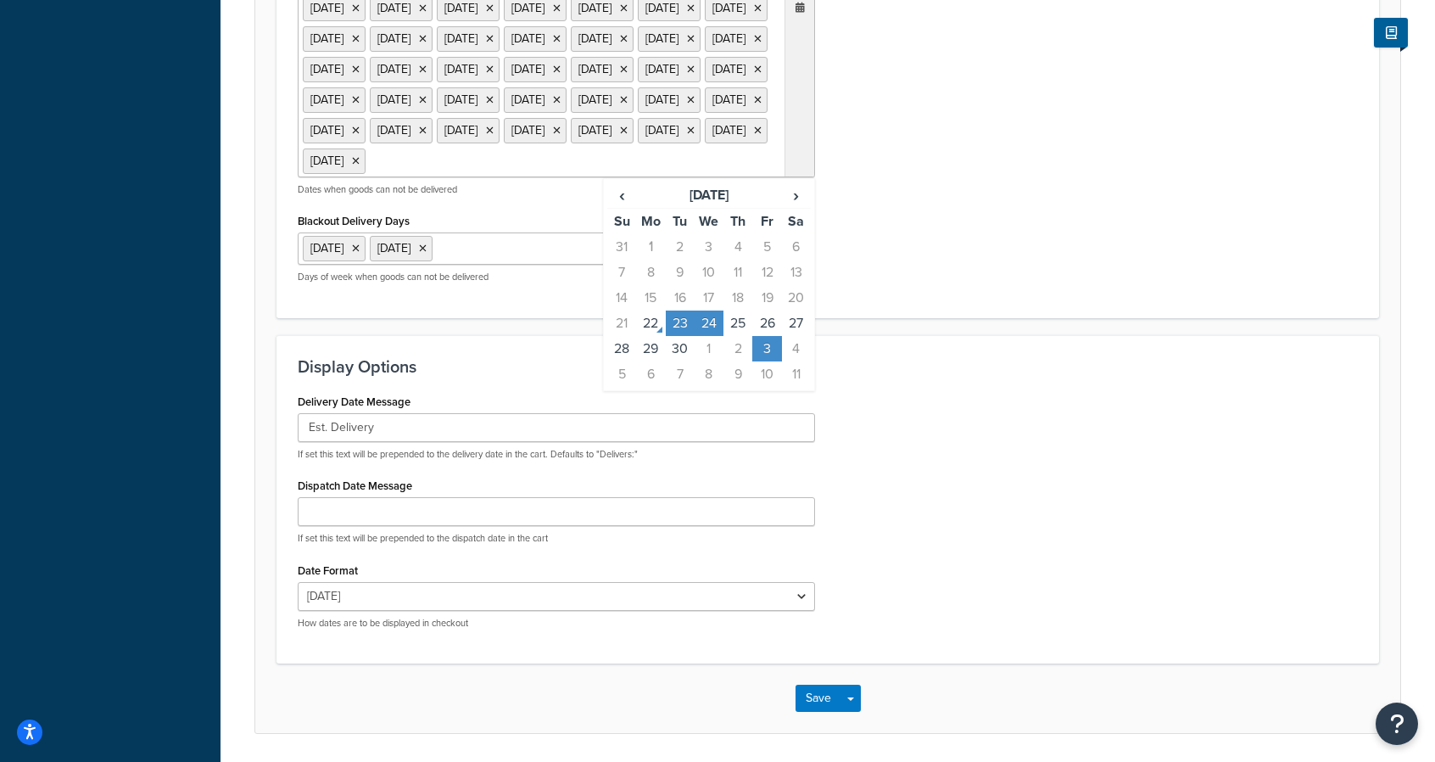
click at [765, 361] on td "3" at bounding box center [766, 348] width 29 height 25
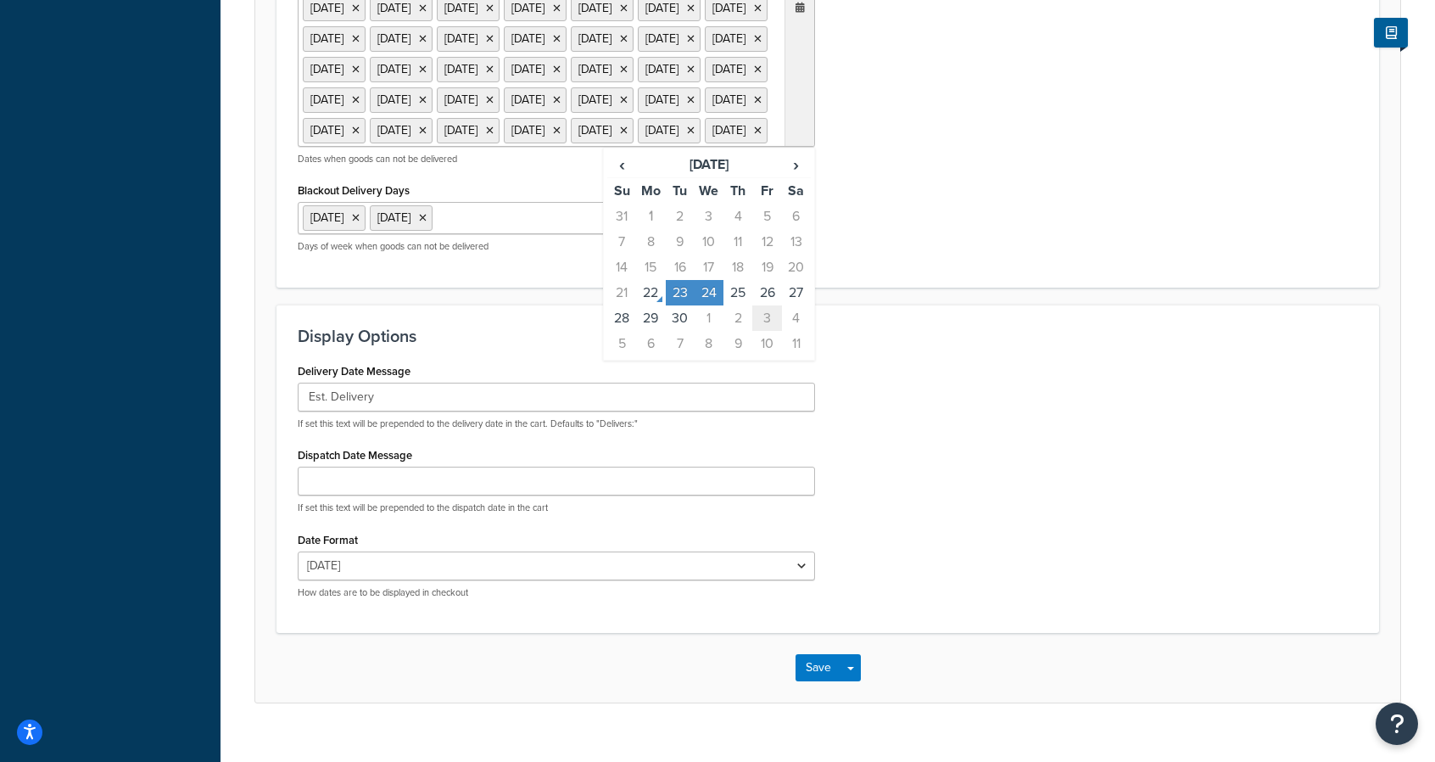
click at [765, 331] on td "3" at bounding box center [766, 317] width 29 height 25
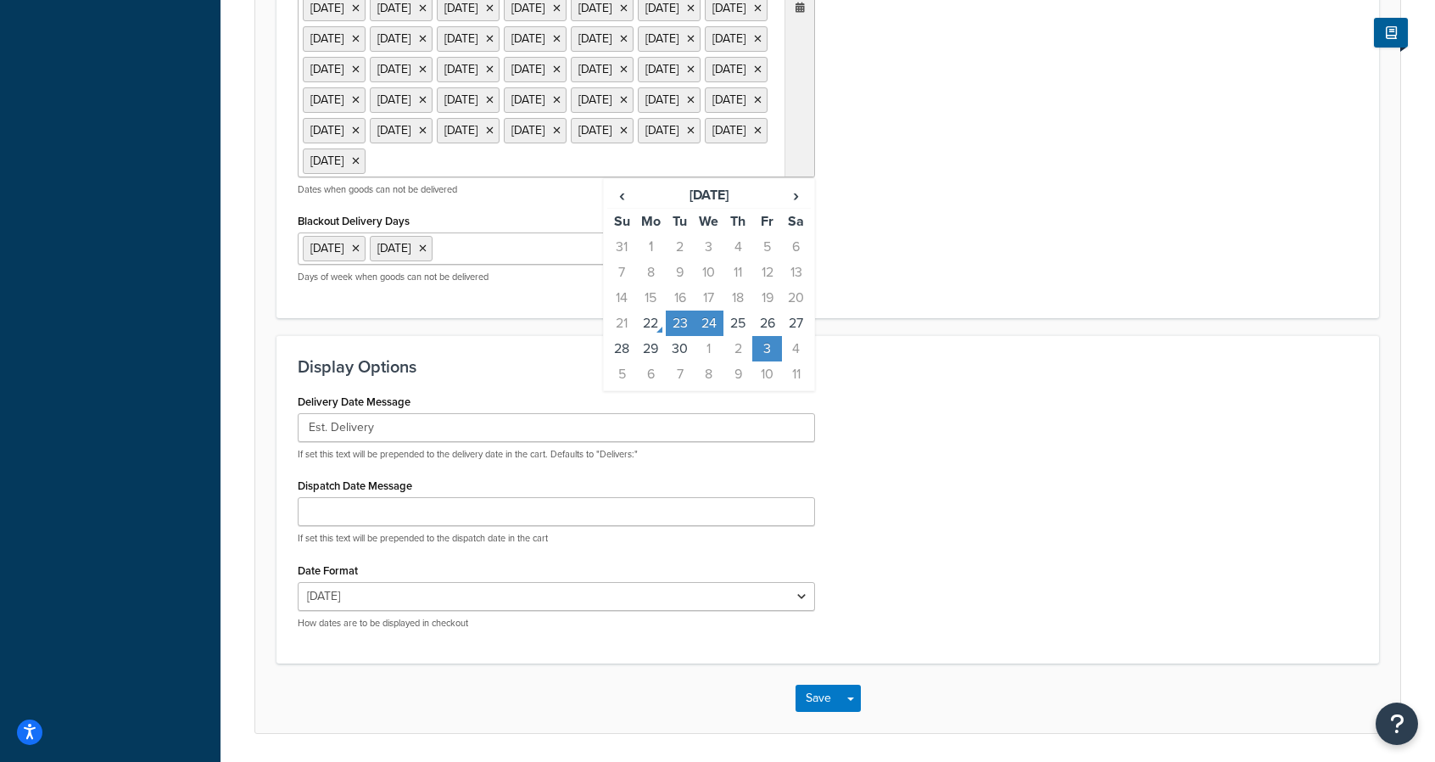
click at [684, 336] on td "23" at bounding box center [680, 322] width 29 height 25
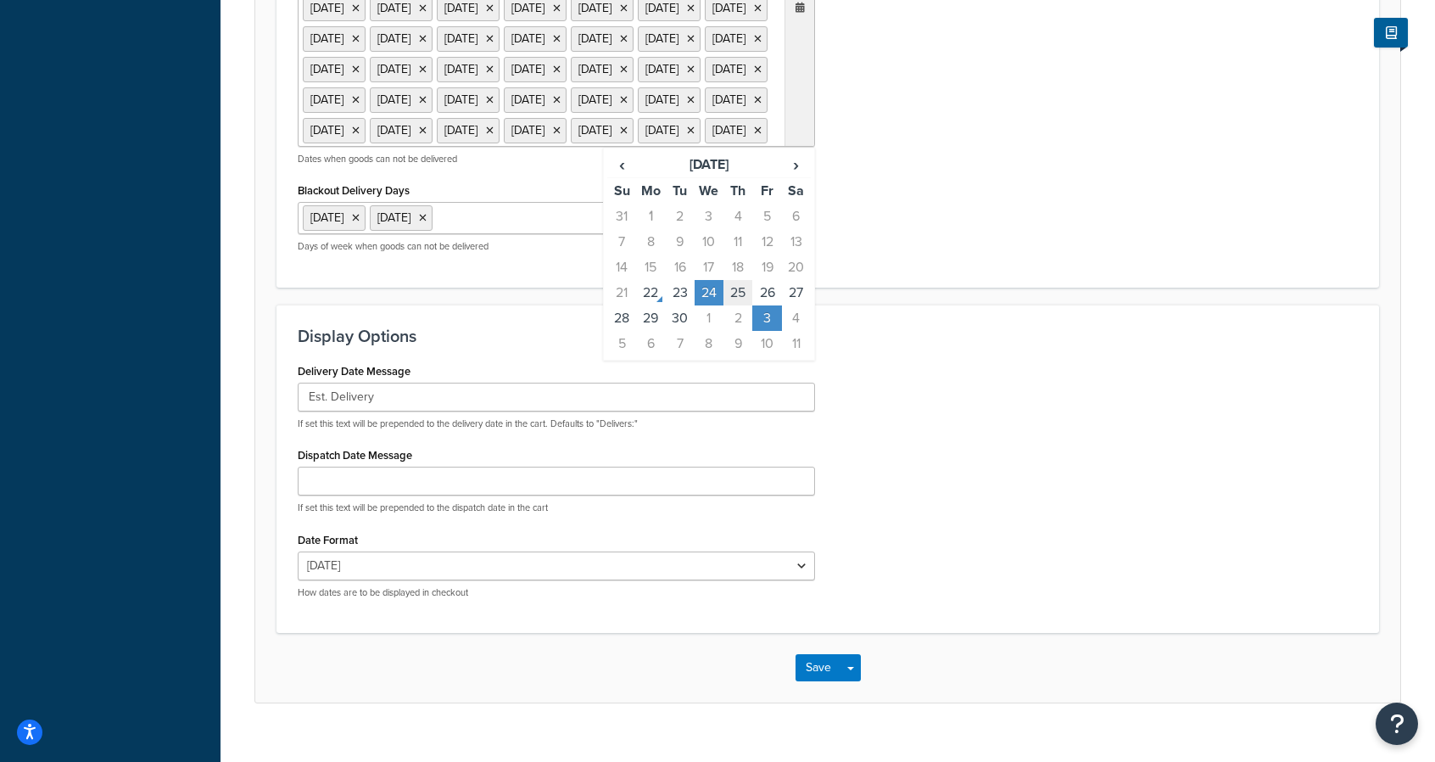
click at [733, 305] on td "25" at bounding box center [738, 292] width 29 height 25
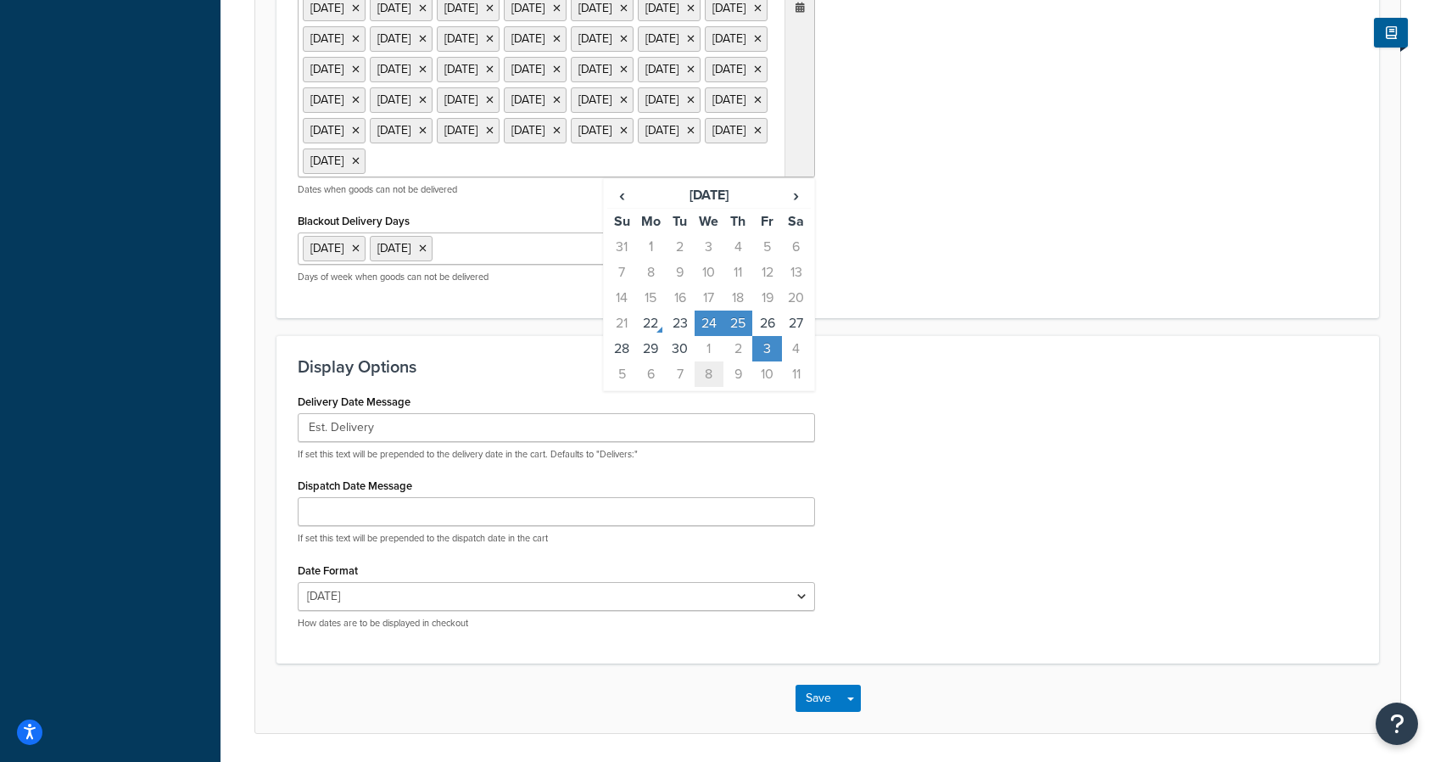
click at [712, 387] on td "8" at bounding box center [709, 373] width 29 height 25
click at [741, 387] on td "9" at bounding box center [738, 373] width 29 height 25
click at [799, 207] on span "›" at bounding box center [796, 195] width 27 height 24
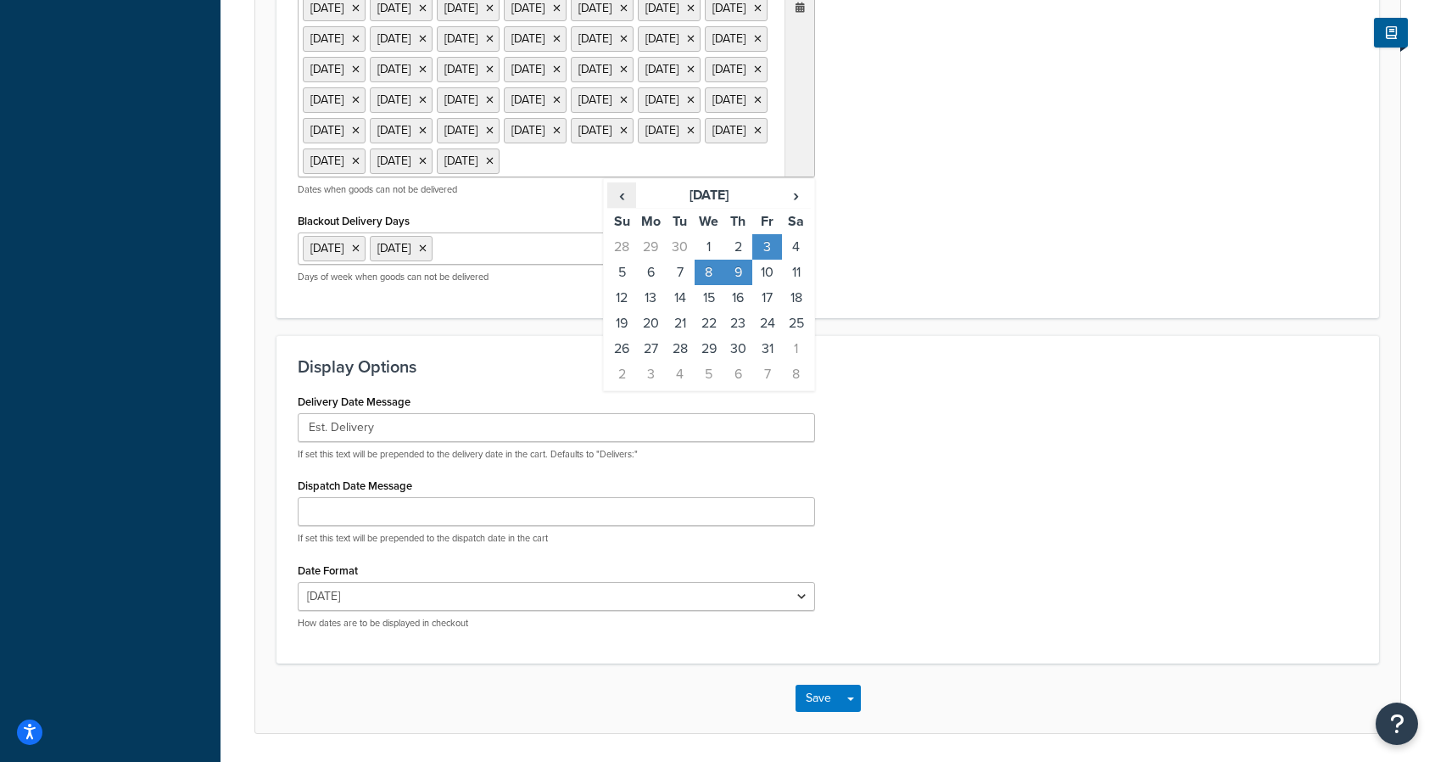
click at [619, 207] on span "‹" at bounding box center [621, 195] width 27 height 24
click at [685, 336] on td "23" at bounding box center [680, 322] width 29 height 25
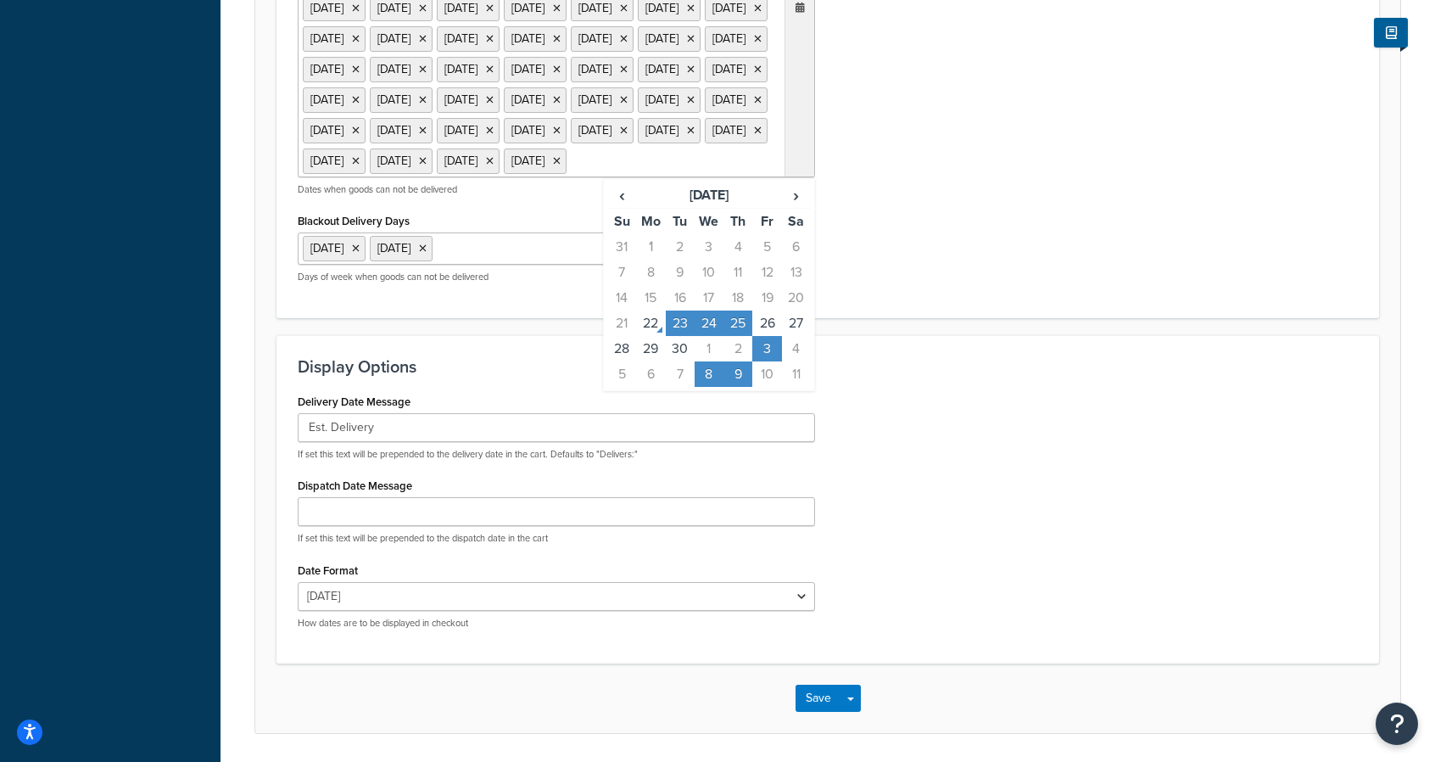
click at [745, 336] on td "25" at bounding box center [738, 322] width 29 height 25
click at [738, 387] on td "9" at bounding box center [738, 373] width 29 height 25
click at [675, 387] on td "7" at bounding box center [680, 373] width 29 height 25
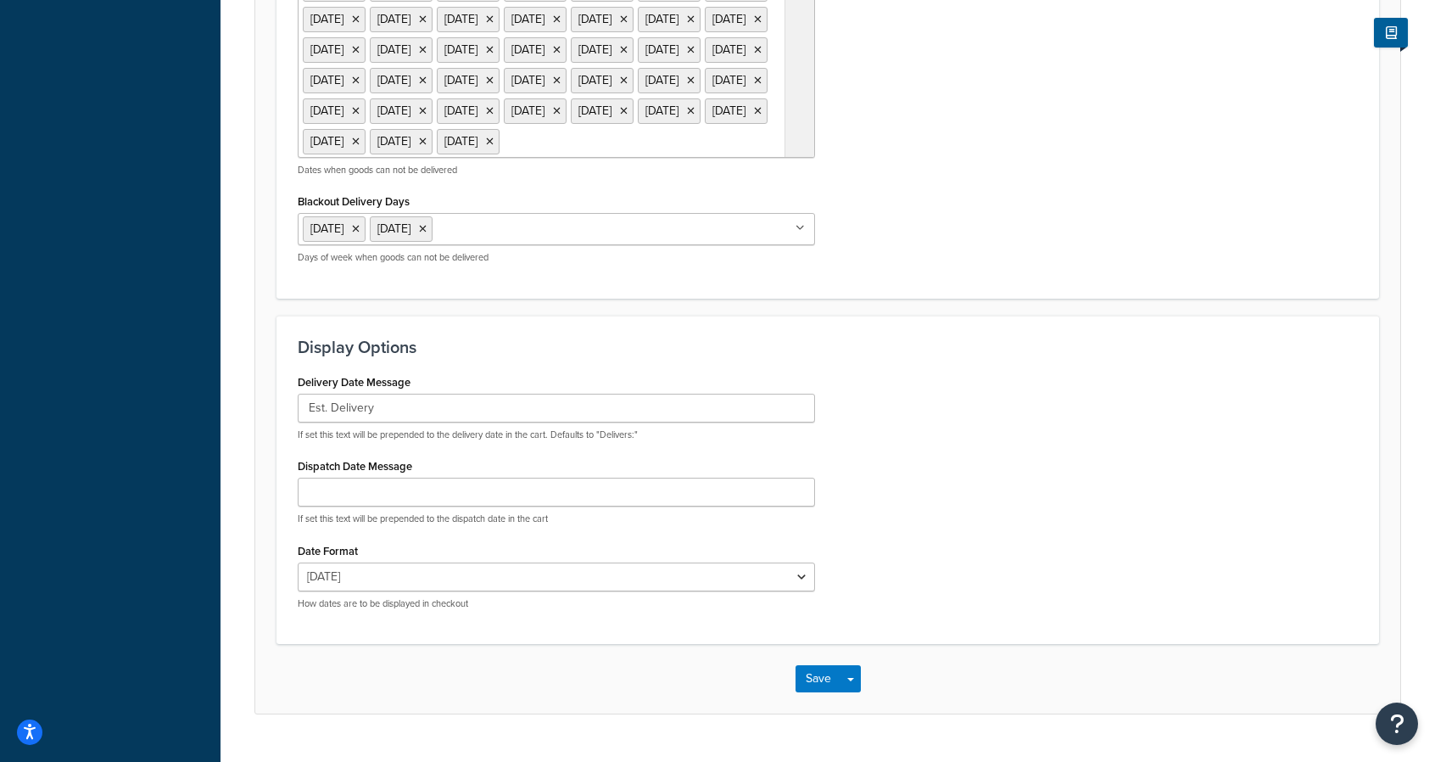
scroll to position [1248, 0]
click at [718, 161] on ul "1 Sep 2025 23 Sep 2025 24 Sep 2025 3 Oct 2025 7 Oct 2025 8 Oct 2025 27 Nov 2025…" at bounding box center [556, 68] width 517 height 185
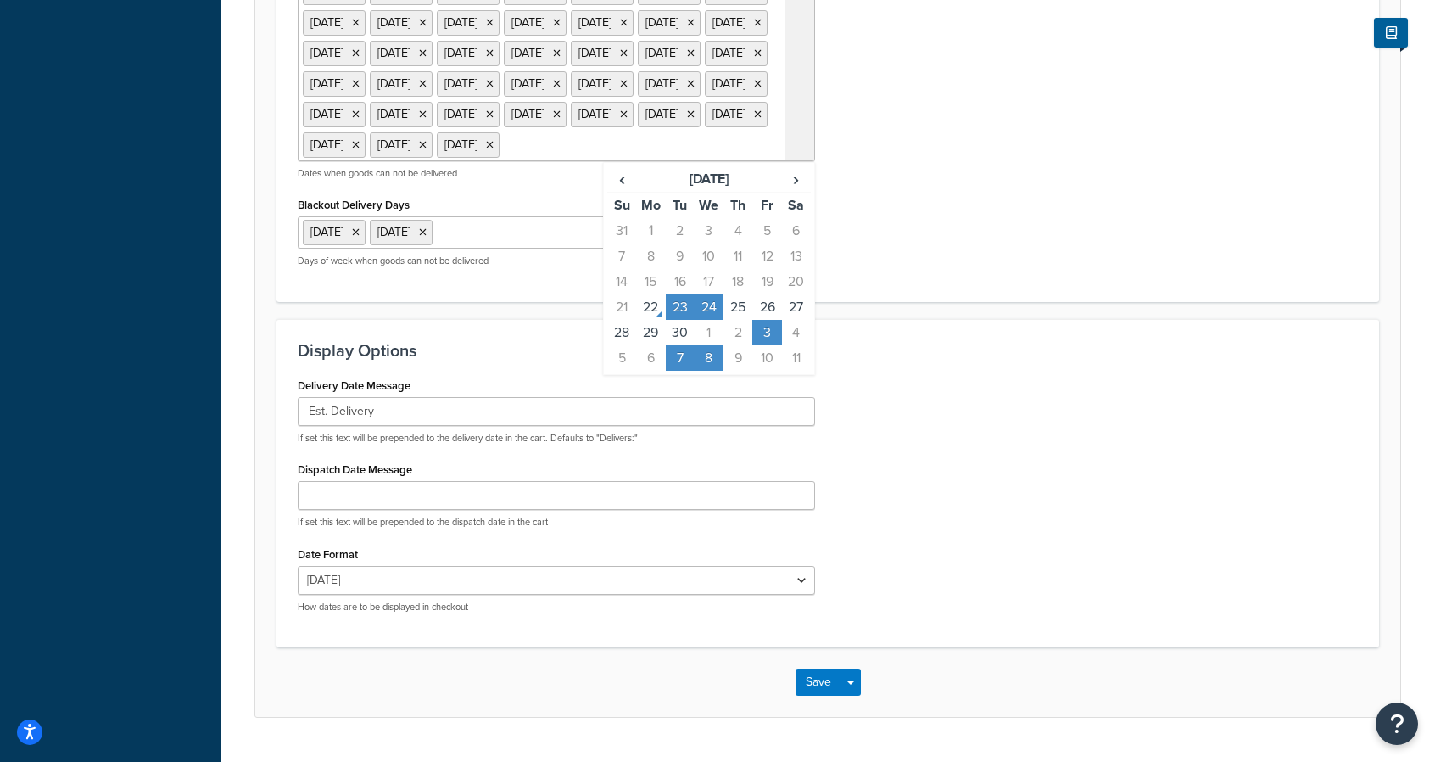
click at [705, 371] on td "8" at bounding box center [709, 357] width 29 height 25
click at [686, 371] on td "7" at bounding box center [680, 357] width 29 height 25
click at [680, 371] on td "7" at bounding box center [680, 357] width 29 height 25
click at [693, 371] on td "7" at bounding box center [680, 357] width 29 height 25
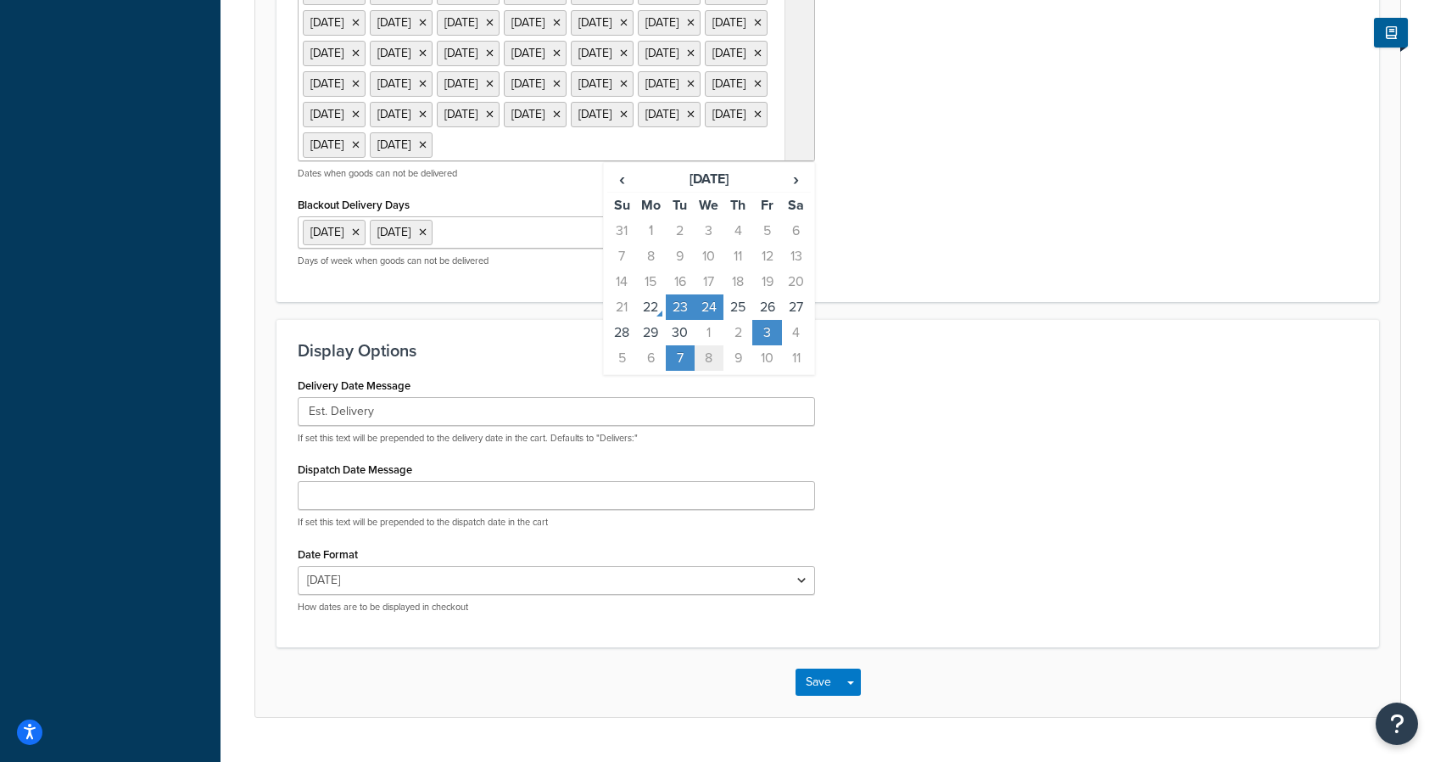
click at [700, 371] on td "8" at bounding box center [709, 357] width 29 height 25
click at [980, 281] on div "Blackout Delivery Dates 1 Sep 2025 23 Sep 2025 24 Sep 2025 3 Oct 2025 7 Oct 202…" at bounding box center [828, 117] width 1086 height 328
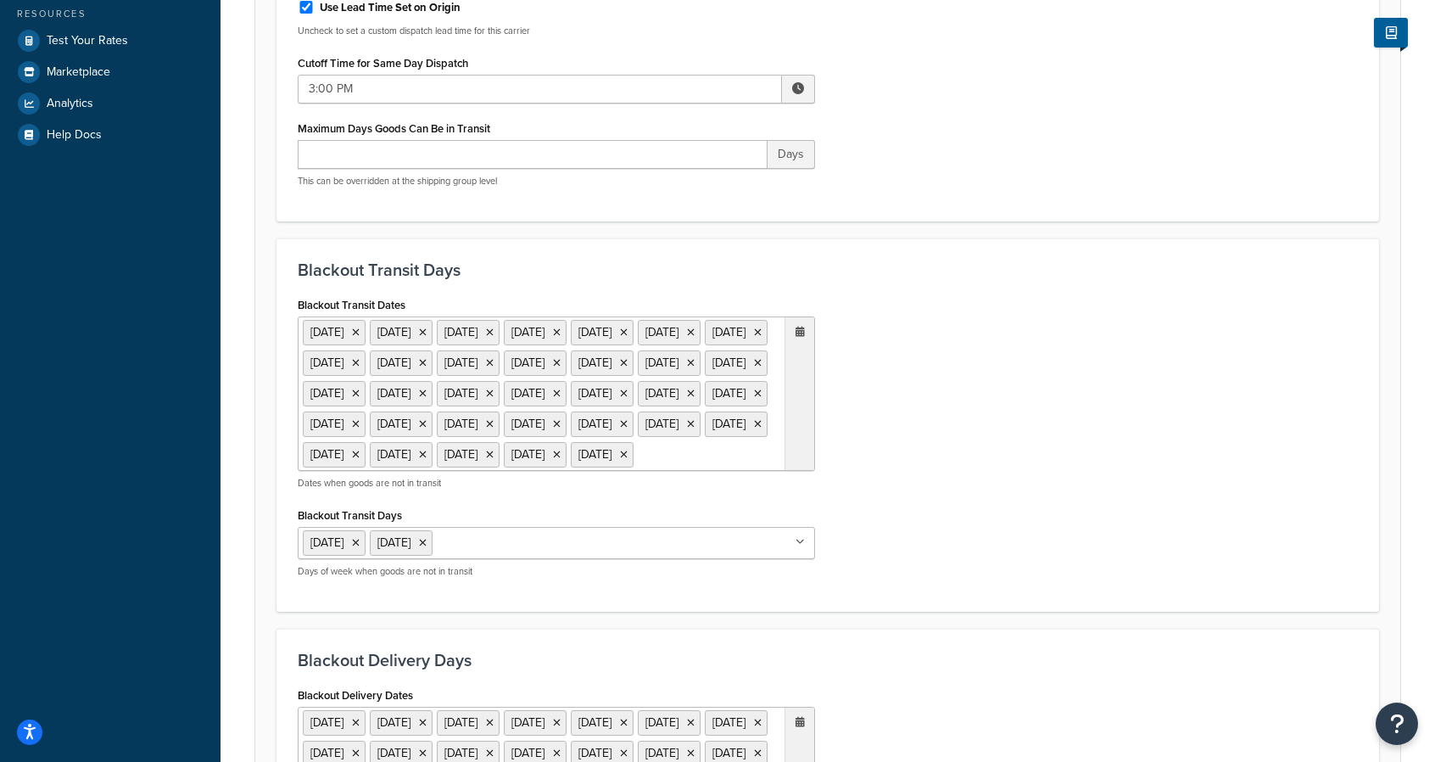
scroll to position [524, 0]
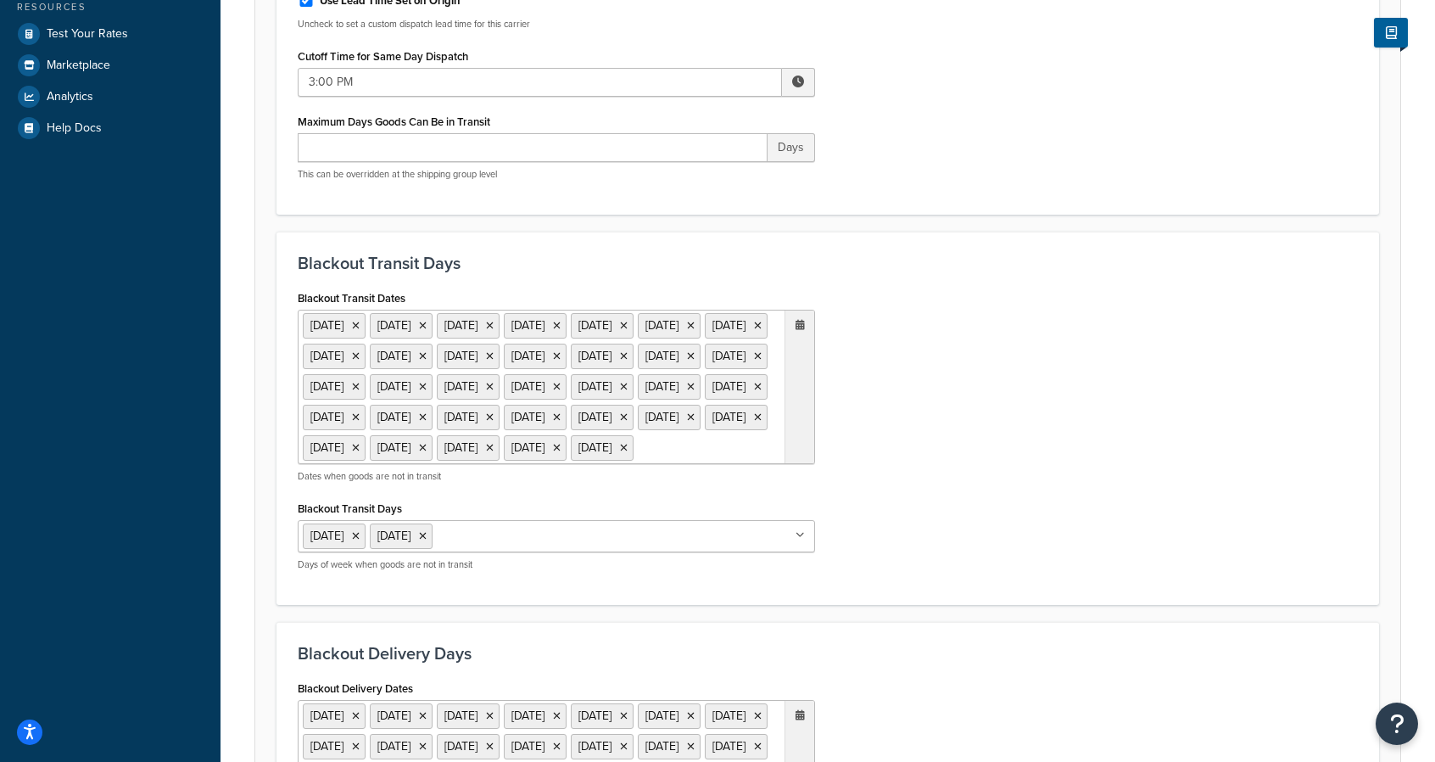
click at [574, 464] on ul "1 Sep 2025 27 Nov 2025 25 Dec 2025 1 Jan 2026 25 May 2026 4 Jul 2026 7 Sep 2026…" at bounding box center [556, 387] width 517 height 154
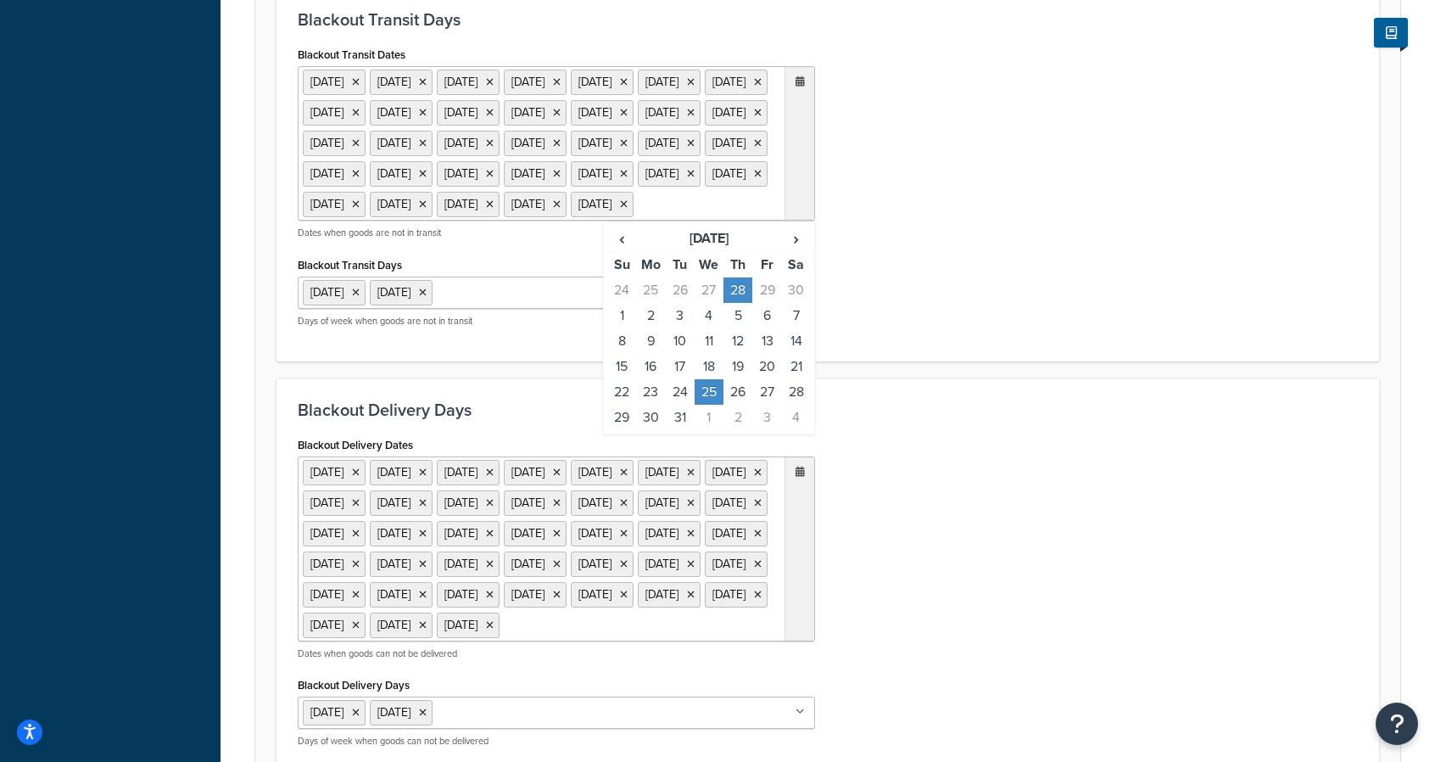
scroll to position [768, 0]
click at [657, 251] on th "December 2030" at bounding box center [708, 238] width 145 height 26
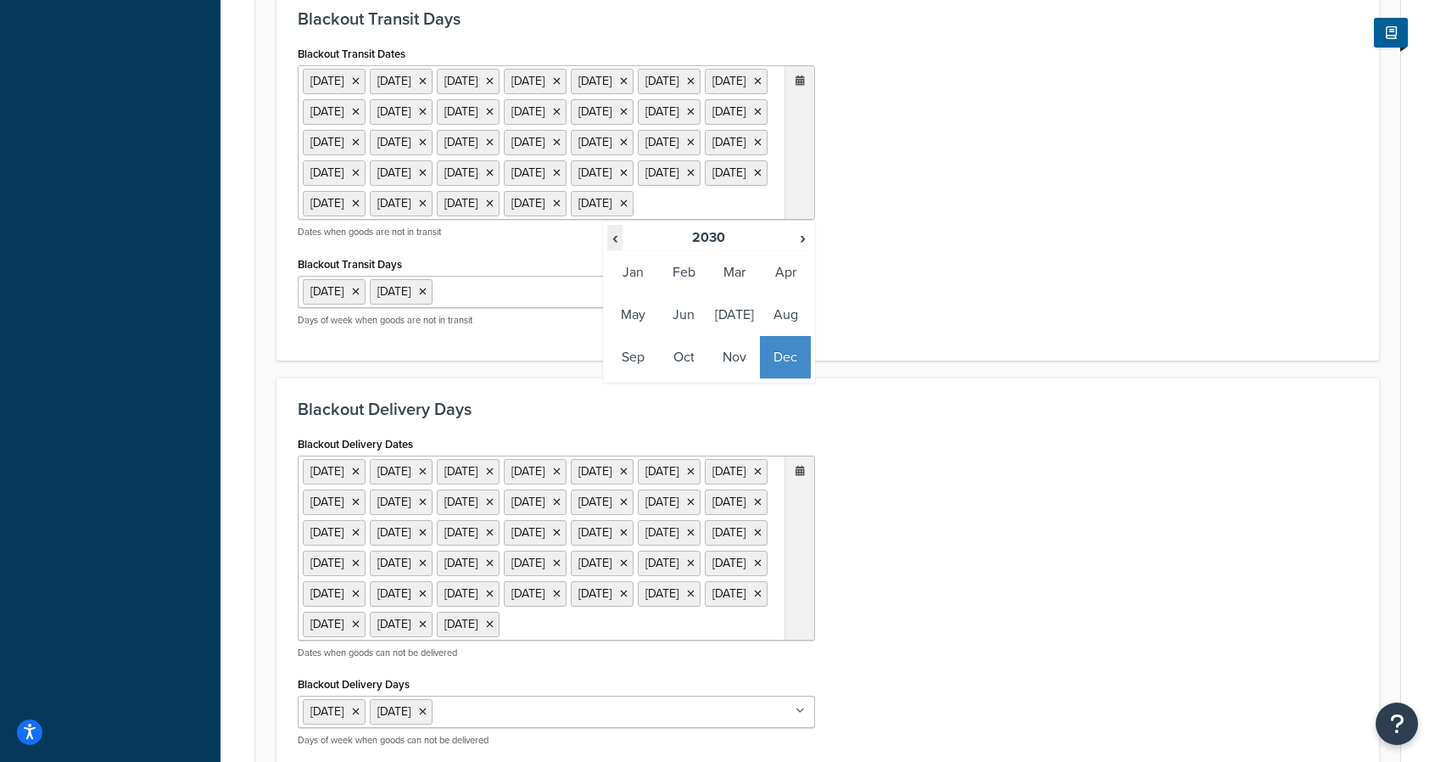
click at [613, 249] on span "‹" at bounding box center [615, 238] width 14 height 24
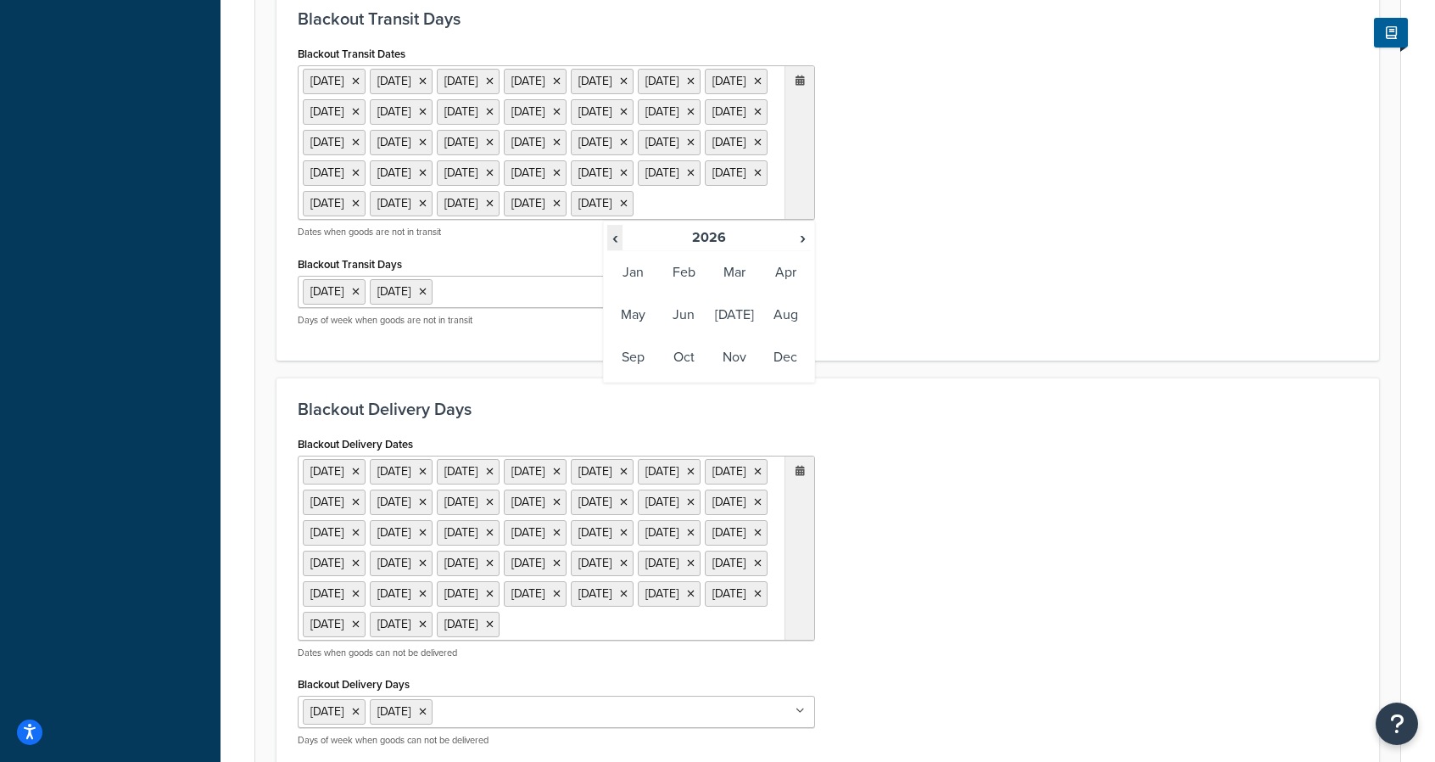
click at [613, 249] on span "‹" at bounding box center [615, 238] width 14 height 24
click at [810, 251] on th "›" at bounding box center [803, 238] width 15 height 26
click at [619, 378] on td "Sep" at bounding box center [632, 357] width 51 height 42
click at [689, 378] on td "23" at bounding box center [680, 365] width 29 height 25
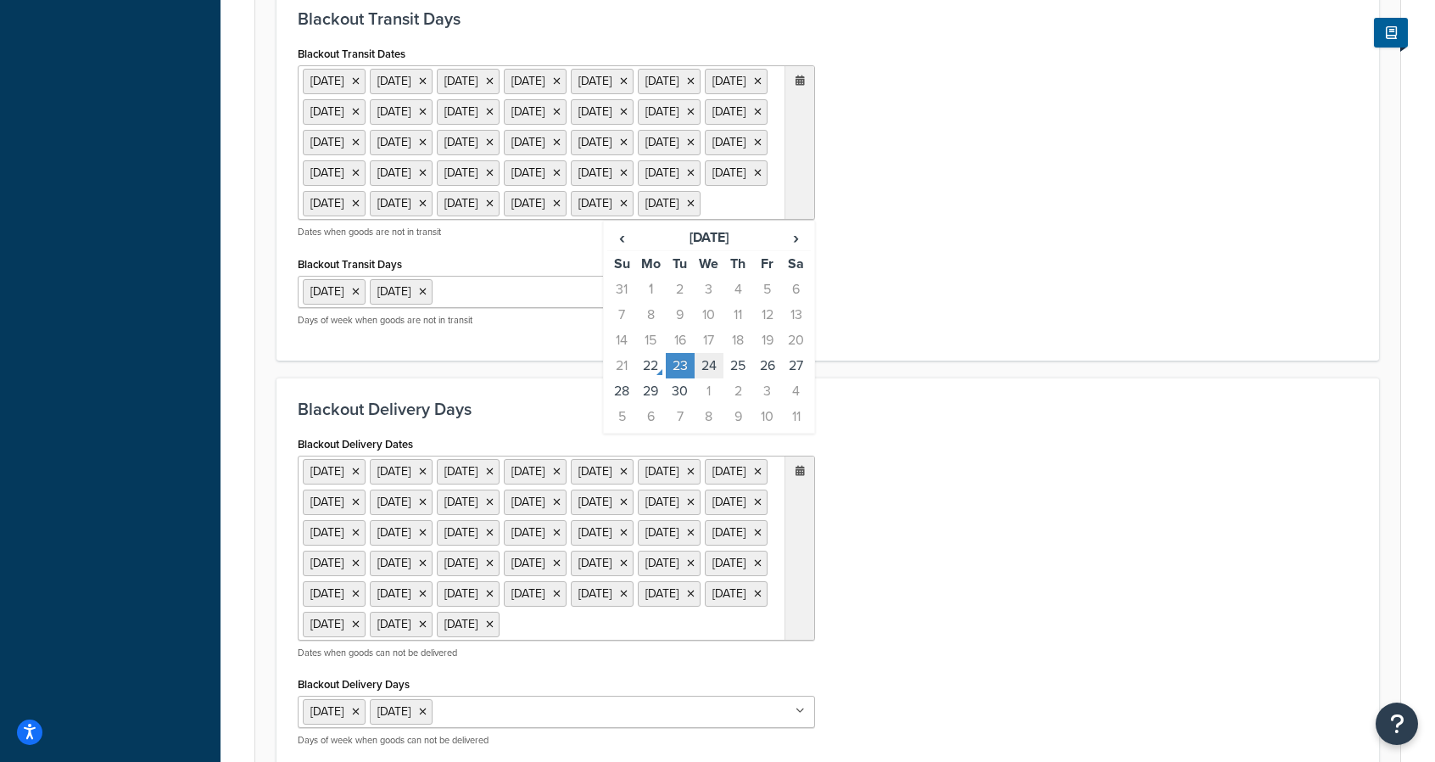
click at [704, 378] on td "24" at bounding box center [709, 365] width 29 height 25
click at [755, 404] on td "3" at bounding box center [766, 390] width 29 height 25
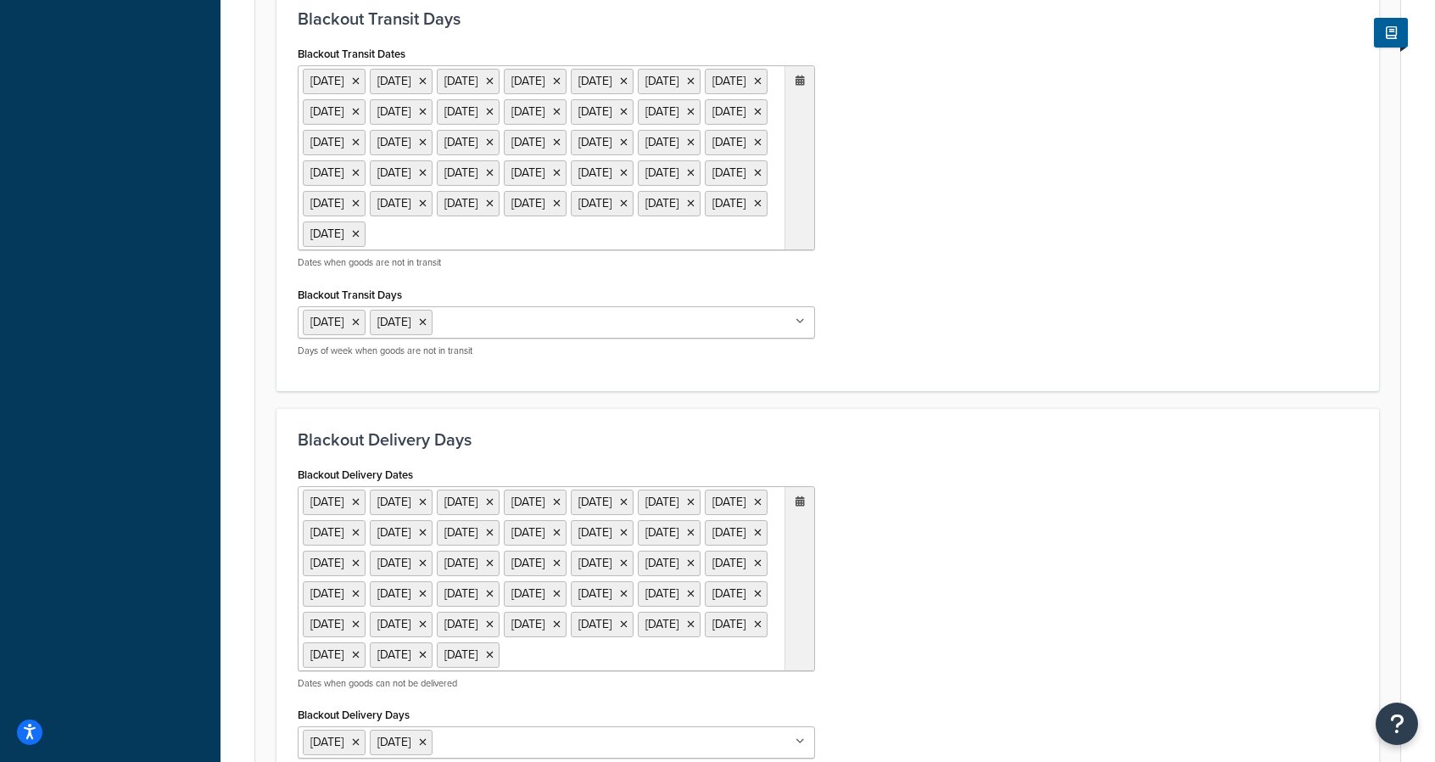
click at [978, 370] on div "Blackout Transit Dates 1 Sep 2025 27 Nov 2025 25 Dec 2025 1 Jan 2026 25 May 202…" at bounding box center [828, 206] width 1086 height 328
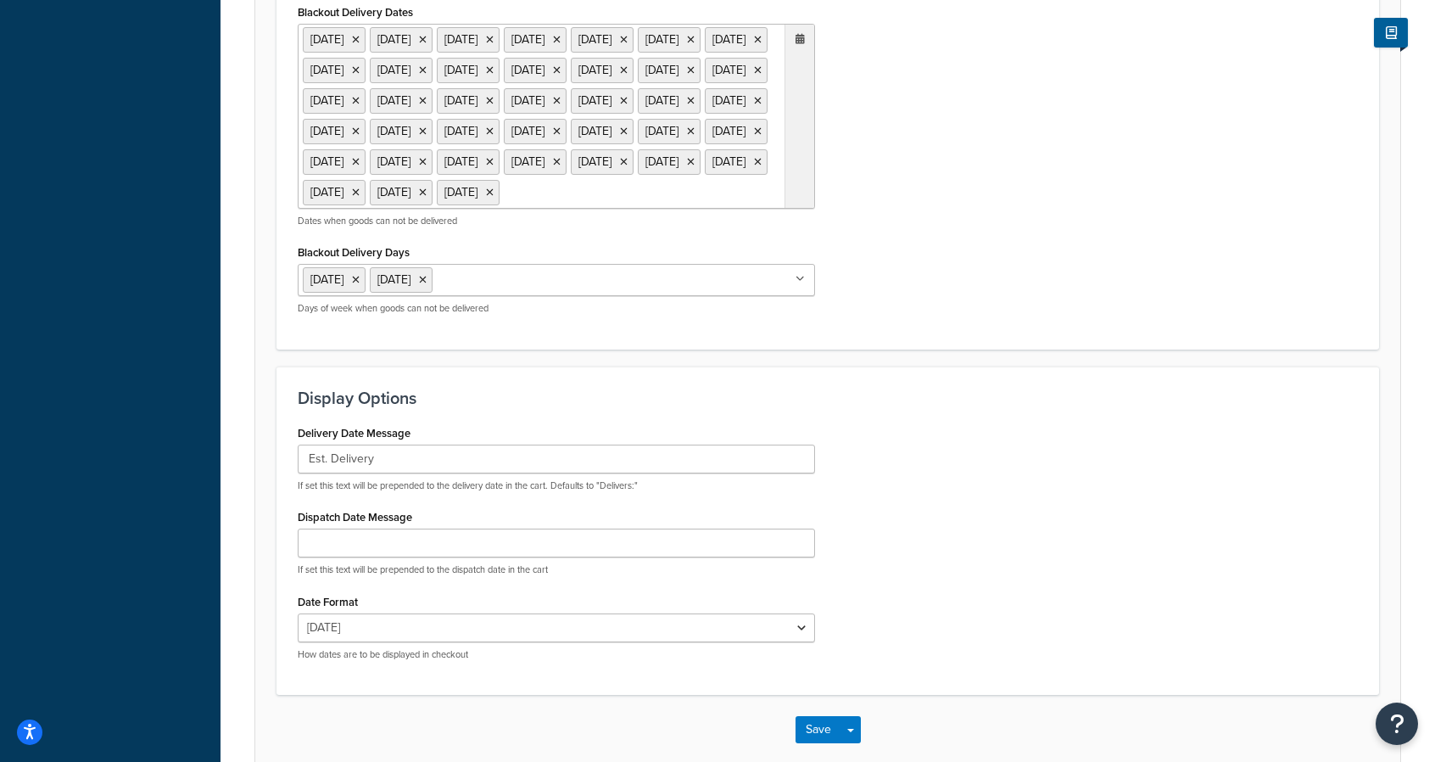
scroll to position [1487, 0]
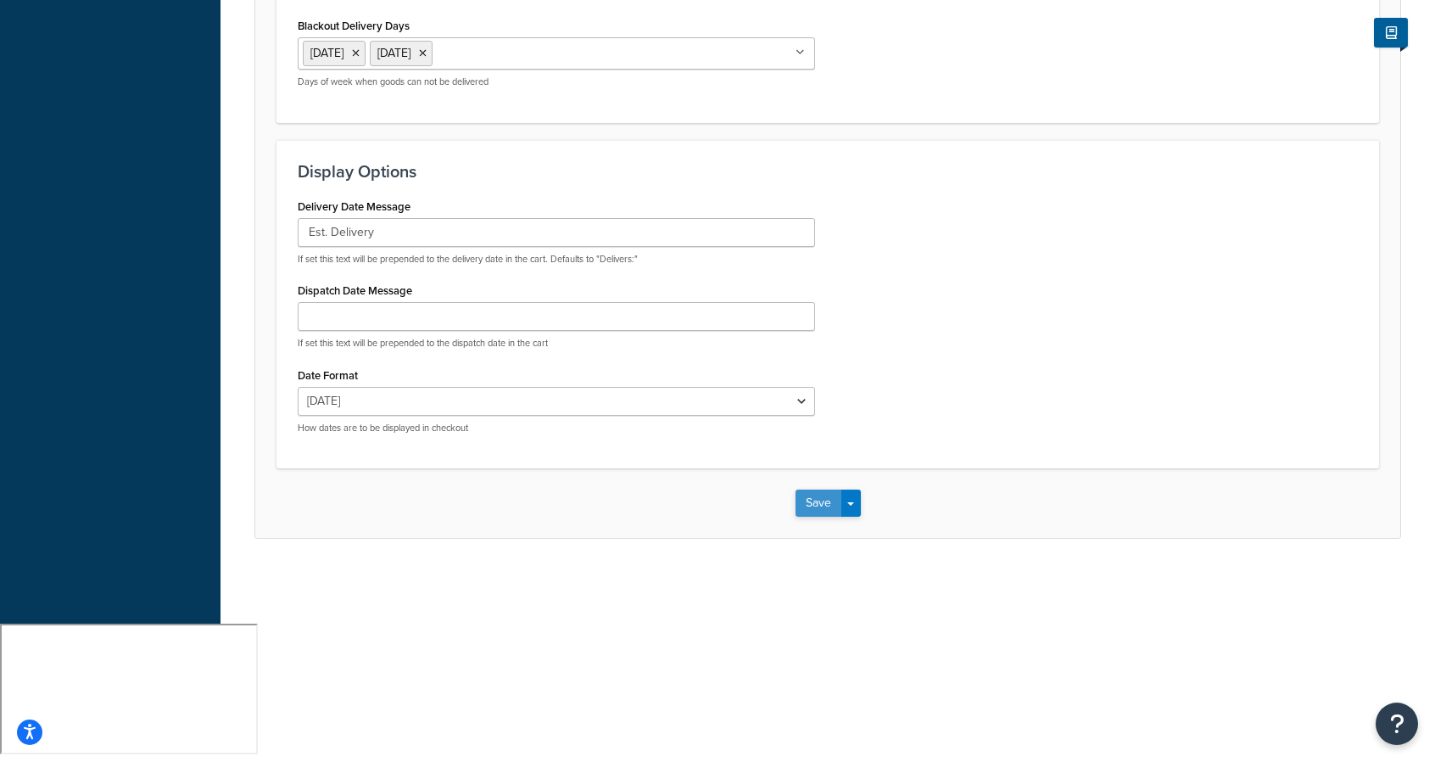
click at [821, 517] on button "Save" at bounding box center [819, 502] width 46 height 27
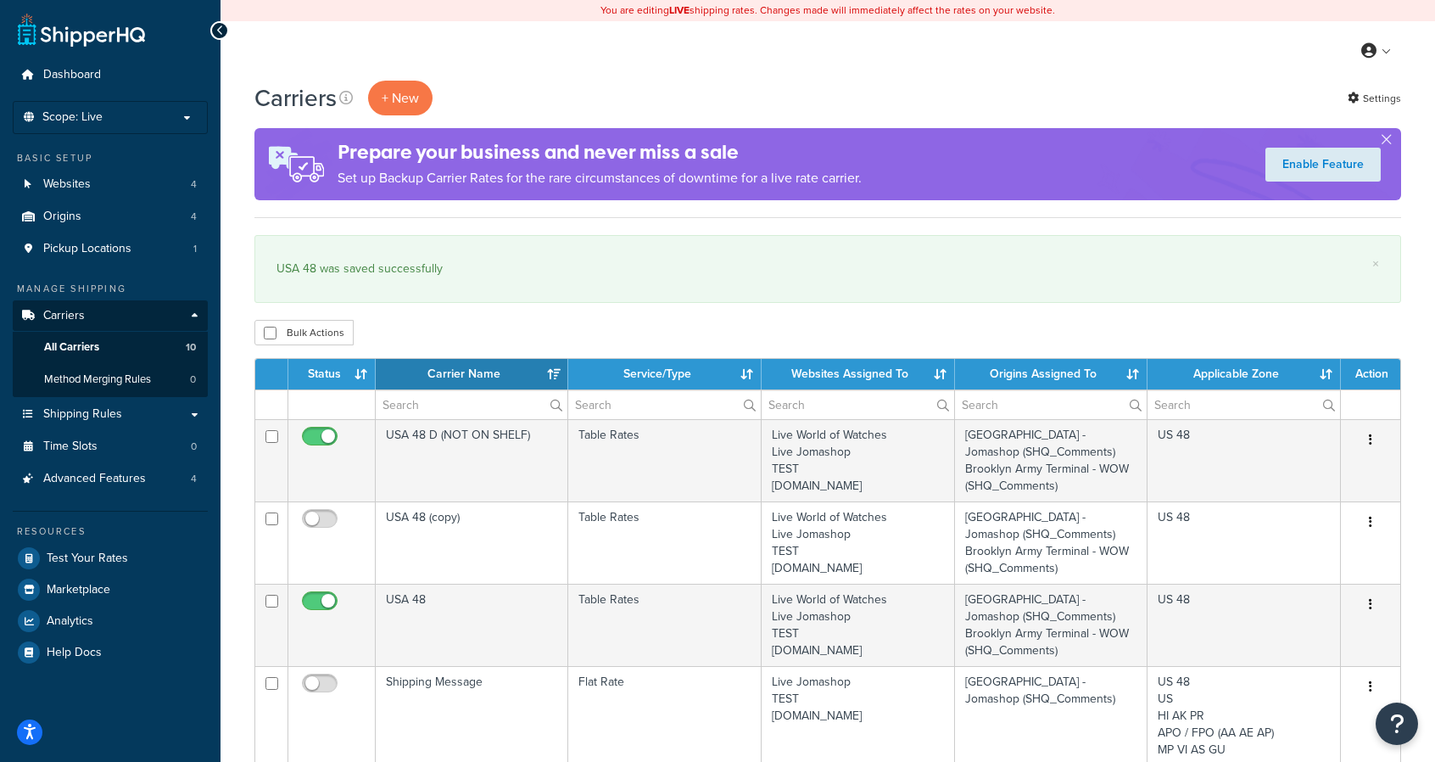
select select "15"
click at [72, 558] on span "Test Your Rates" at bounding box center [87, 558] width 81 height 14
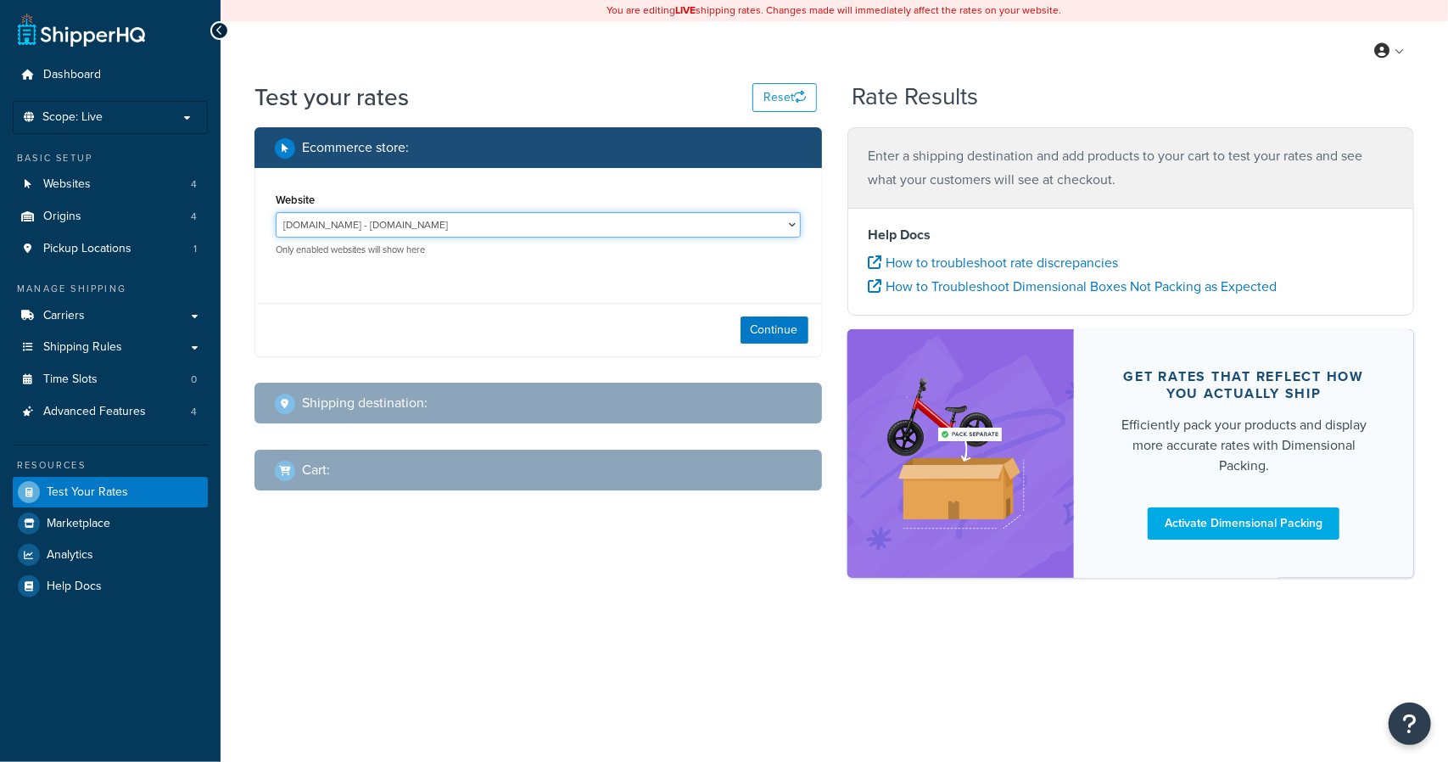
drag, startPoint x: 587, startPoint y: 220, endPoint x: 572, endPoint y: 232, distance: 19.9
click at [587, 220] on select "[DOMAIN_NAME] - [DOMAIN_NAME] Live Jomashop - [URL][DOMAIN_NAME] TEST - [DOMAIN…" at bounding box center [538, 224] width 525 height 25
select select "c593598c520429d542d6944a9ea1c6d4"
click at [276, 212] on select "[DOMAIN_NAME] - [DOMAIN_NAME] Live Jomashop - [URL][DOMAIN_NAME] TEST - [DOMAIN…" at bounding box center [538, 224] width 525 height 25
click at [794, 326] on button "Continue" at bounding box center [774, 329] width 68 height 27
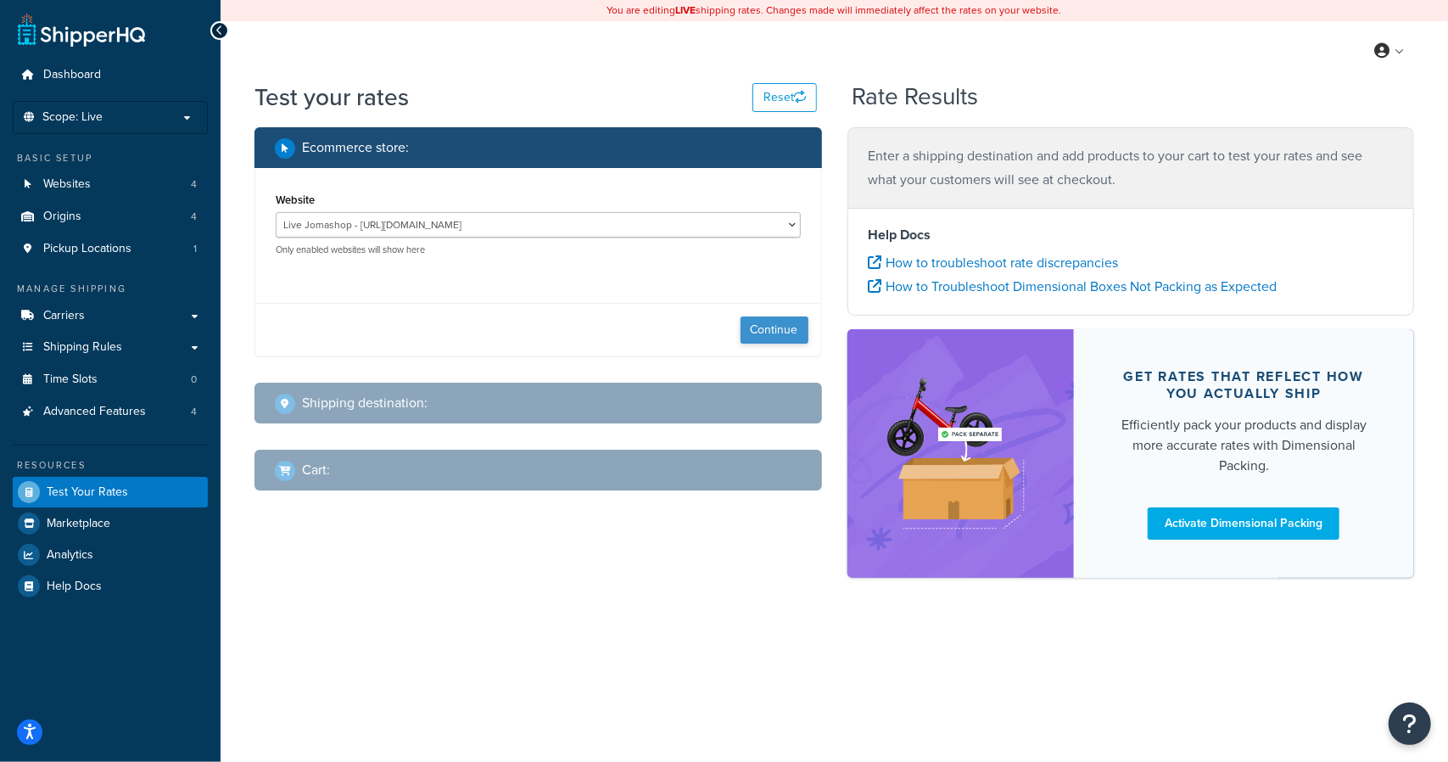
select select "[GEOGRAPHIC_DATA]"
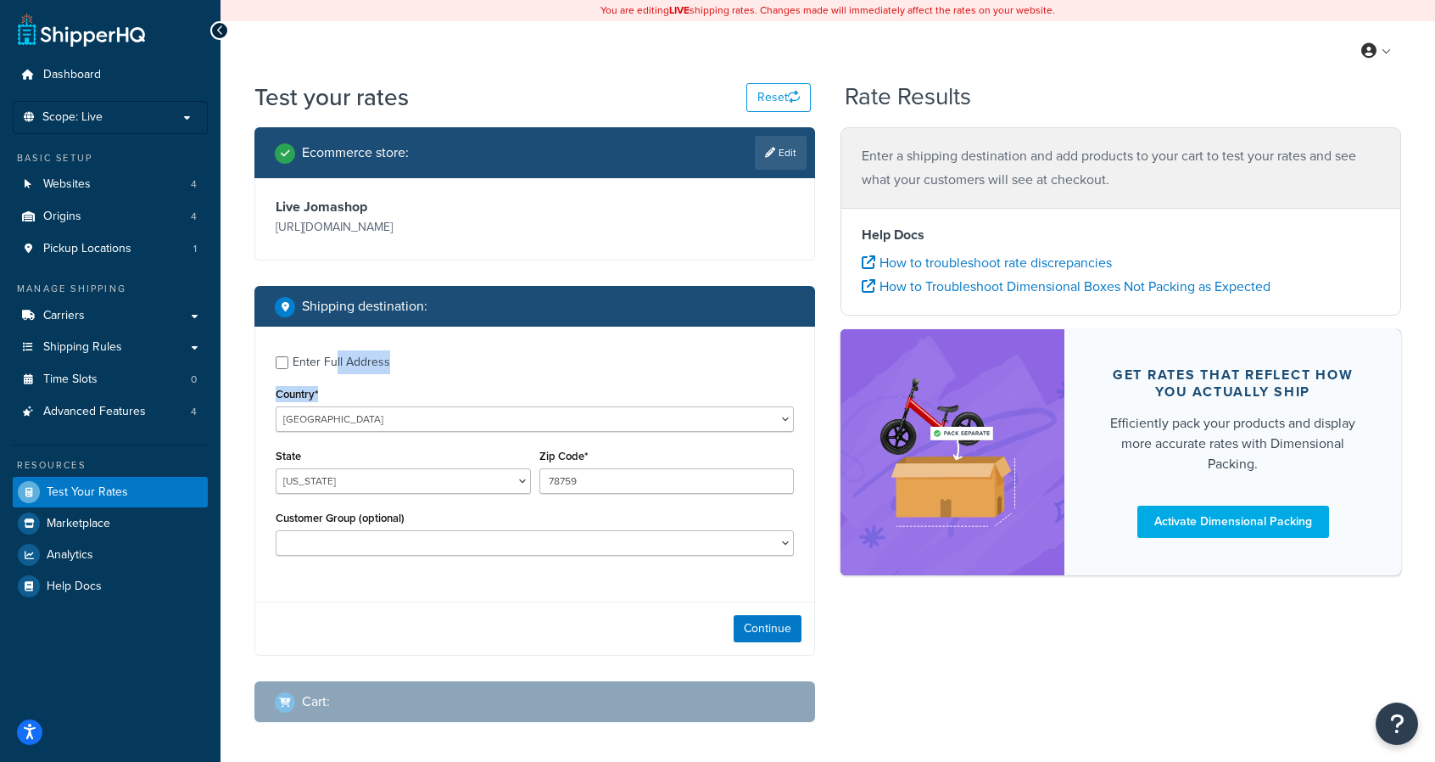
drag, startPoint x: 333, startPoint y: 360, endPoint x: 510, endPoint y: 427, distance: 188.4
click at [500, 422] on div "Enter Full Address Country* [GEOGRAPHIC_DATA] [GEOGRAPHIC_DATA] [GEOGRAPHIC_DAT…" at bounding box center [534, 458] width 559 height 262
click at [611, 545] on select "Balaan Group General magento_admin NOT LOGGED IN Poizon Group Retailer Tax Exem…" at bounding box center [535, 542] width 518 height 25
select select "magento_admin"
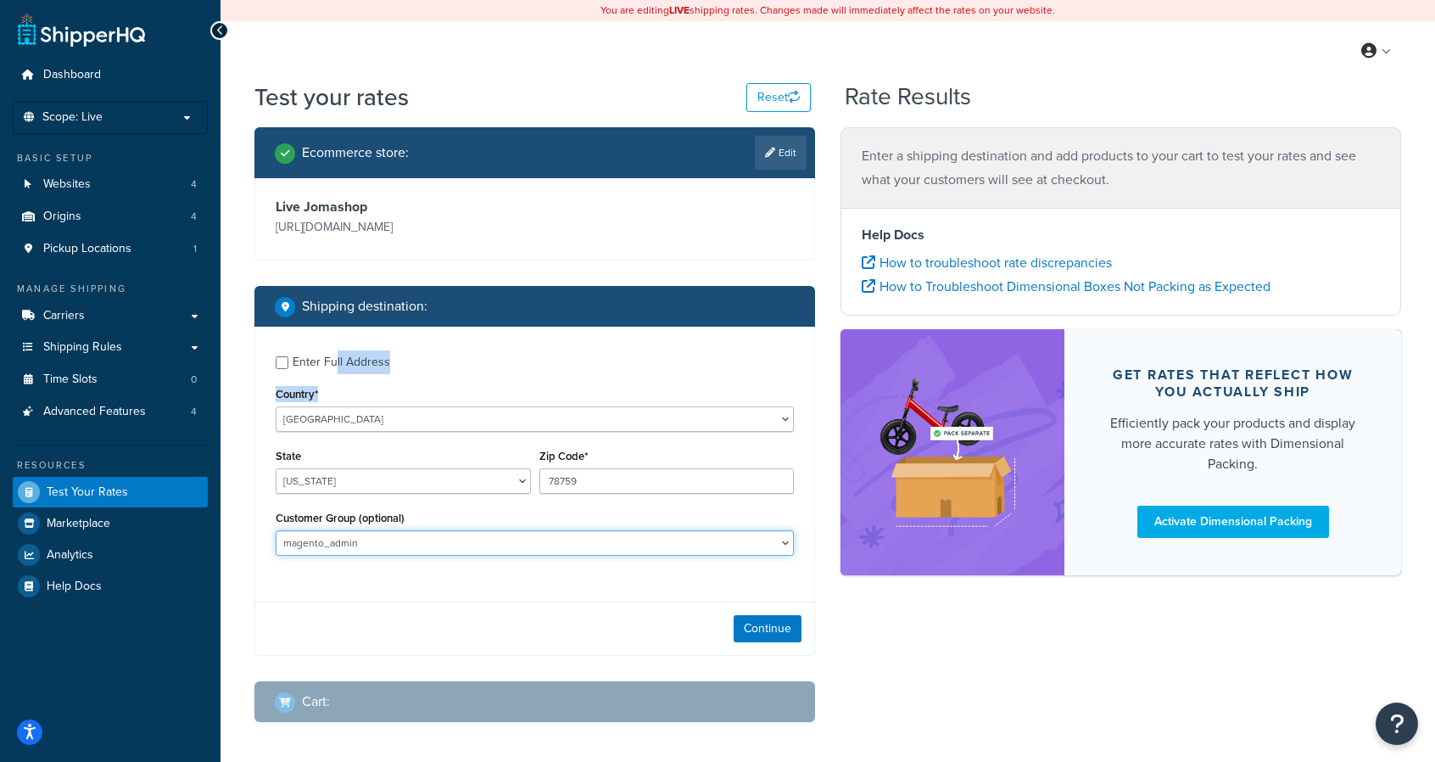
click at [276, 530] on select "Balaan Group General magento_admin NOT LOGGED IN Poizon Group Retailer Tax Exem…" at bounding box center [535, 542] width 518 height 25
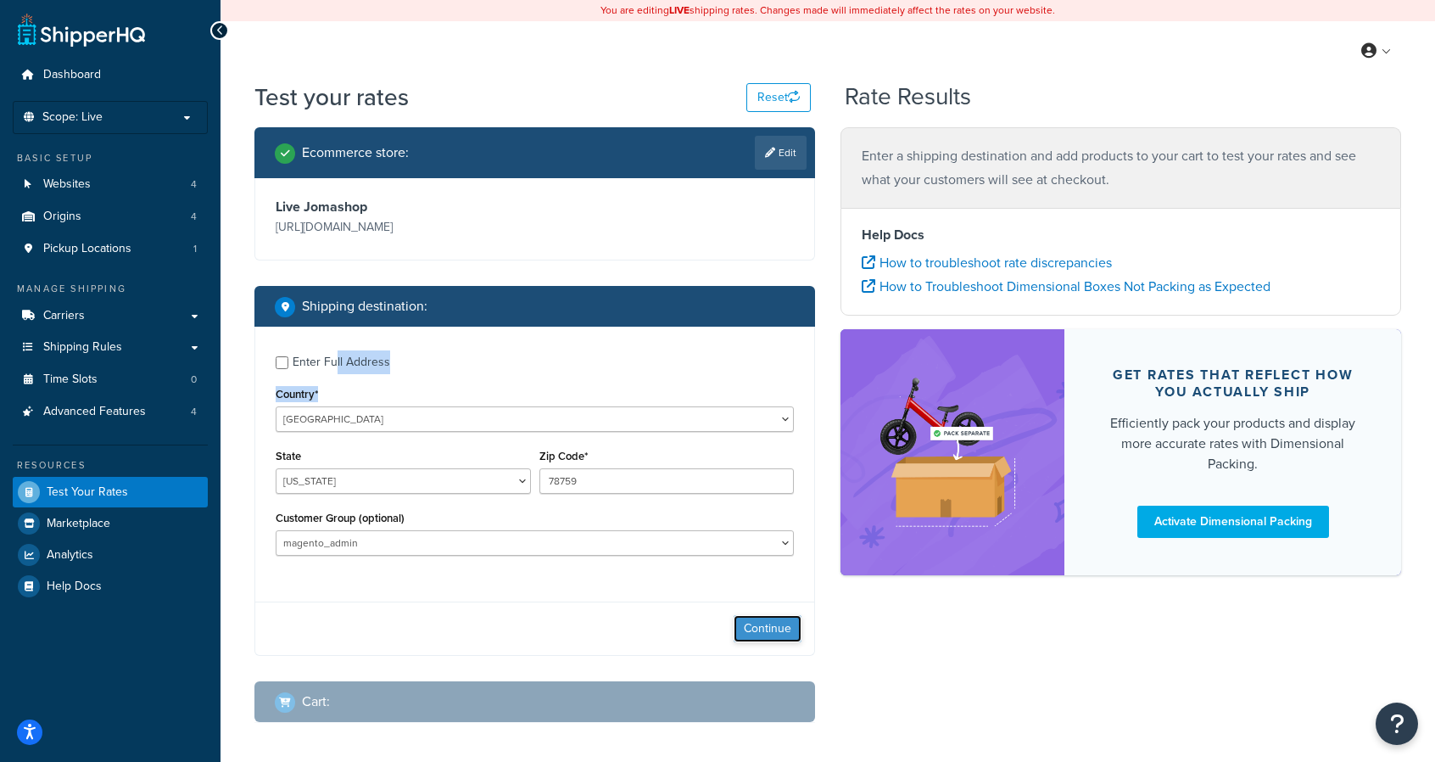
click at [762, 620] on button "Continue" at bounding box center [768, 628] width 68 height 27
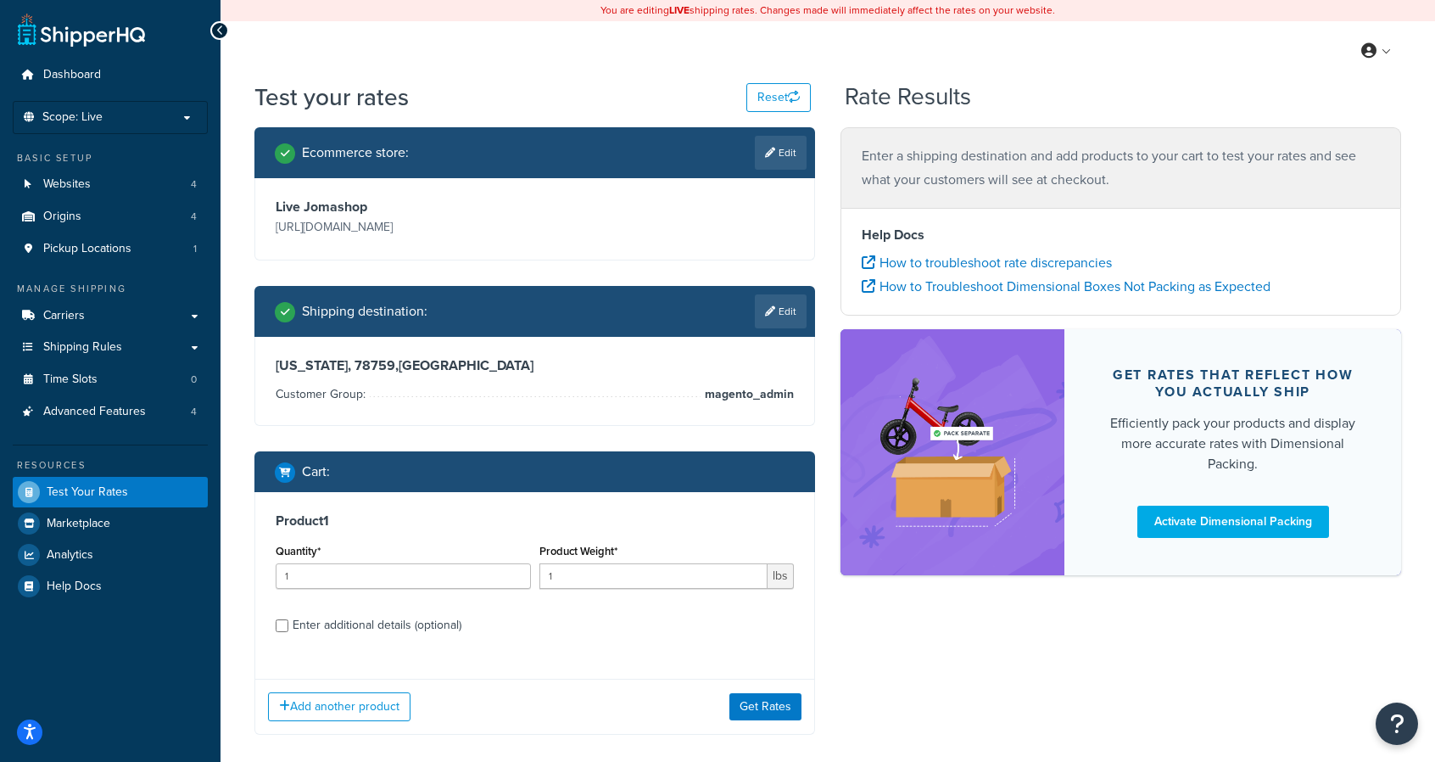
click at [399, 629] on div "Enter additional details (optional)" at bounding box center [377, 625] width 169 height 24
click at [288, 629] on input "Enter additional details (optional)" at bounding box center [282, 625] width 13 height 13
checkbox input "true"
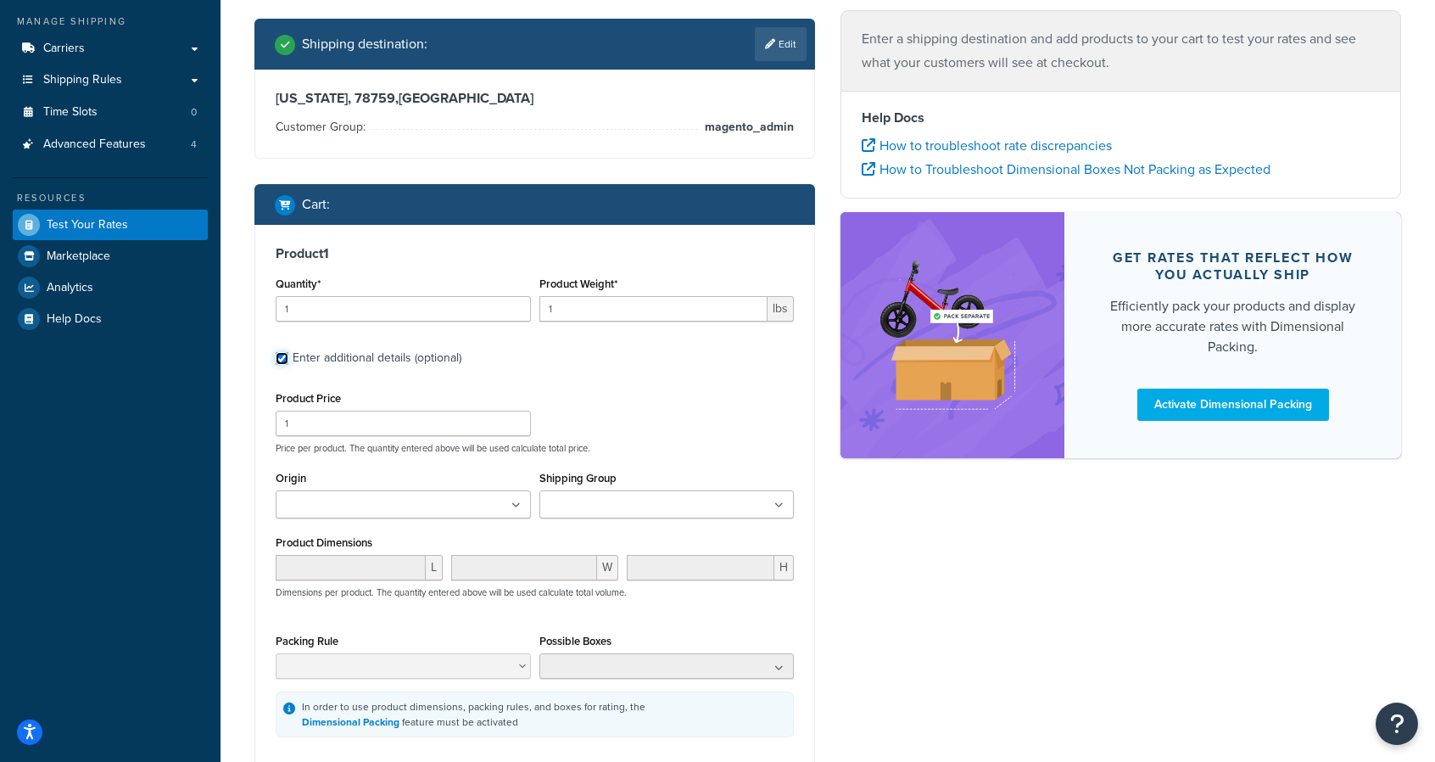
scroll to position [271, 0]
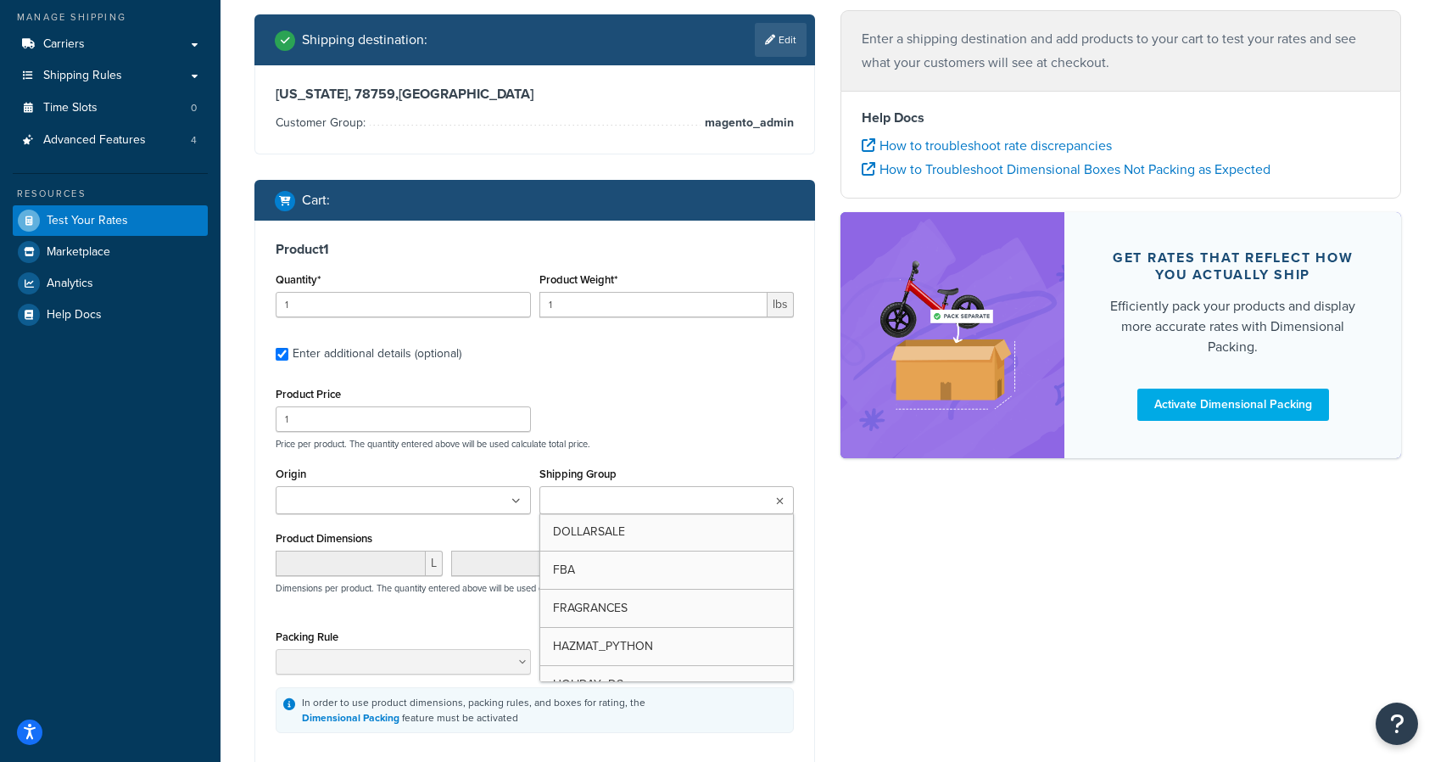
click at [681, 511] on ul at bounding box center [666, 500] width 255 height 28
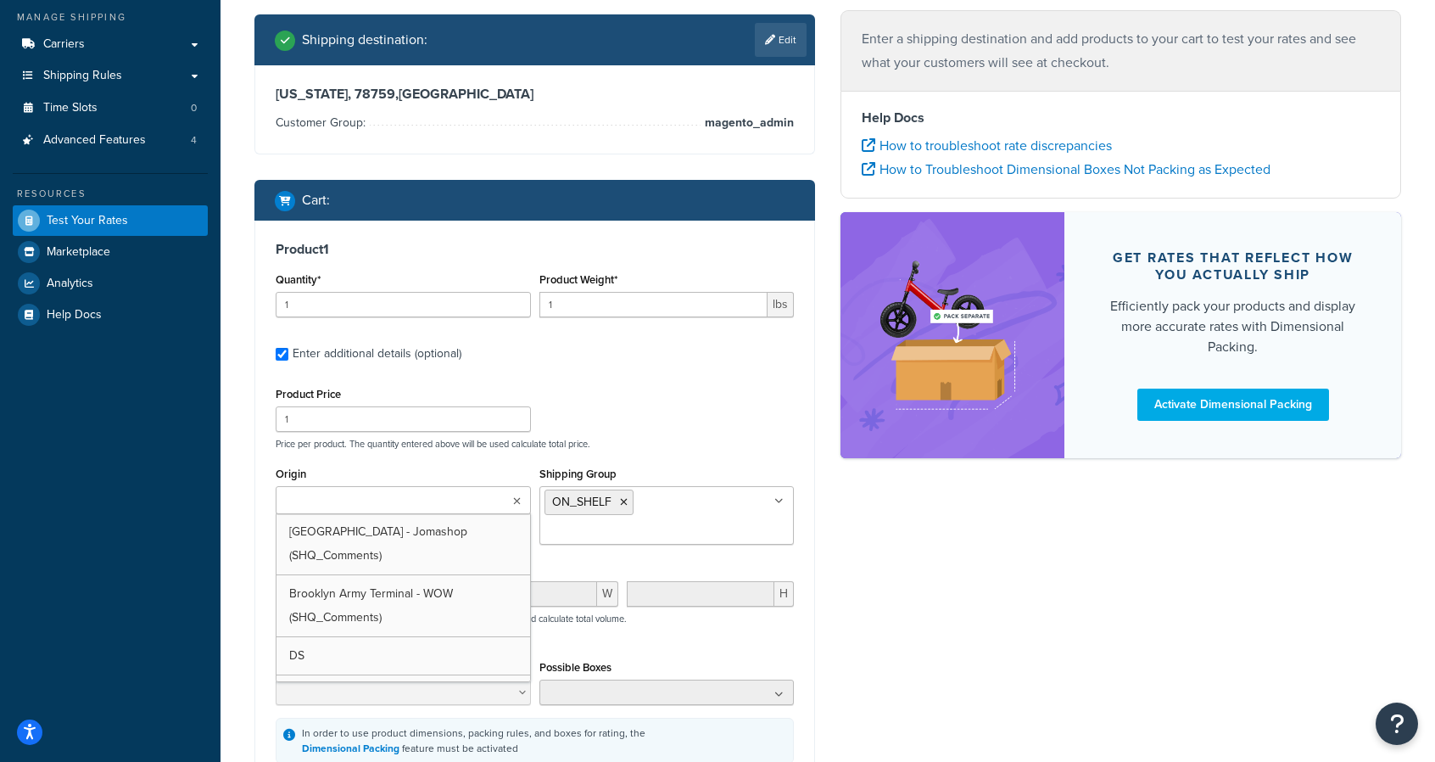
click at [417, 503] on ul at bounding box center [403, 500] width 255 height 28
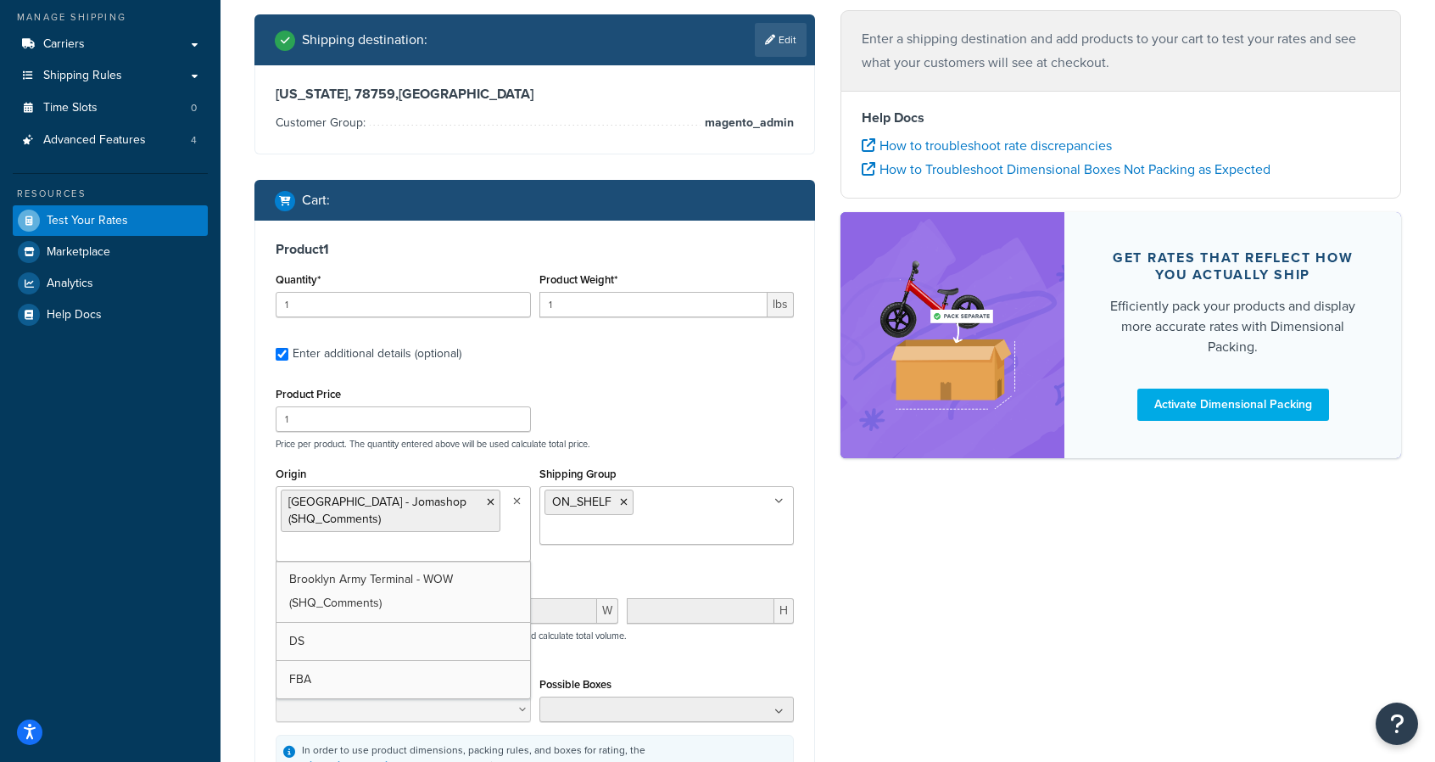
click at [815, 564] on div "Ecommerce store : Edit Live Jomashop https://www.jomashop.com Shipping destinat…" at bounding box center [535, 375] width 586 height 1038
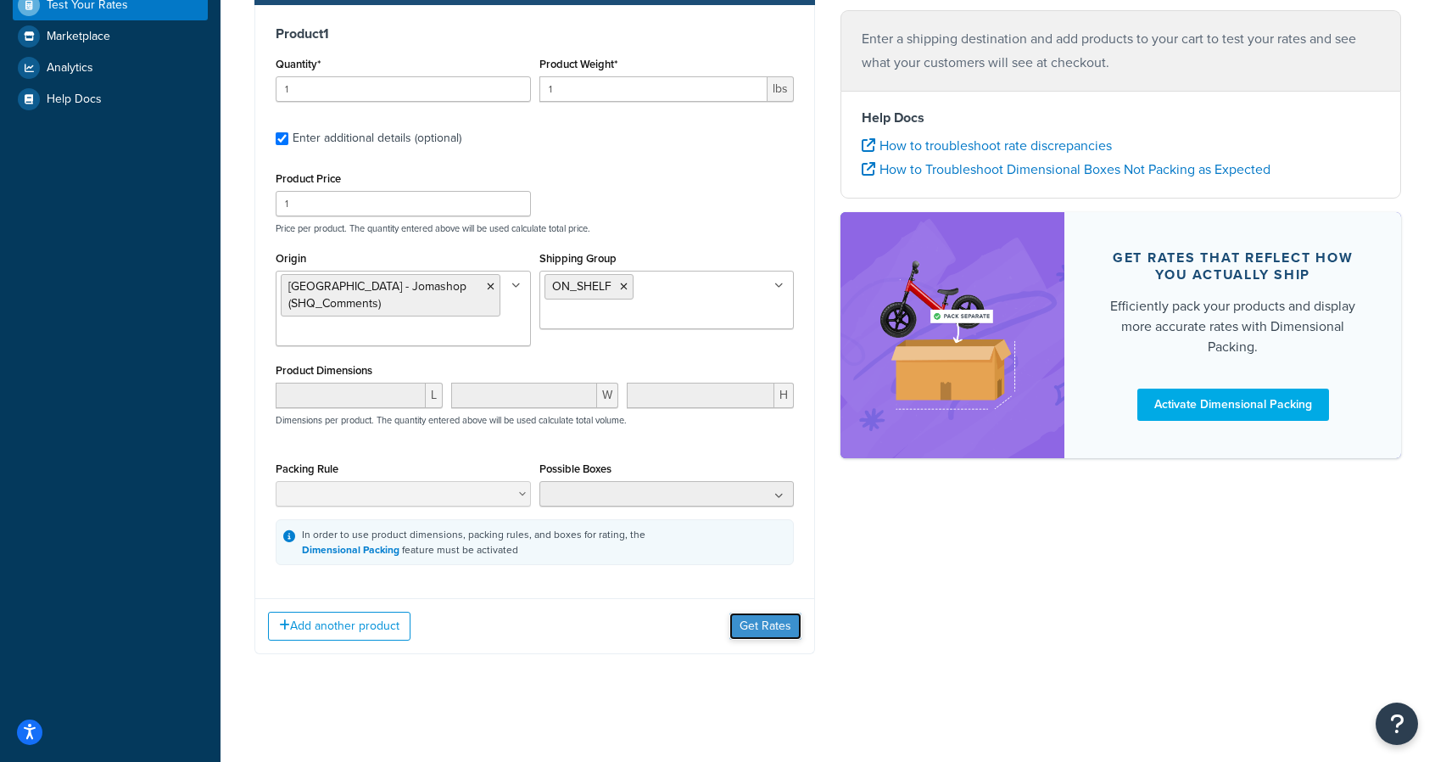
click at [742, 623] on button "Get Rates" at bounding box center [765, 625] width 72 height 27
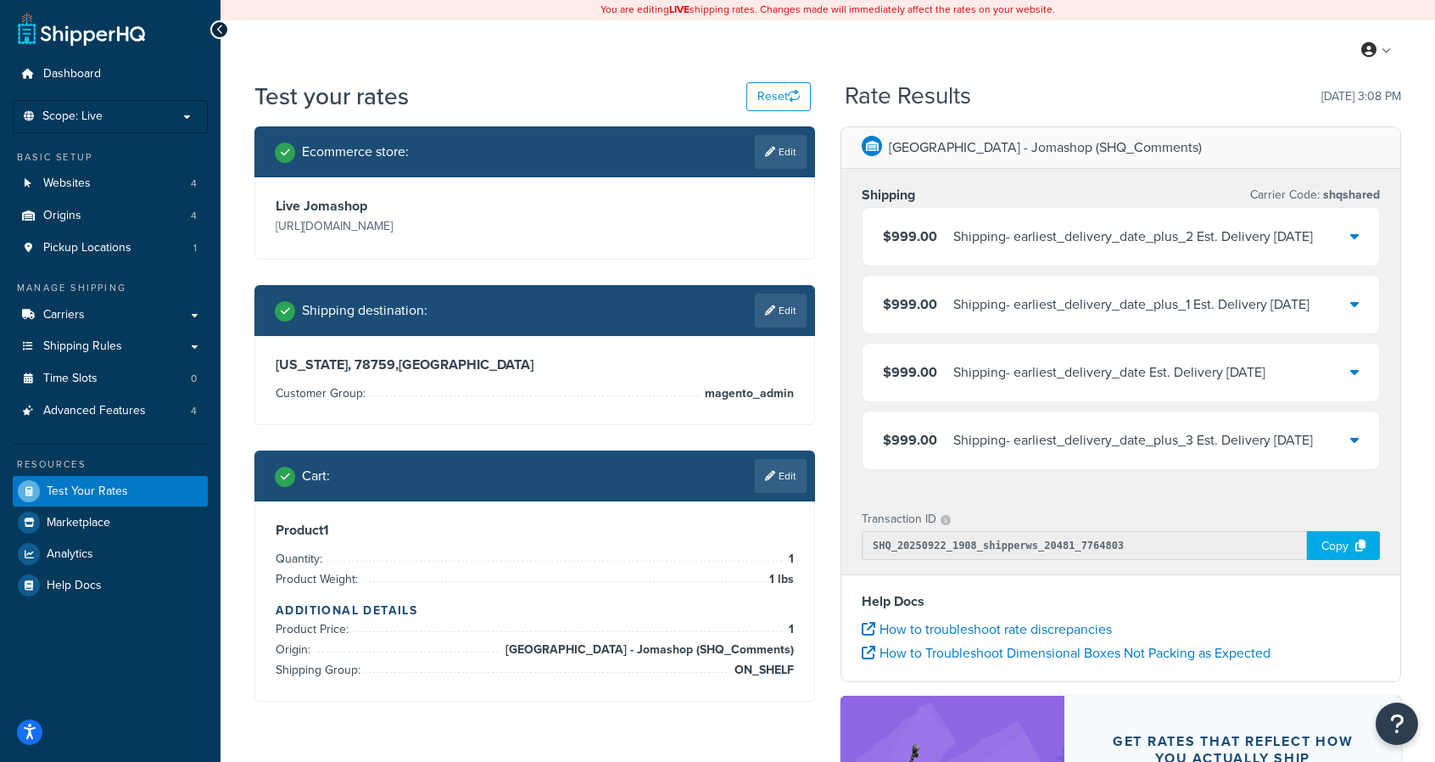
scroll to position [2, 0]
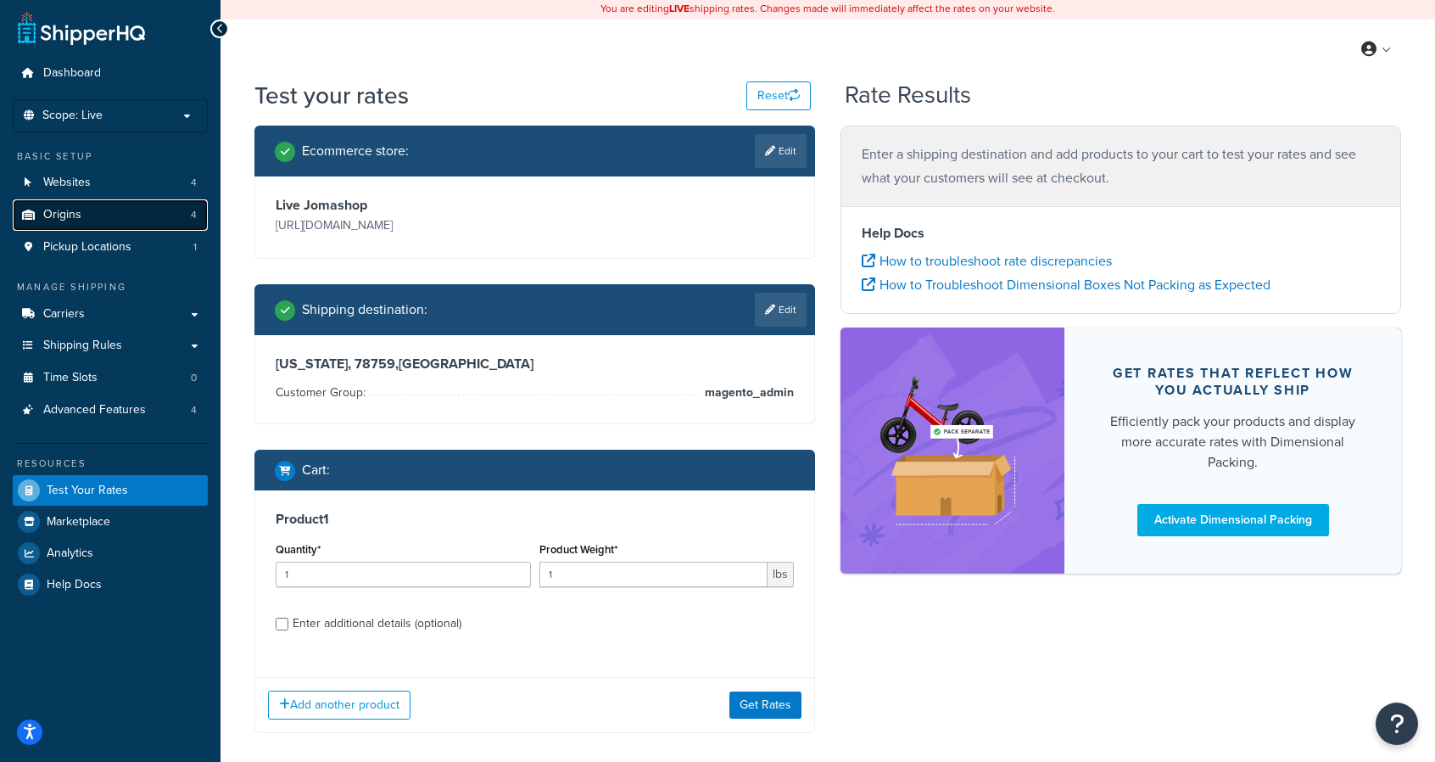
click at [74, 222] on span "Origins" at bounding box center [62, 215] width 38 height 14
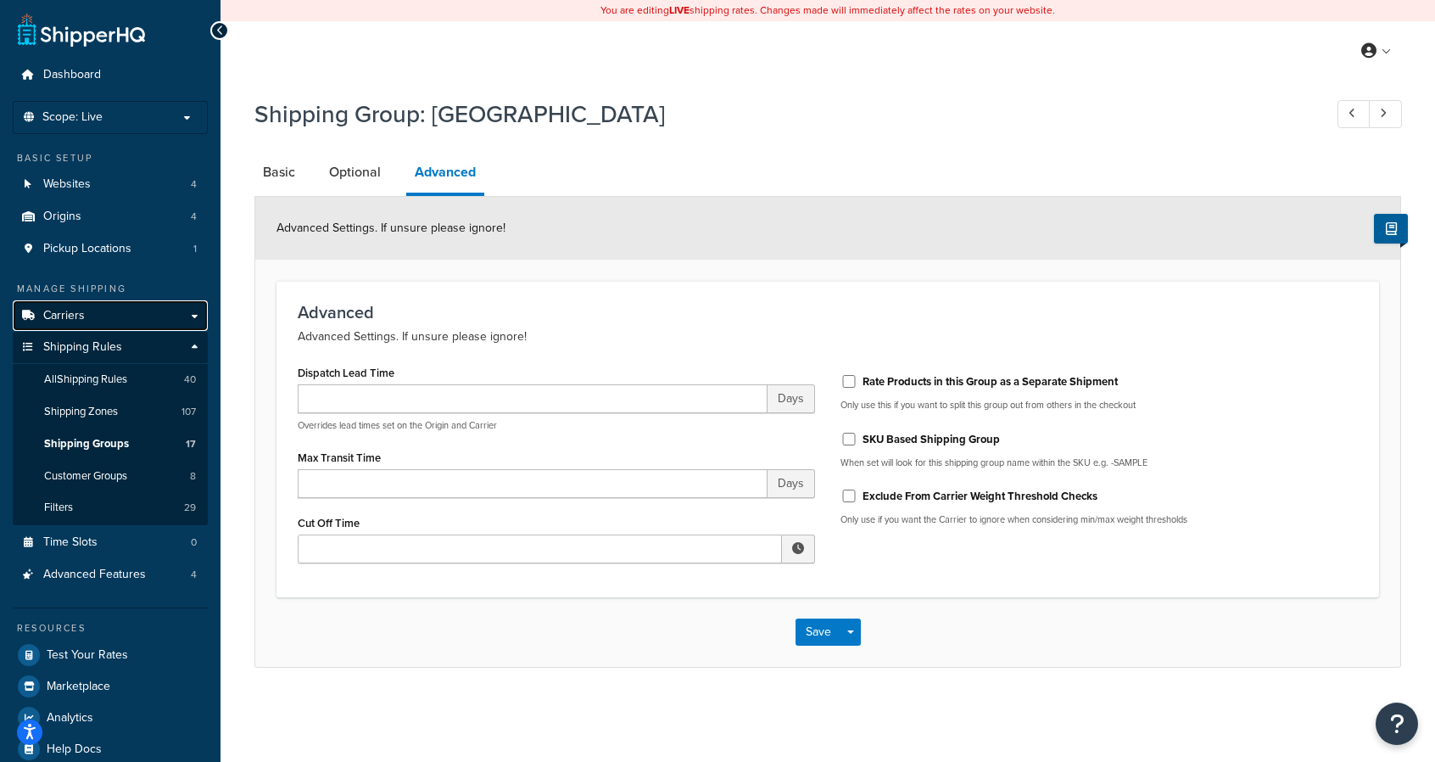
click at [134, 310] on link "Carriers" at bounding box center [110, 315] width 195 height 31
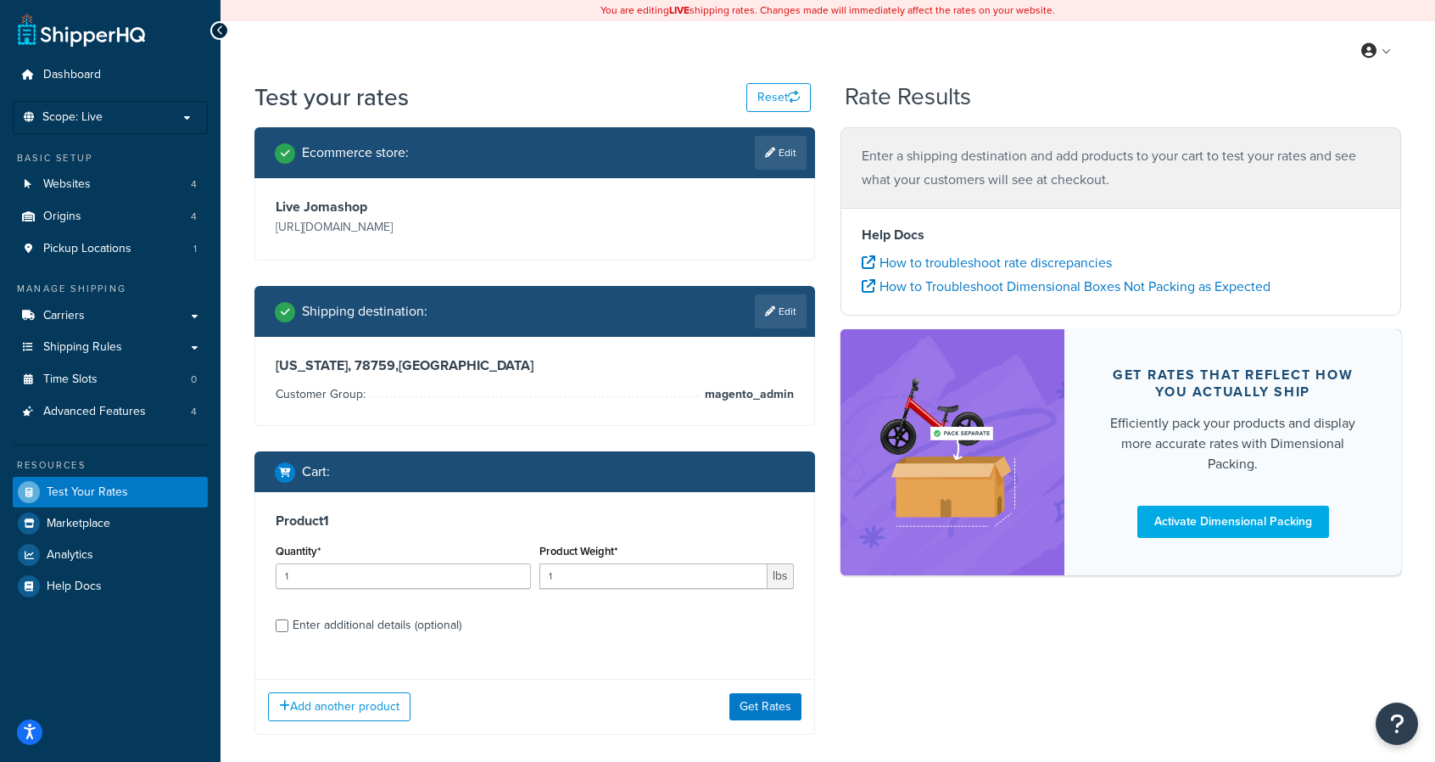
click at [755, 691] on div "Add another product Get Rates" at bounding box center [534, 706] width 559 height 55
click at [757, 707] on button "Get Rates" at bounding box center [765, 706] width 72 height 27
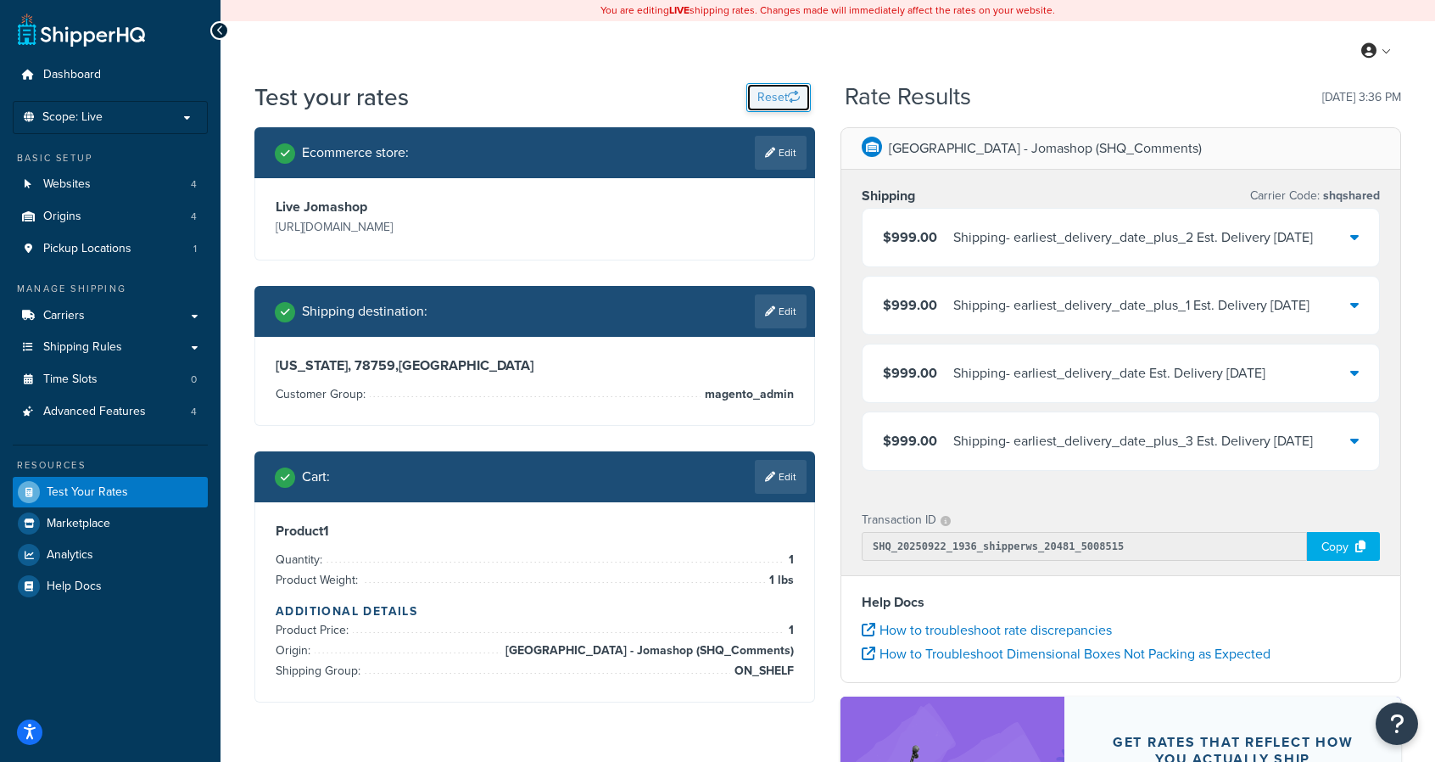
click at [772, 92] on button "Reset" at bounding box center [778, 97] width 64 height 29
select select "TX"
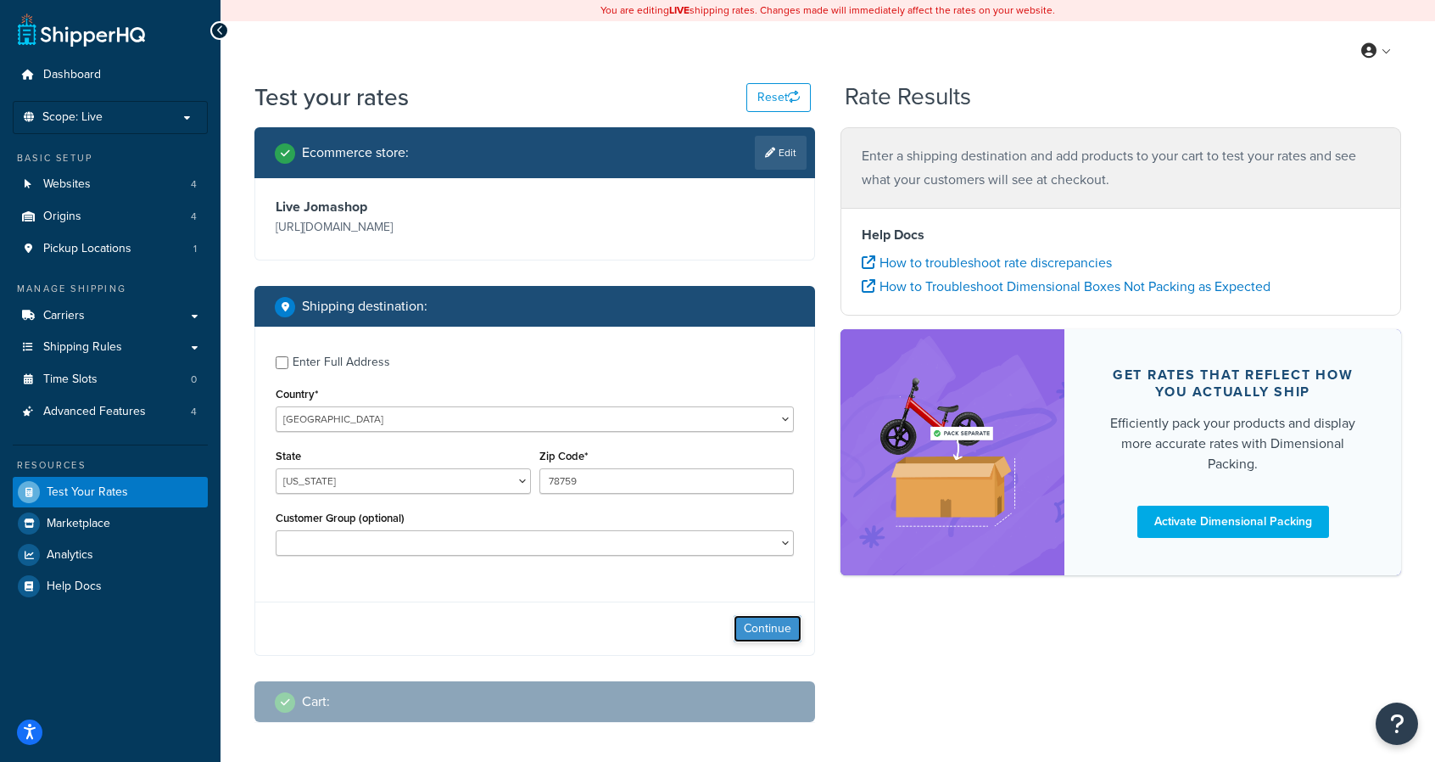
click at [753, 625] on button "Continue" at bounding box center [768, 628] width 68 height 27
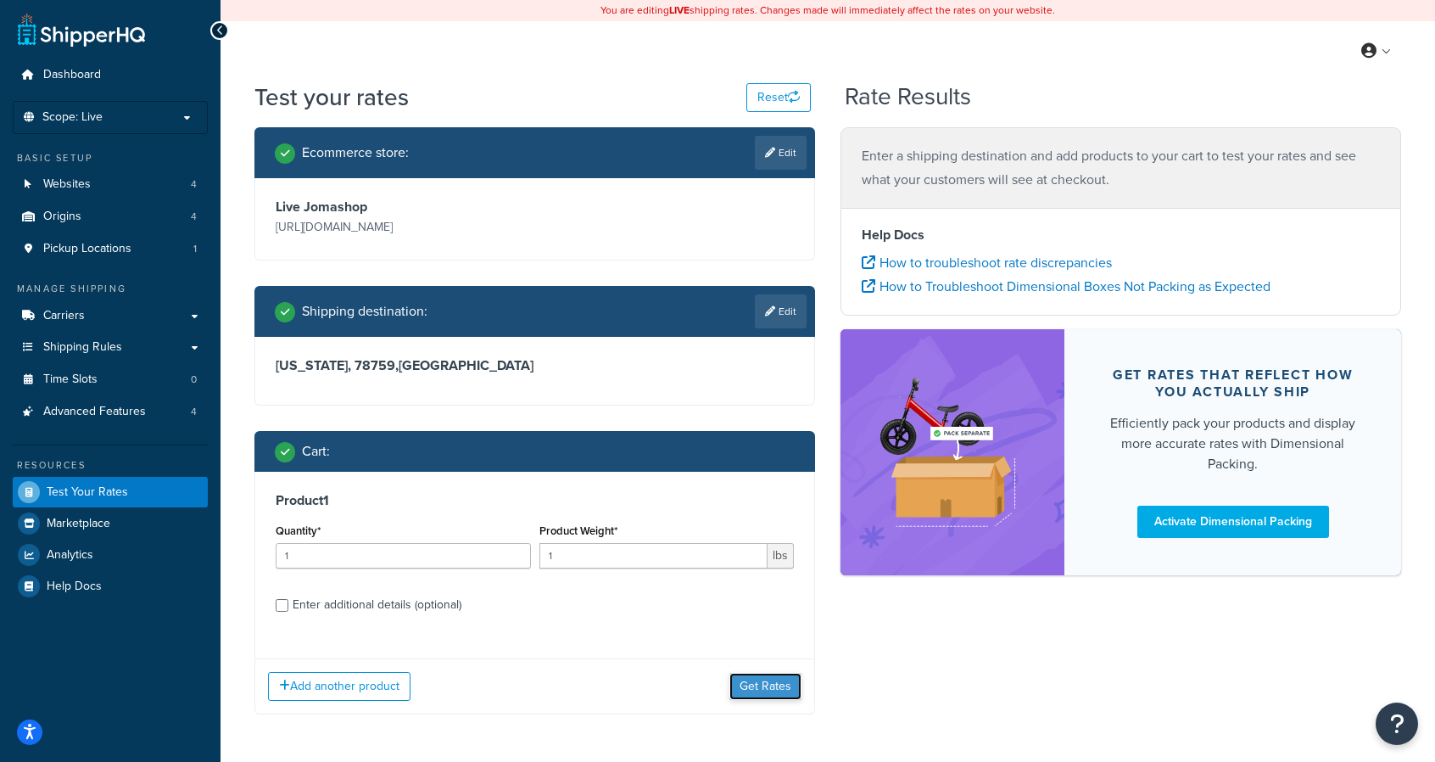
click at [749, 688] on button "Get Rates" at bounding box center [765, 686] width 72 height 27
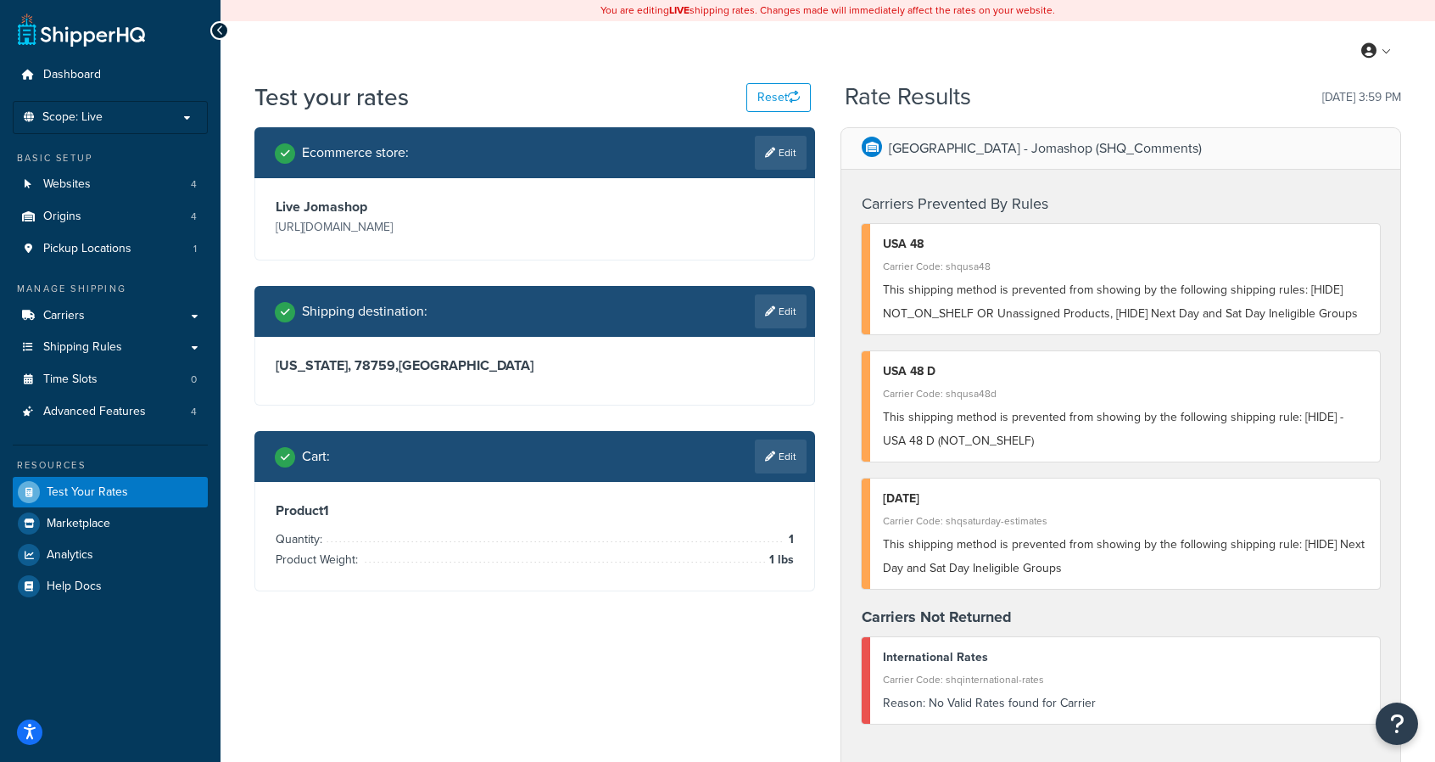
drag, startPoint x: 794, startPoint y: 309, endPoint x: 795, endPoint y: 328, distance: 19.5
click at [795, 328] on div "Shipping destination : Edit" at bounding box center [534, 311] width 561 height 51
click at [780, 295] on link "Edit" at bounding box center [781, 311] width 52 height 34
select select "TX"
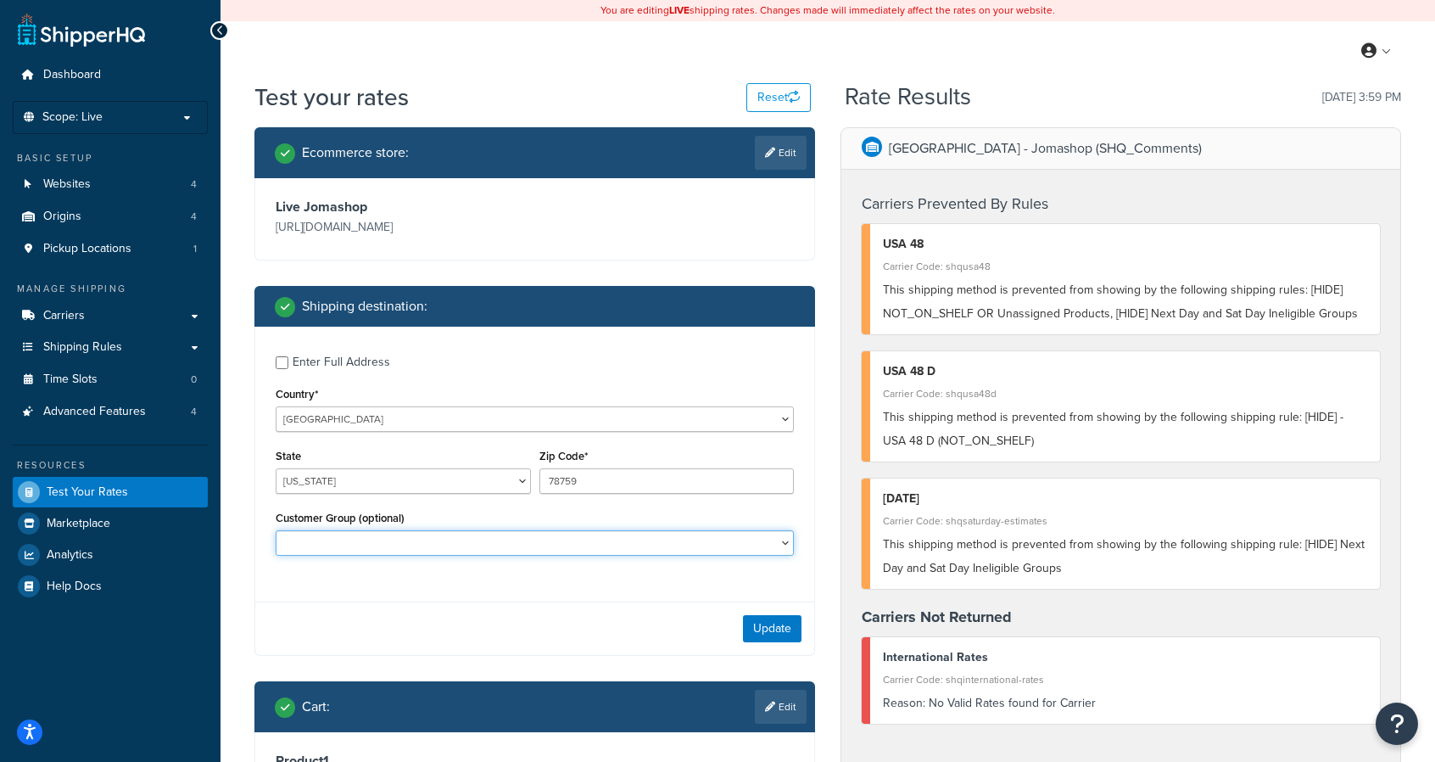
click at [734, 552] on select "Balaan Group General magento_admin NOT LOGGED IN Poizon Group Retailer Tax Exem…" at bounding box center [535, 542] width 518 height 25
select select "magento_admin"
click at [276, 530] on select "Balaan Group General magento_admin NOT LOGGED IN Poizon Group Retailer Tax Exem…" at bounding box center [535, 542] width 518 height 25
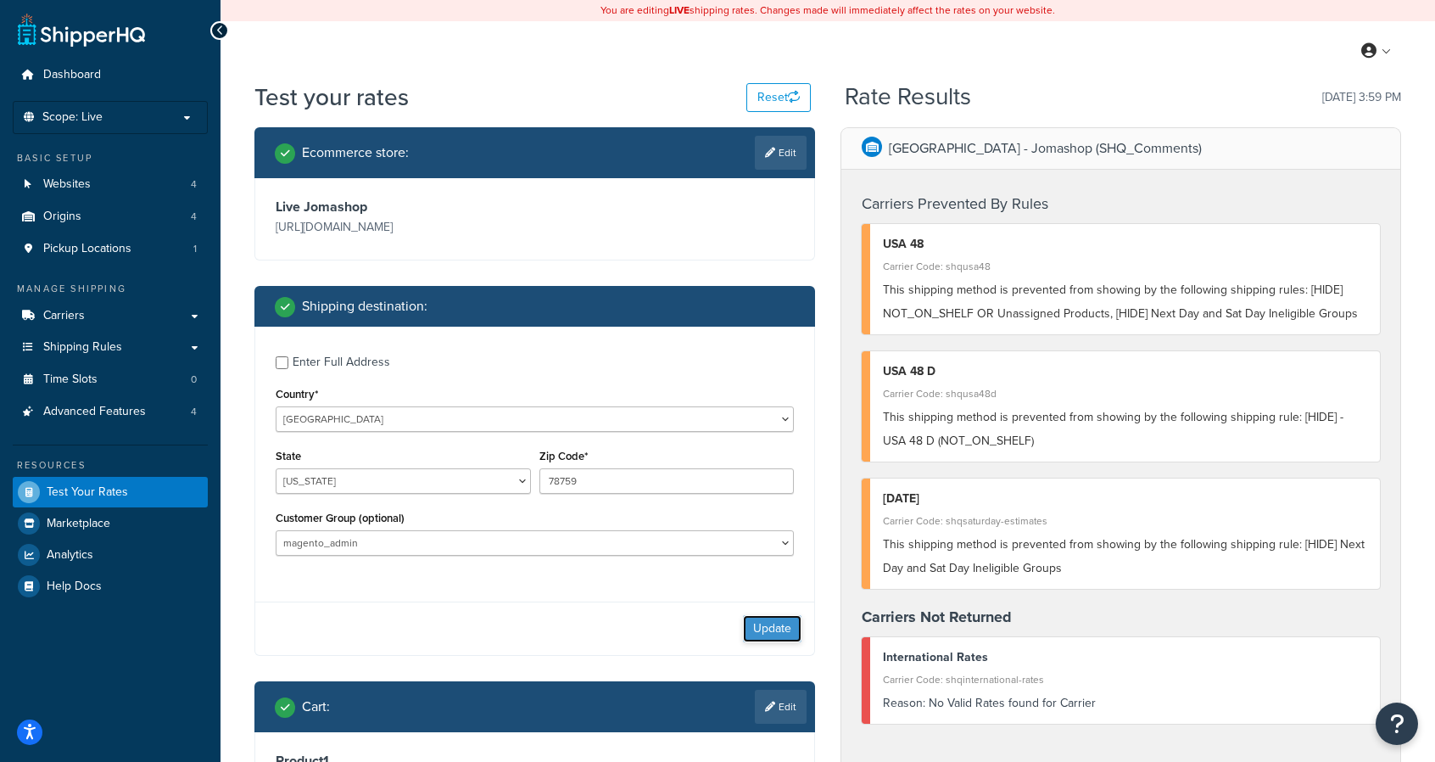
click at [775, 627] on button "Update" at bounding box center [772, 628] width 59 height 27
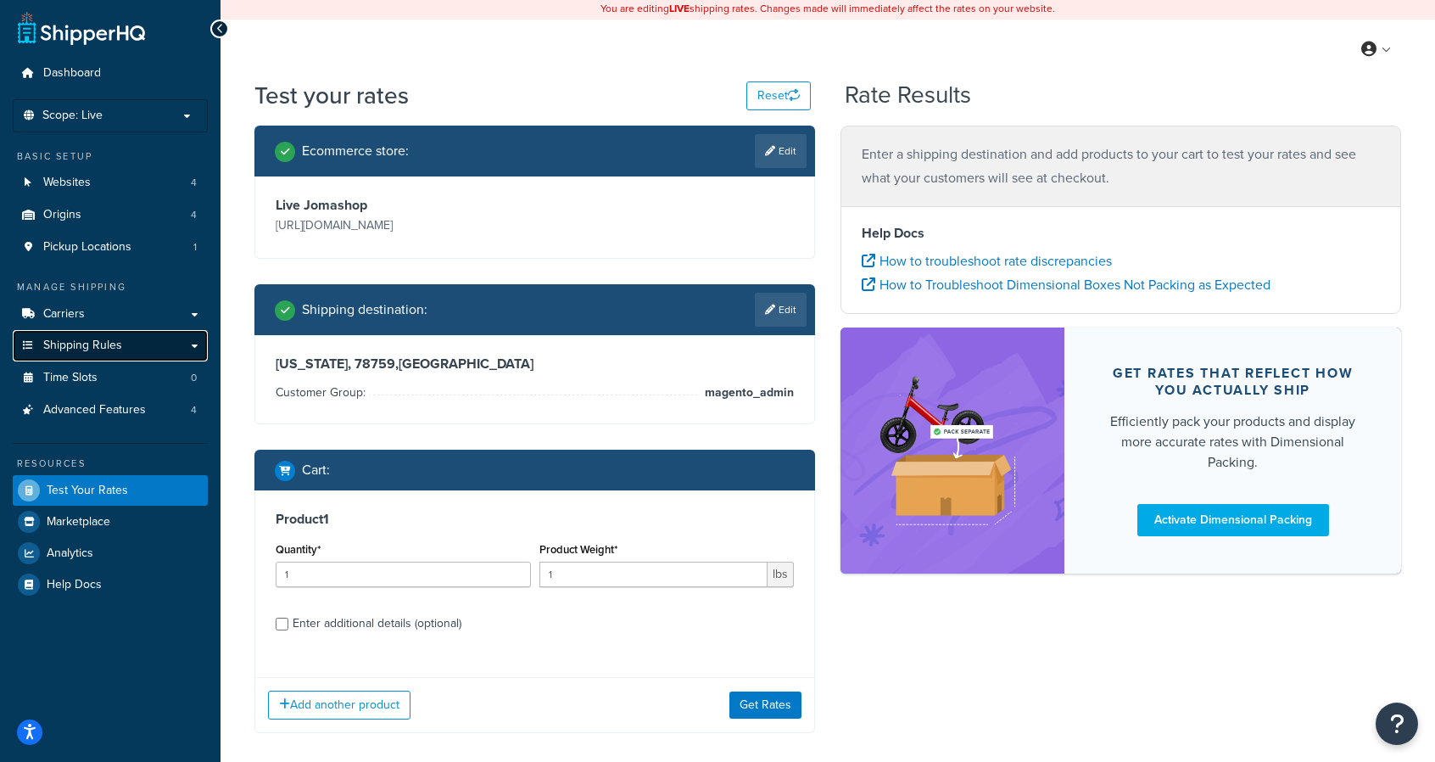
click at [183, 342] on link "Shipping Rules" at bounding box center [110, 345] width 195 height 31
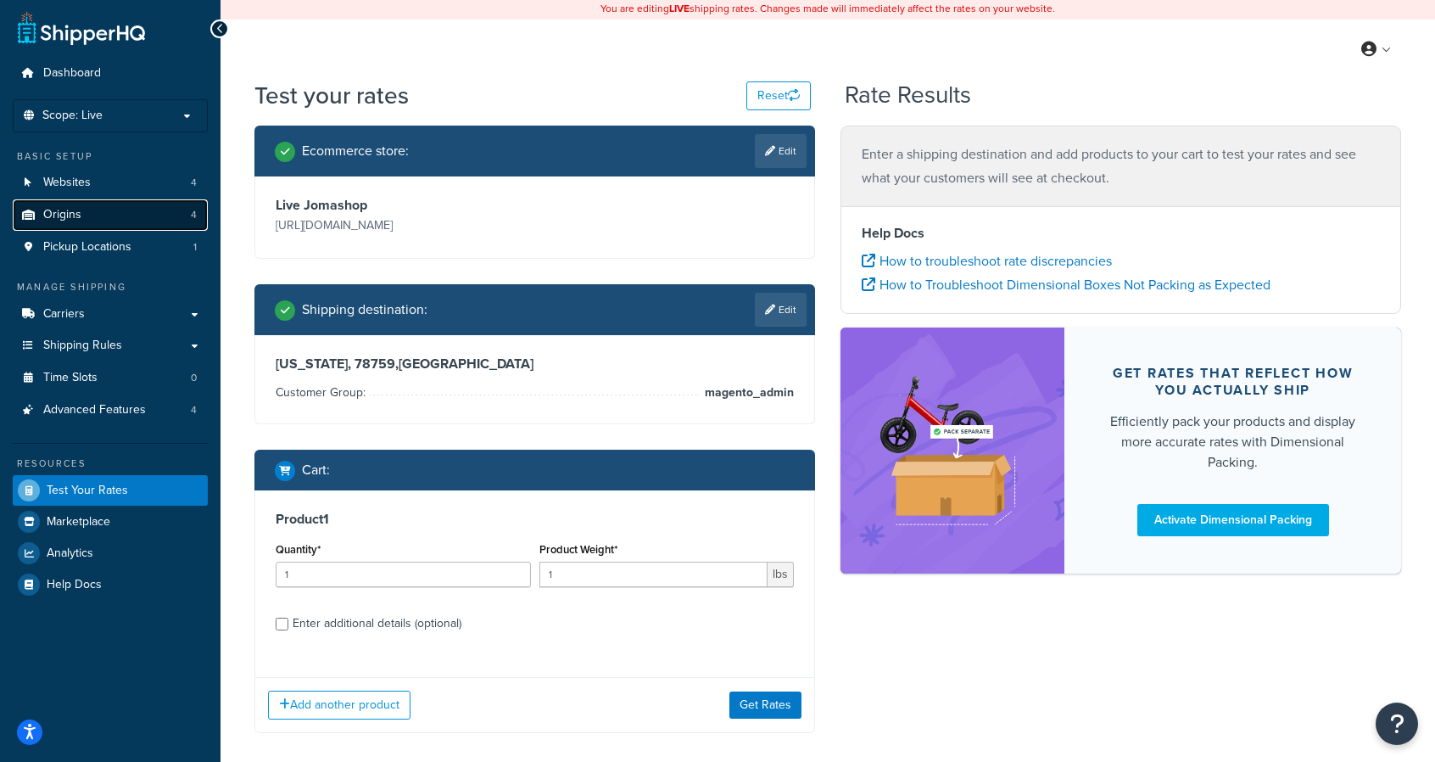
click at [47, 208] on span "Origins" at bounding box center [62, 215] width 38 height 14
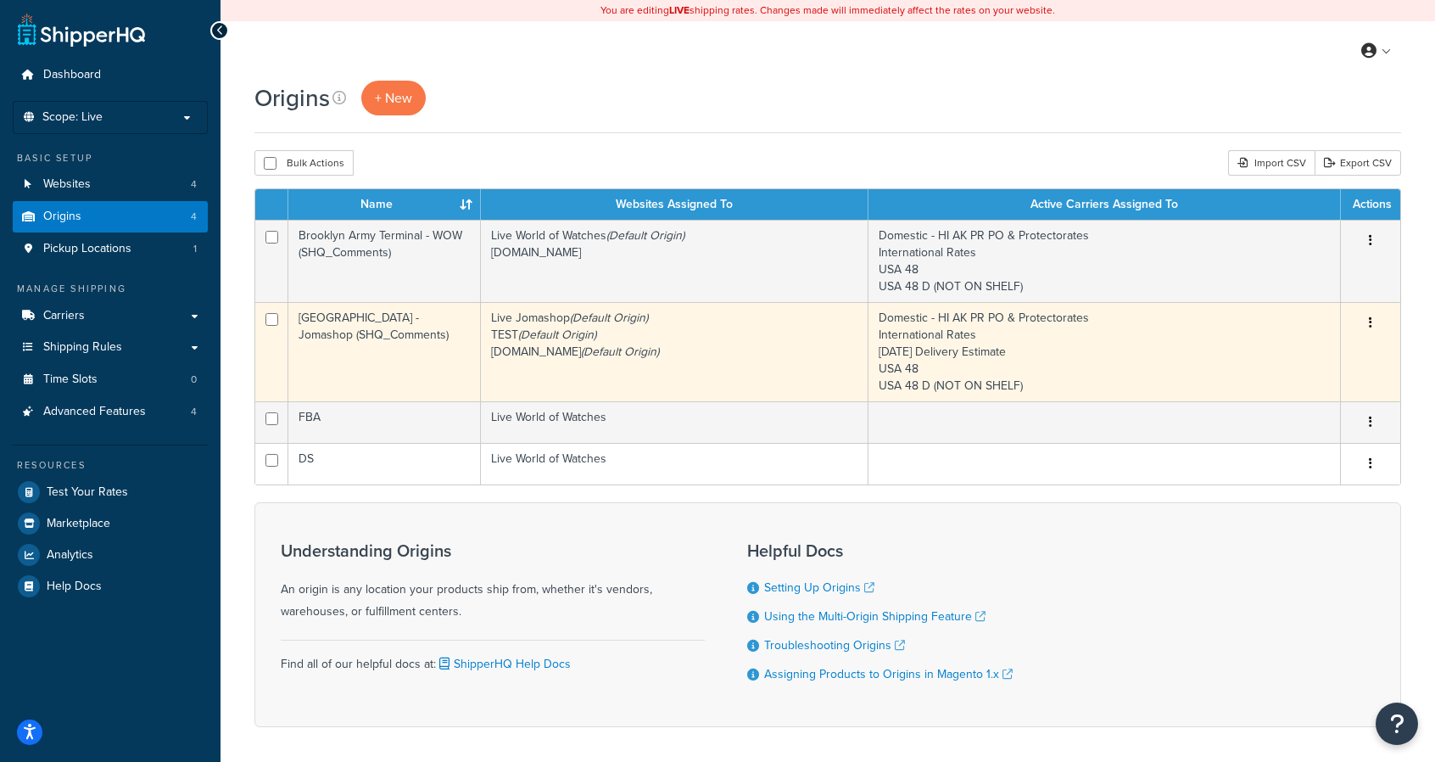
click at [1379, 322] on button "button" at bounding box center [1371, 323] width 24 height 27
click at [1328, 352] on link "Edit" at bounding box center [1315, 355] width 134 height 35
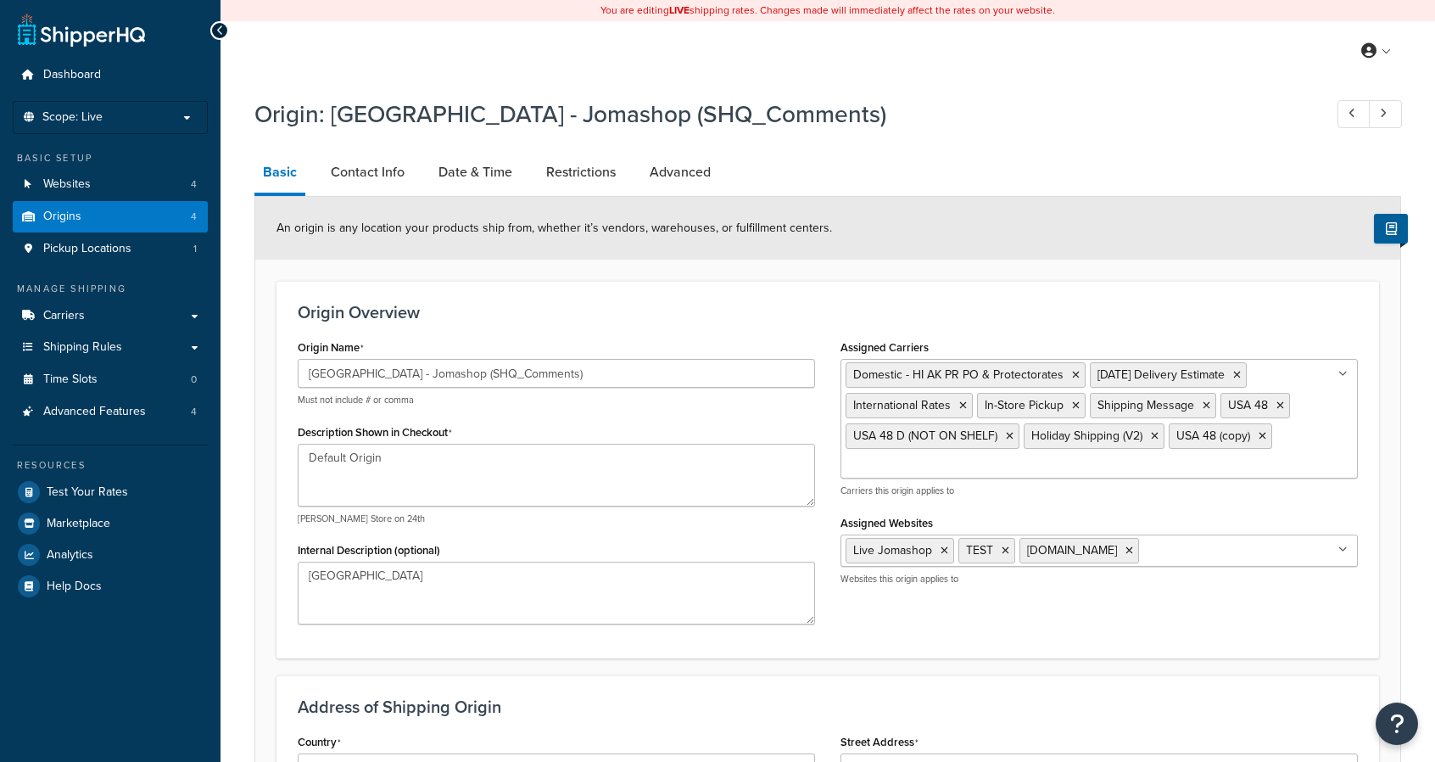
select select "32"
click at [466, 182] on link "Date & Time" at bounding box center [475, 172] width 91 height 41
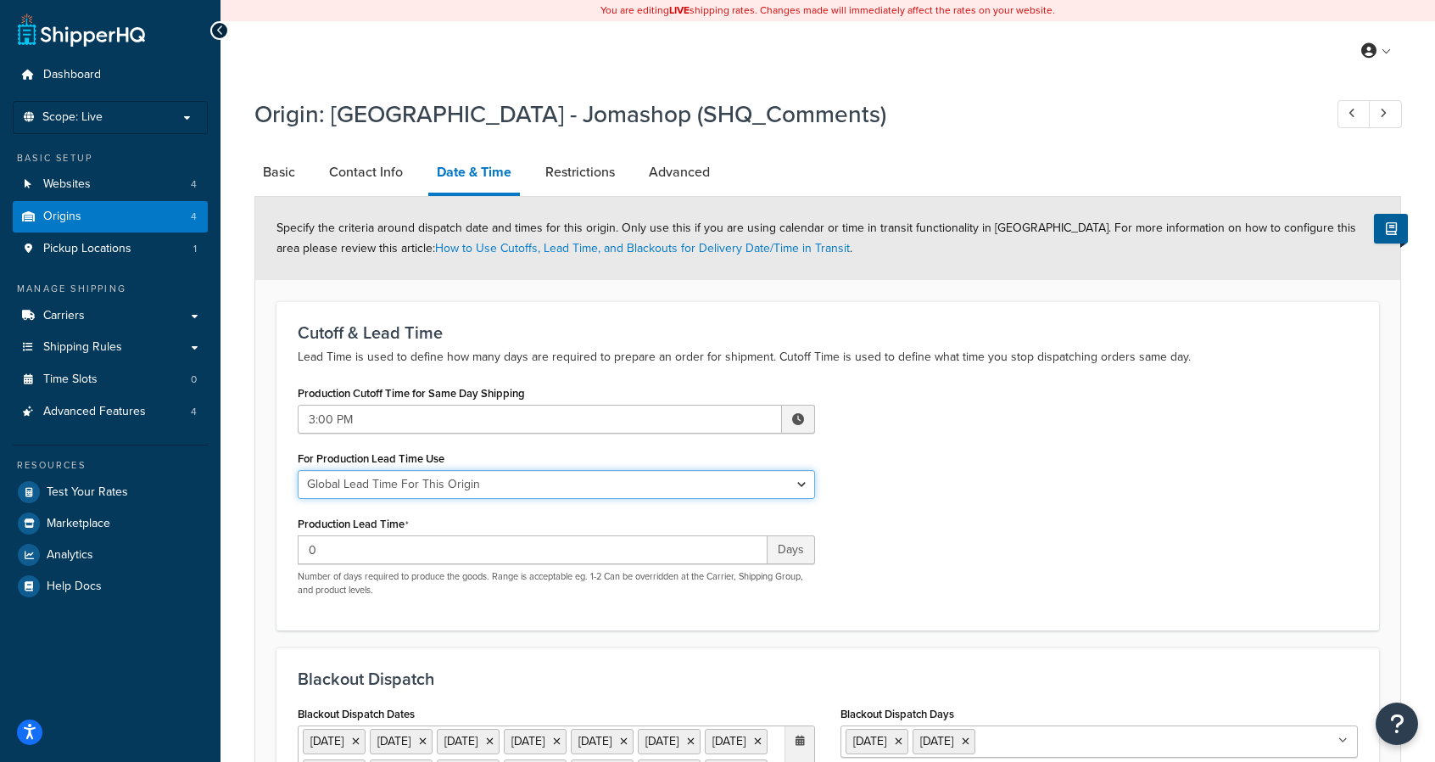
click at [784, 483] on select "Global Lead Time For This Origin Lead Time For Per Shipping Method Type" at bounding box center [556, 484] width 517 height 29
select select "PER_SHIPPING_METHOD_TYPE"
click at [298, 470] on select "Global Lead Time For This Origin Lead Time For Per Shipping Method Type" at bounding box center [556, 484] width 517 height 29
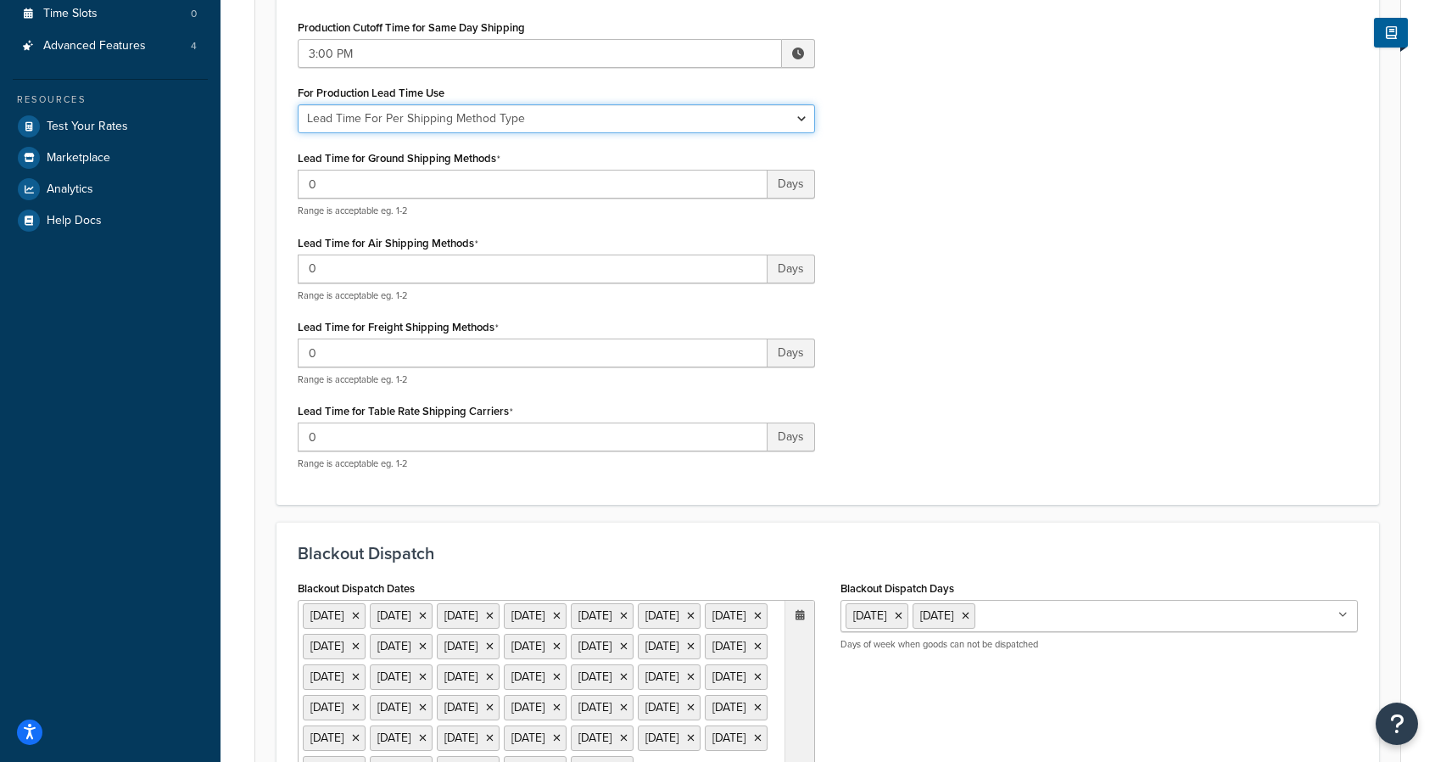
scroll to position [366, 0]
click at [758, 120] on select "Global Lead Time For This Origin Lead Time For Per Shipping Method Type" at bounding box center [556, 117] width 517 height 29
click at [755, 117] on select "Global Lead Time For This Origin Lead Time For Per Shipping Method Type" at bounding box center [556, 117] width 517 height 29
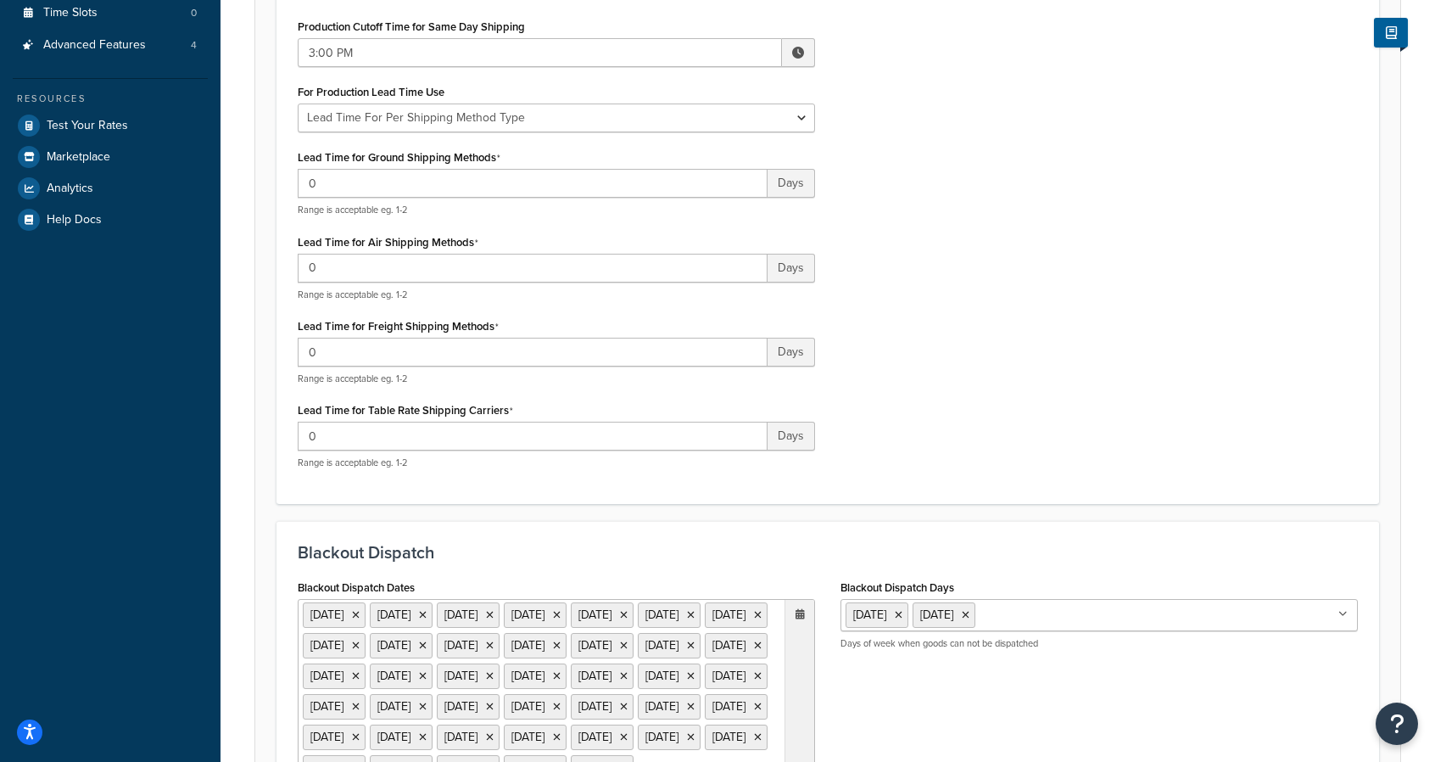
click at [984, 212] on div "Production Cutoff Time for Same Day Shipping 3:00 PM ▲ 3 ▼ : ▲ 00 ▼ ▲ PM ▼ For …" at bounding box center [828, 248] width 1086 height 468
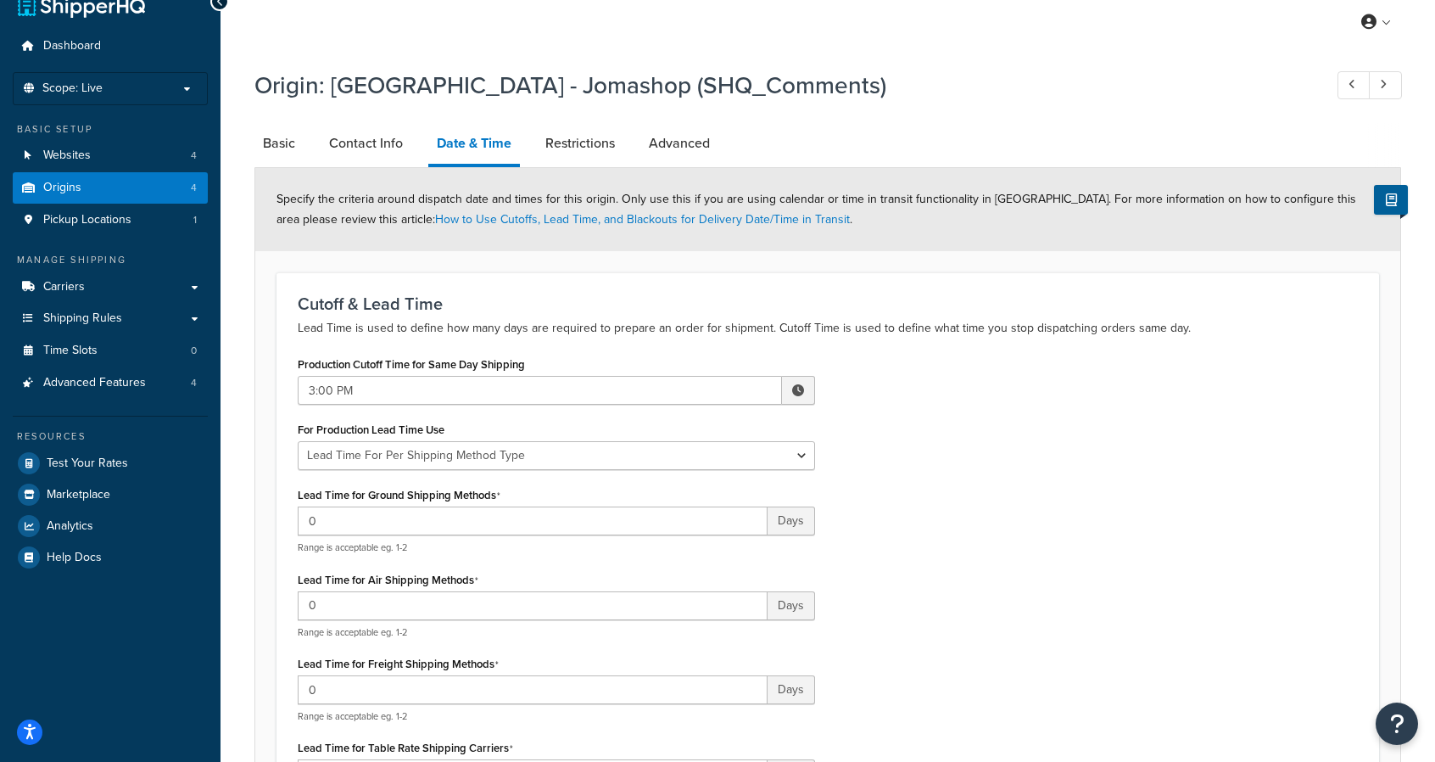
scroll to position [30, 0]
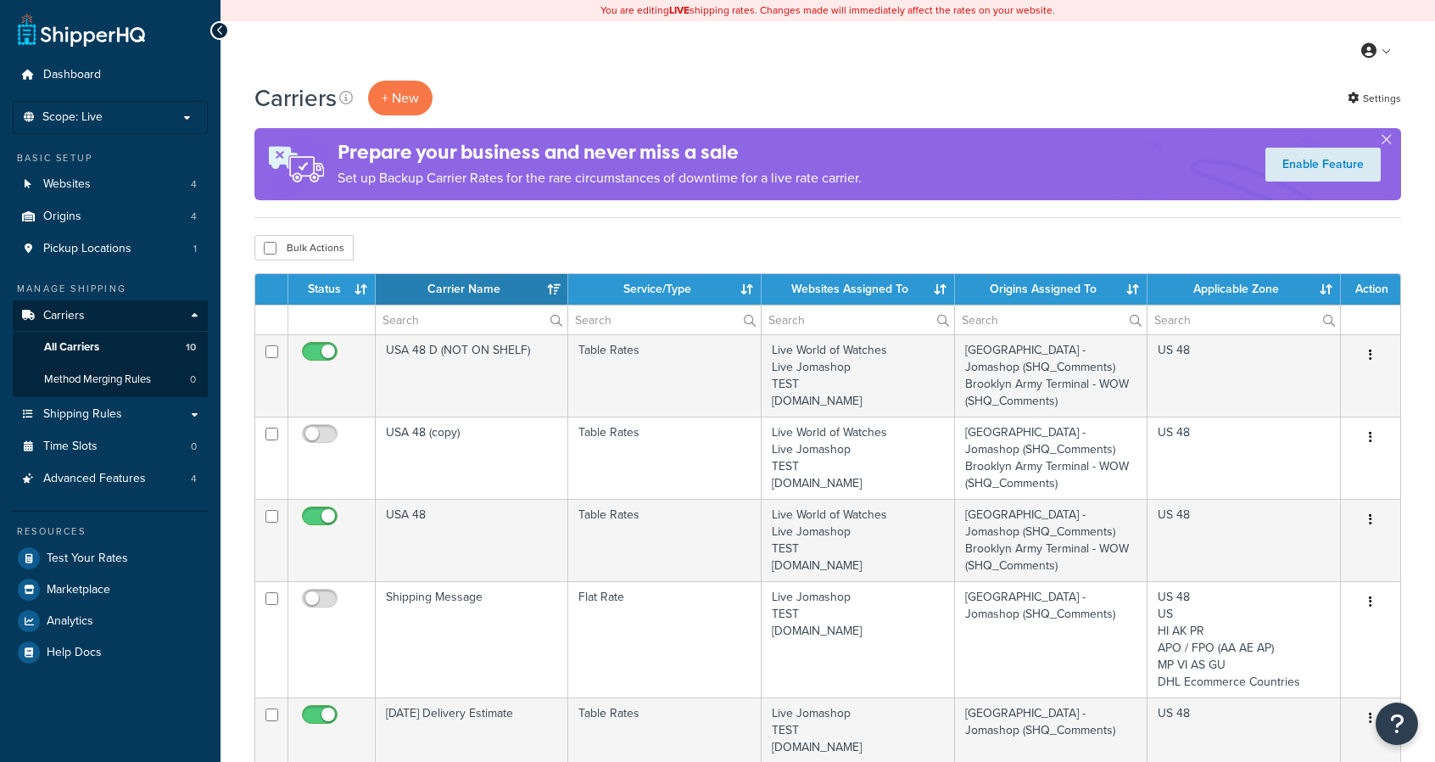
select select "15"
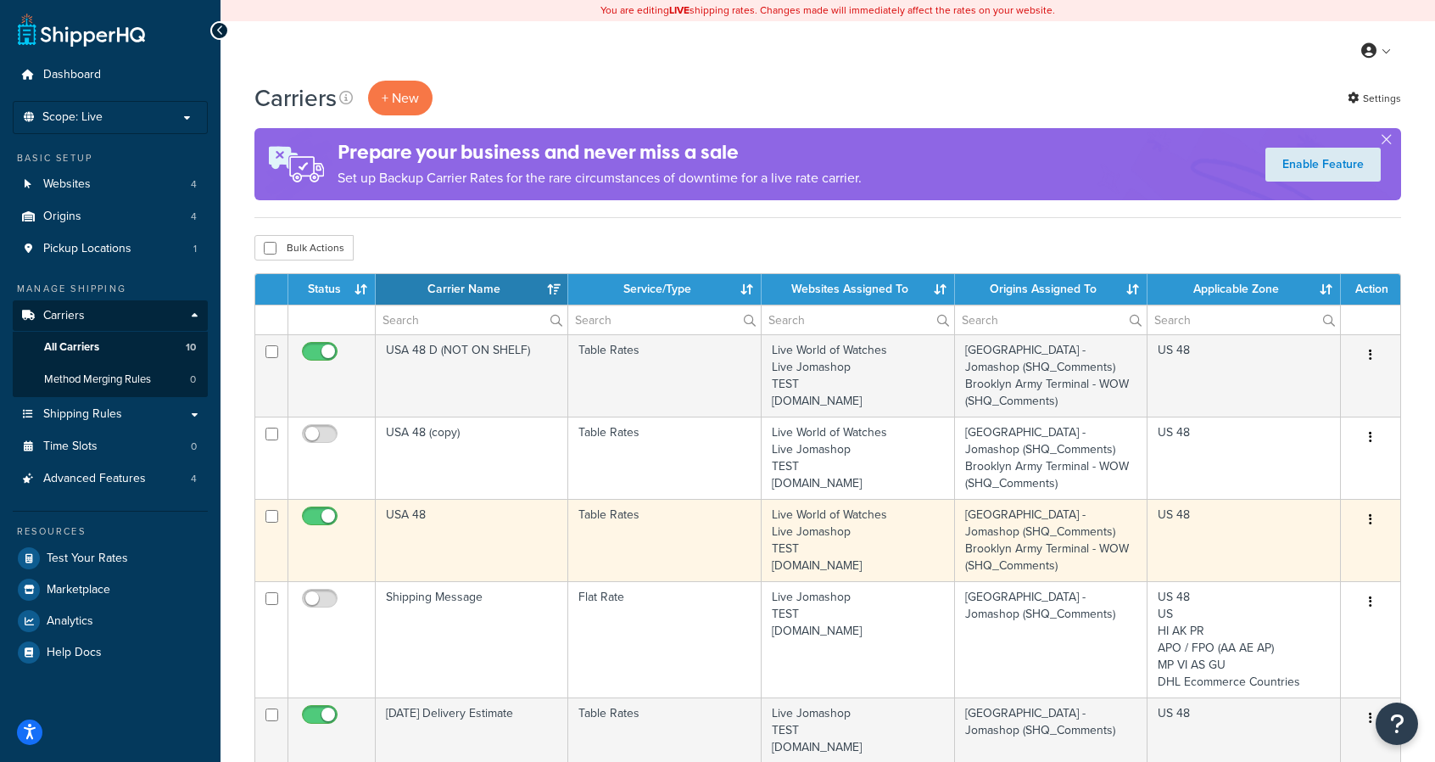
click at [1372, 523] on icon "button" at bounding box center [1370, 519] width 3 height 12
click at [1300, 552] on link "Edit" at bounding box center [1302, 551] width 134 height 35
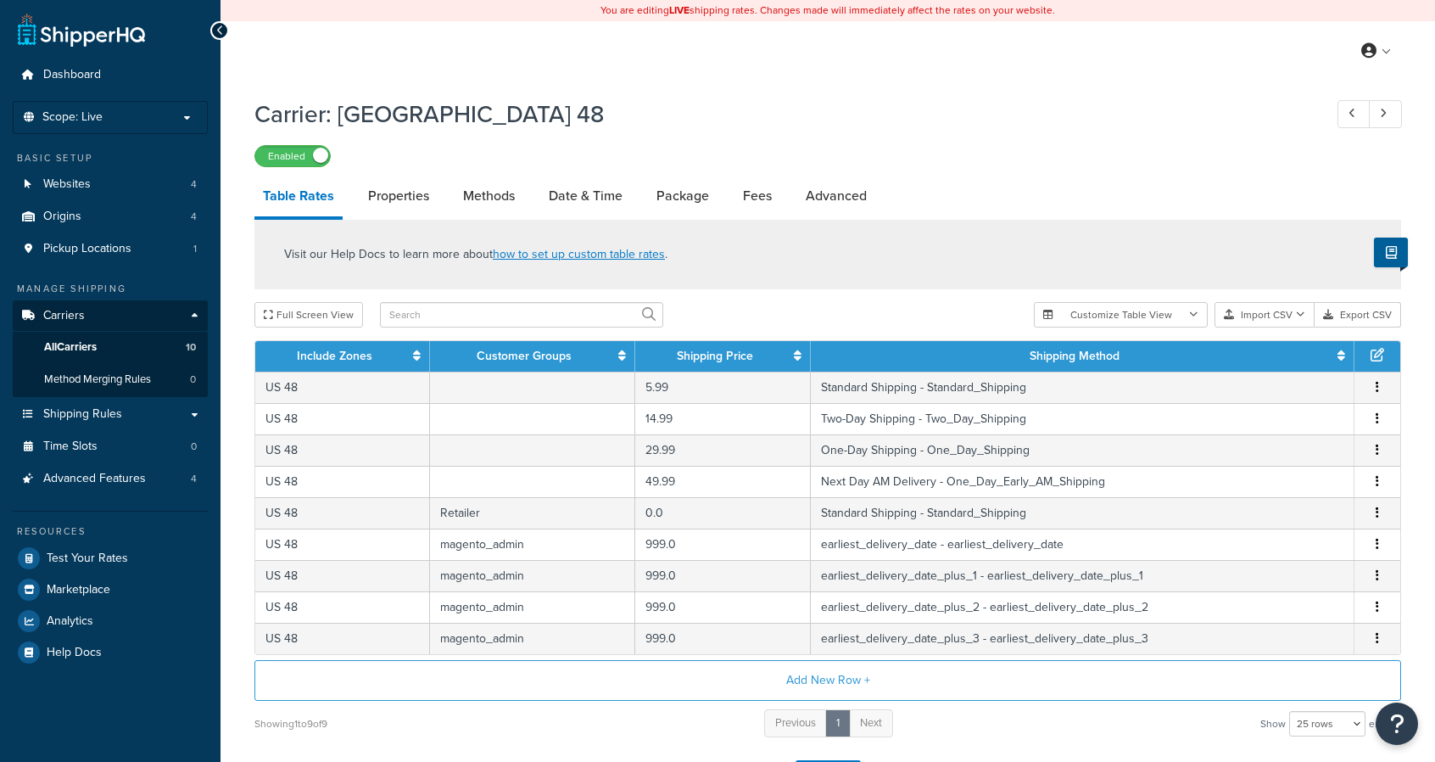
select select "25"
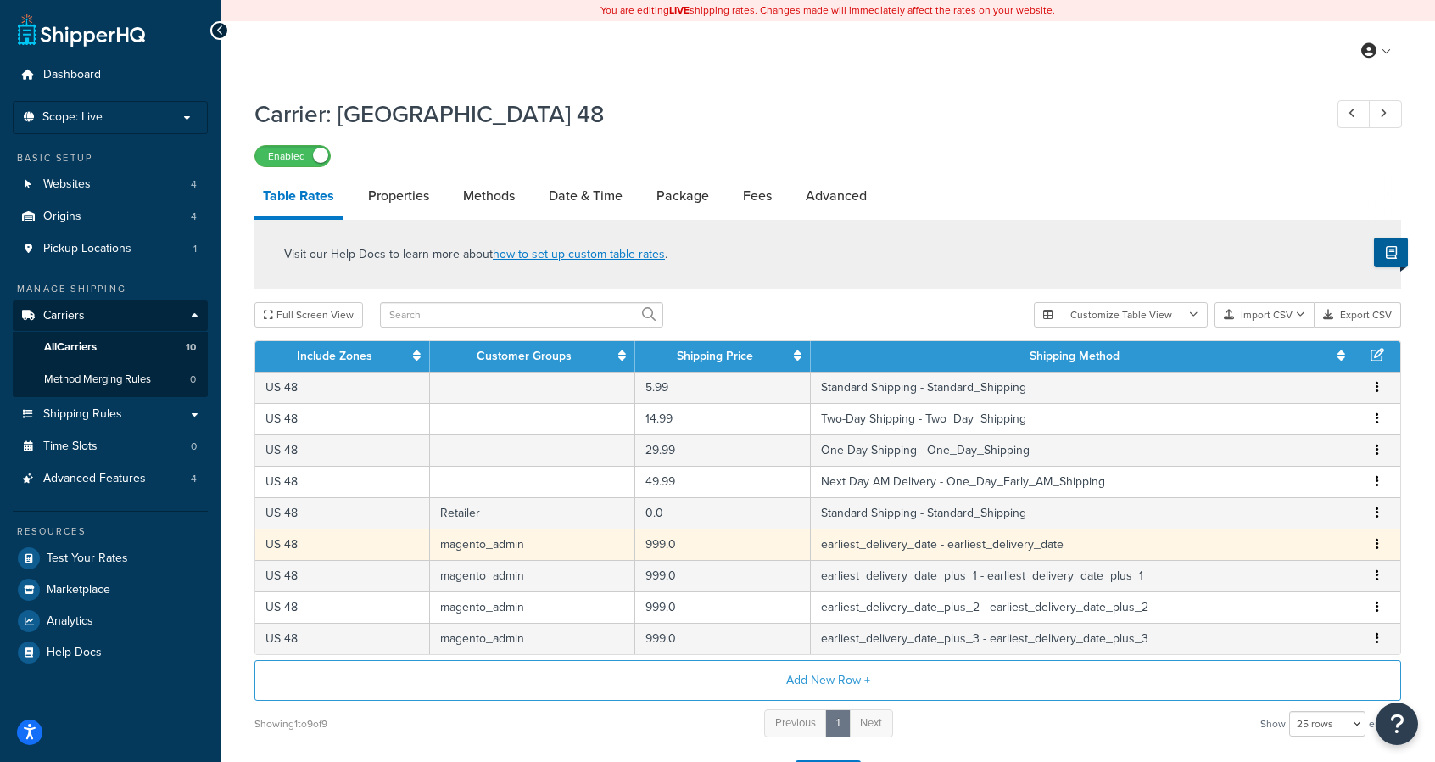
click at [1379, 541] on button "button" at bounding box center [1378, 544] width 14 height 19
click at [1277, 511] on div "Edit" at bounding box center [1292, 509] width 120 height 35
select select "182310"
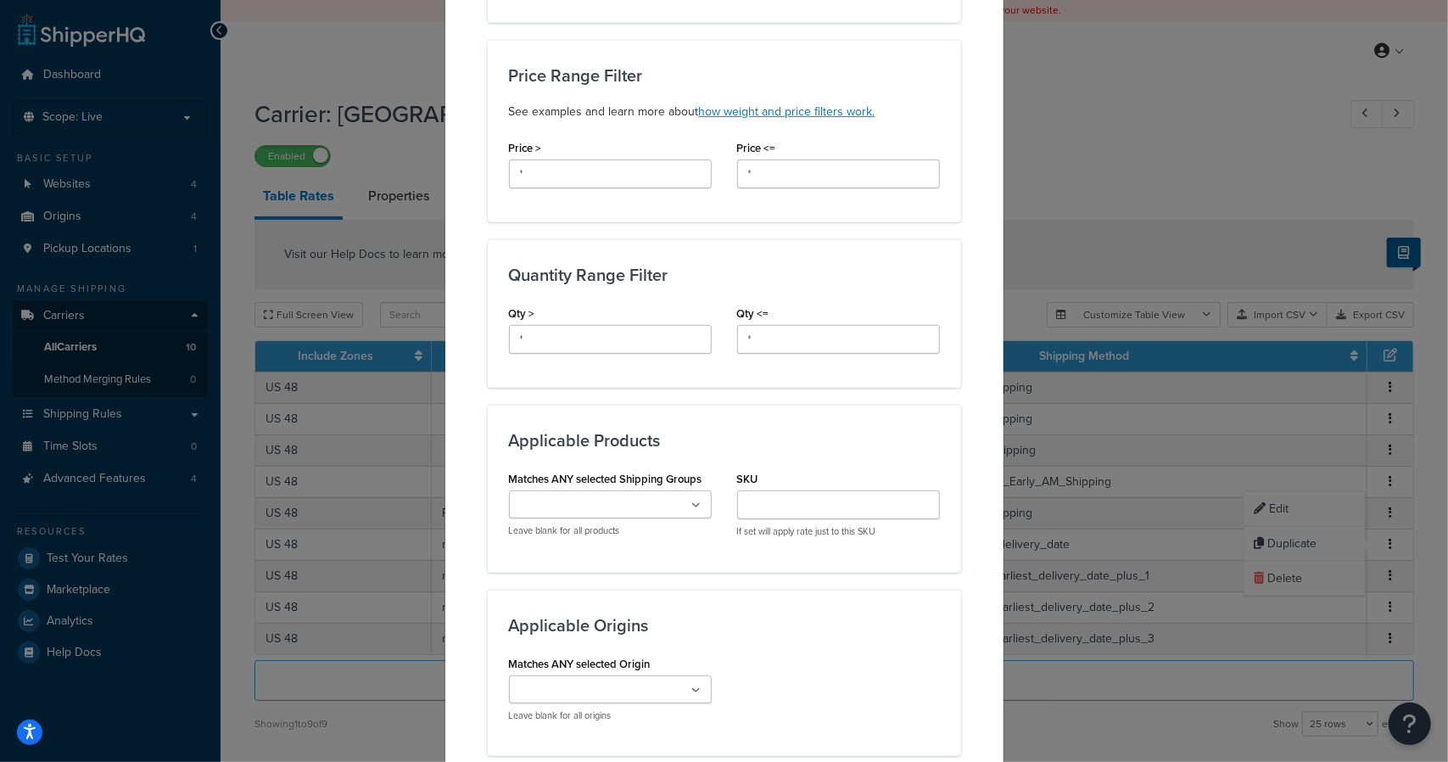
scroll to position [528, 0]
click at [694, 508] on icon at bounding box center [698, 506] width 8 height 10
click at [692, 508] on icon at bounding box center [696, 506] width 9 height 10
click at [734, 595] on div "Applicable Origins Matches ANY selected Origin Brooklyn Army Terminal - WOW (SH…" at bounding box center [724, 673] width 473 height 166
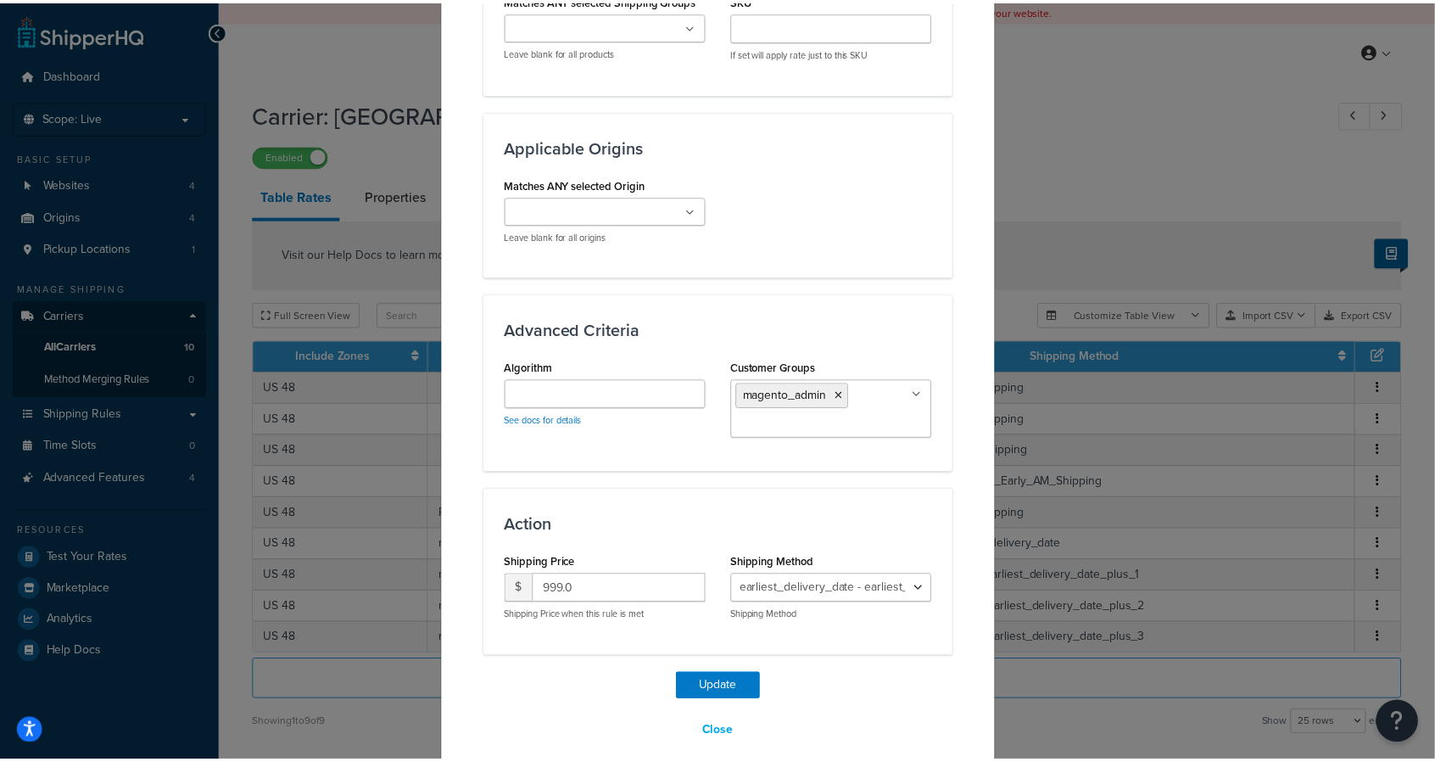
scroll to position [1020, 0]
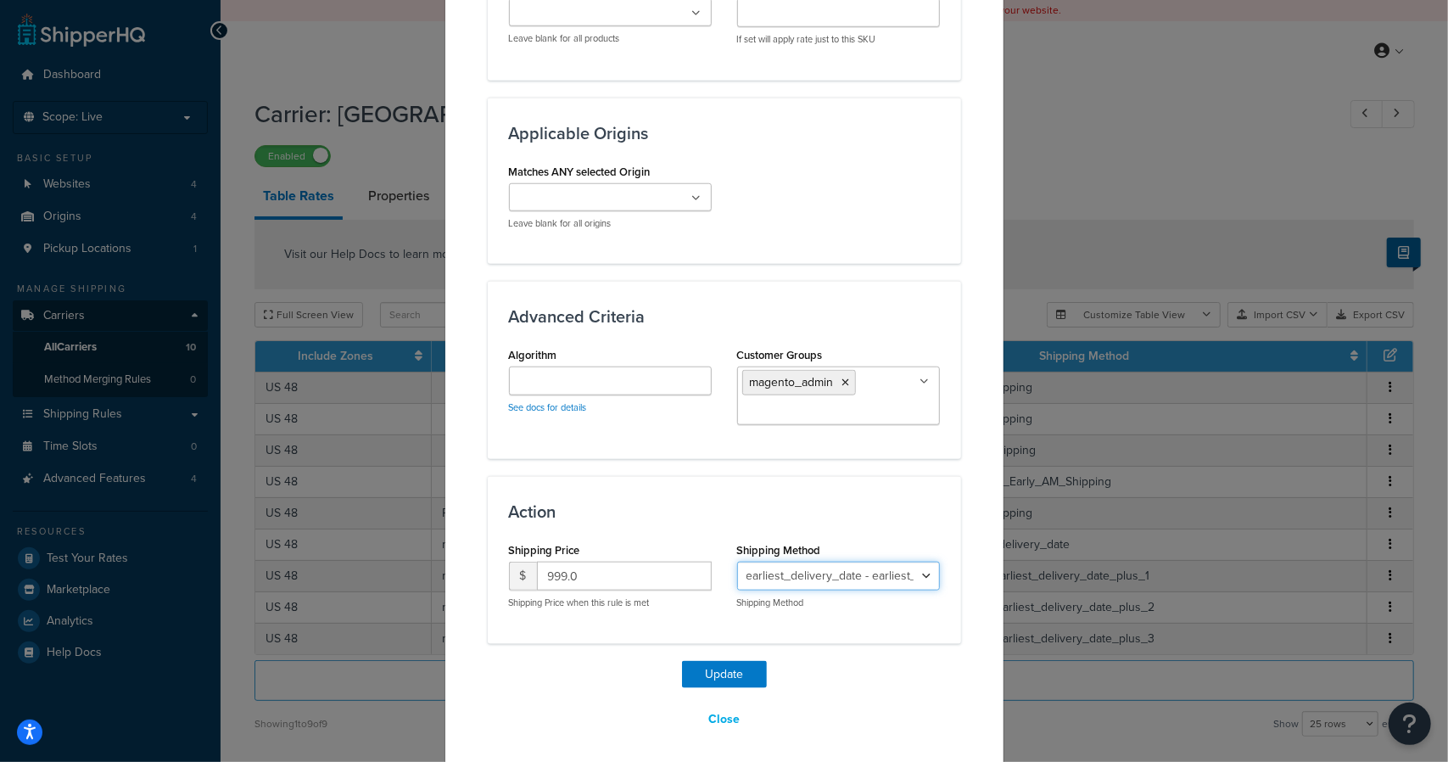
click at [807, 569] on select "Two-Day Shipping - Two_Day_Shipping One-Day Shipping - One_Day_Shipping Standar…" at bounding box center [838, 576] width 203 height 29
click at [714, 719] on button "Close" at bounding box center [723, 719] width 53 height 29
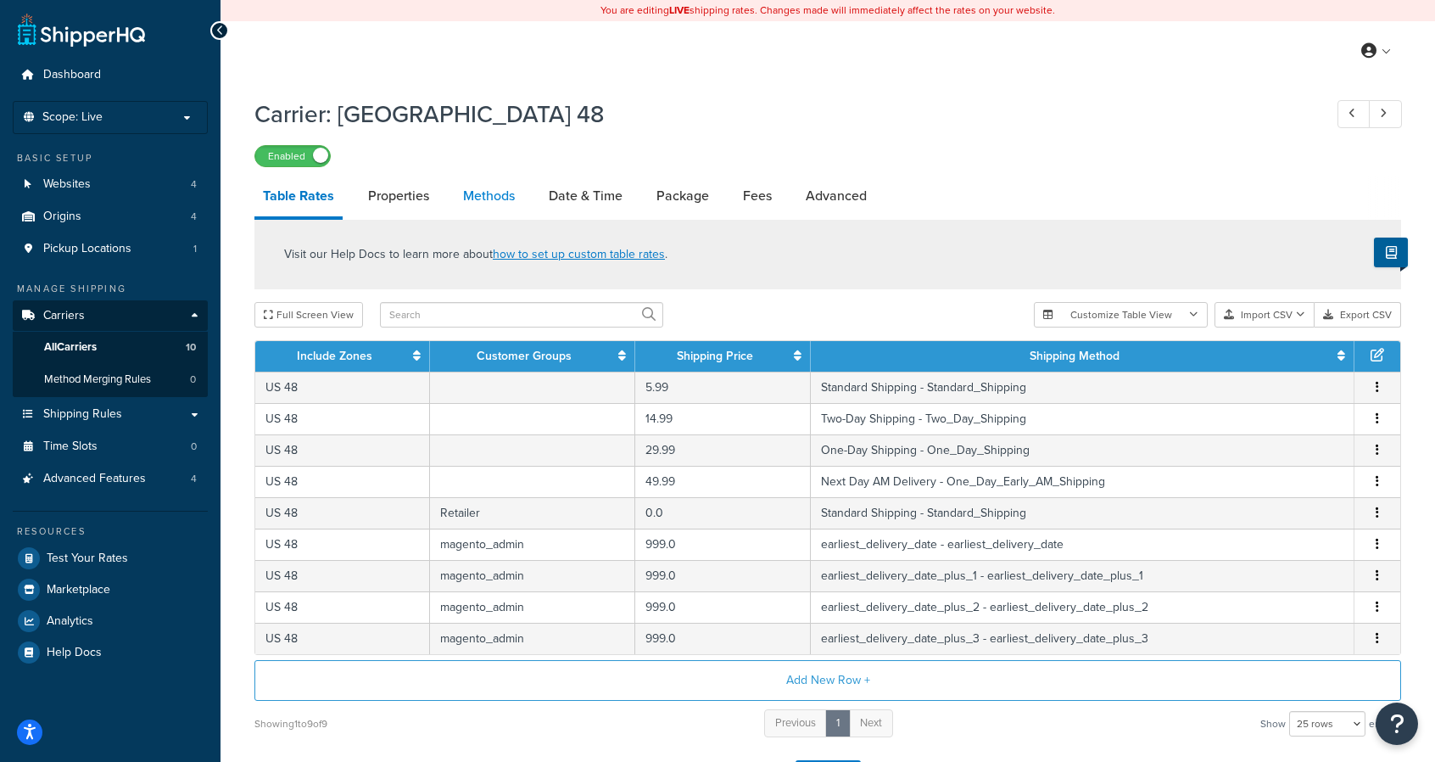
click at [498, 203] on link "Methods" at bounding box center [489, 196] width 69 height 41
select select "25"
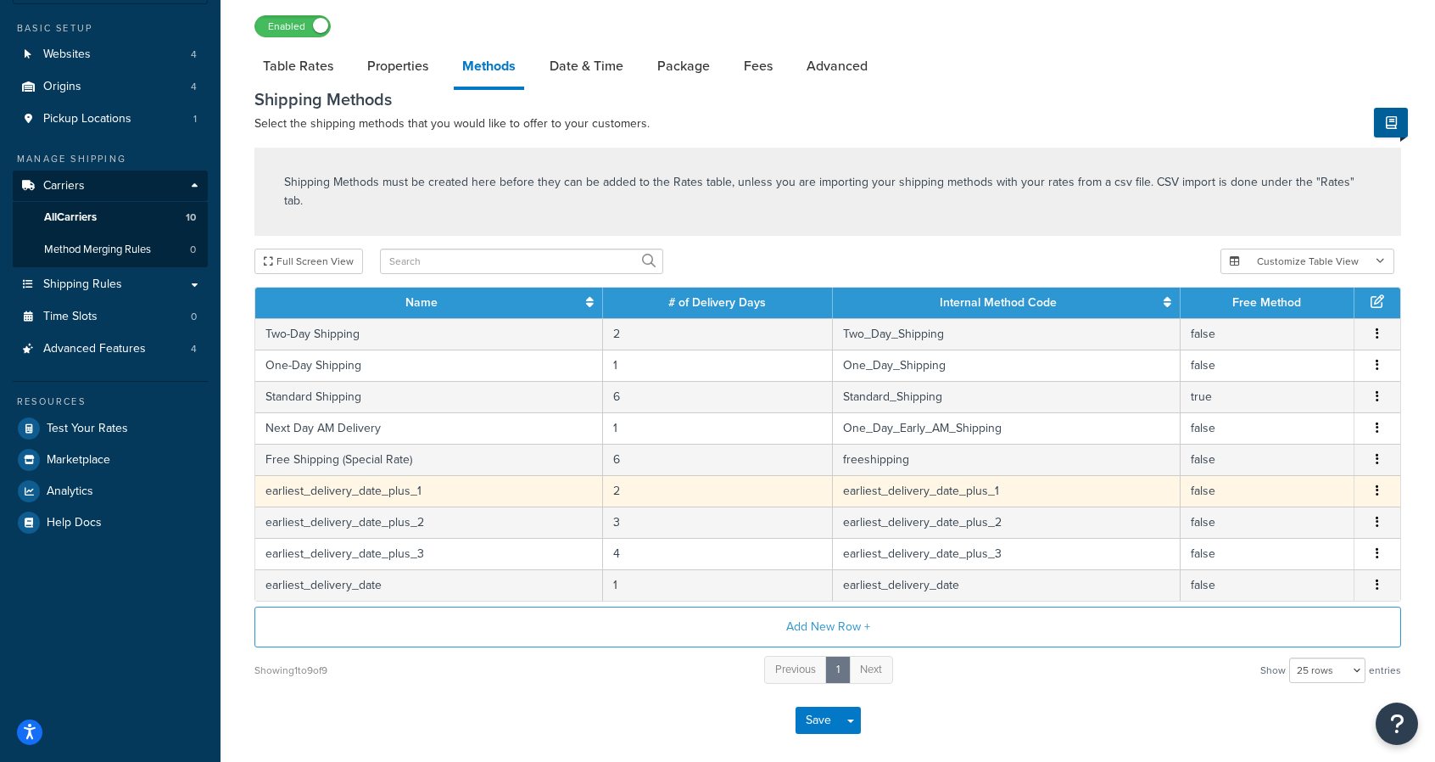
scroll to position [131, 0]
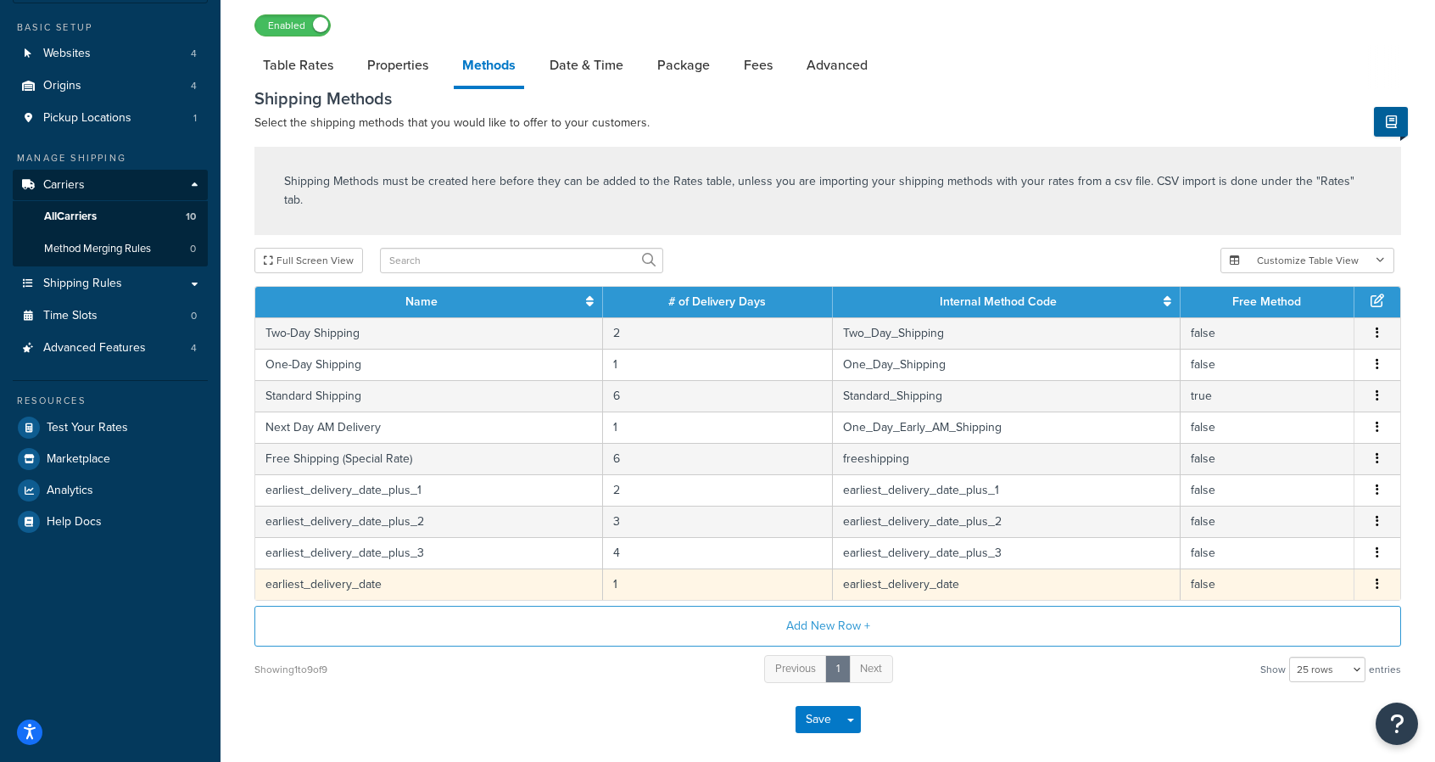
click at [1379, 575] on button "button" at bounding box center [1378, 584] width 14 height 19
click at [1286, 547] on div "Edit" at bounding box center [1292, 546] width 120 height 35
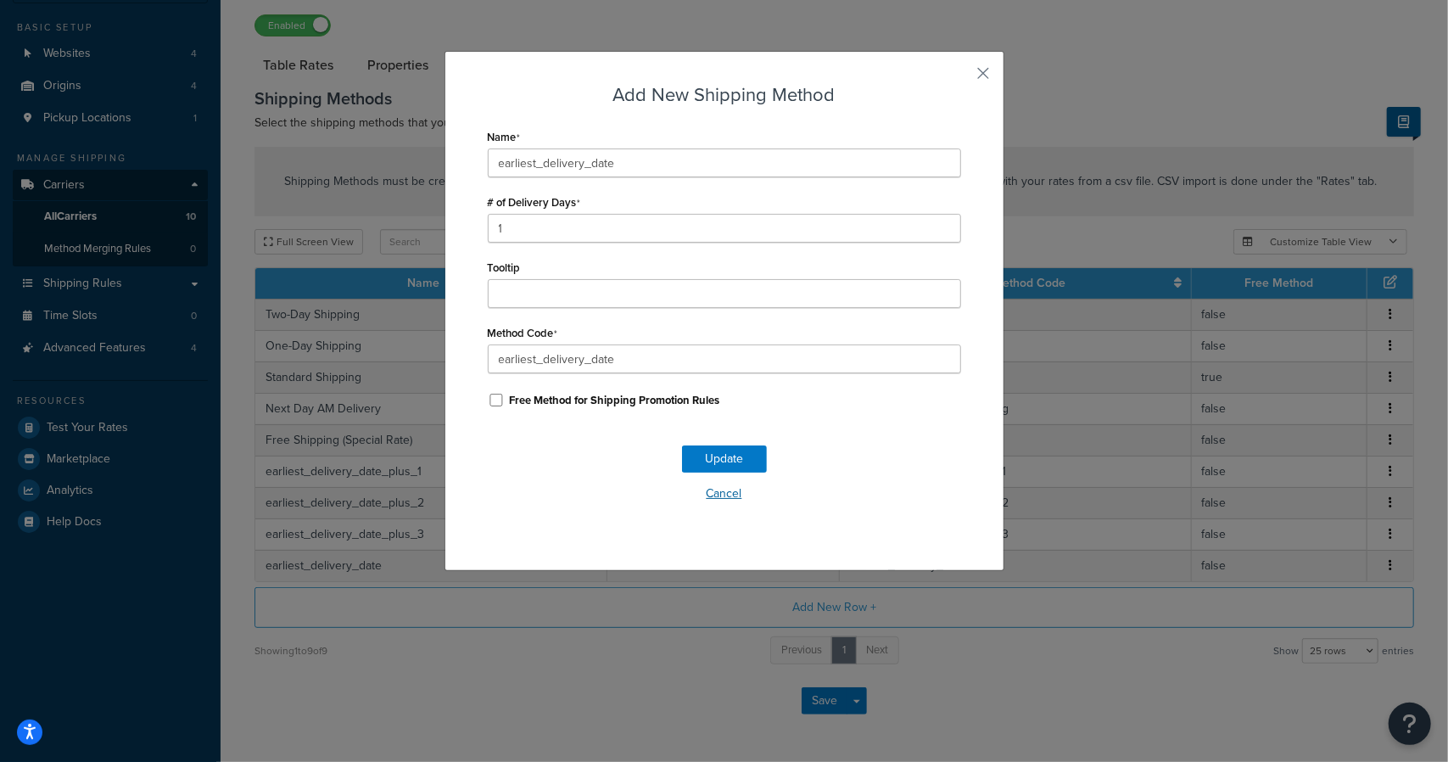
click at [729, 494] on button "Cancel" at bounding box center [724, 493] width 473 height 25
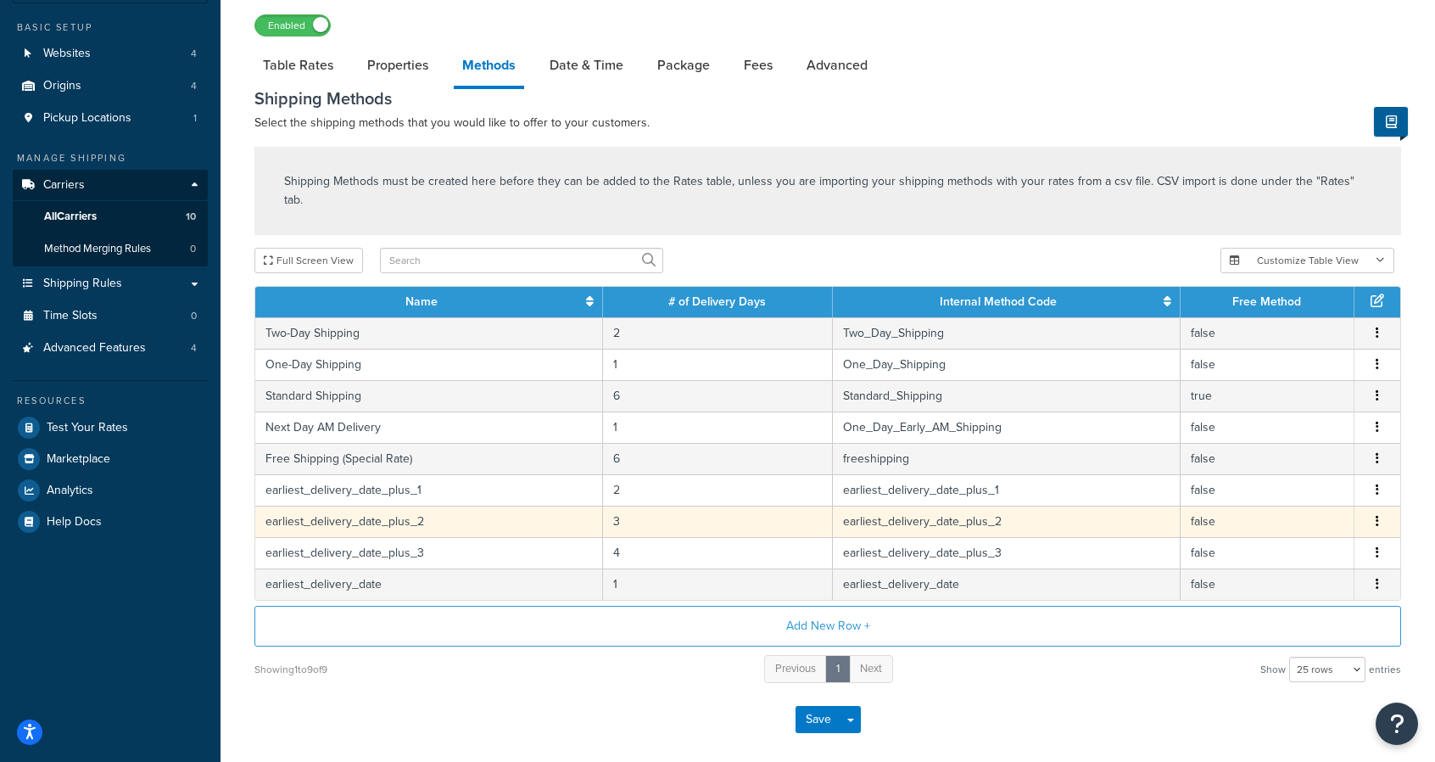
click at [1376, 515] on icon "button" at bounding box center [1377, 521] width 3 height 12
click at [1279, 477] on div "Edit" at bounding box center [1292, 484] width 120 height 35
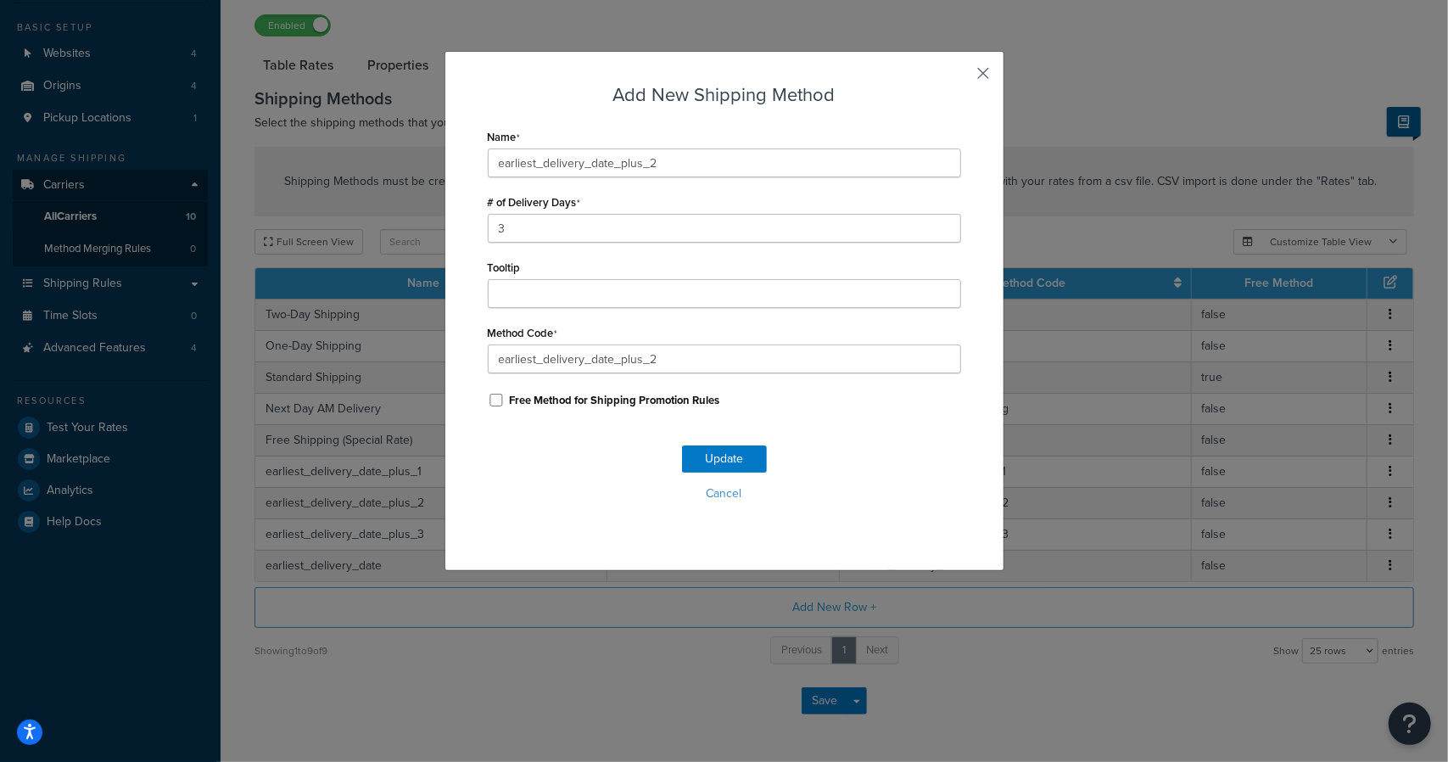
click at [961, 77] on button "button" at bounding box center [959, 79] width 4 height 4
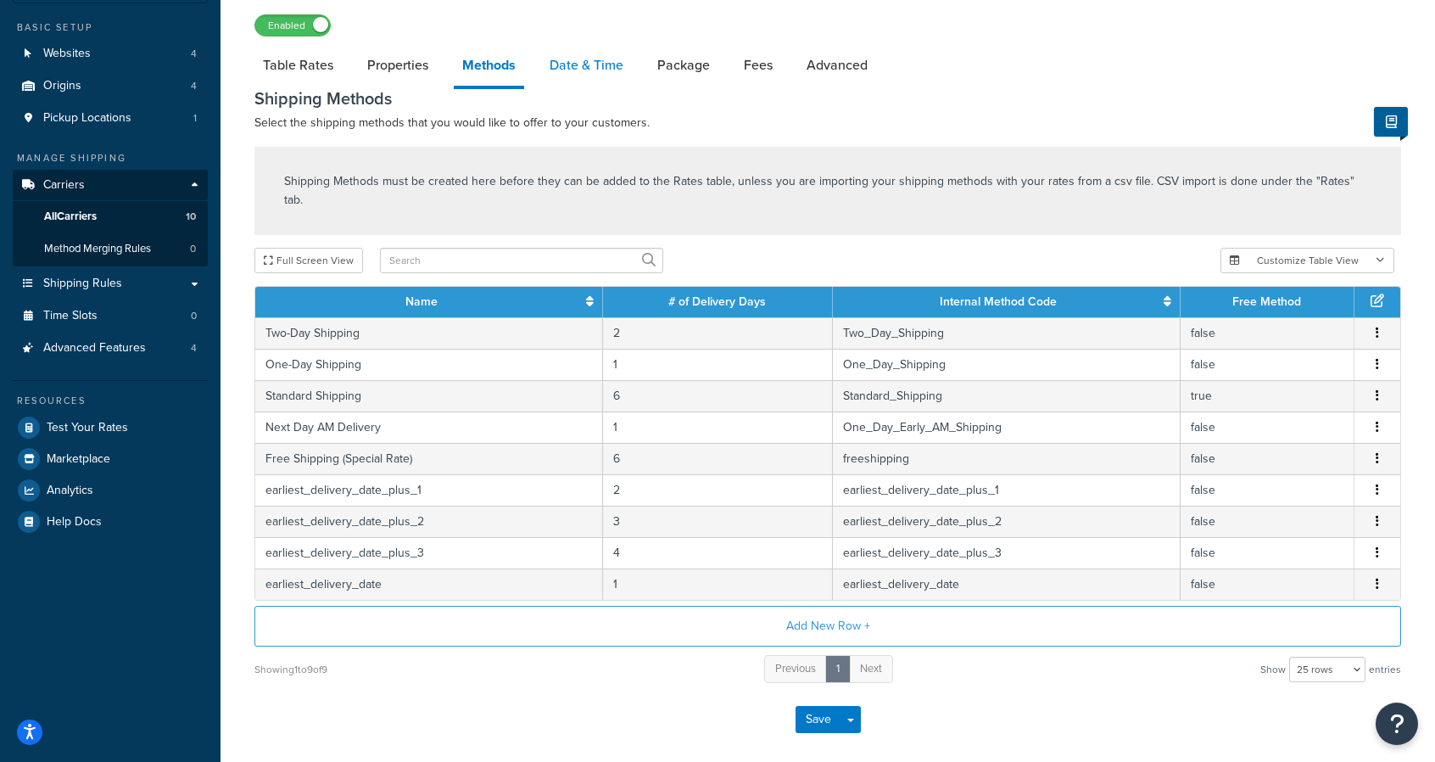
click at [582, 84] on link "Date & Time" at bounding box center [586, 65] width 91 height 41
select select "yMMMEd"
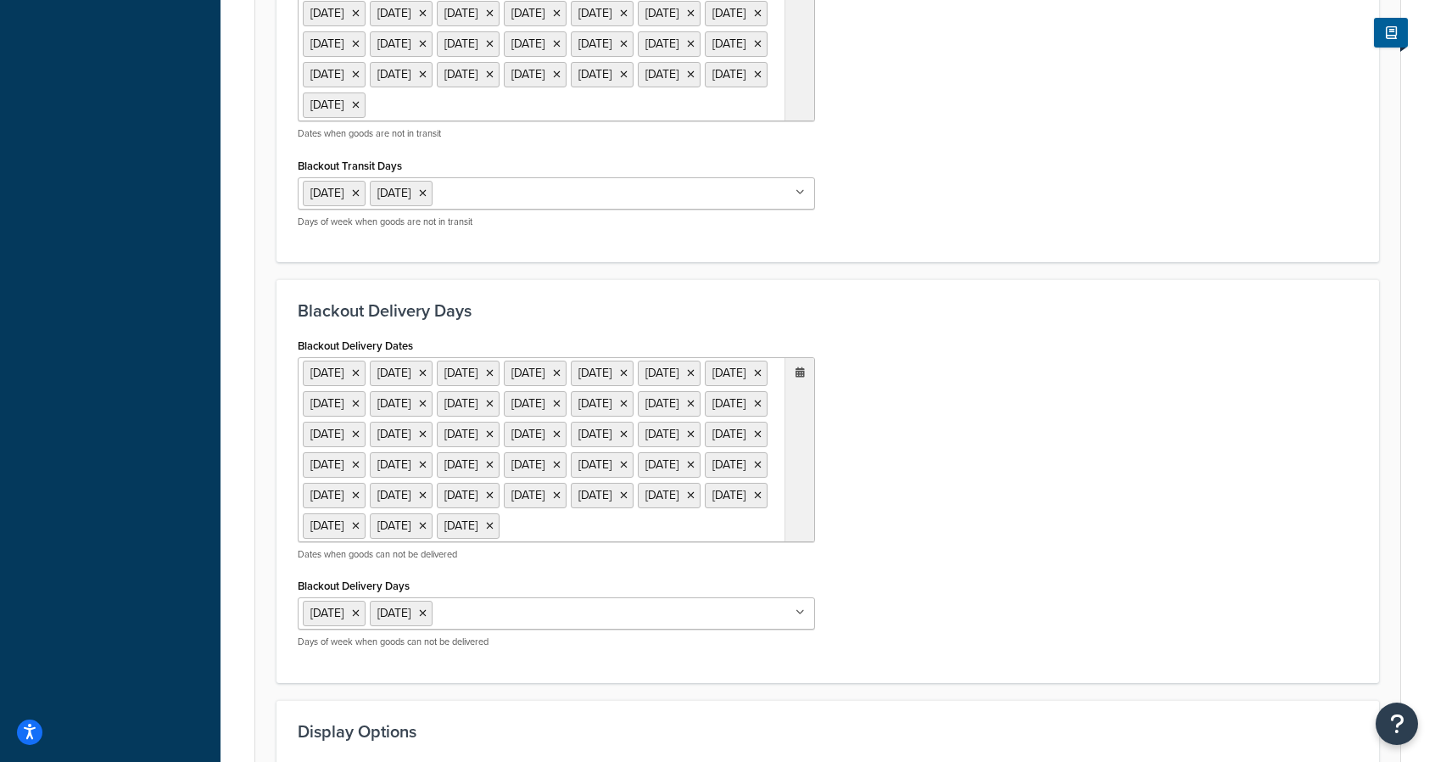
scroll to position [897, 0]
click at [733, 122] on ul "[DATE] [DATE] [DATE] [DATE] [DATE] [DATE] [DATE] [DATE] [DATE] [DATE] [DATE] [D…" at bounding box center [556, 29] width 517 height 185
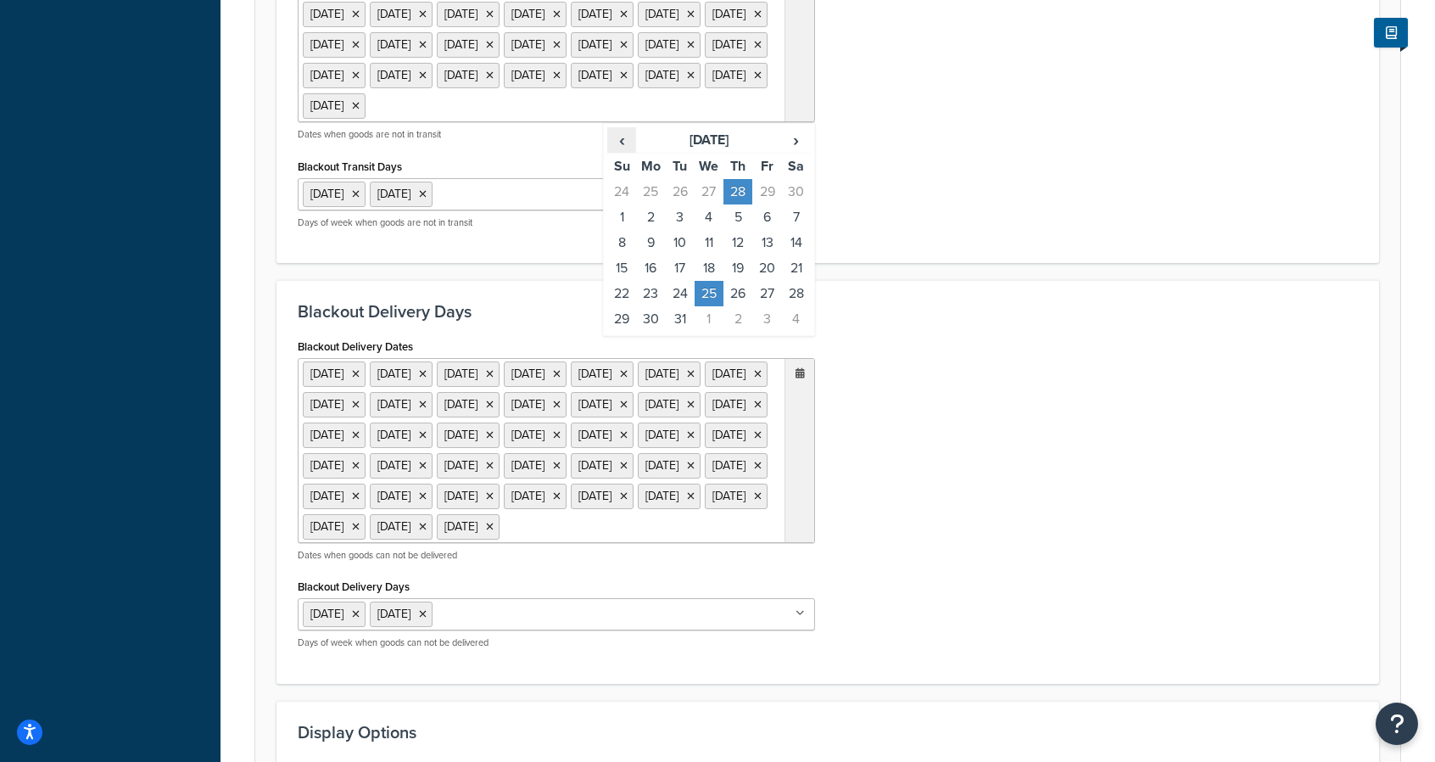
click at [622, 152] on span "‹" at bounding box center [621, 140] width 27 height 24
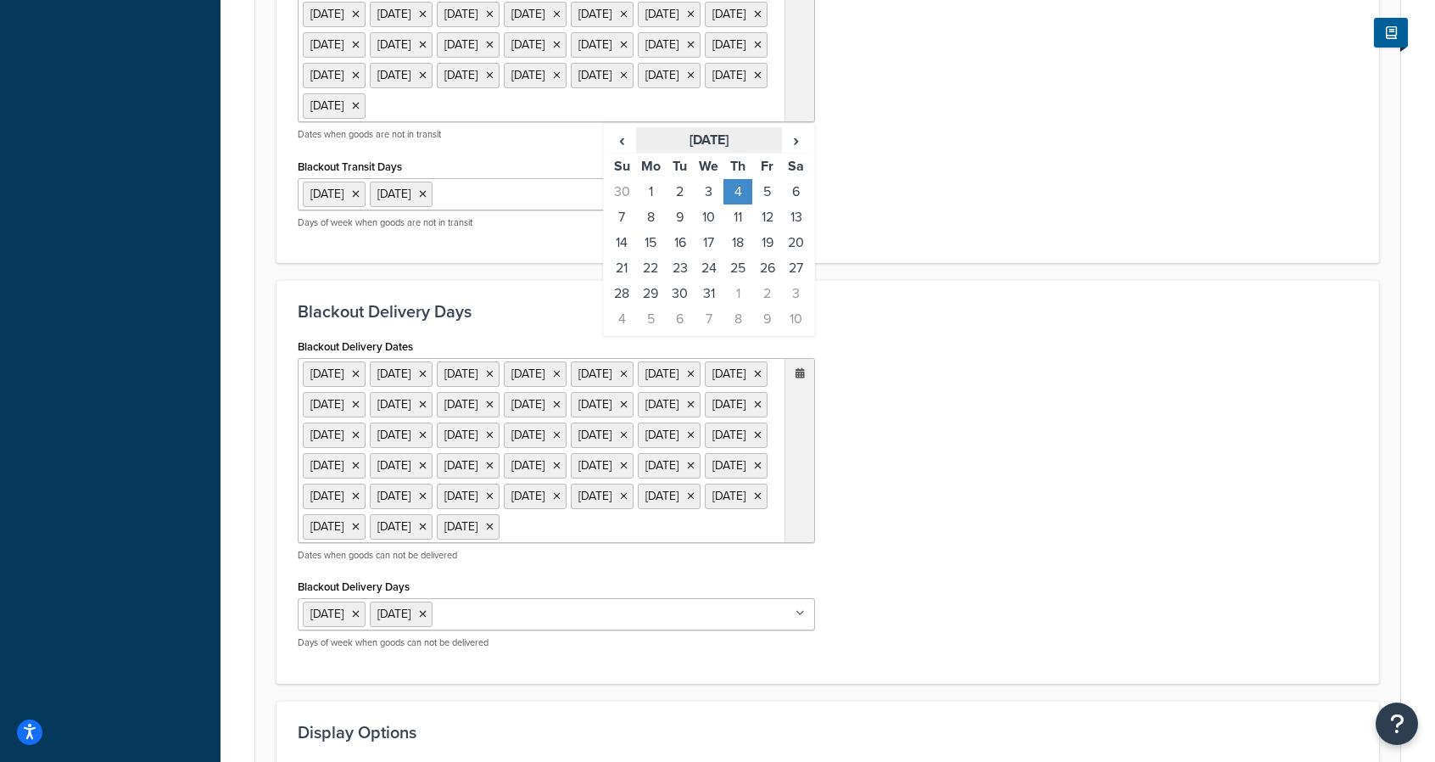
click at [672, 154] on th "[DATE]" at bounding box center [708, 140] width 145 height 26
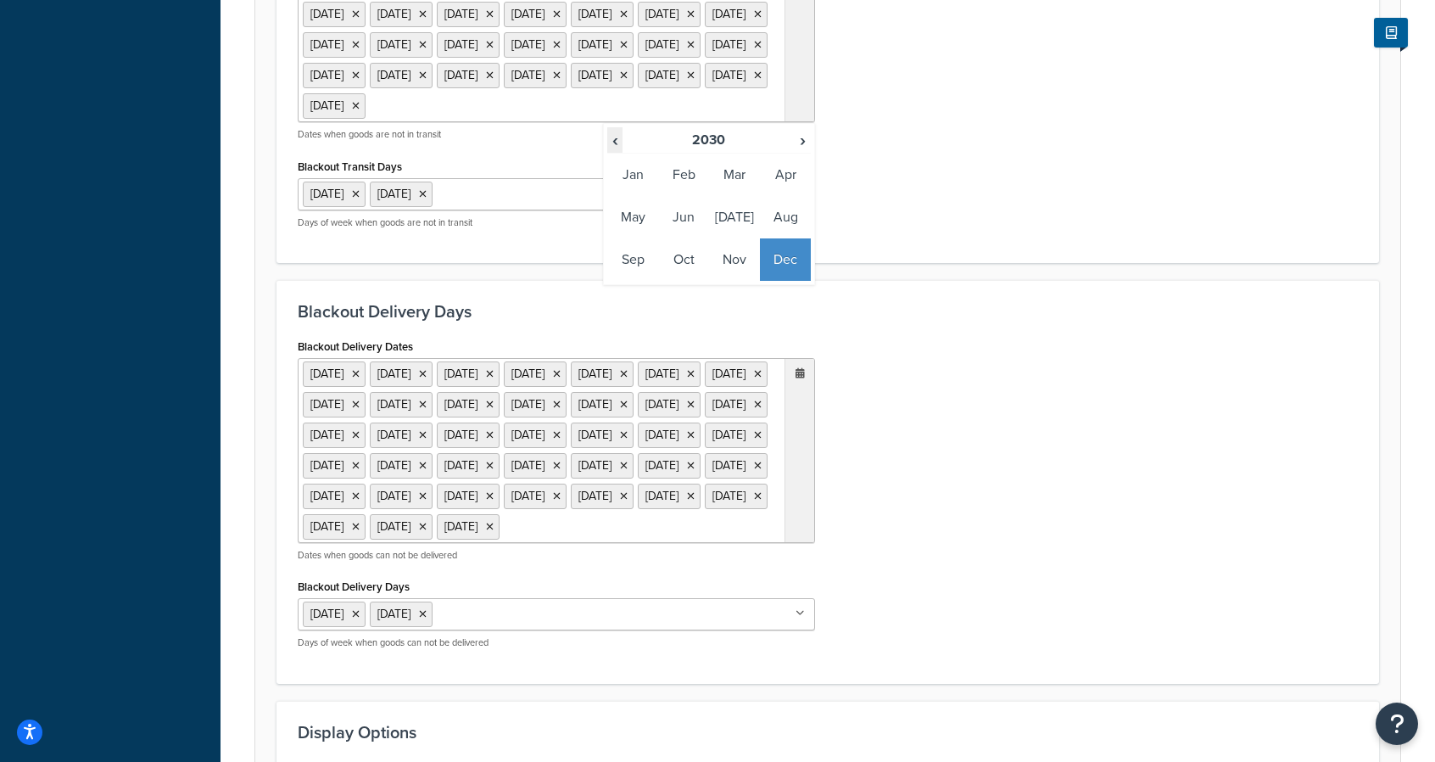
click at [621, 152] on span "‹" at bounding box center [615, 140] width 14 height 24
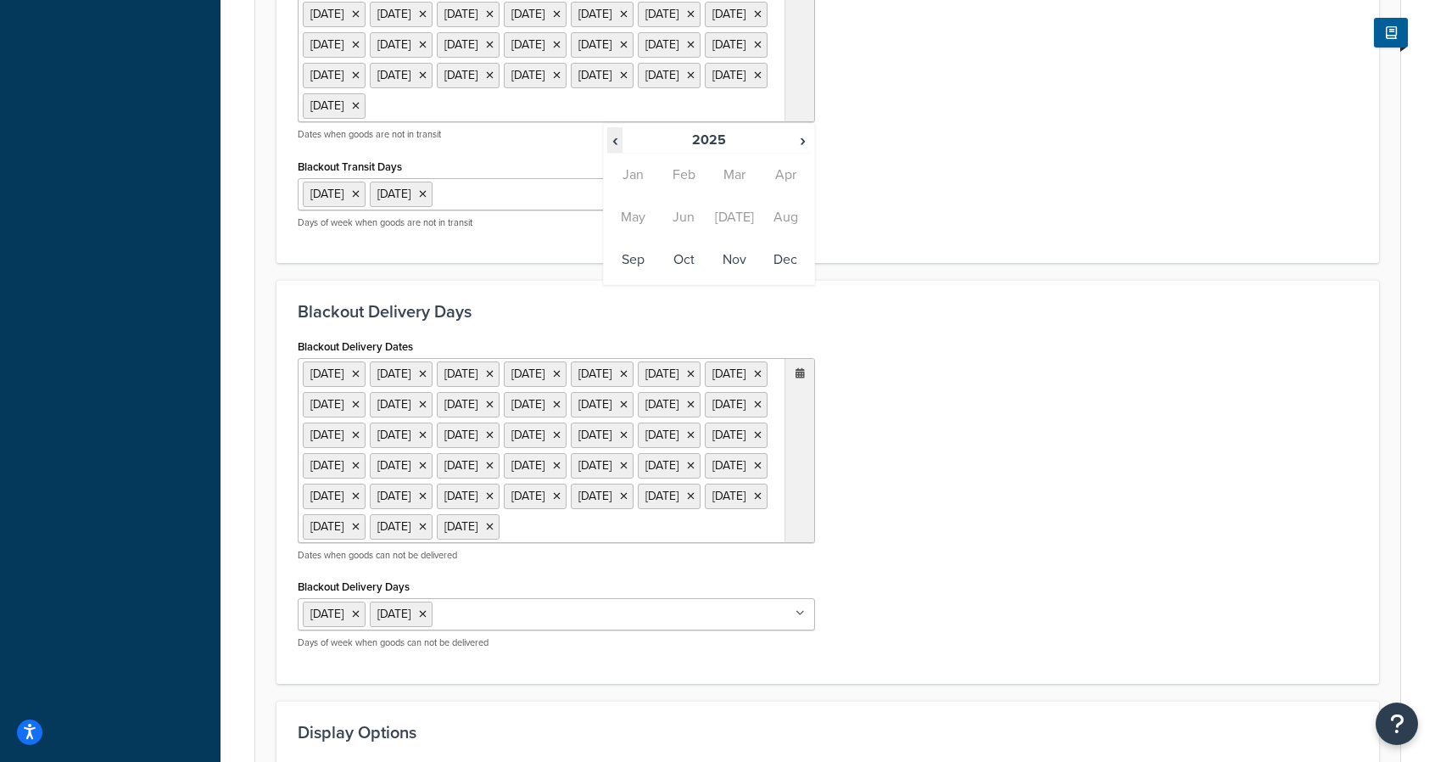
click at [621, 152] on span "‹" at bounding box center [615, 140] width 14 height 24
click at [801, 152] on span "›" at bounding box center [803, 140] width 14 height 24
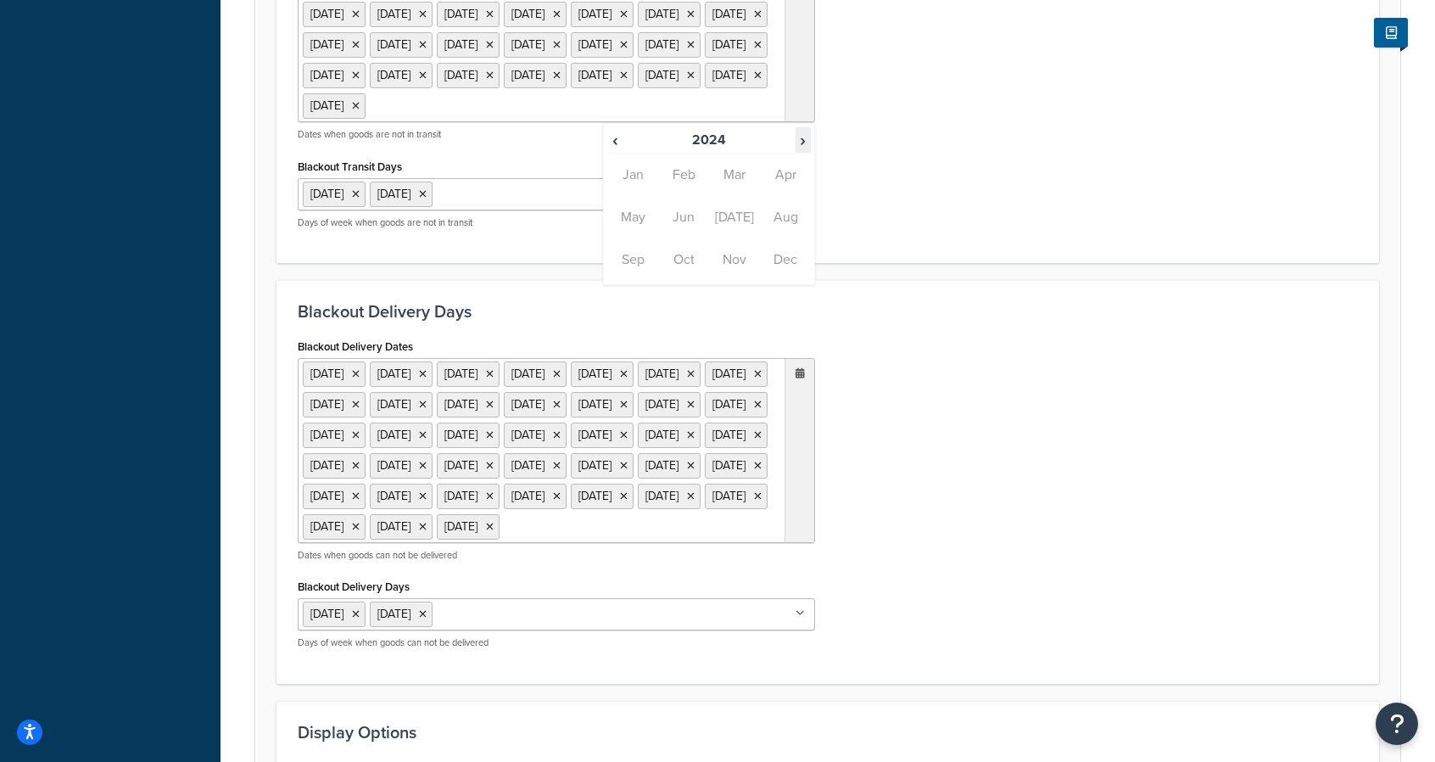
click at [801, 152] on span "›" at bounding box center [803, 140] width 14 height 24
click at [633, 281] on td "Sep" at bounding box center [632, 259] width 51 height 42
click at [765, 306] on td "3" at bounding box center [766, 293] width 29 height 25
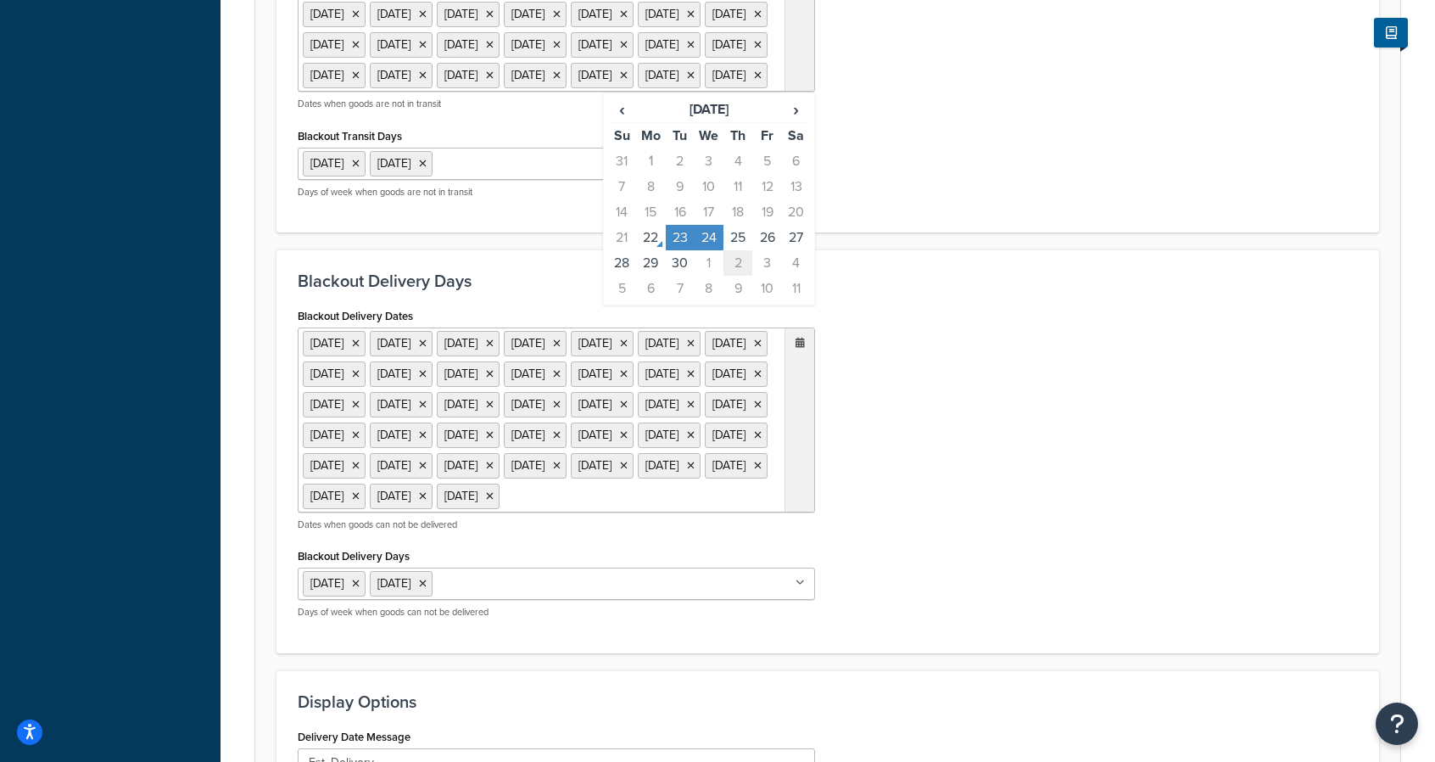
click at [738, 276] on td "2" at bounding box center [738, 262] width 29 height 25
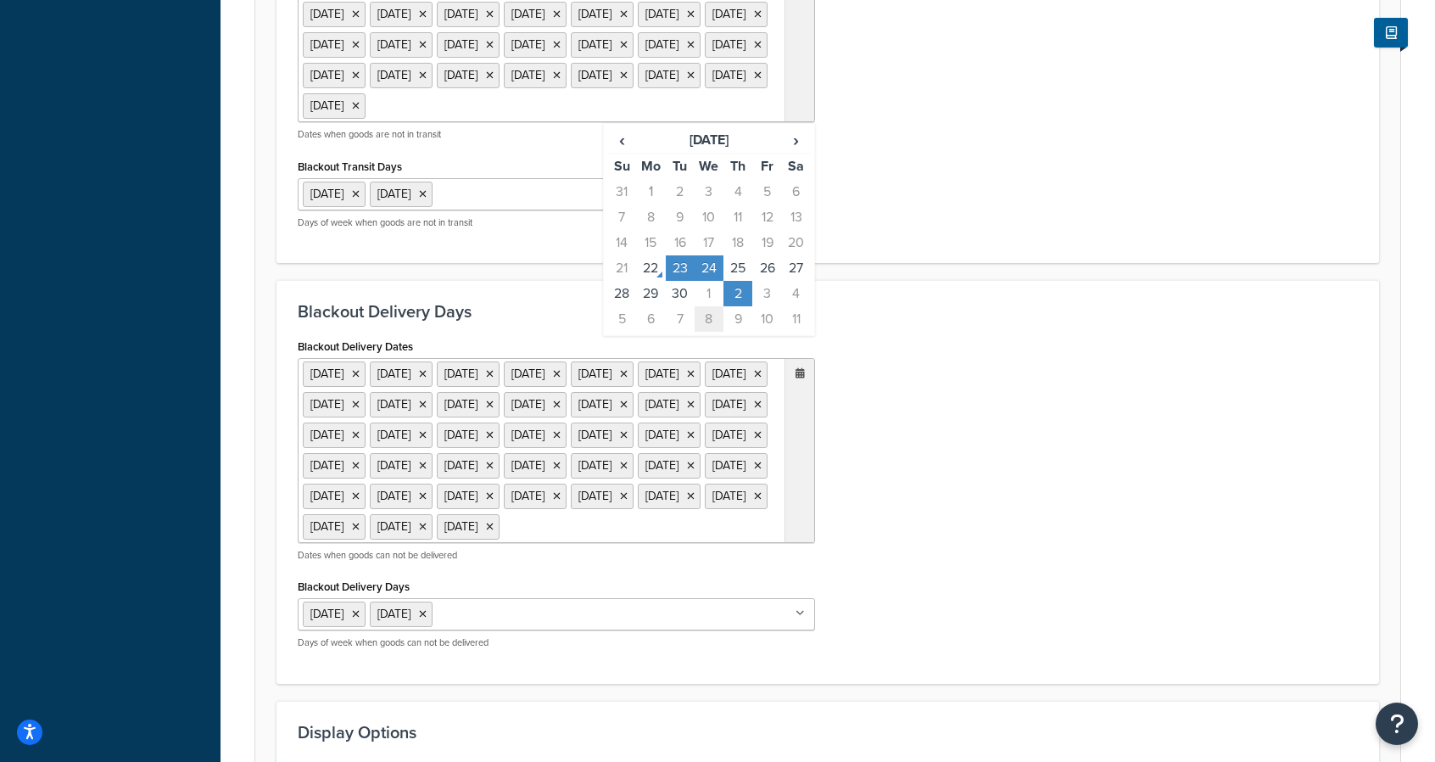
click at [707, 332] on td "8" at bounding box center [709, 318] width 29 height 25
click at [683, 332] on td "7" at bounding box center [680, 318] width 29 height 25
click at [797, 152] on span "›" at bounding box center [796, 140] width 27 height 24
click at [674, 255] on td "14" at bounding box center [680, 242] width 29 height 25
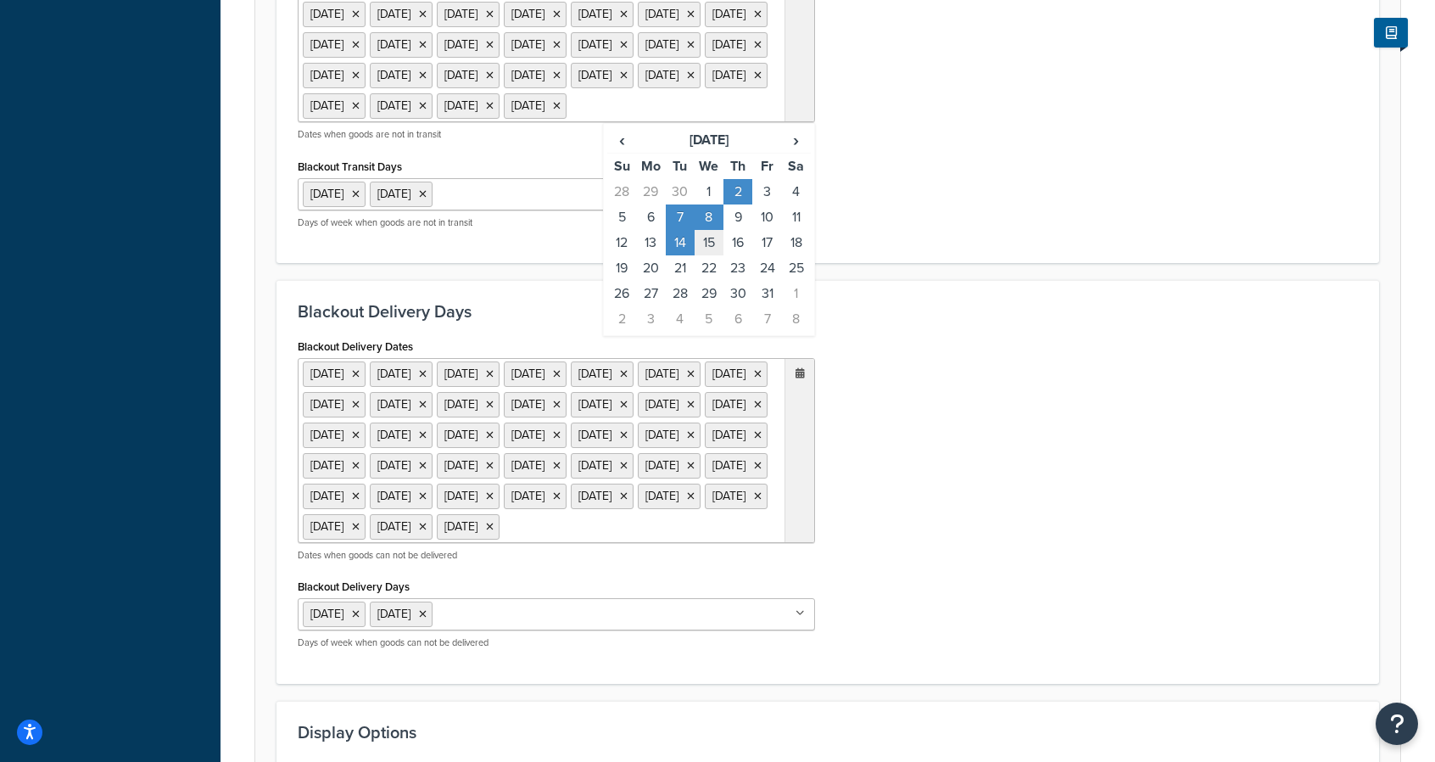
click at [702, 255] on td "15" at bounding box center [709, 242] width 29 height 25
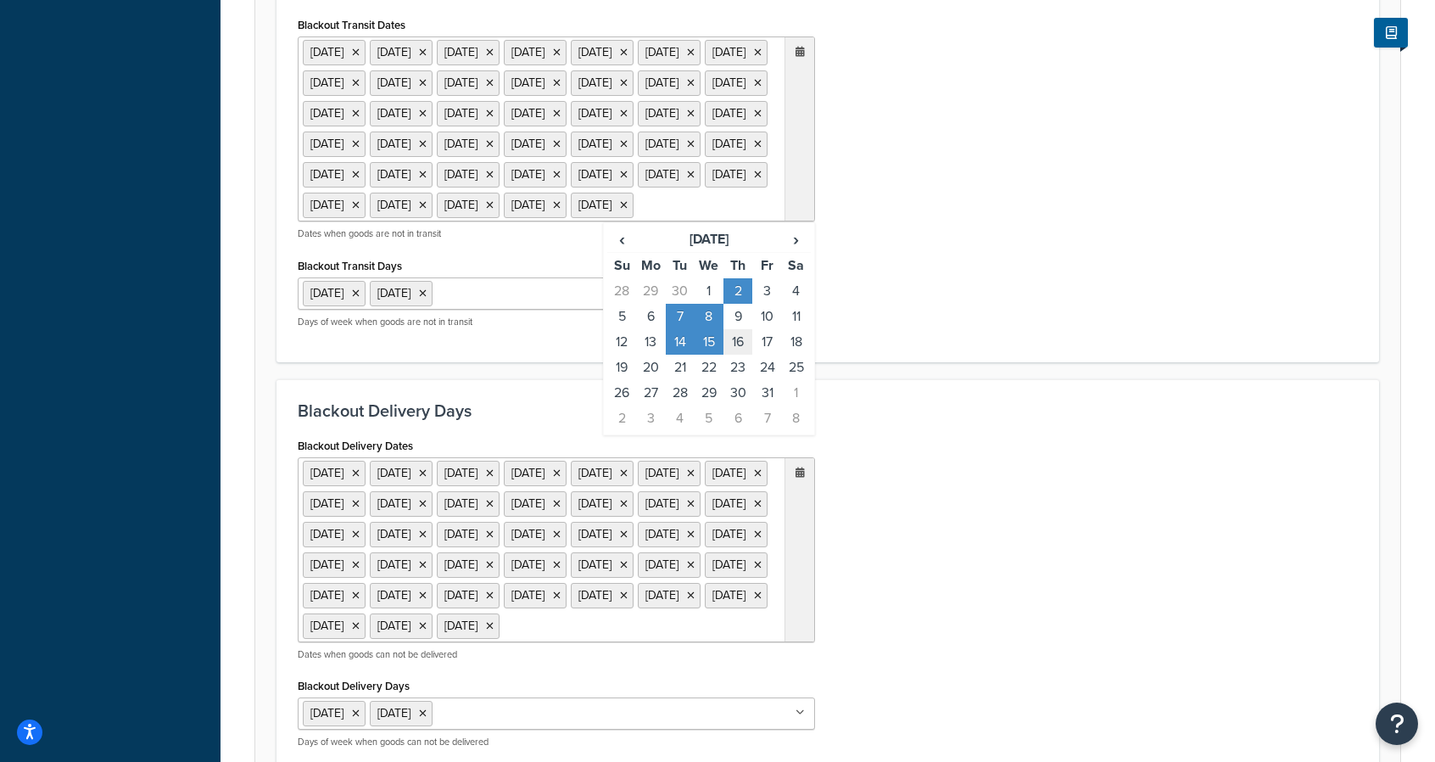
scroll to position [796, 0]
click at [628, 252] on span "‹" at bounding box center [621, 240] width 27 height 24
click at [882, 363] on div "Blackout Transit Days Blackout Transit Dates [DATE] [DATE] [DATE] [DATE] [DATE]…" at bounding box center [828, 161] width 1103 height 404
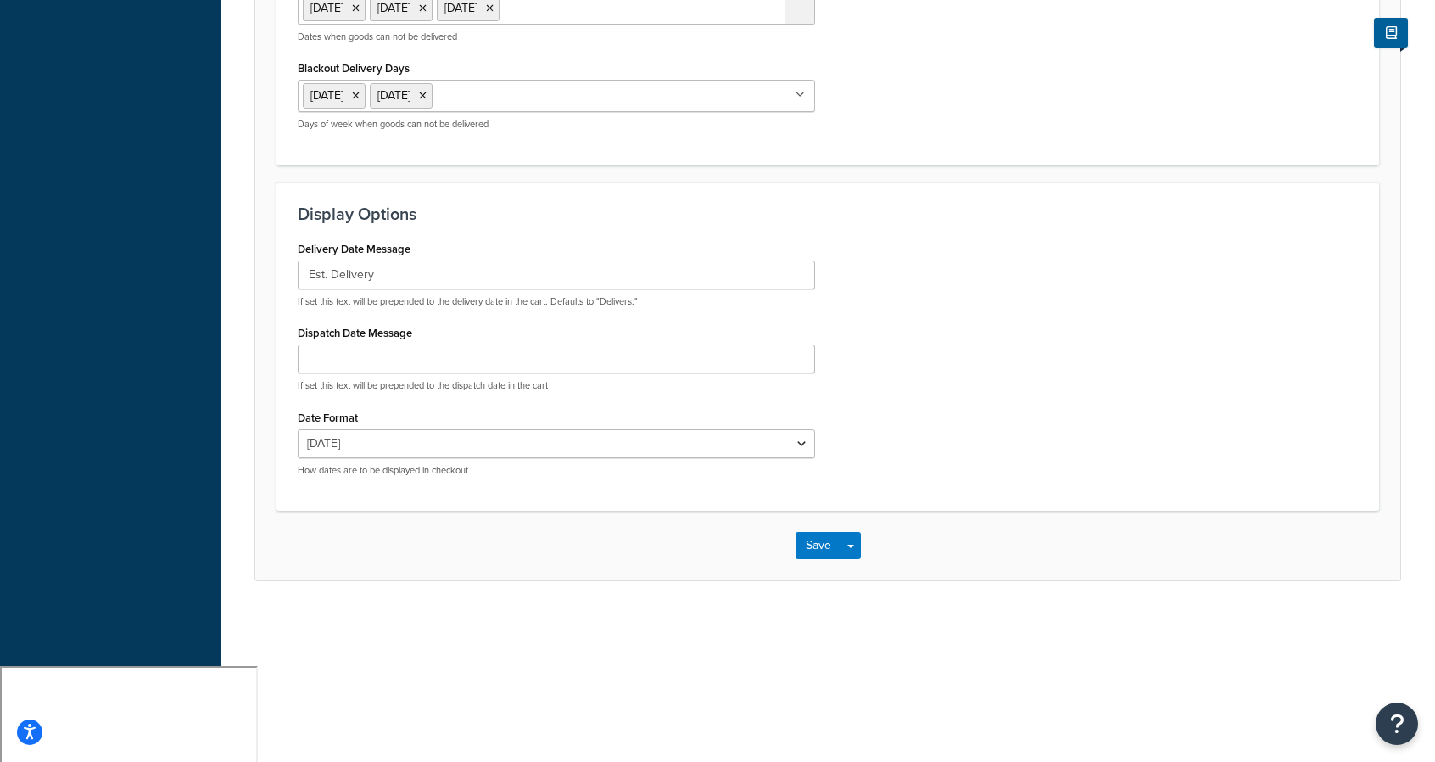
scroll to position [1487, 0]
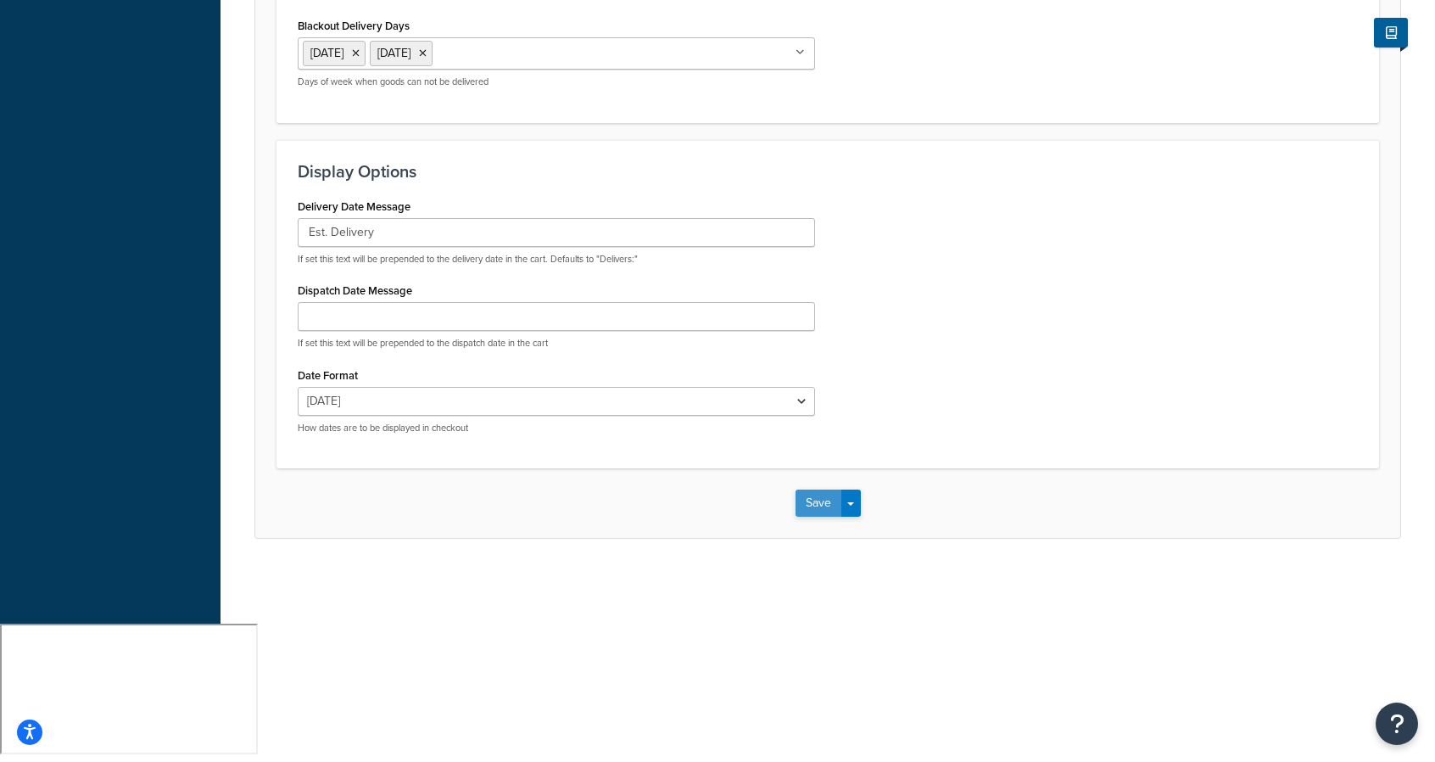
click at [806, 517] on button "Save" at bounding box center [819, 502] width 46 height 27
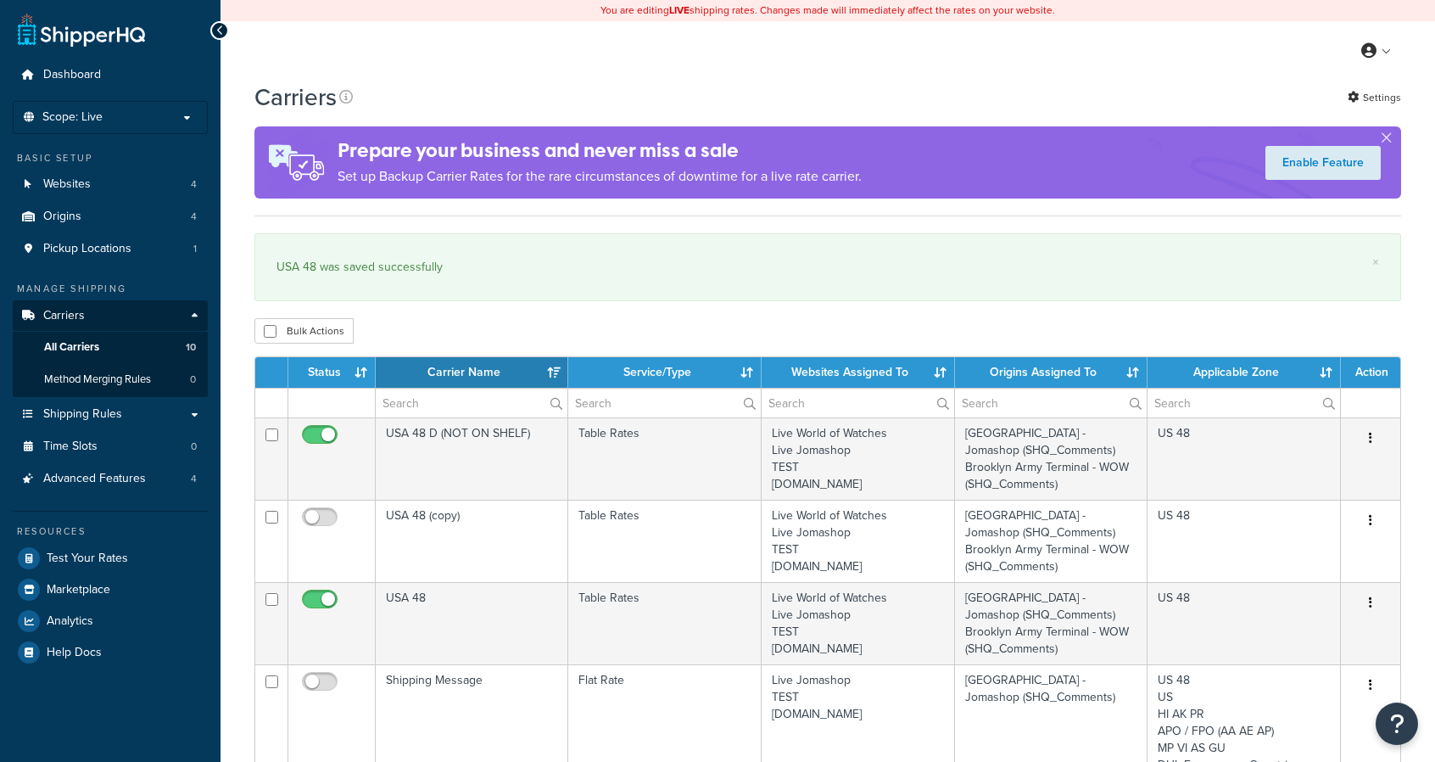
select select "15"
